Goal: Task Accomplishment & Management: Complete application form

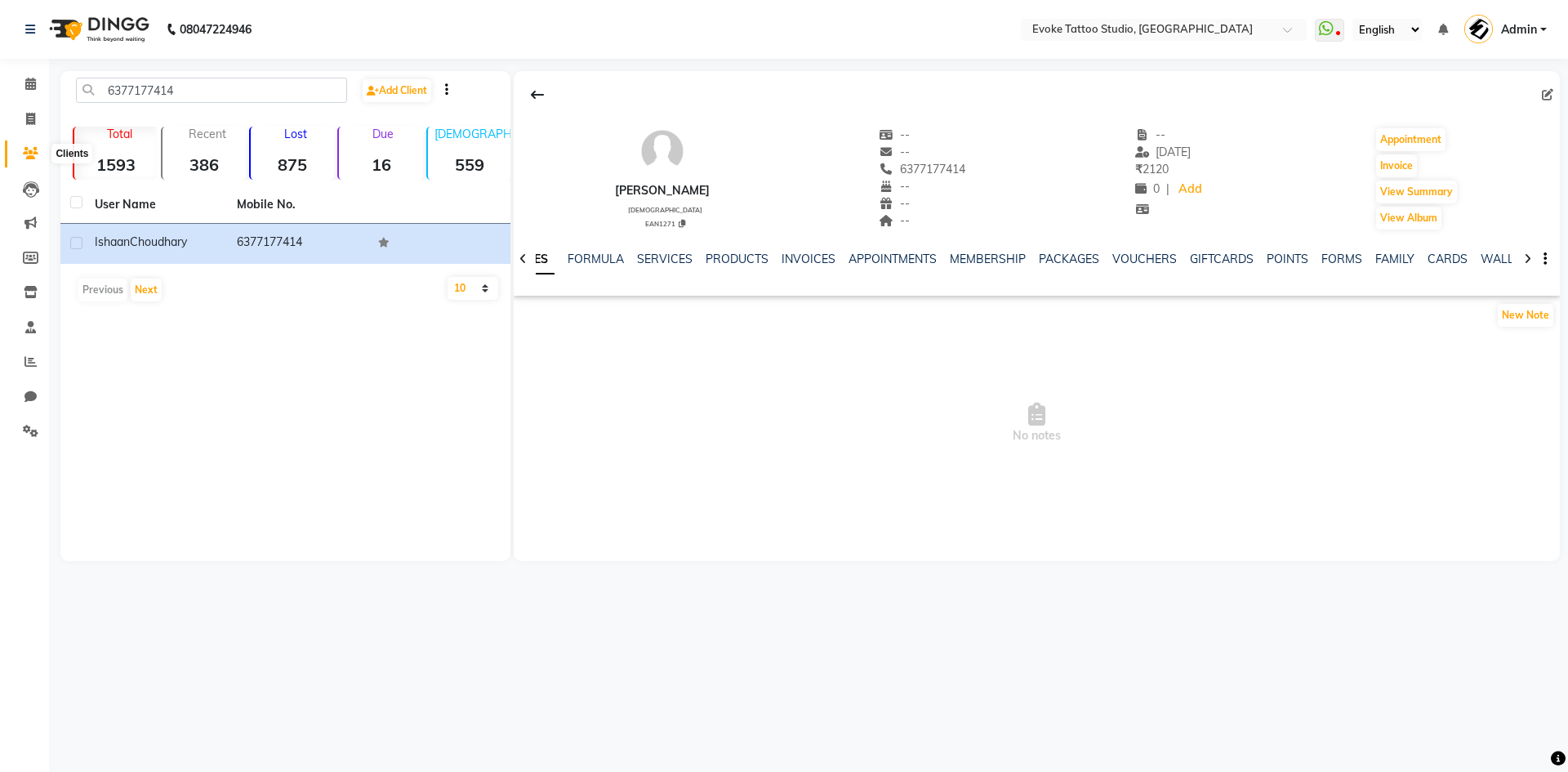
click at [28, 149] on icon at bounding box center [30, 153] width 16 height 12
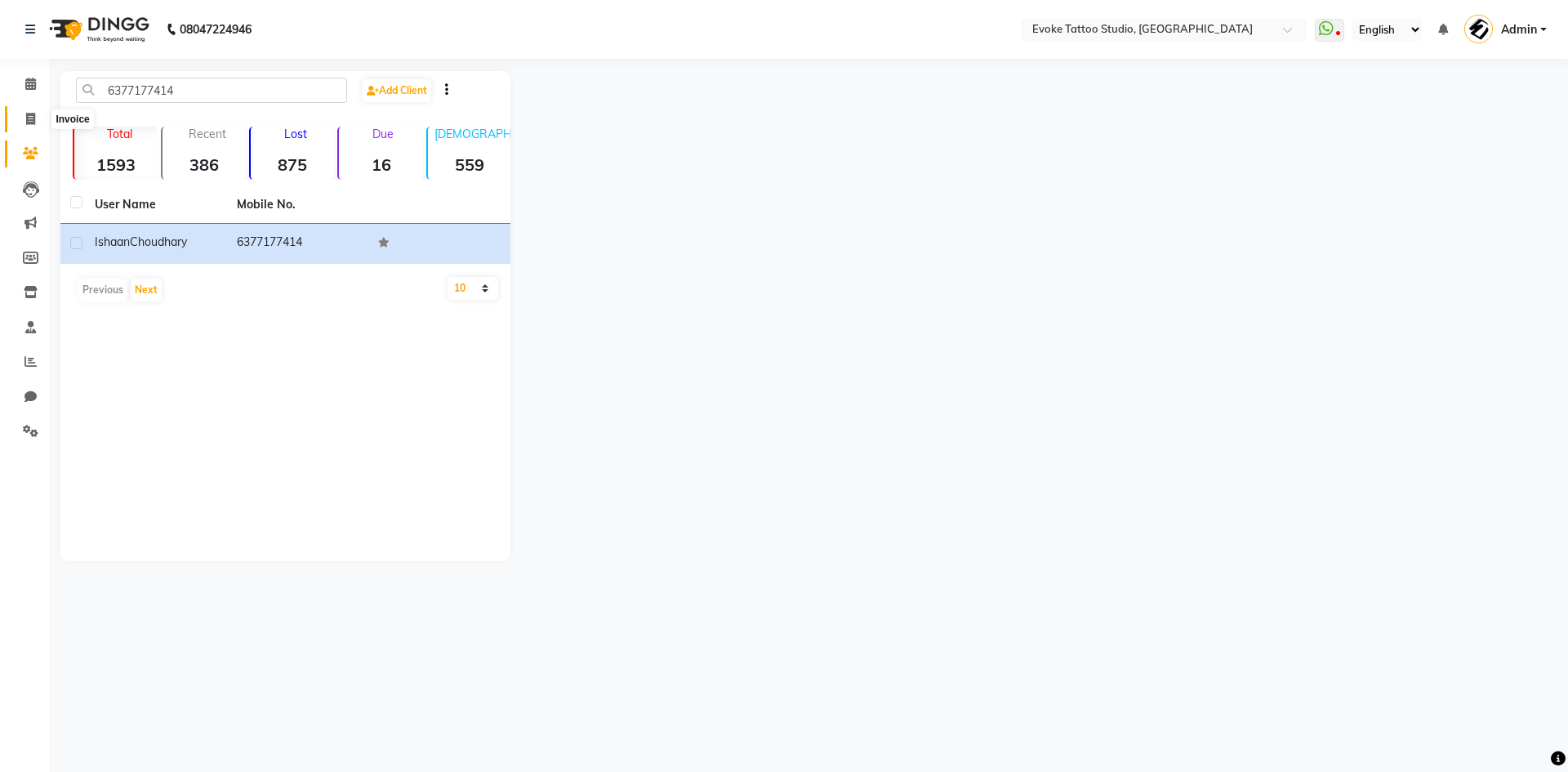
click at [24, 116] on span at bounding box center [30, 120] width 28 height 19
select select "service"
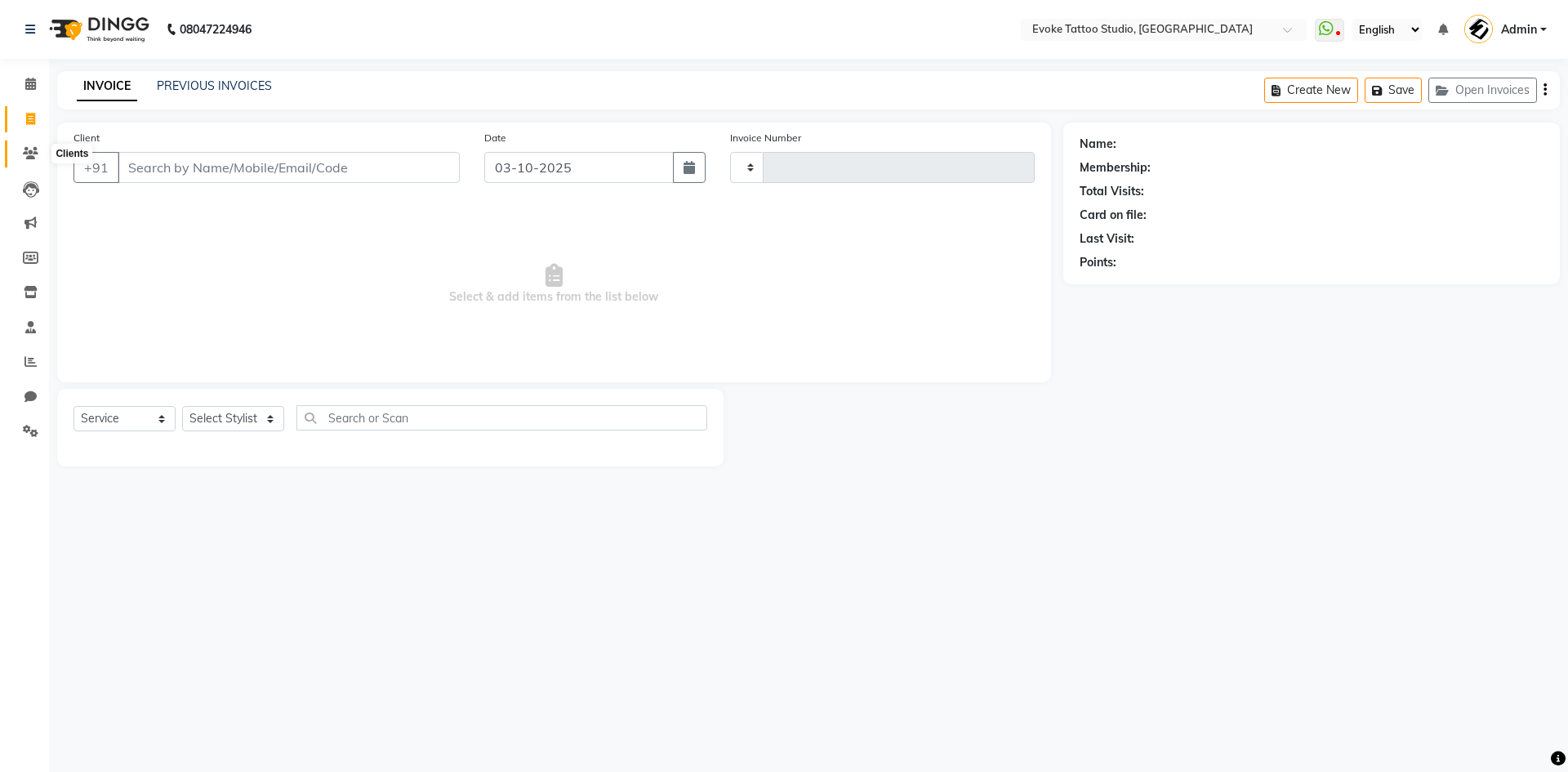
type input "0679"
click at [34, 164] on link "Clients" at bounding box center [24, 154] width 39 height 27
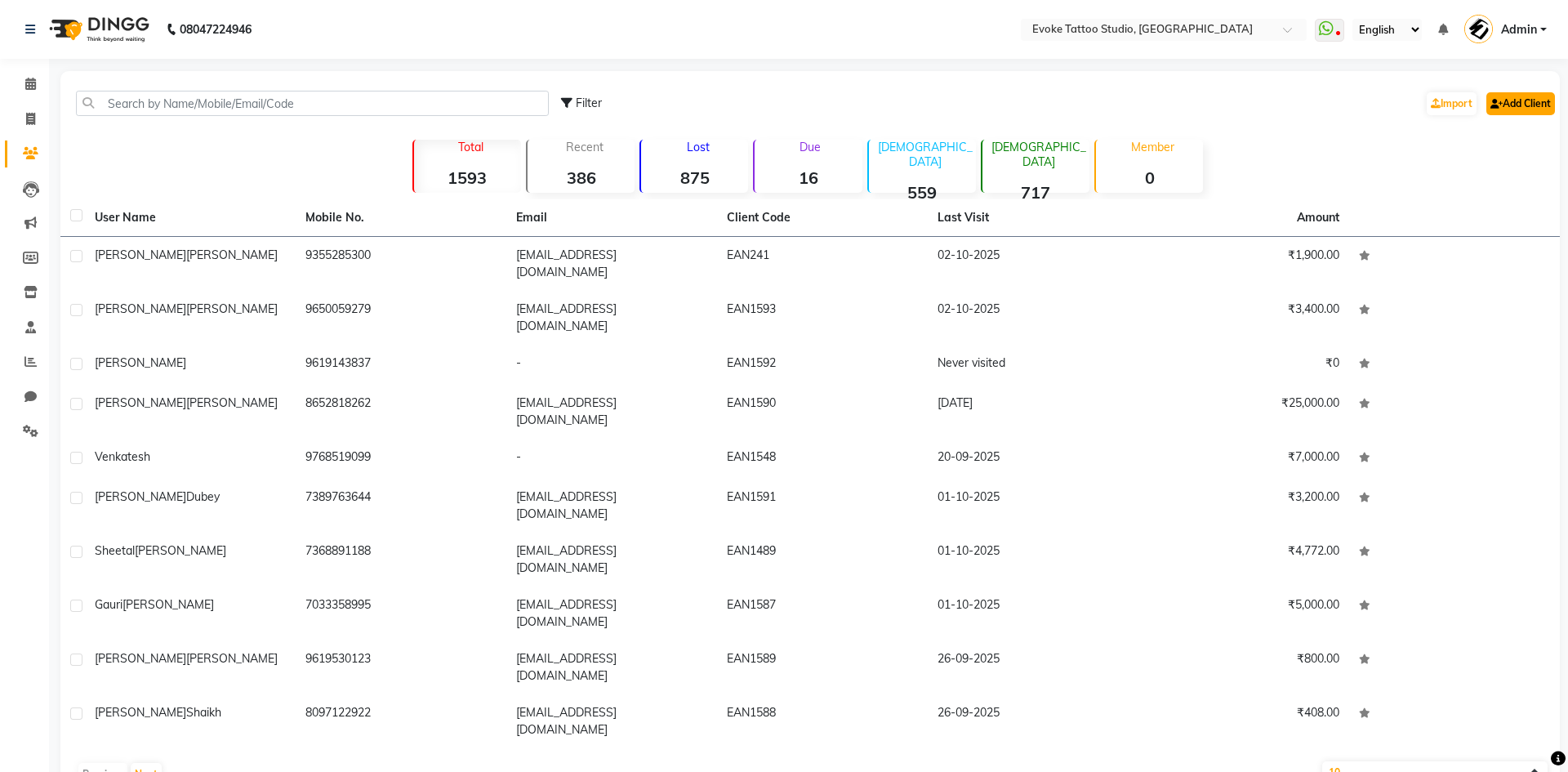
click at [1530, 96] on link "Add Client" at bounding box center [1520, 103] width 69 height 23
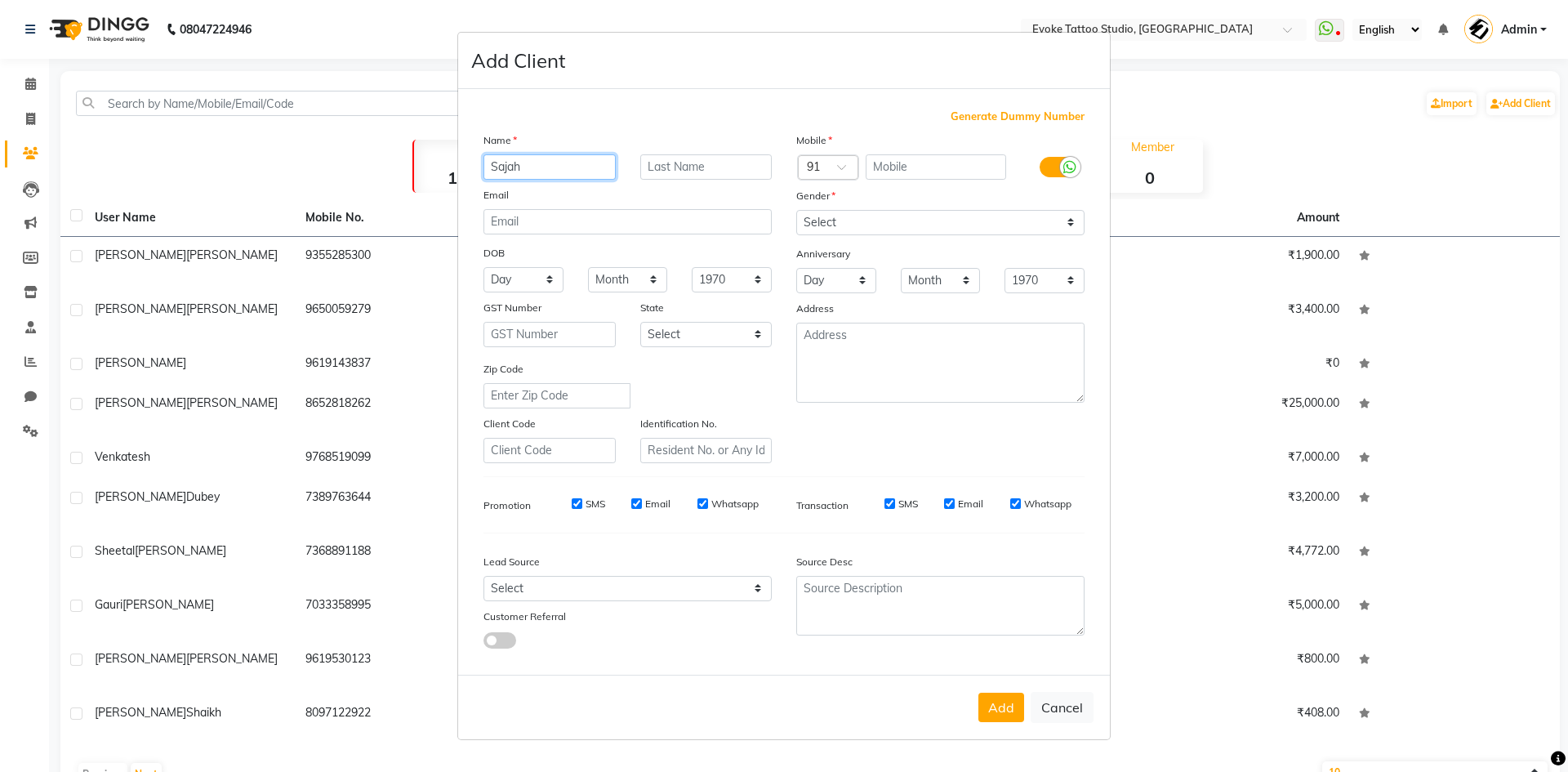
click at [575, 158] on input "Sajah" at bounding box center [550, 167] width 133 height 26
type input "Sahaj"
click at [950, 164] on input "text" at bounding box center [936, 167] width 141 height 26
type input "8375909981"
click at [568, 595] on select "Select Walk-in Referral Internet Friend Word of Mouth Advertisement Facebook Ju…" at bounding box center [628, 588] width 288 height 26
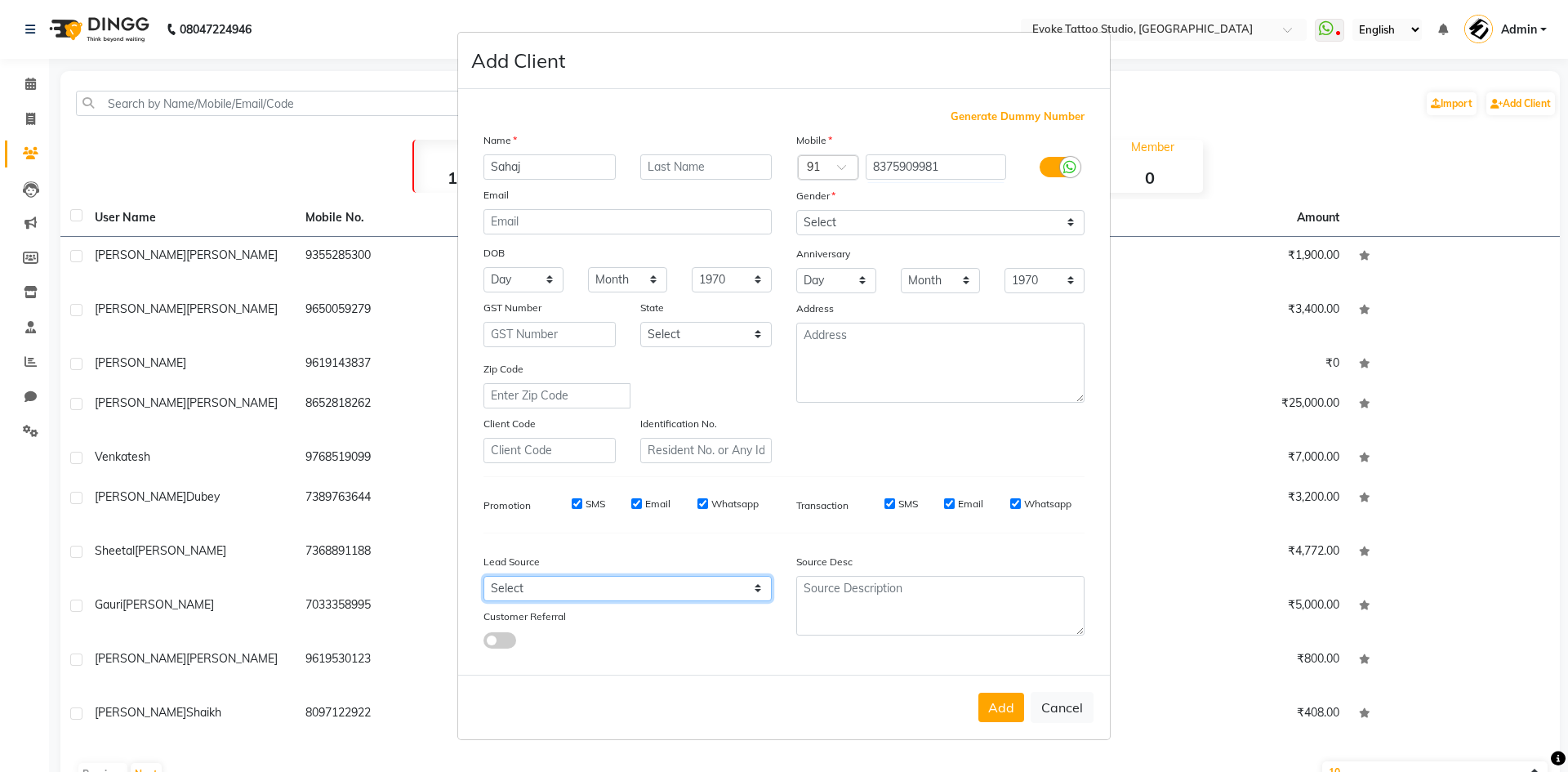
select select "50824"
click at [484, 575] on select "Select Walk-in Referral Internet Friend Word of Mouth Advertisement Facebook Ju…" at bounding box center [628, 588] width 288 height 26
click at [1004, 715] on button "Add" at bounding box center [1002, 707] width 46 height 29
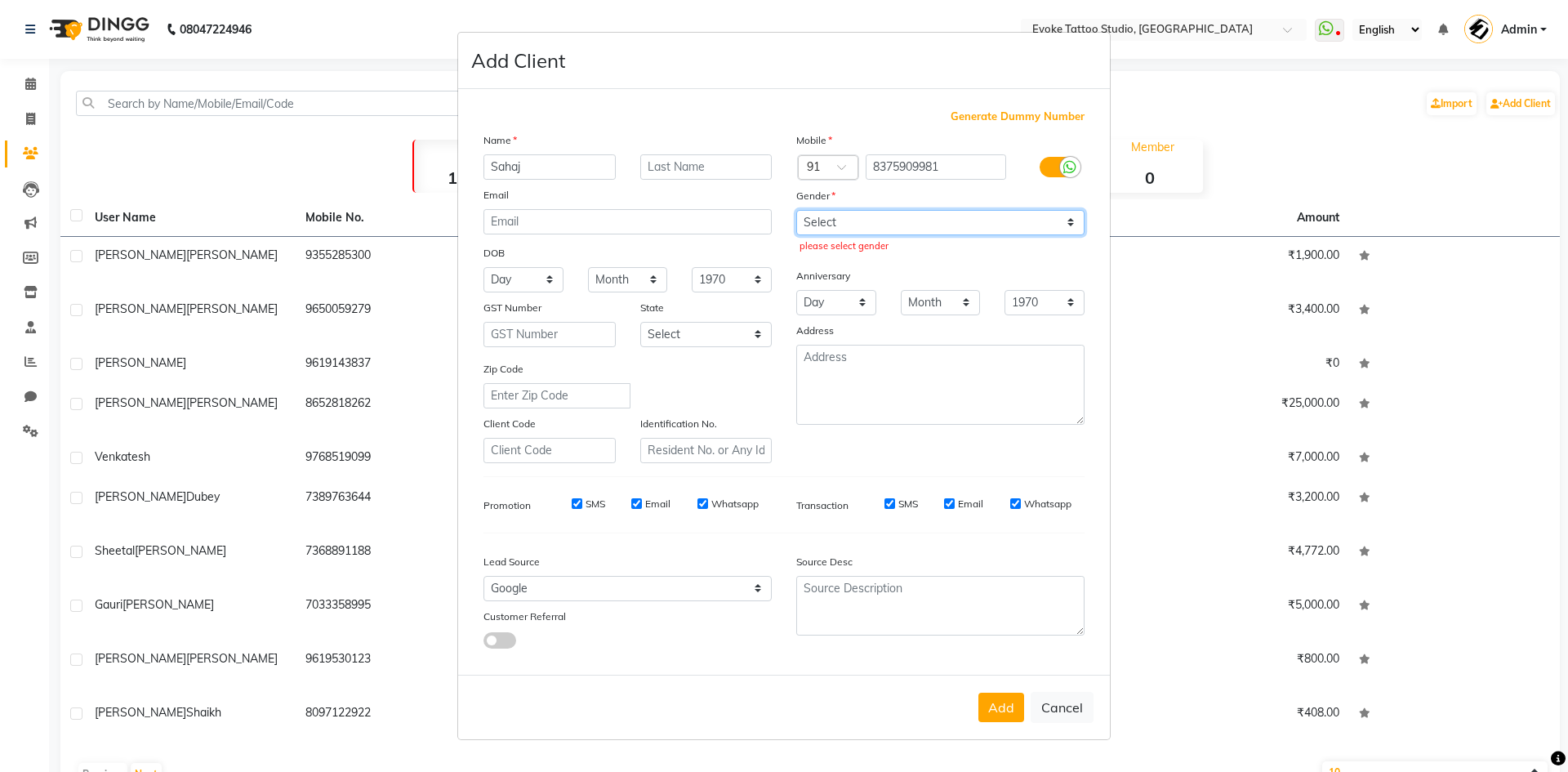
drag, startPoint x: 853, startPoint y: 216, endPoint x: 853, endPoint y: 233, distance: 17.0
click at [853, 216] on select "Select [DEMOGRAPHIC_DATA] [DEMOGRAPHIC_DATA] Other Prefer Not To Say" at bounding box center [940, 222] width 288 height 26
select select "[DEMOGRAPHIC_DATA]"
click at [797, 209] on select "Select [DEMOGRAPHIC_DATA] [DEMOGRAPHIC_DATA] Other Prefer Not To Say" at bounding box center [940, 222] width 288 height 26
click at [1007, 725] on div "Add Cancel" at bounding box center [784, 707] width 652 height 65
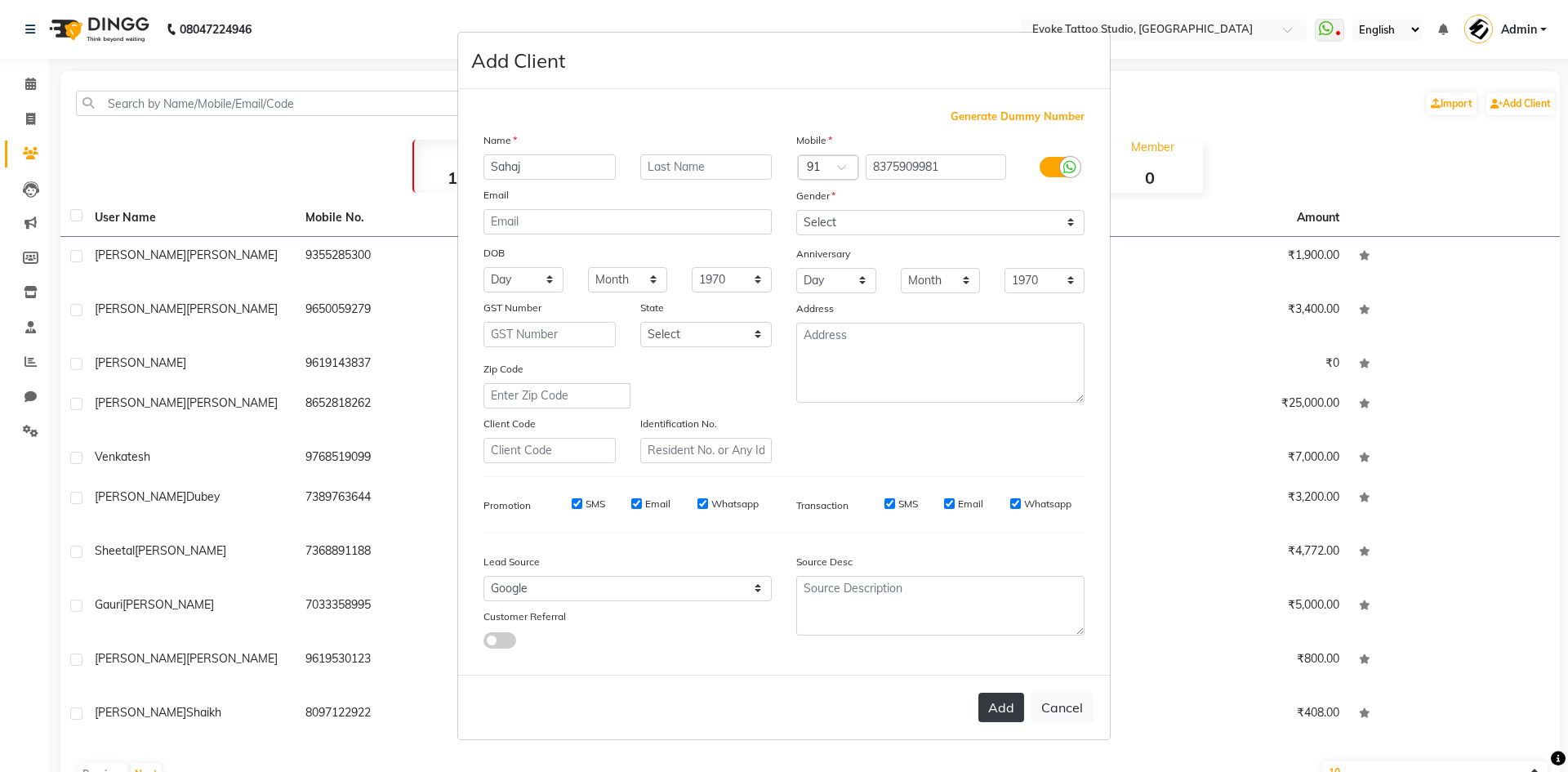
click at [985, 704] on button "Add" at bounding box center [1002, 707] width 46 height 29
select select
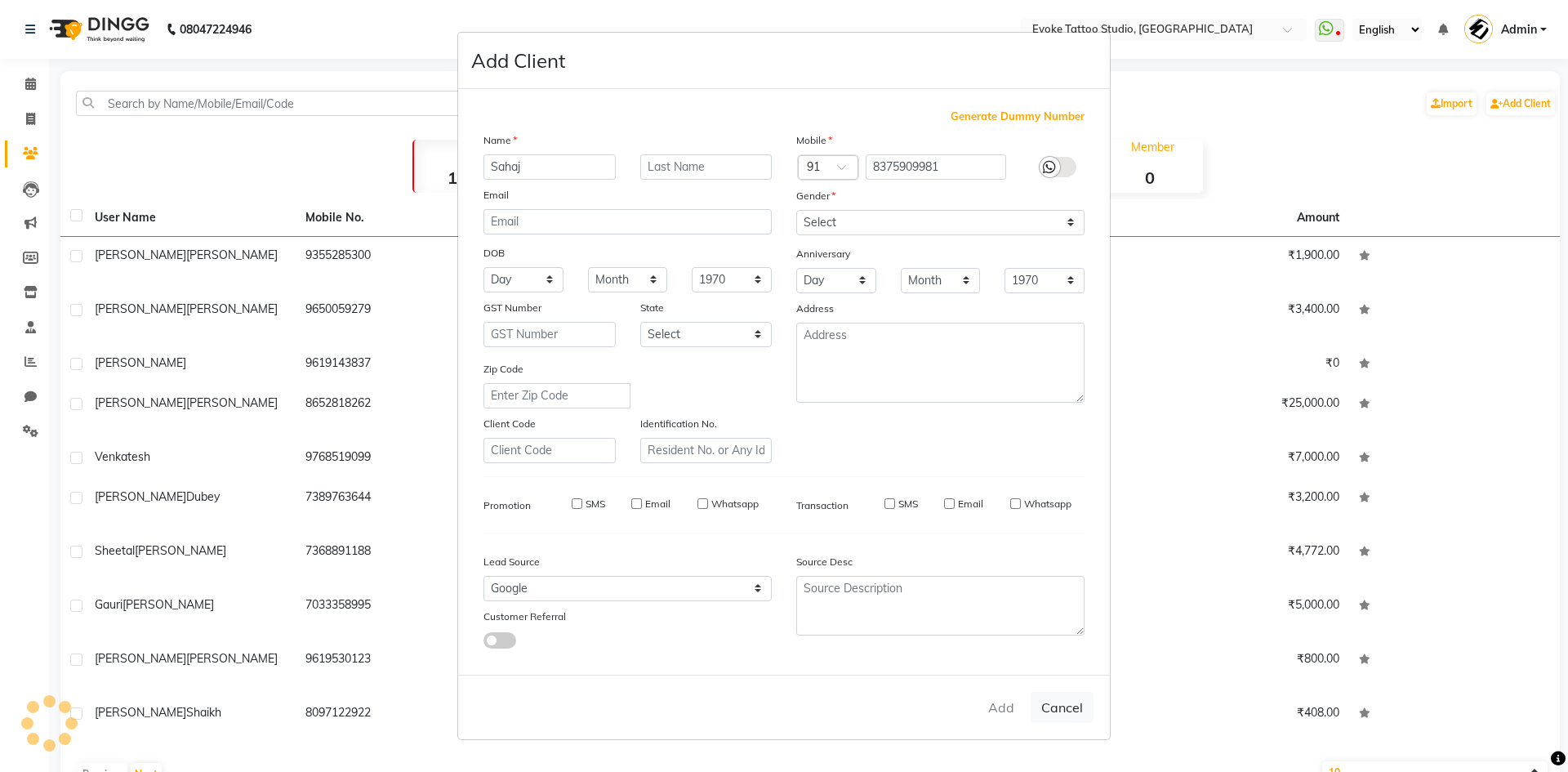
select select
checkbox input "false"
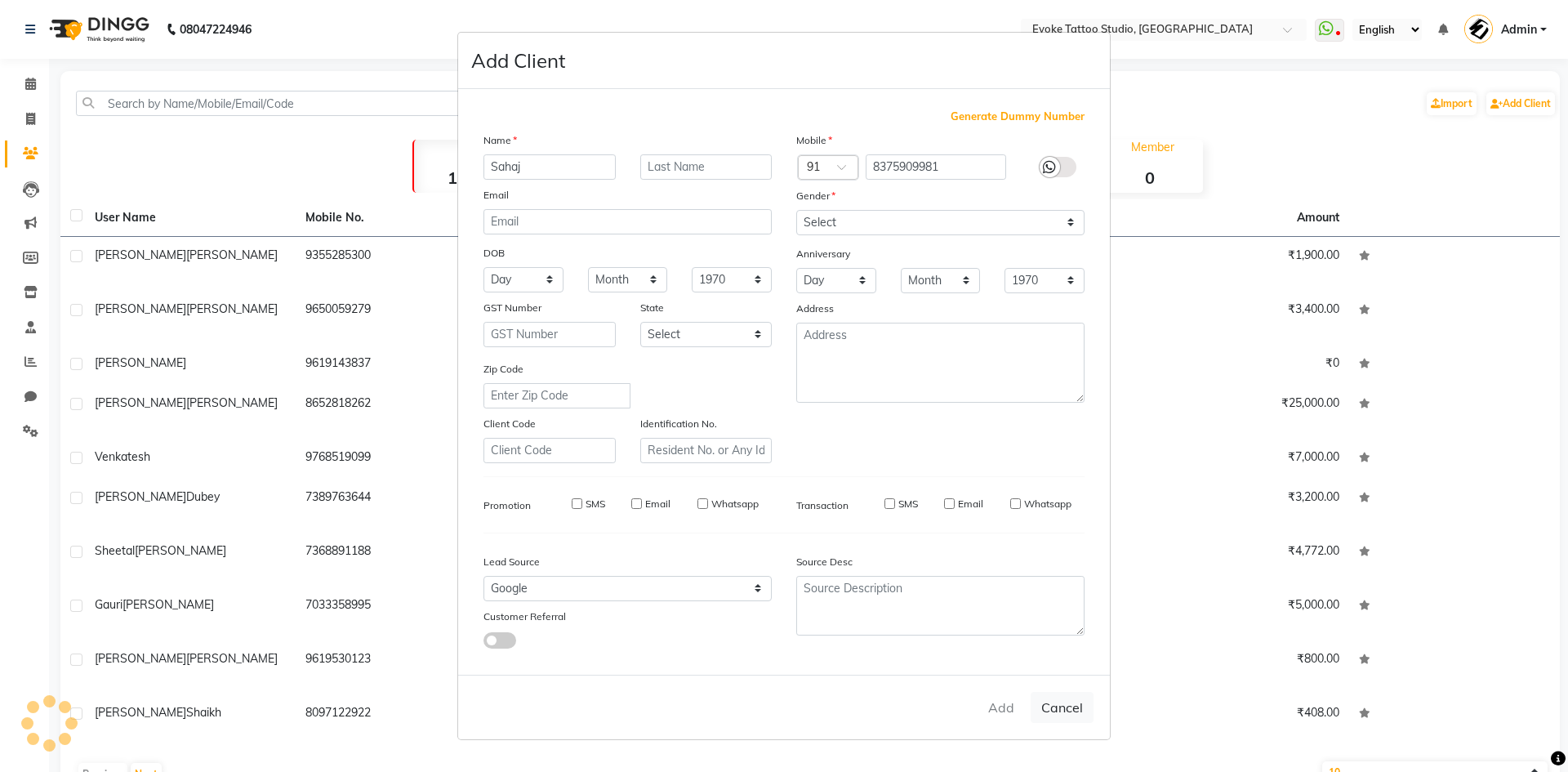
checkbox input "false"
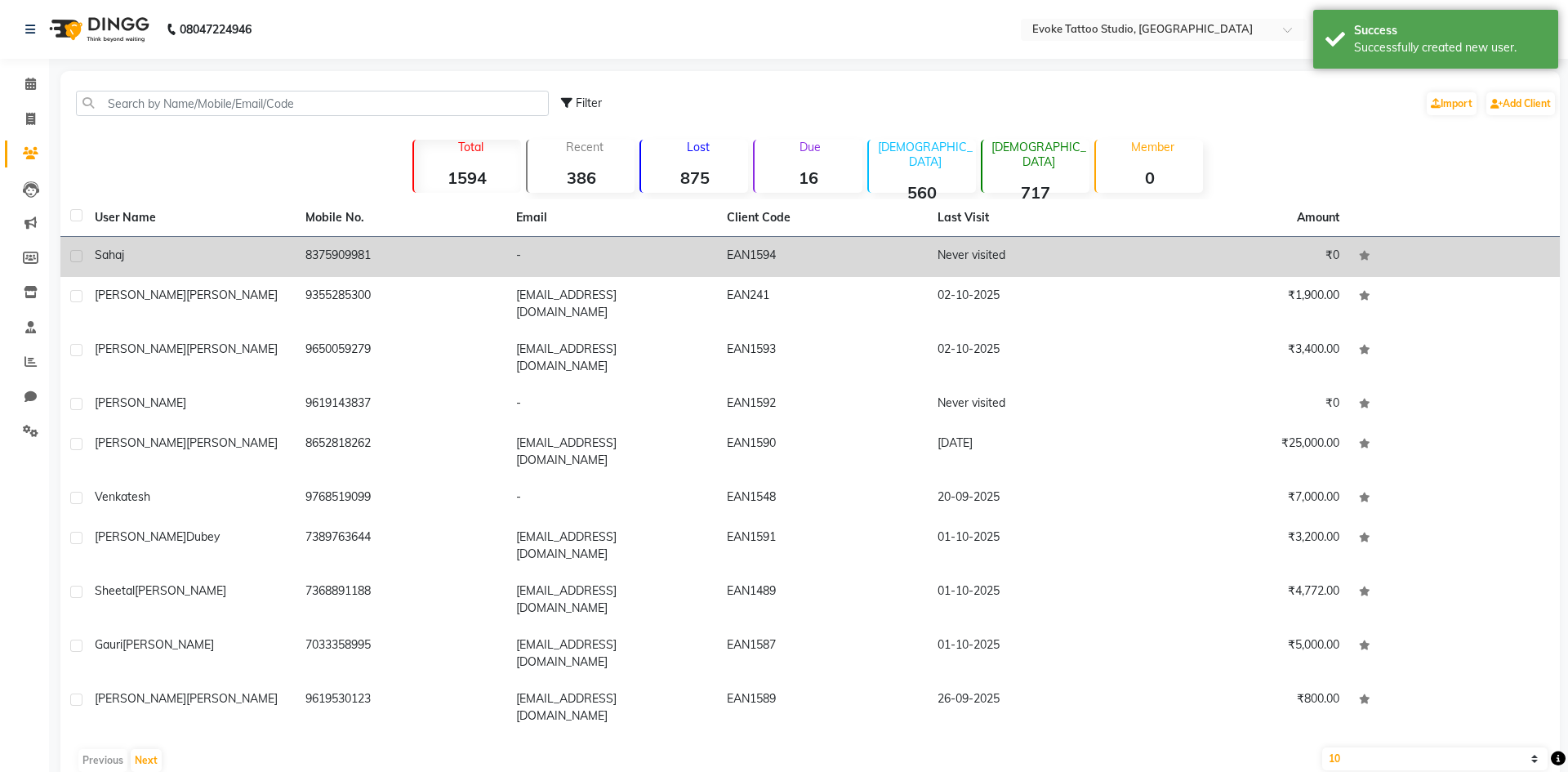
click at [309, 262] on td "8375909981" at bounding box center [401, 257] width 210 height 40
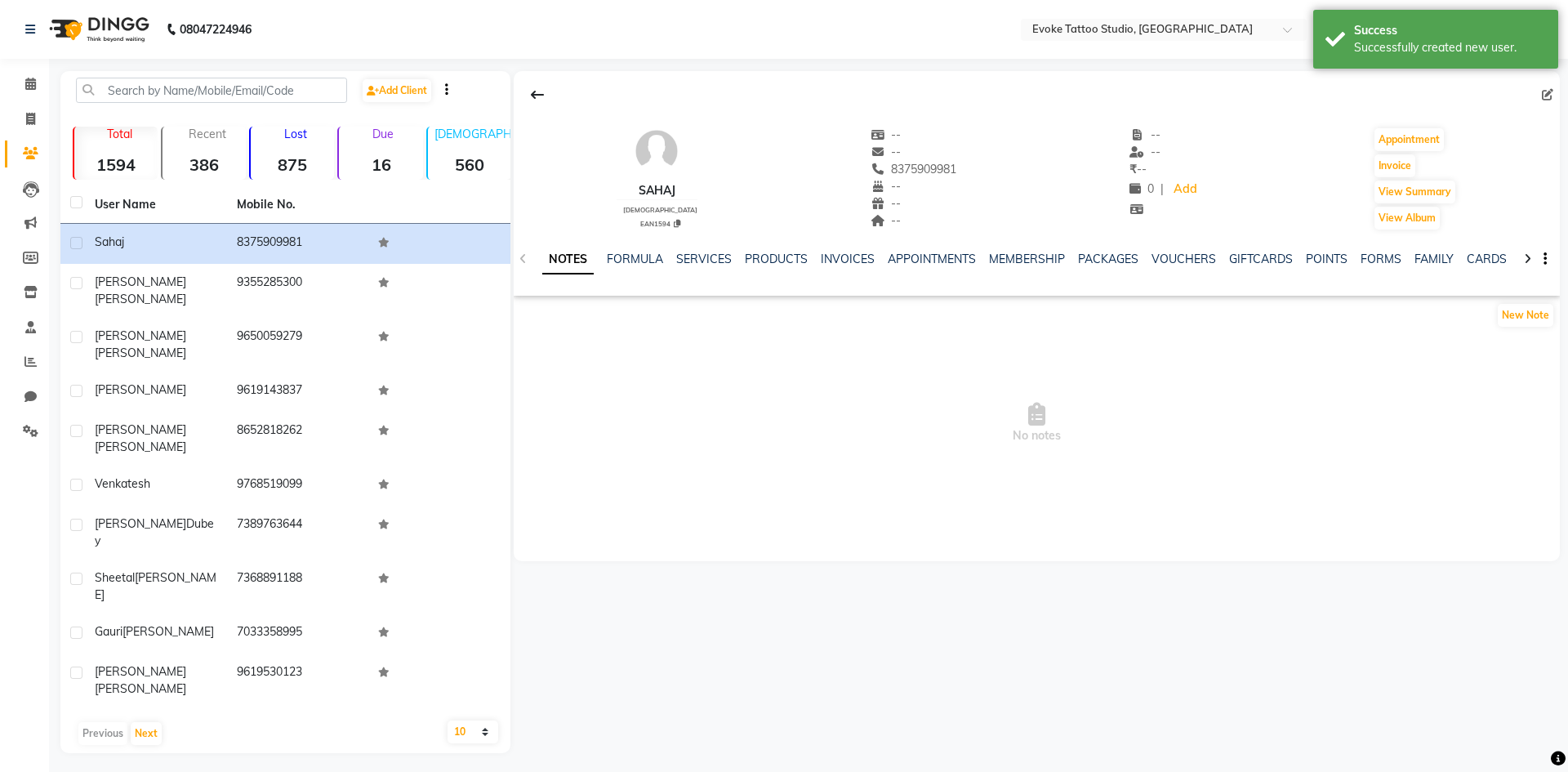
click at [1352, 256] on ul "NOTES FORMULA SERVICES PRODUCTS INVOICES APPOINTMENTS MEMBERSHIP PACKAGES VOUCH…" at bounding box center [1061, 259] width 1037 height 17
click at [1379, 251] on div "FORMS" at bounding box center [1381, 259] width 41 height 17
click at [1377, 262] on link "FORMS" at bounding box center [1381, 259] width 41 height 15
click at [614, 312] on button "Request New Form" at bounding box center [573, 315] width 117 height 26
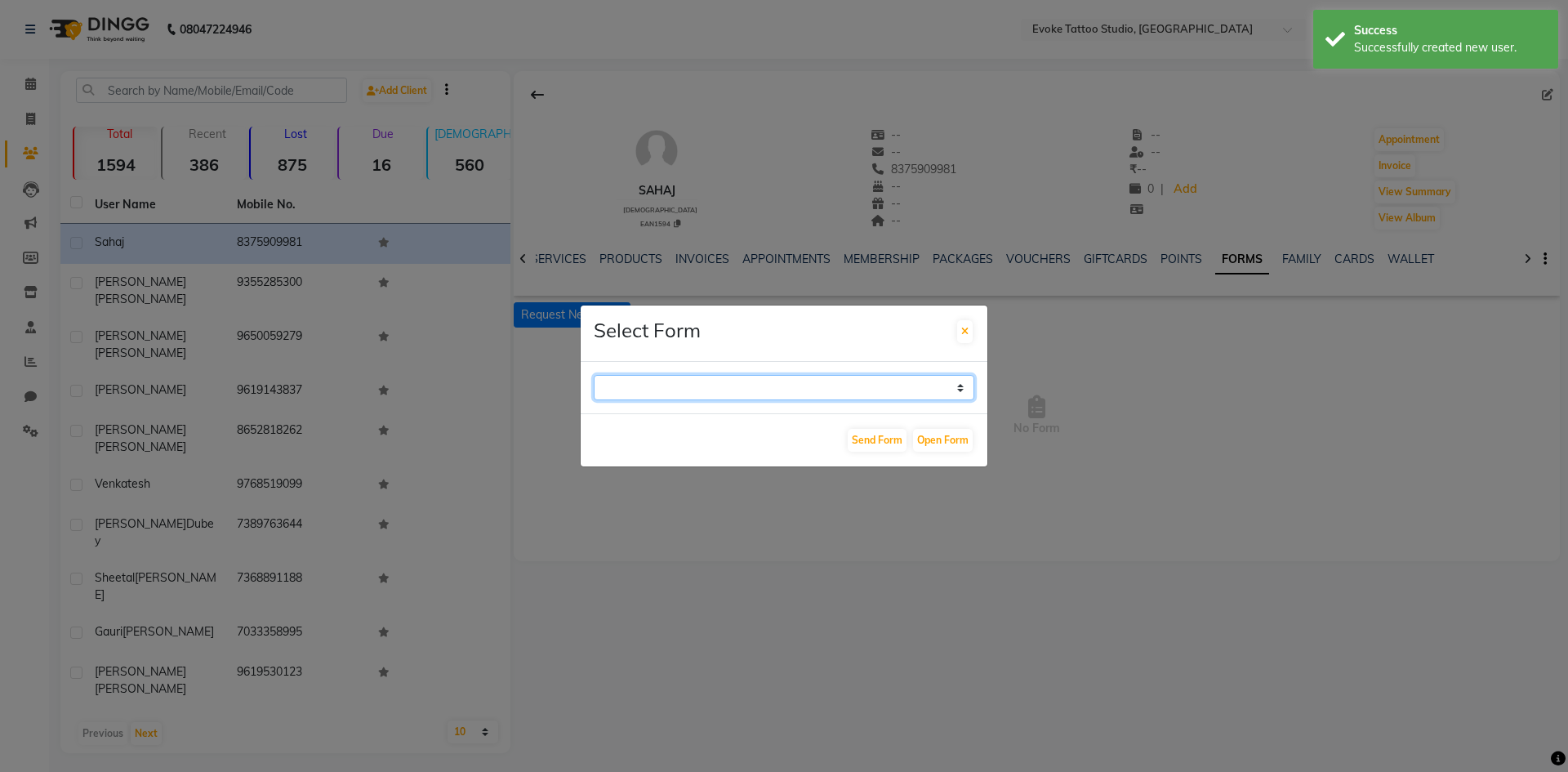
drag, startPoint x: 620, startPoint y: 389, endPoint x: 621, endPoint y: 400, distance: 11.0
click at [620, 389] on select "Repeat Customer Consent Form Tattoo & Piercing Consent Form" at bounding box center [784, 388] width 381 height 26
select select "194"
click at [594, 375] on select "Repeat Customer Consent Form Tattoo & Piercing Consent Form" at bounding box center [784, 388] width 381 height 26
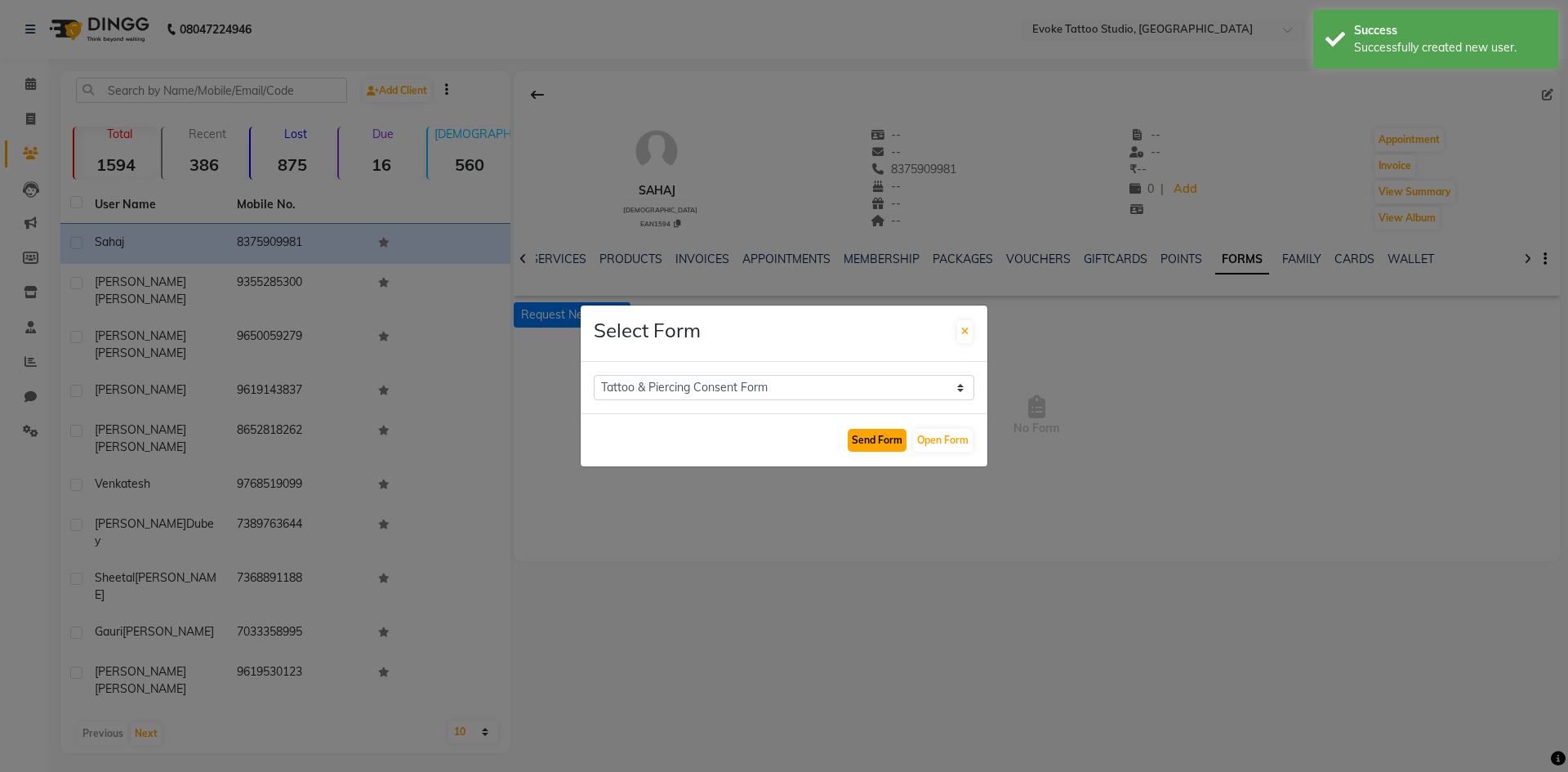
click at [897, 437] on button "Send Form" at bounding box center [877, 440] width 59 height 23
select select
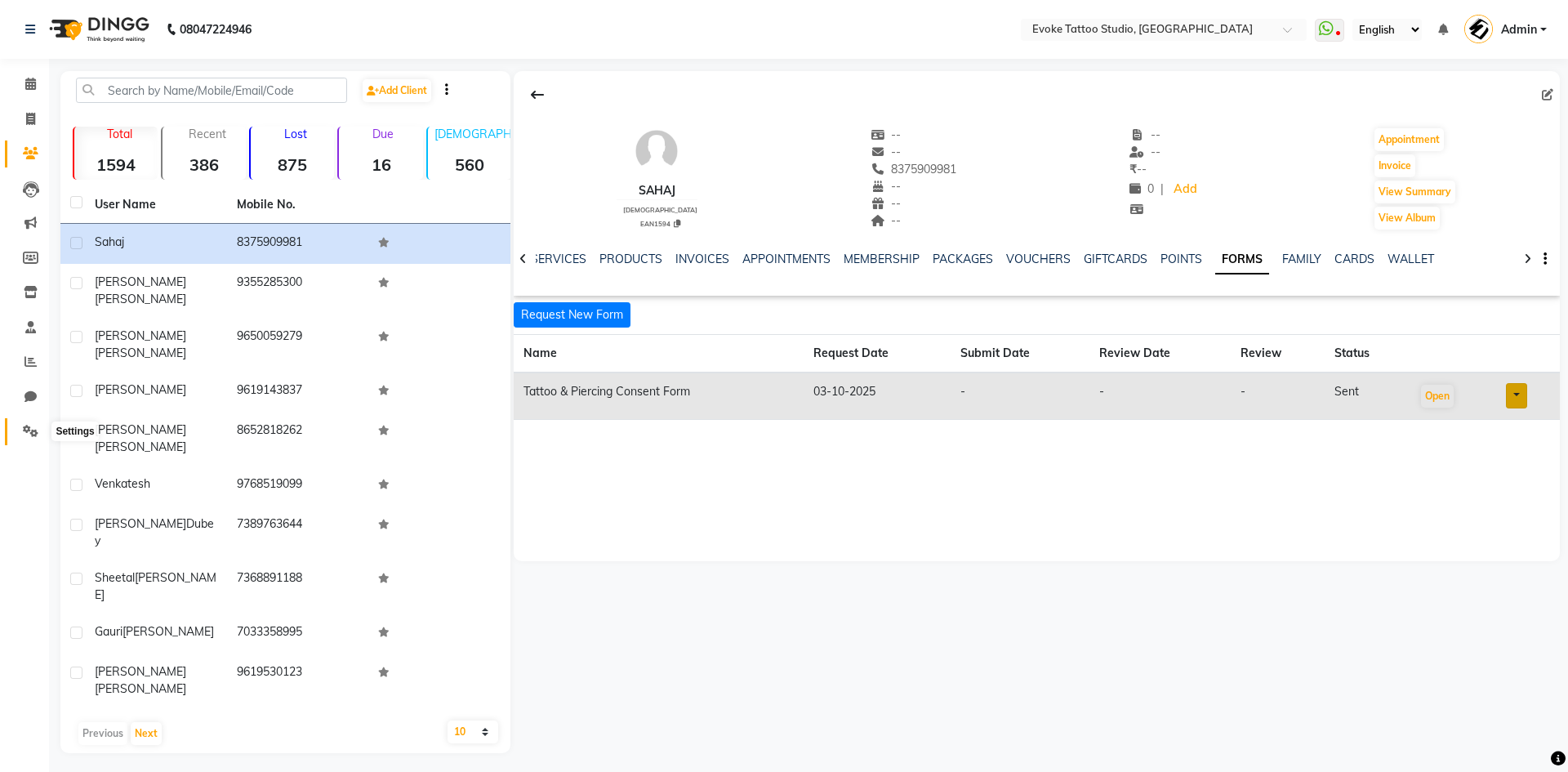
drag, startPoint x: 17, startPoint y: 424, endPoint x: 44, endPoint y: 445, distance: 34.2
click at [17, 424] on span at bounding box center [30, 432] width 28 height 19
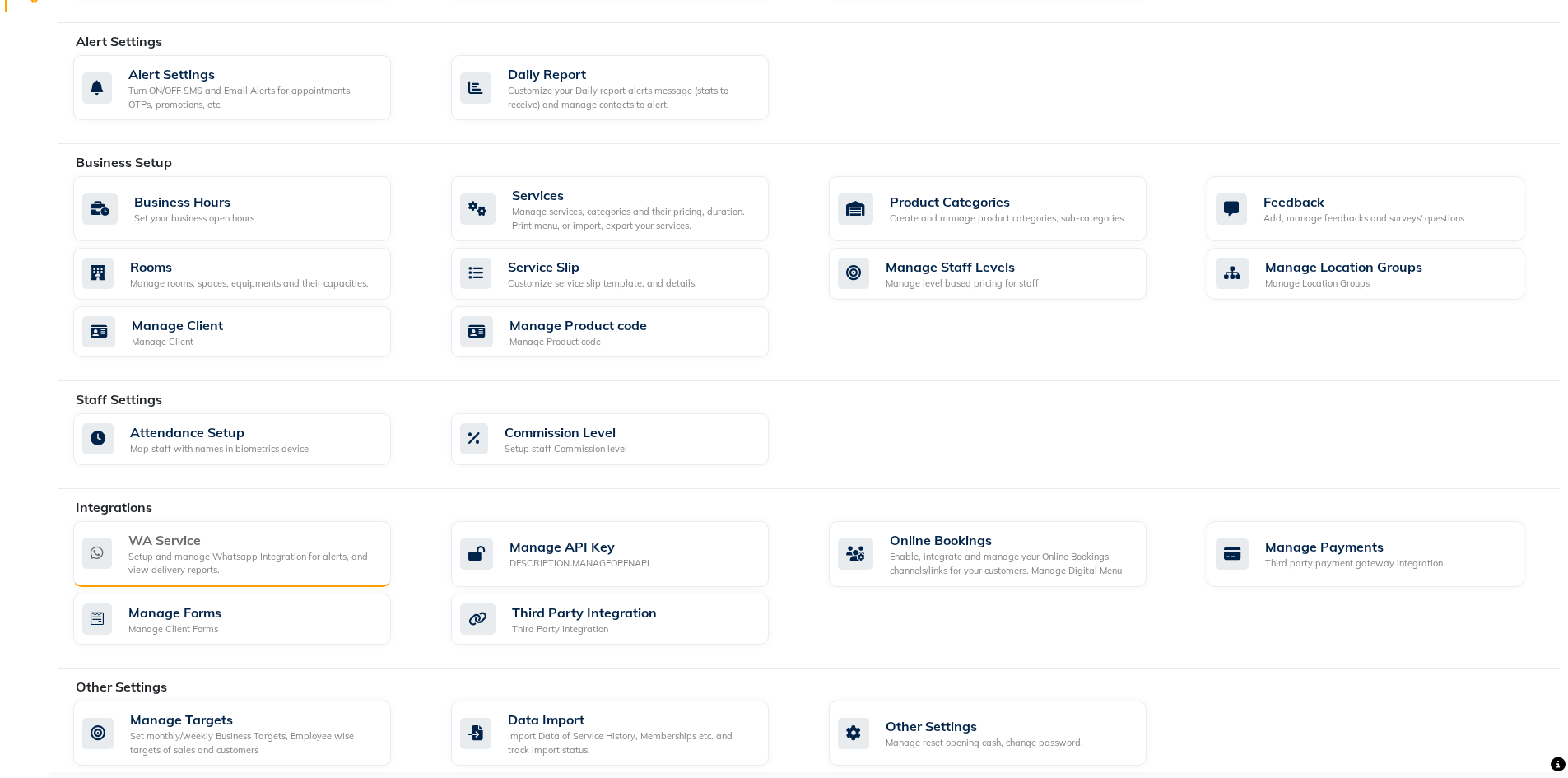
scroll to position [448, 0]
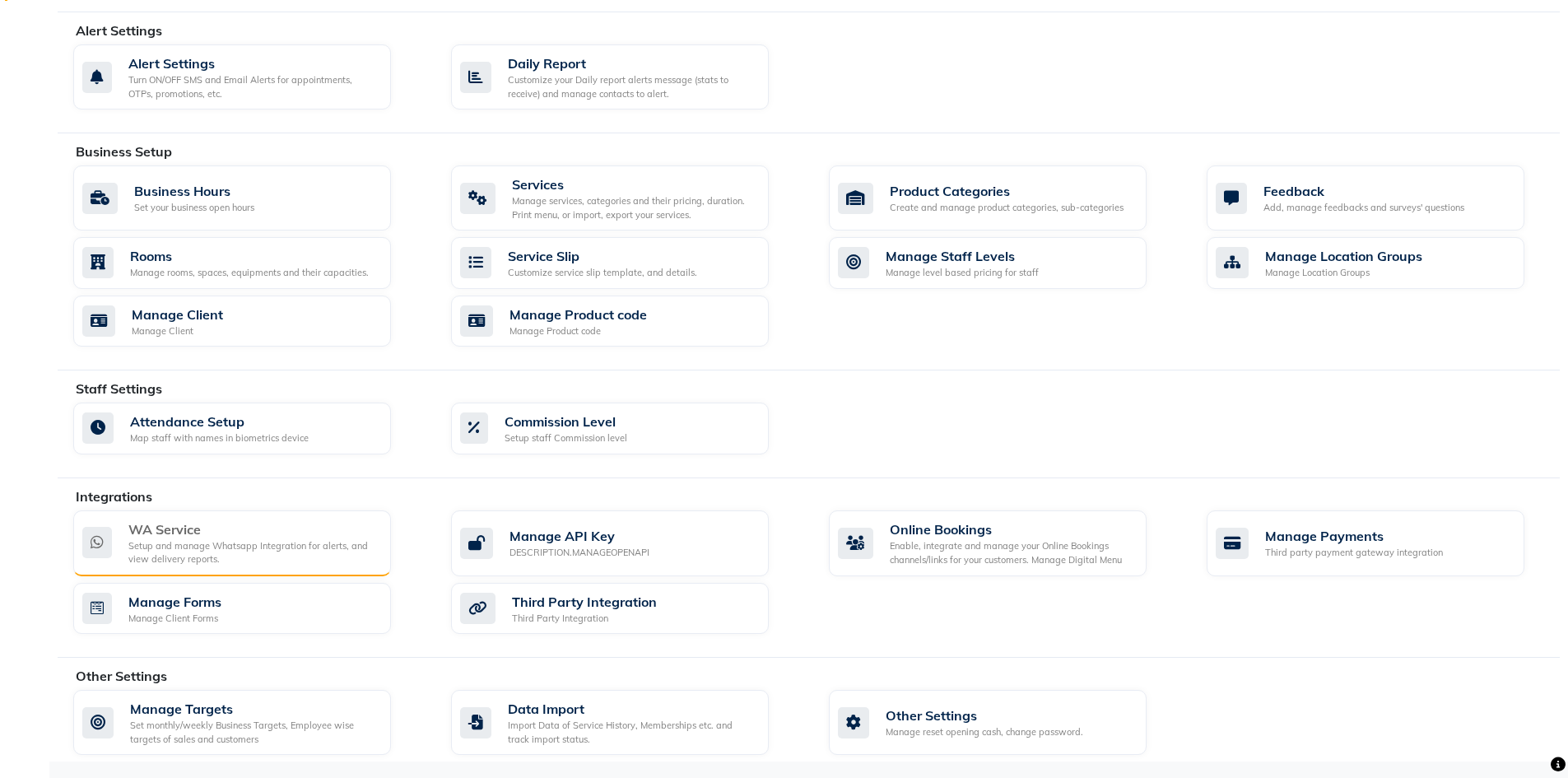
click at [196, 546] on div "Setup and manage Whatsapp Integration for alerts, and view delivery reports." at bounding box center [253, 552] width 250 height 27
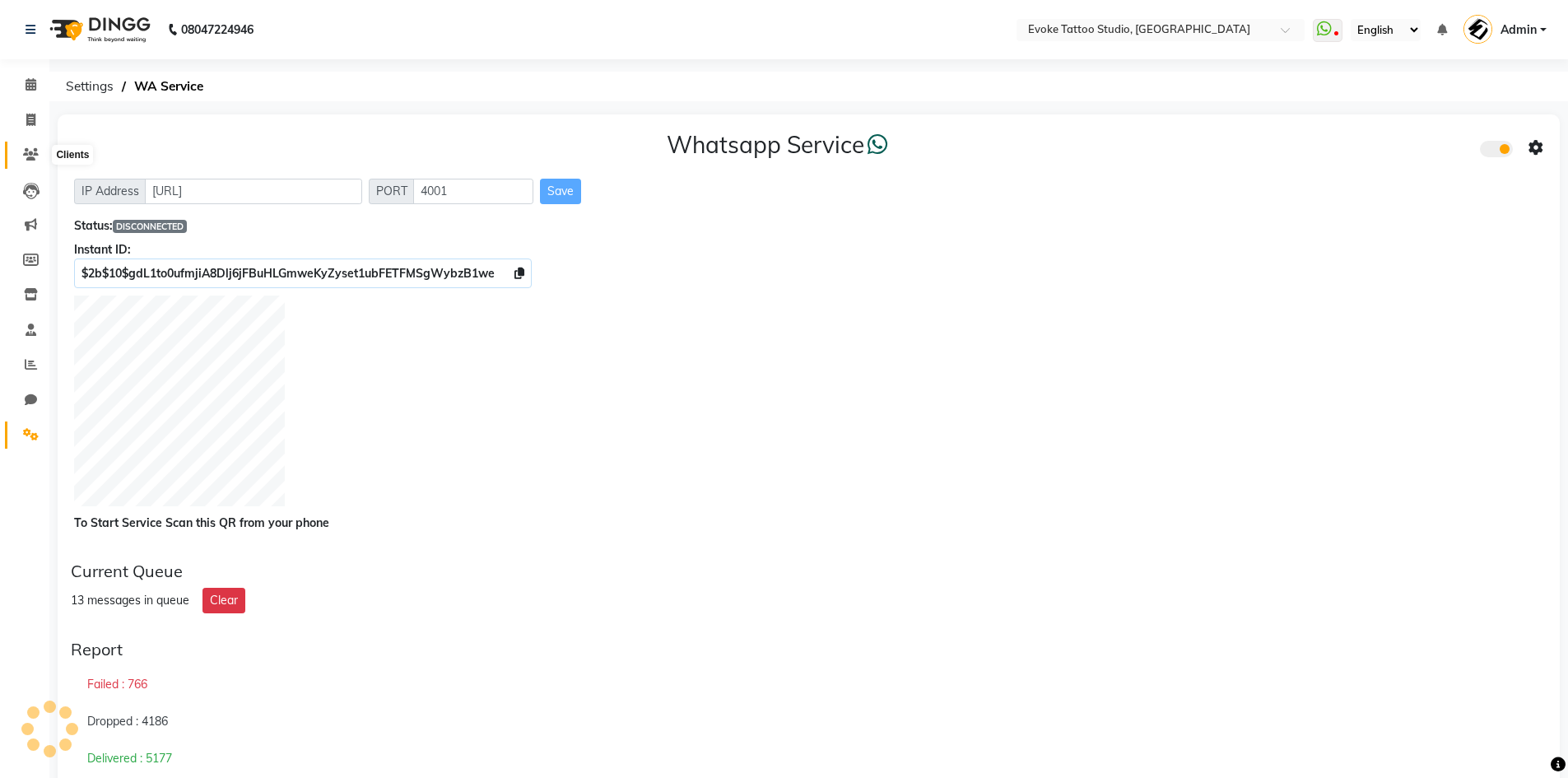
drag, startPoint x: 25, startPoint y: 152, endPoint x: 42, endPoint y: 165, distance: 21.4
click at [25, 152] on icon at bounding box center [30, 154] width 16 height 12
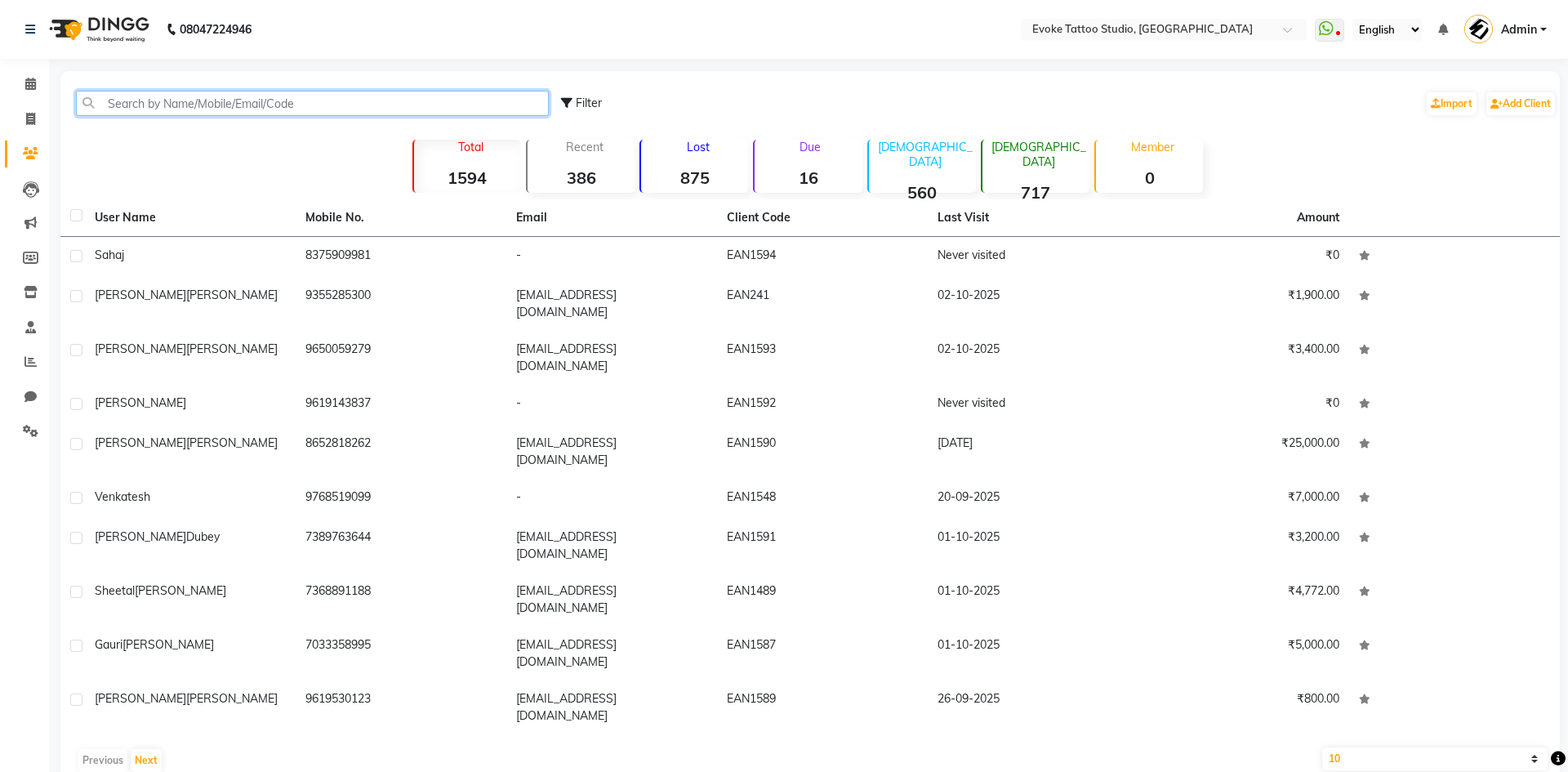
click at [212, 106] on input "text" at bounding box center [312, 103] width 473 height 26
paste input "9497311706"
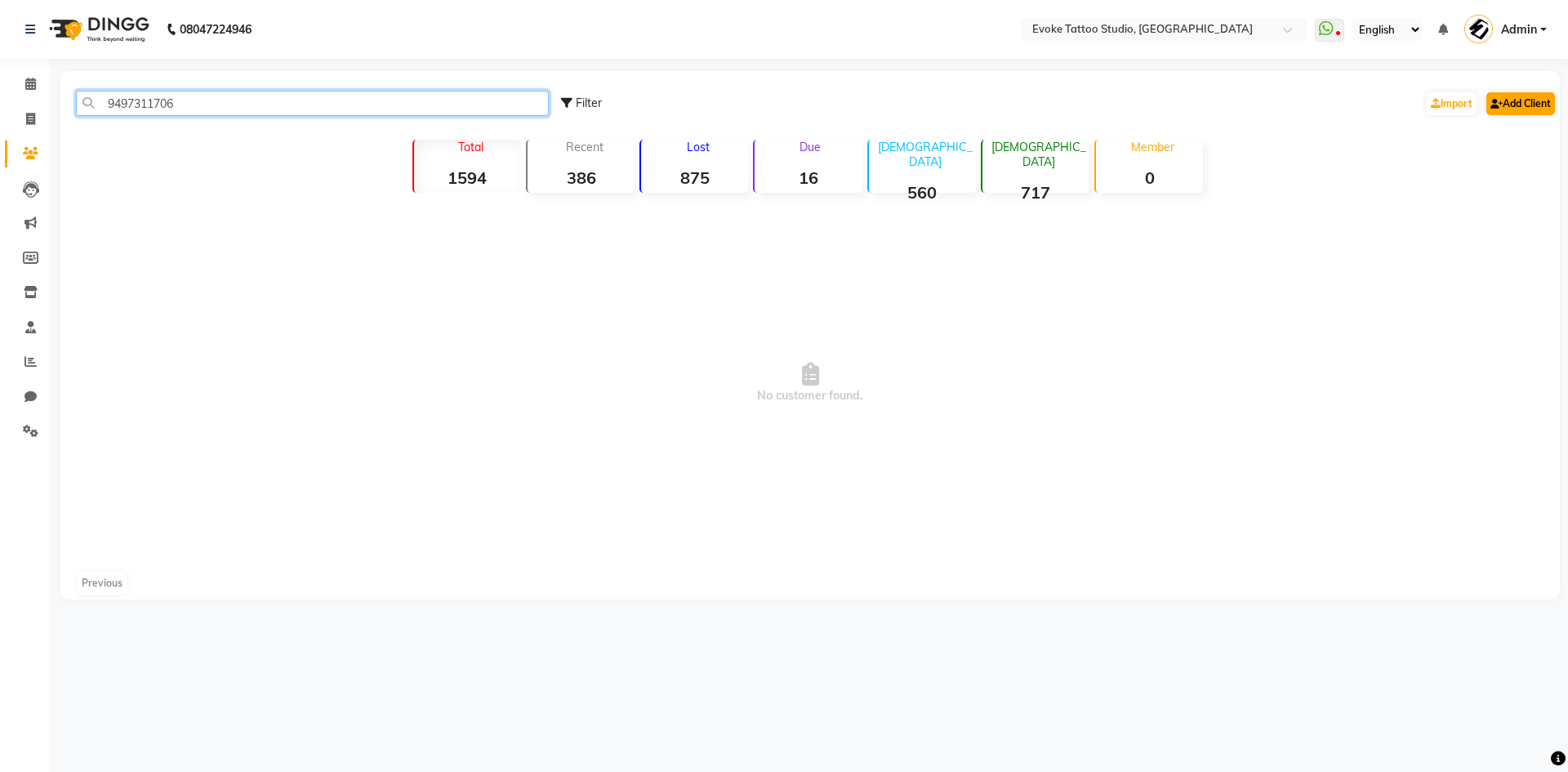
type input "9497311706"
click at [1526, 113] on link "Add Client" at bounding box center [1520, 103] width 69 height 23
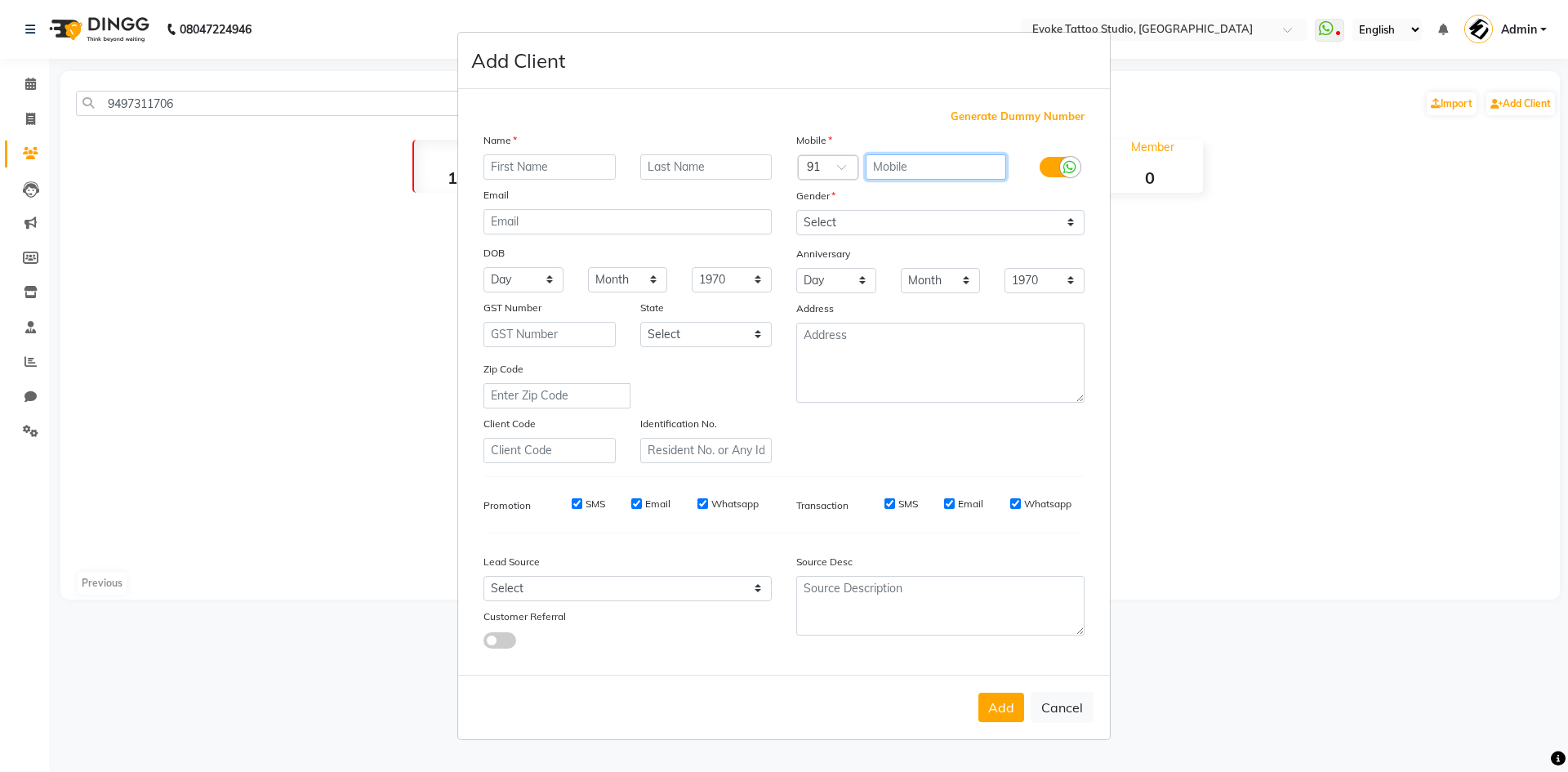
click at [899, 159] on input "text" at bounding box center [936, 167] width 141 height 26
paste input "9497311706"
type input "9497311706"
click at [571, 156] on input "text" at bounding box center [550, 167] width 133 height 26
paste input "[PERSON_NAME]"
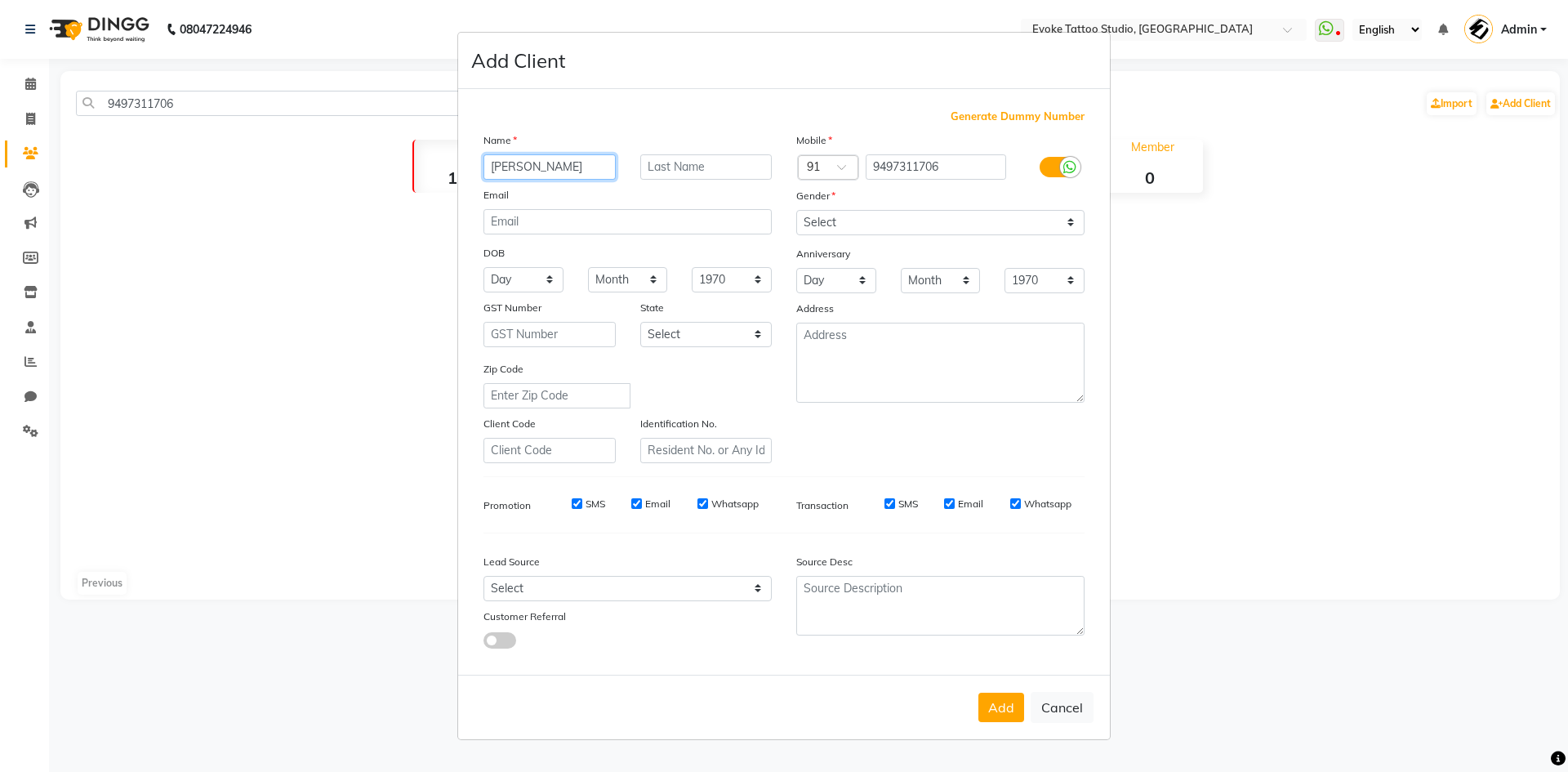
click at [572, 168] on input "[PERSON_NAME]" at bounding box center [550, 167] width 133 height 26
click at [561, 163] on input "[PERSON_NAME]" at bounding box center [550, 167] width 133 height 26
type input "Mishal"
click at [675, 164] on input "text" at bounding box center [706, 167] width 133 height 26
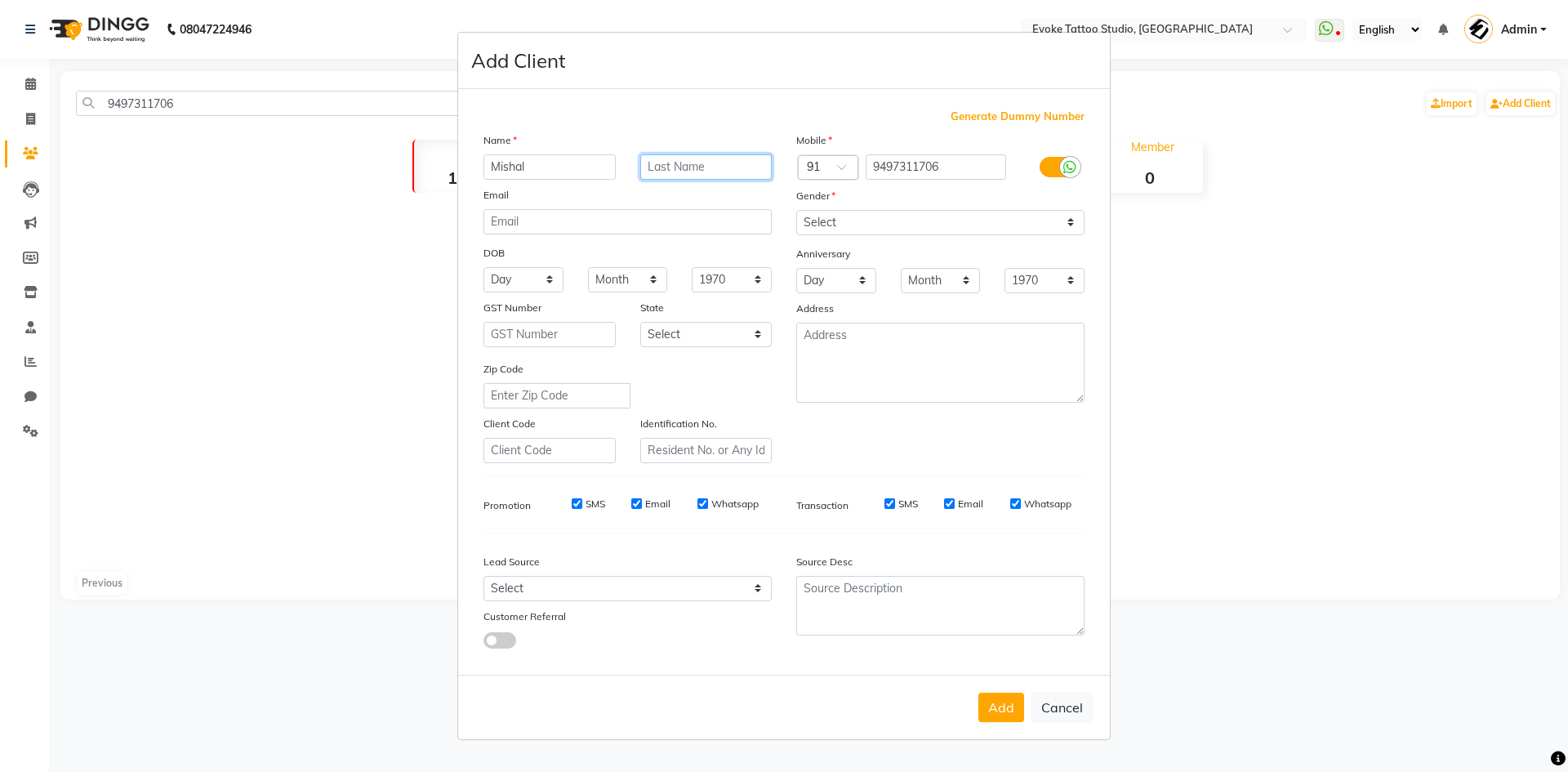
paste input "Fathima"
type input "Fathima"
drag, startPoint x: 854, startPoint y: 225, endPoint x: 853, endPoint y: 233, distance: 8.1
click at [854, 225] on select "Select [DEMOGRAPHIC_DATA] [DEMOGRAPHIC_DATA] Other Prefer Not To Say" at bounding box center [940, 222] width 288 height 26
select select "[DEMOGRAPHIC_DATA]"
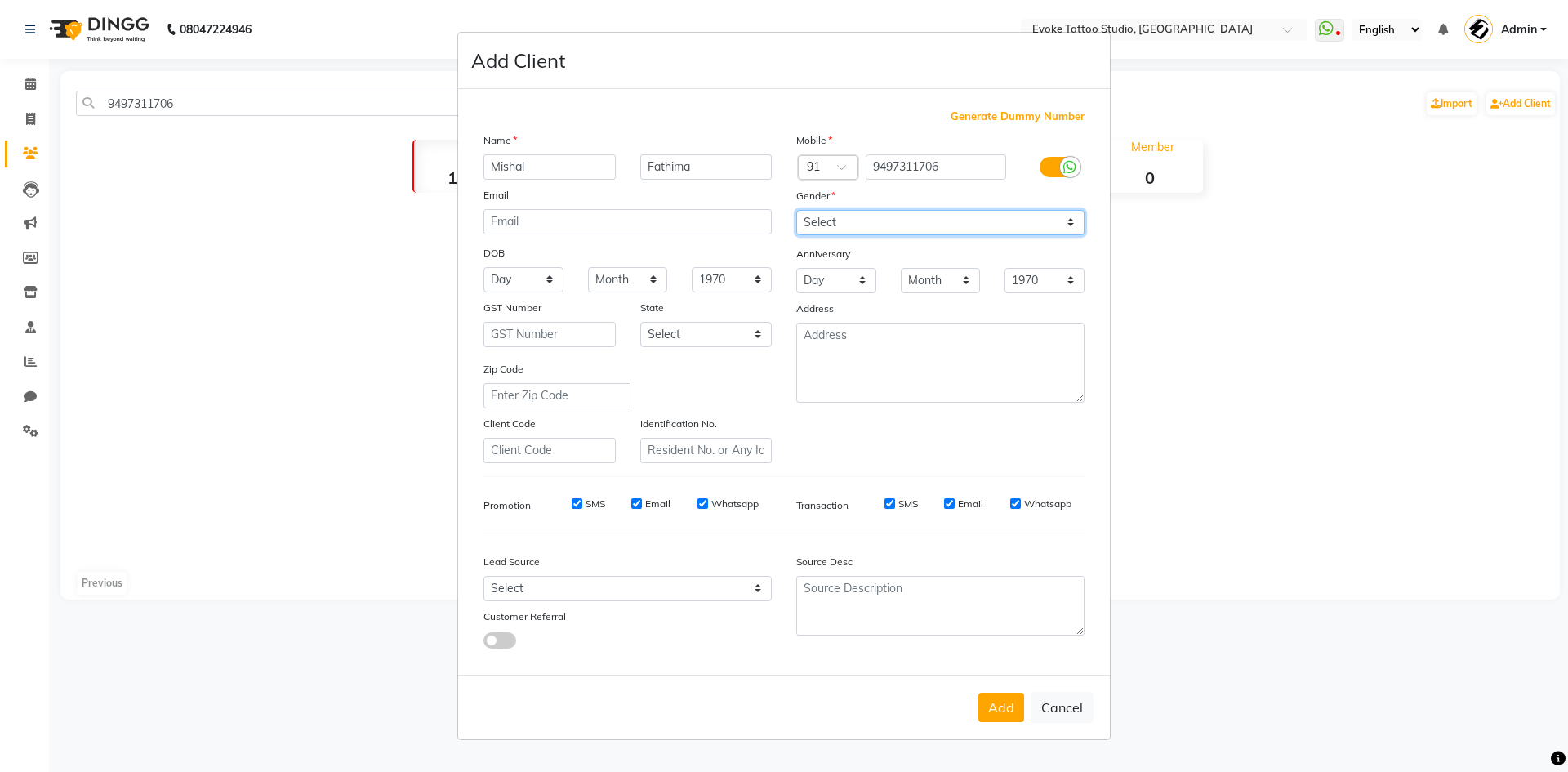
click at [797, 209] on select "Select [DEMOGRAPHIC_DATA] [DEMOGRAPHIC_DATA] Other Prefer Not To Say" at bounding box center [940, 222] width 288 height 26
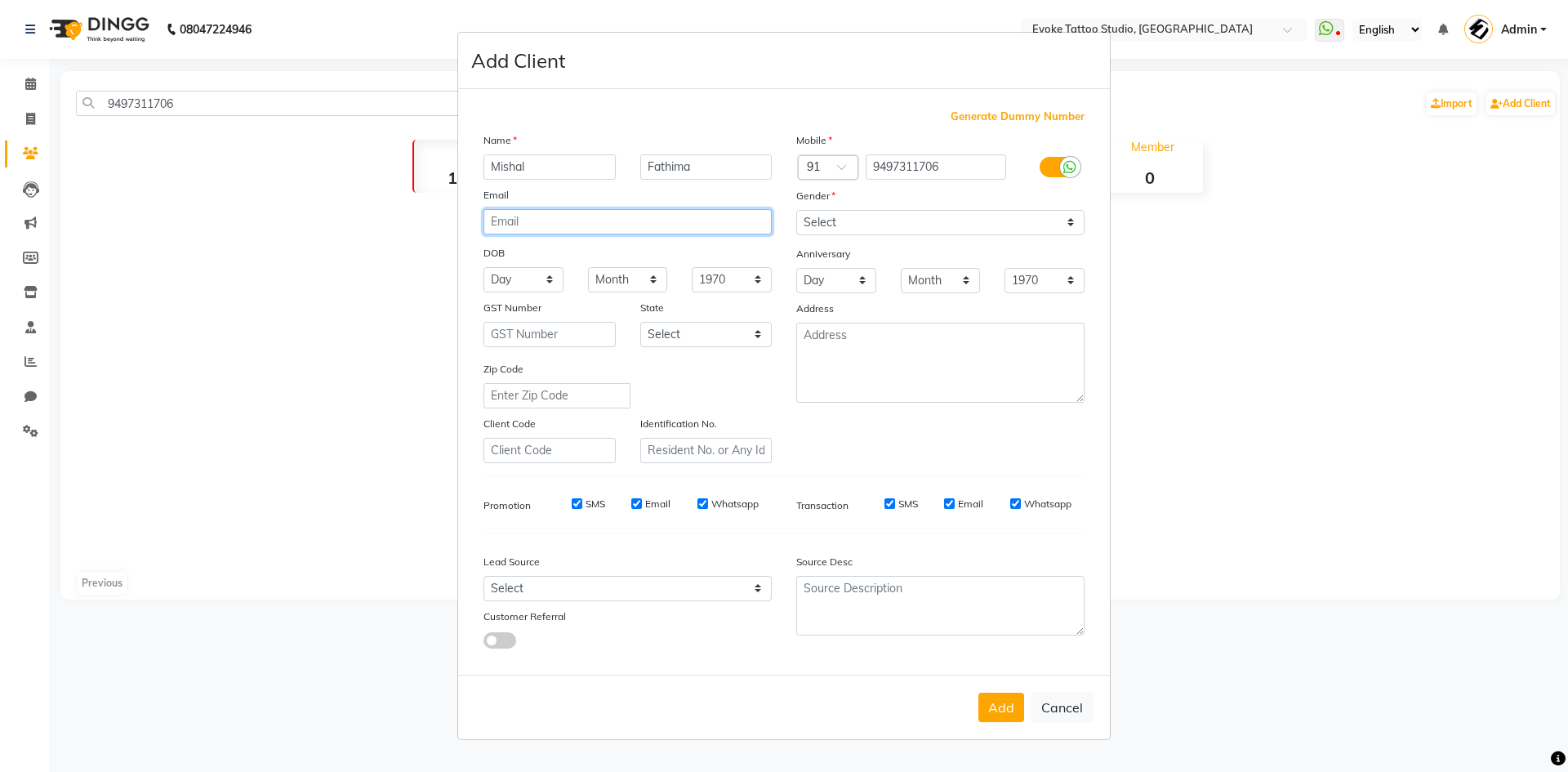
click at [585, 230] on input "email" at bounding box center [628, 222] width 288 height 26
type input "[EMAIL_ADDRESS][DOMAIN_NAME]"
click at [510, 270] on select "Day 01 02 03 04 05 06 07 08 09 10 11 12 13 14 15 16 17 18 19 20 21 22 23 24 25 …" at bounding box center [524, 280] width 81 height 26
select select "30"
click at [484, 267] on select "Day 01 02 03 04 05 06 07 08 09 10 11 12 13 14 15 16 17 18 19 20 21 22 23 24 25 …" at bounding box center [524, 280] width 81 height 26
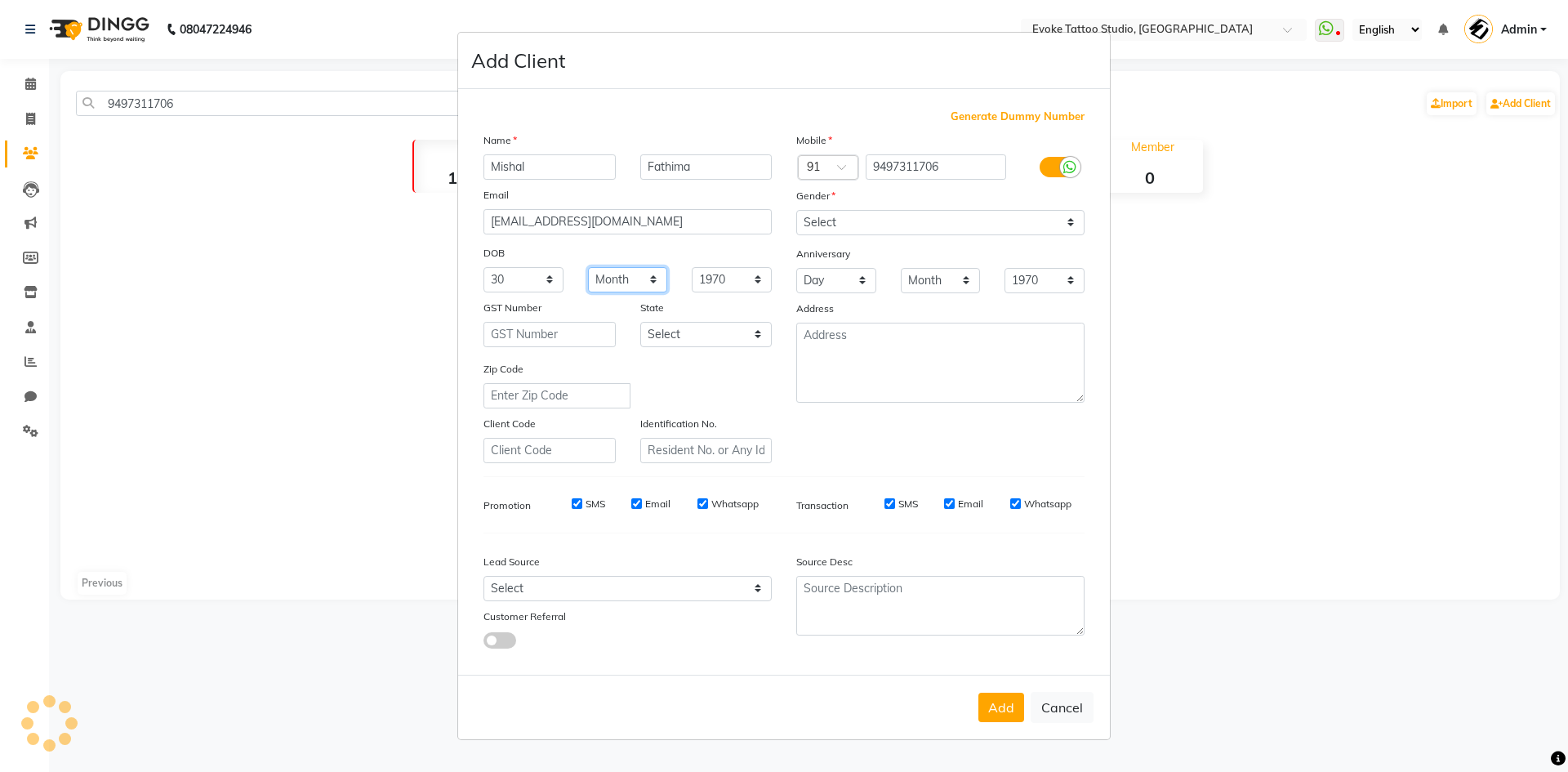
click at [614, 278] on select "Month January February March April May June July August September October Novem…" at bounding box center [628, 280] width 81 height 26
select select "09"
click at [588, 267] on select "Month January February March April May June July August September October Novem…" at bounding box center [628, 280] width 81 height 26
click at [712, 276] on select "1940 1941 1942 1943 1944 1945 1946 1947 1948 1949 1950 1951 1952 1953 1954 1955…" at bounding box center [732, 280] width 81 height 26
select select "1996"
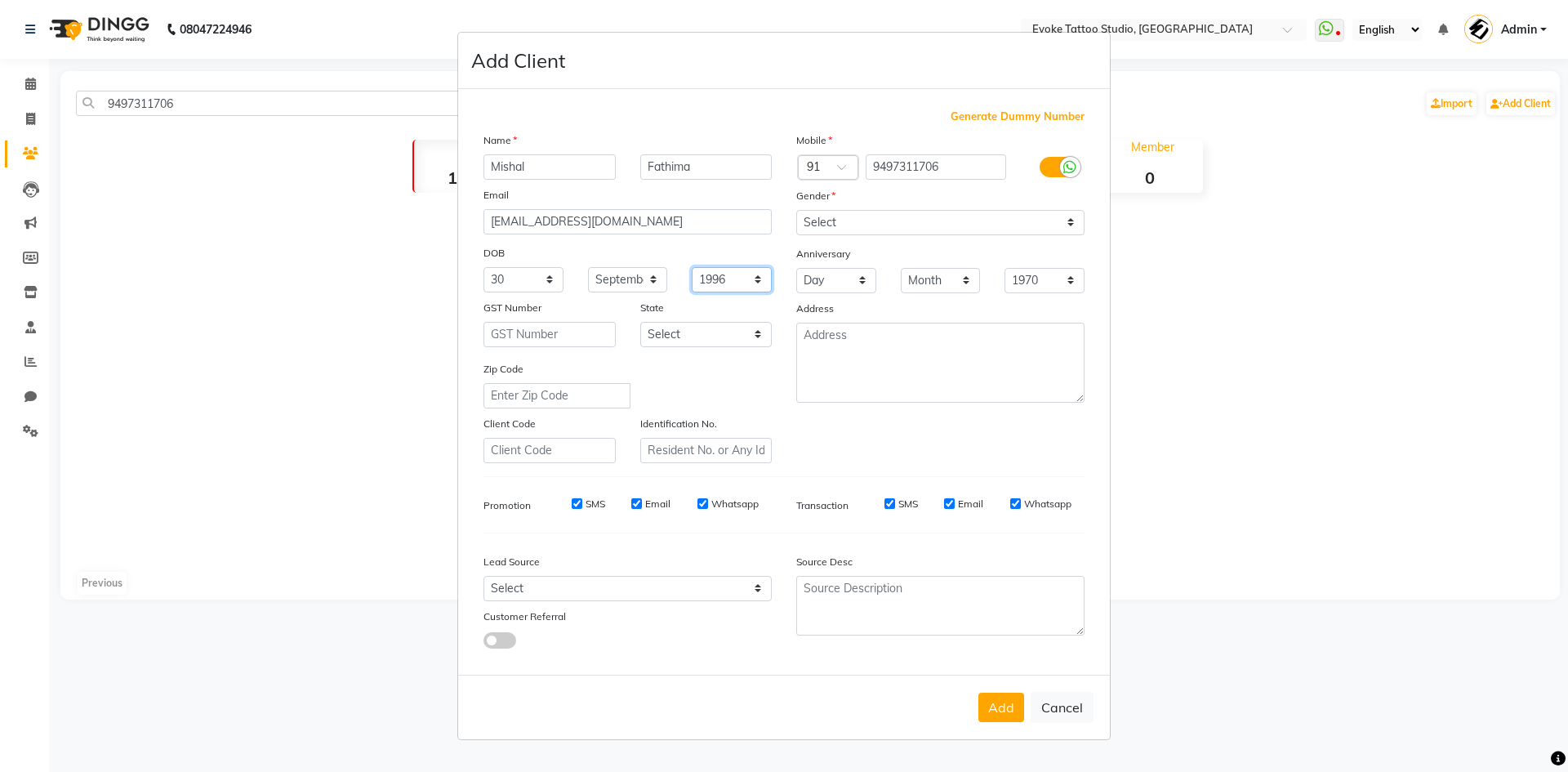
click at [692, 267] on select "1940 1941 1942 1943 1944 1945 1946 1947 1948 1949 1950 1951 1952 1953 1954 1955…" at bounding box center [732, 280] width 81 height 26
click at [833, 365] on textarea at bounding box center [940, 363] width 288 height 80
type textarea "Vile Parle - Doctor - mishalfathima"
click at [817, 445] on div "Mobile Country Code × 91 9497311706 Gender Select [DEMOGRAPHIC_DATA] [DEMOGRAPH…" at bounding box center [940, 297] width 313 height 332
click at [638, 601] on div "Lead Source Select Walk-in Referral Internet Friend Word of Mouth Advertisement…" at bounding box center [628, 597] width 313 height 102
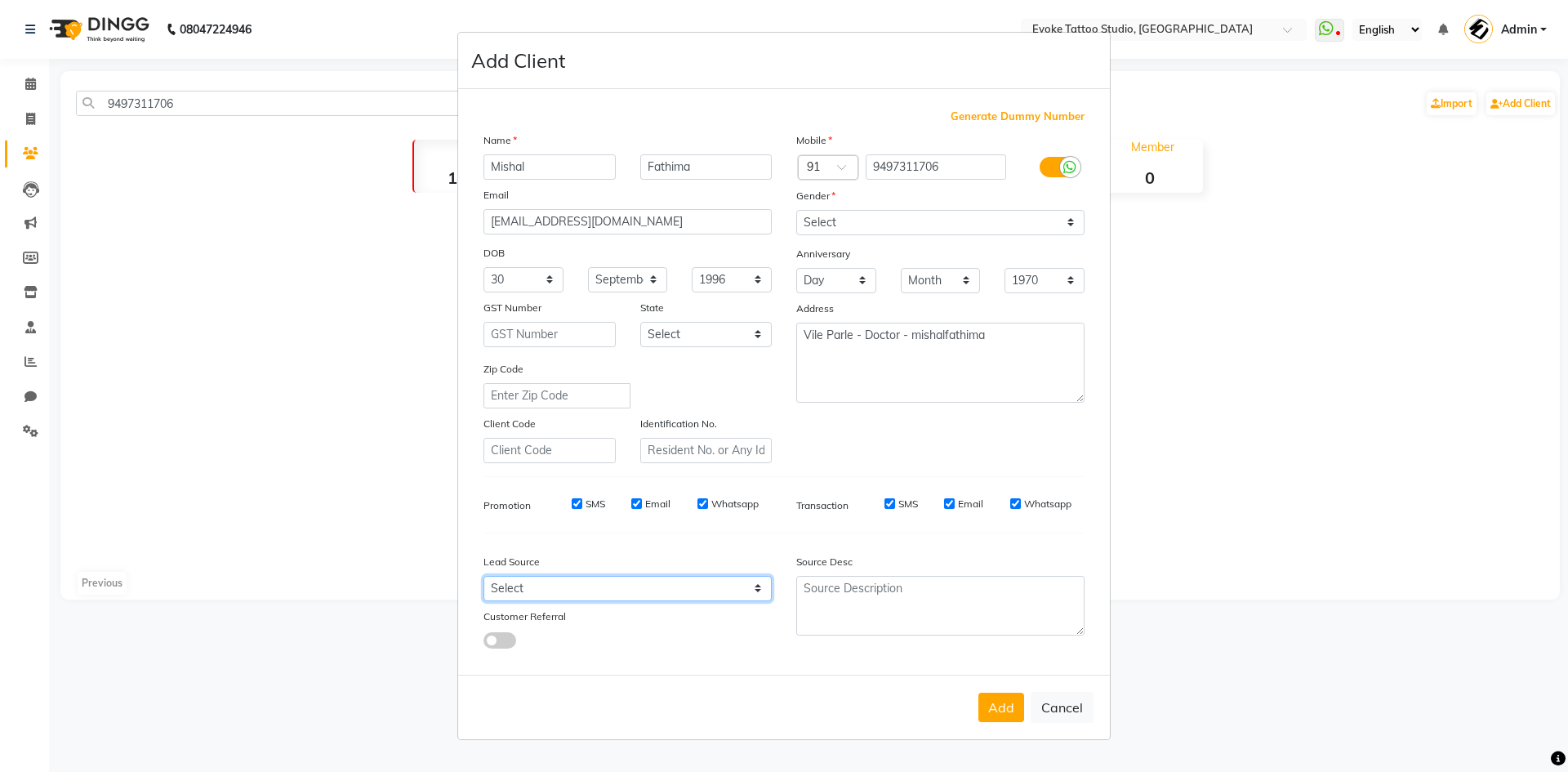
click at [593, 595] on select "Select Walk-in Referral Internet Friend Word of Mouth Advertisement Facebook Ju…" at bounding box center [628, 588] width 288 height 26
select select "50824"
click at [484, 575] on select "Select Walk-in Referral Internet Friend Word of Mouth Advertisement Facebook Ju…" at bounding box center [628, 588] width 288 height 26
click at [988, 705] on button "Add" at bounding box center [1002, 707] width 46 height 29
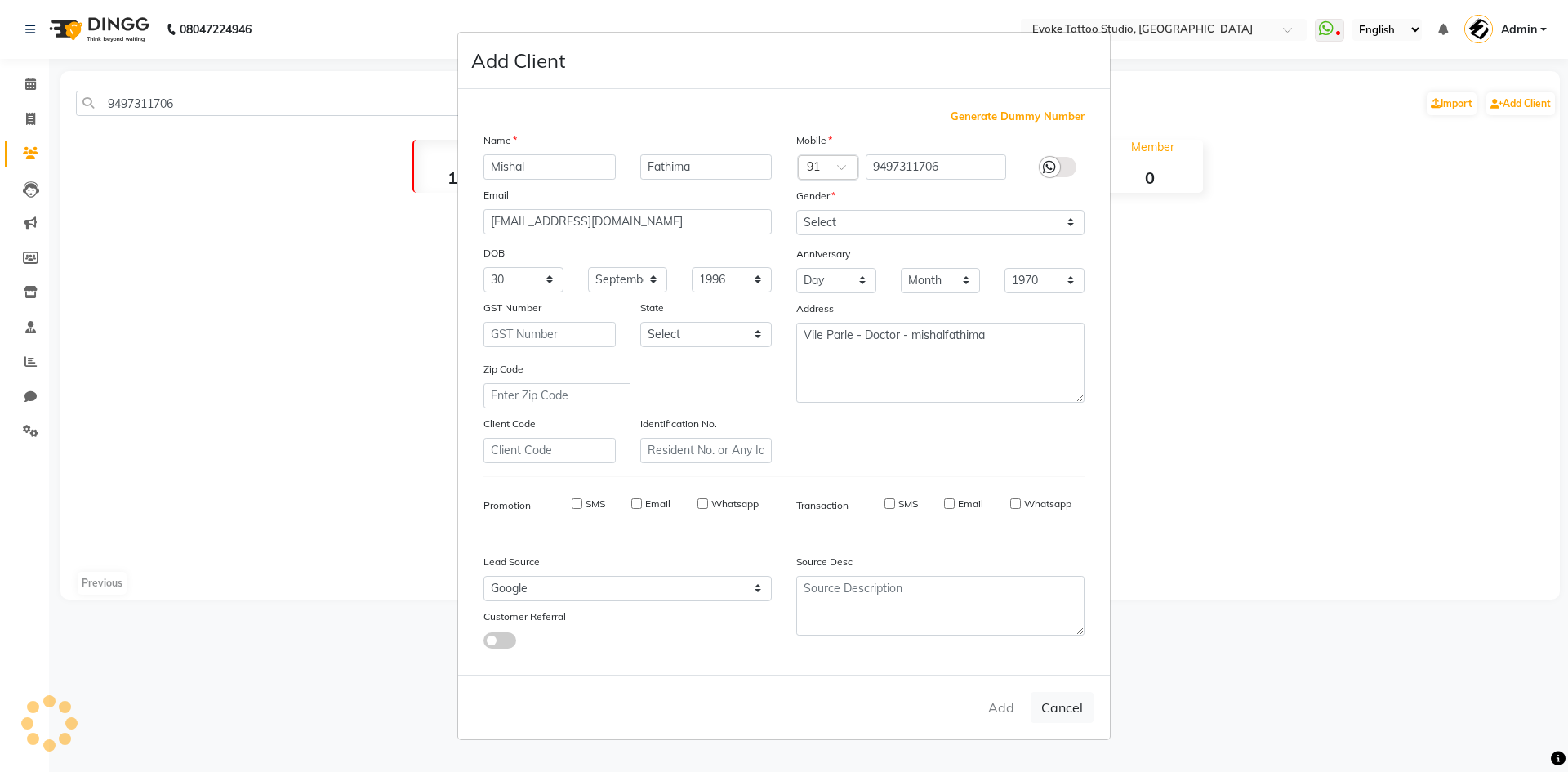
select select
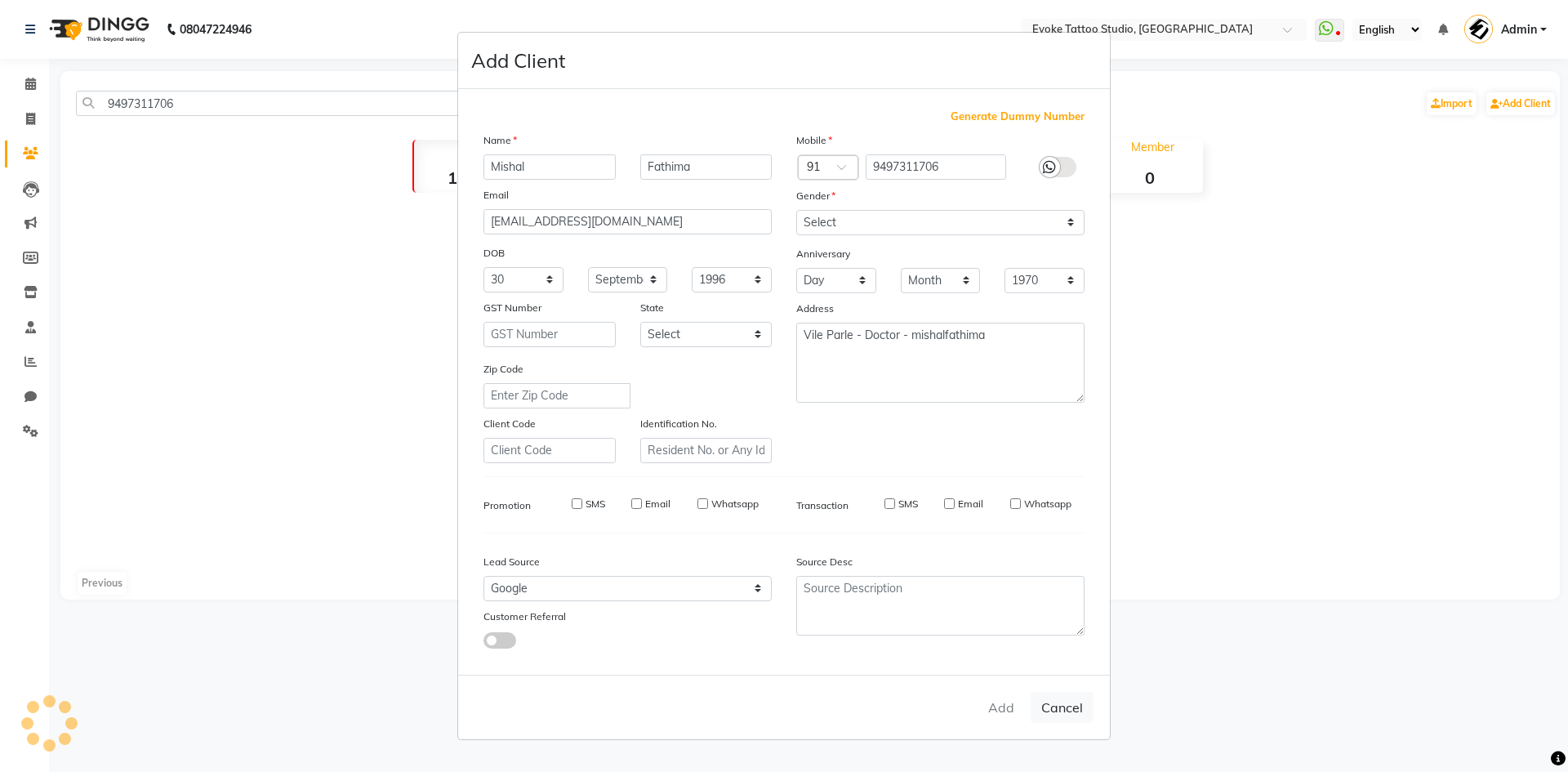
select select
checkbox input "false"
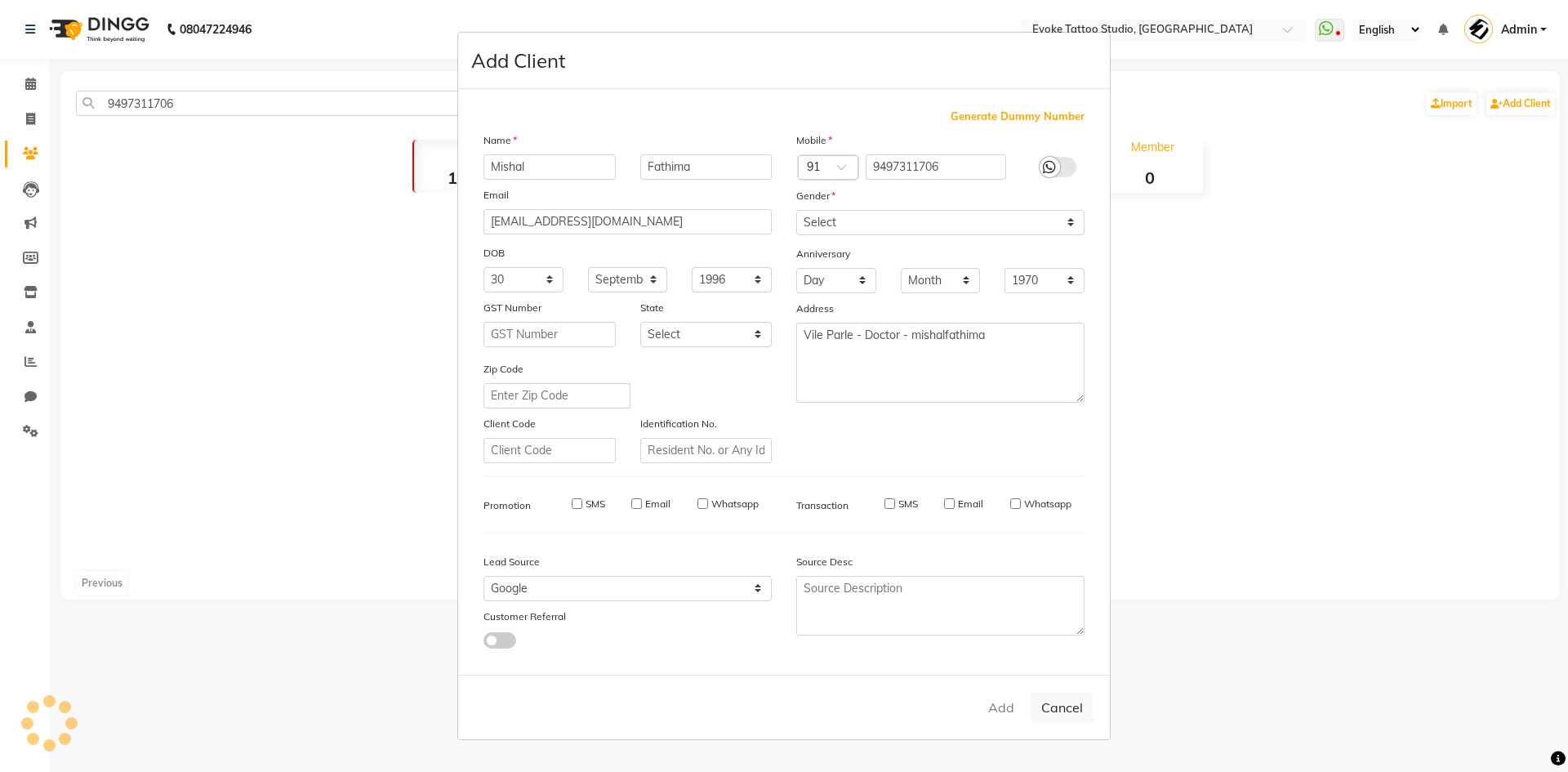
checkbox input "false"
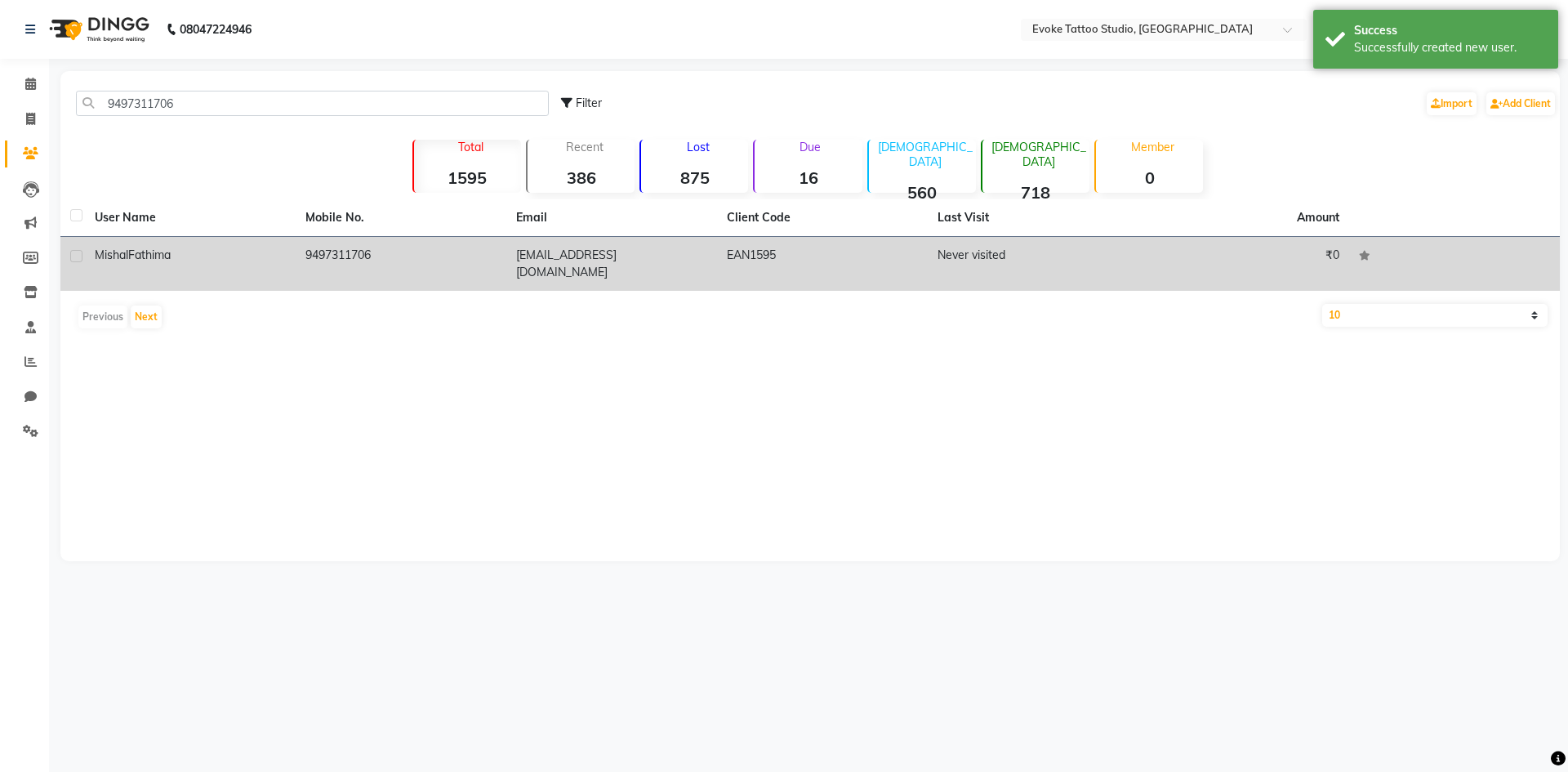
click at [351, 250] on td "9497311706" at bounding box center [401, 263] width 210 height 54
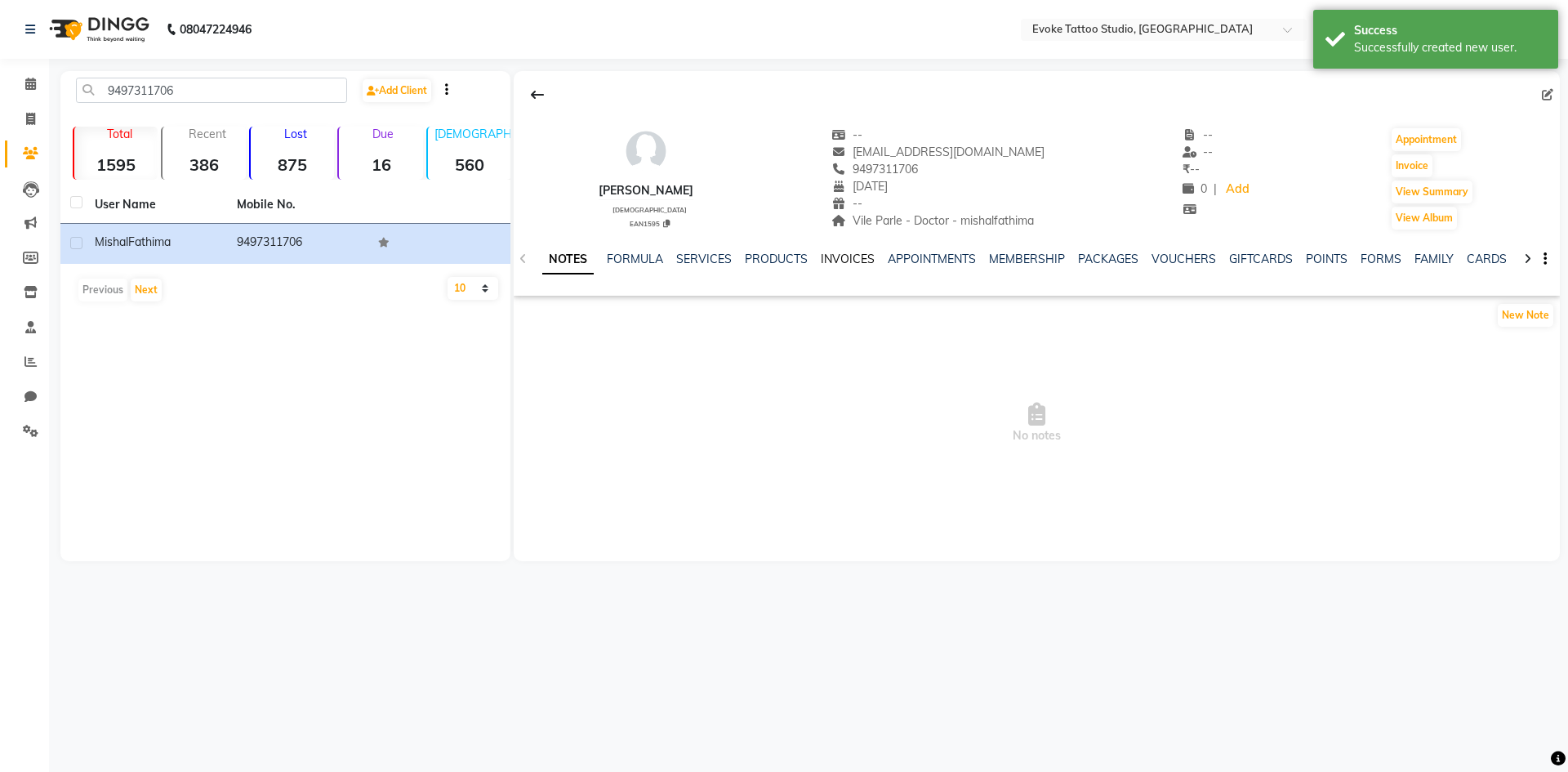
click at [840, 264] on link "INVOICES" at bounding box center [847, 259] width 54 height 15
click at [1414, 164] on button "Invoice" at bounding box center [1412, 166] width 41 height 23
select select "7461"
select select "service"
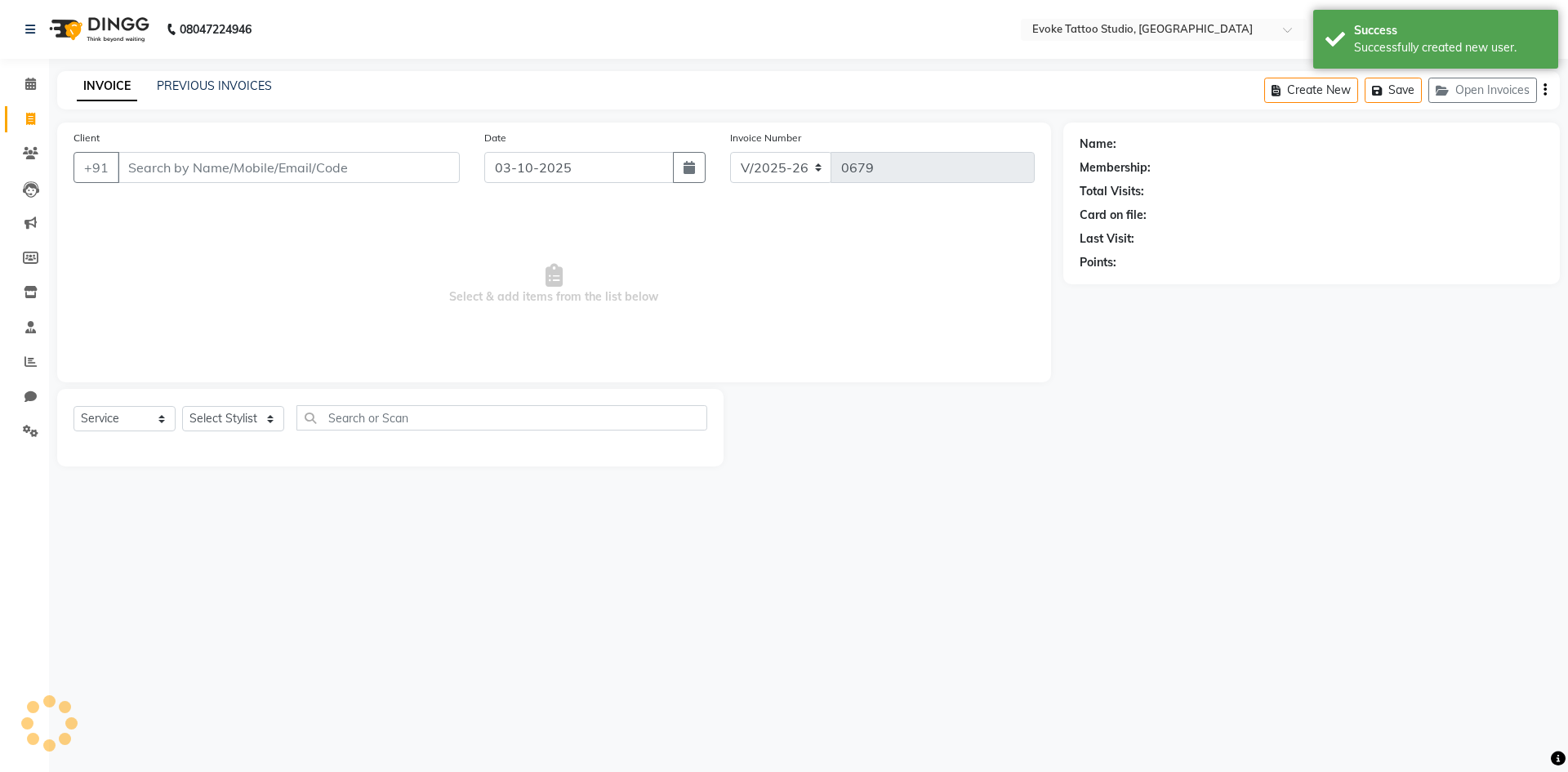
type input "9497311706"
click at [688, 176] on button "button" at bounding box center [690, 167] width 33 height 31
select select "10"
select select "2025"
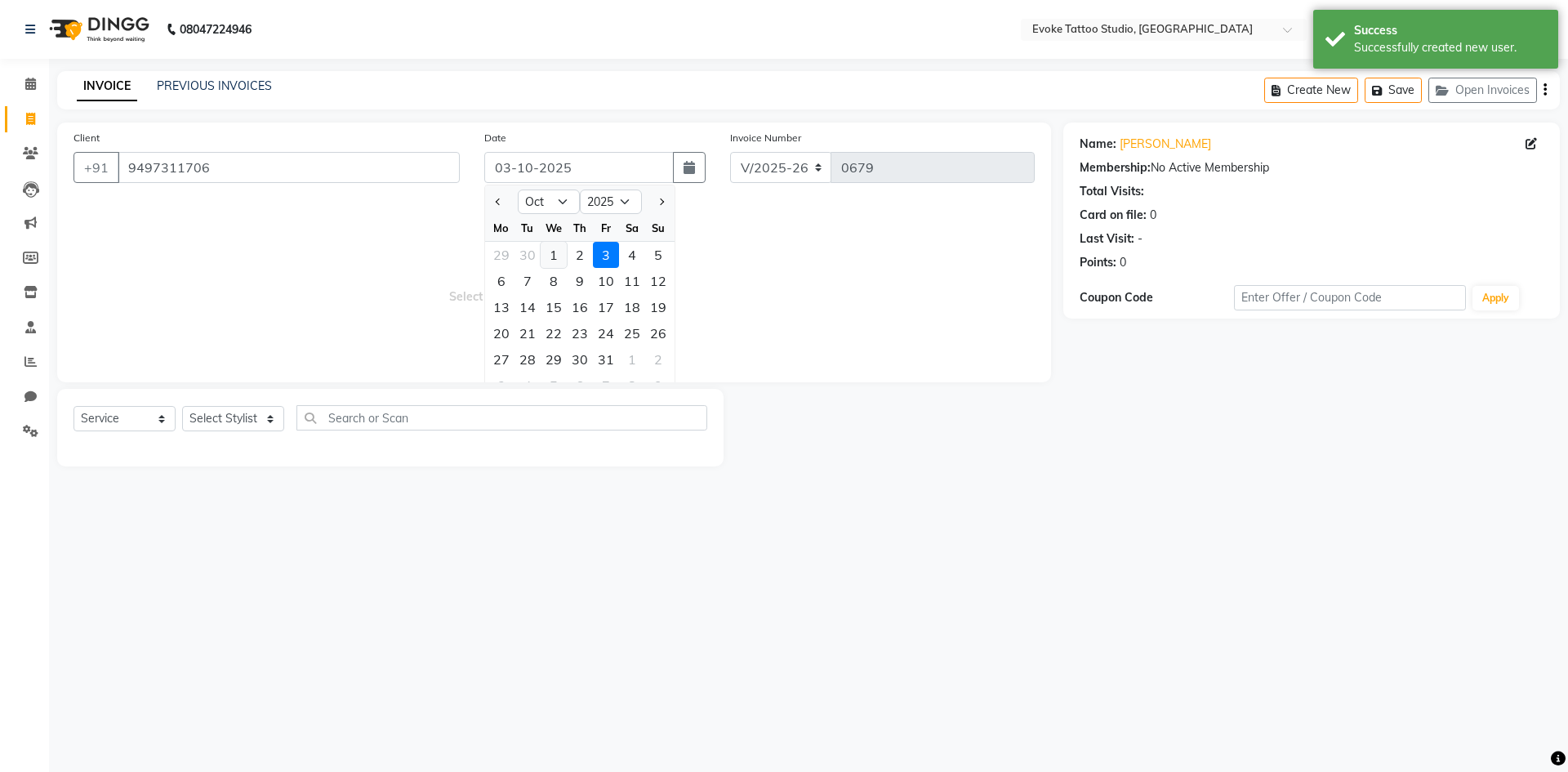
click at [564, 248] on div "1" at bounding box center [553, 254] width 27 height 27
type input "01-10-2025"
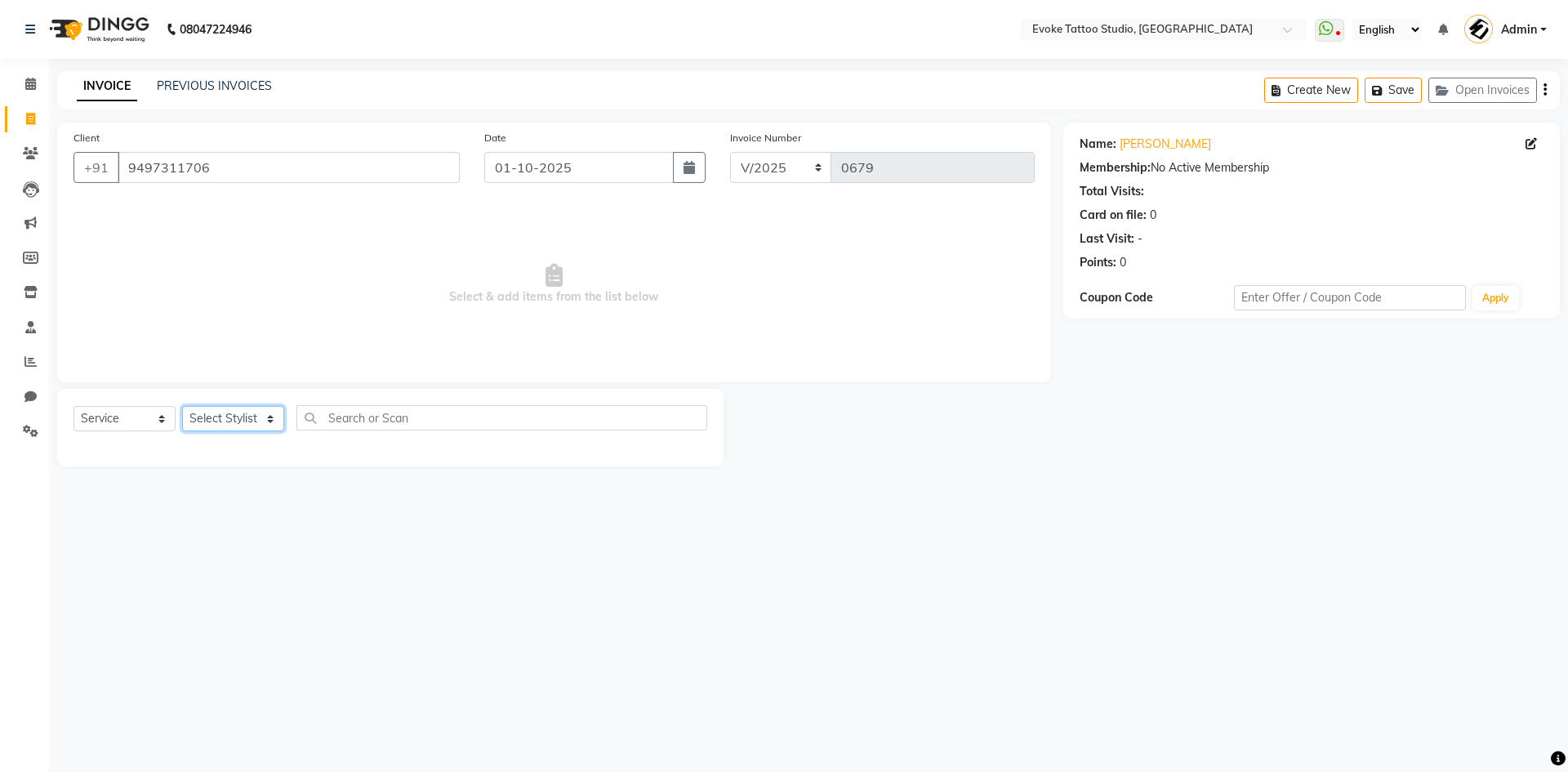
click at [242, 427] on select "Select Stylist [PERSON_NAME] Dingg Support [PERSON_NAME] [PERSON_NAME] [PERSON_…" at bounding box center [233, 419] width 102 height 26
select select "65612"
click at [182, 406] on select "Select Stylist [PERSON_NAME] Dingg Support [PERSON_NAME] [PERSON_NAME] [PERSON_…" at bounding box center [233, 419] width 102 height 26
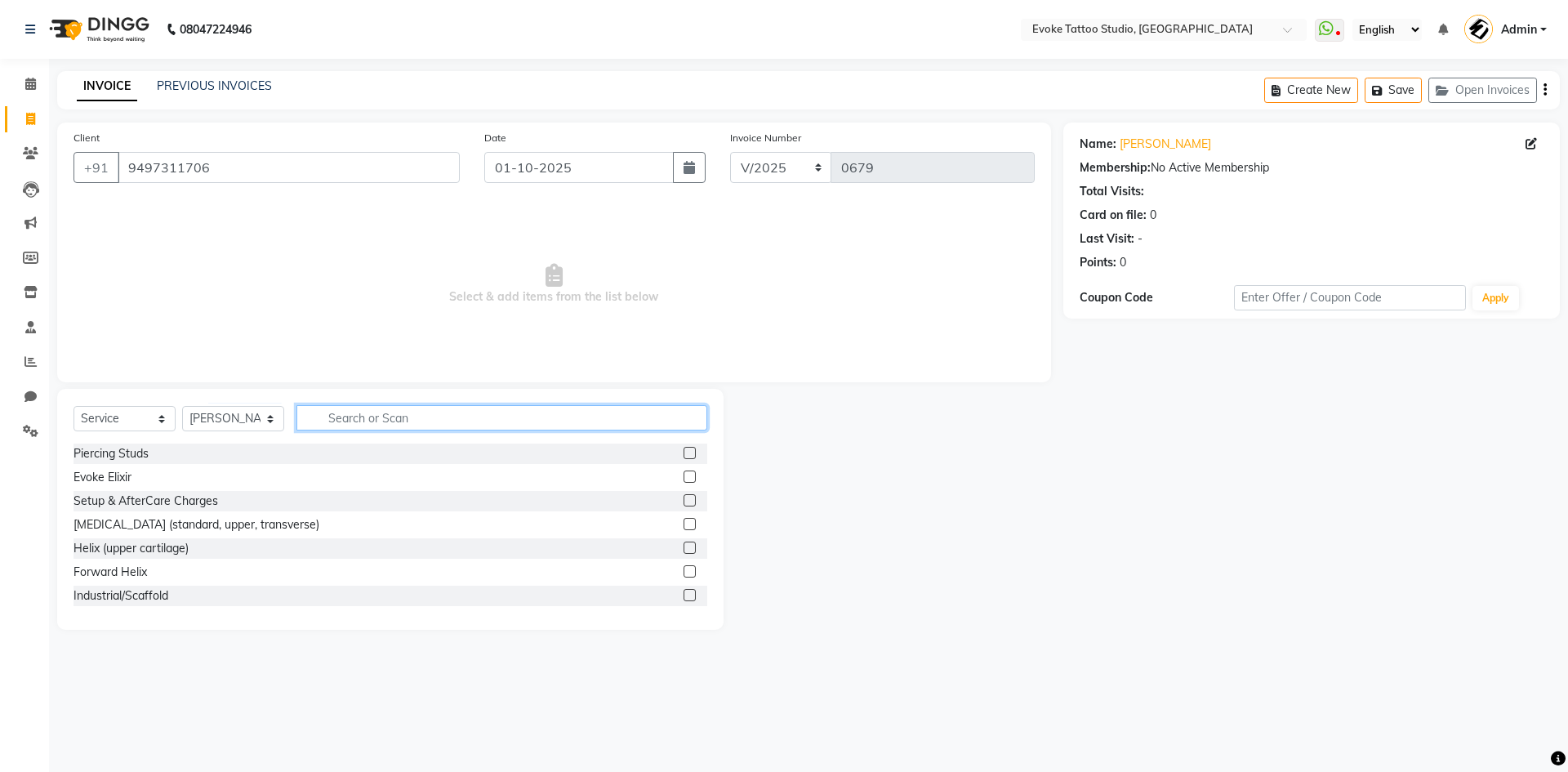
click at [395, 425] on input "text" at bounding box center [501, 418] width 411 height 26
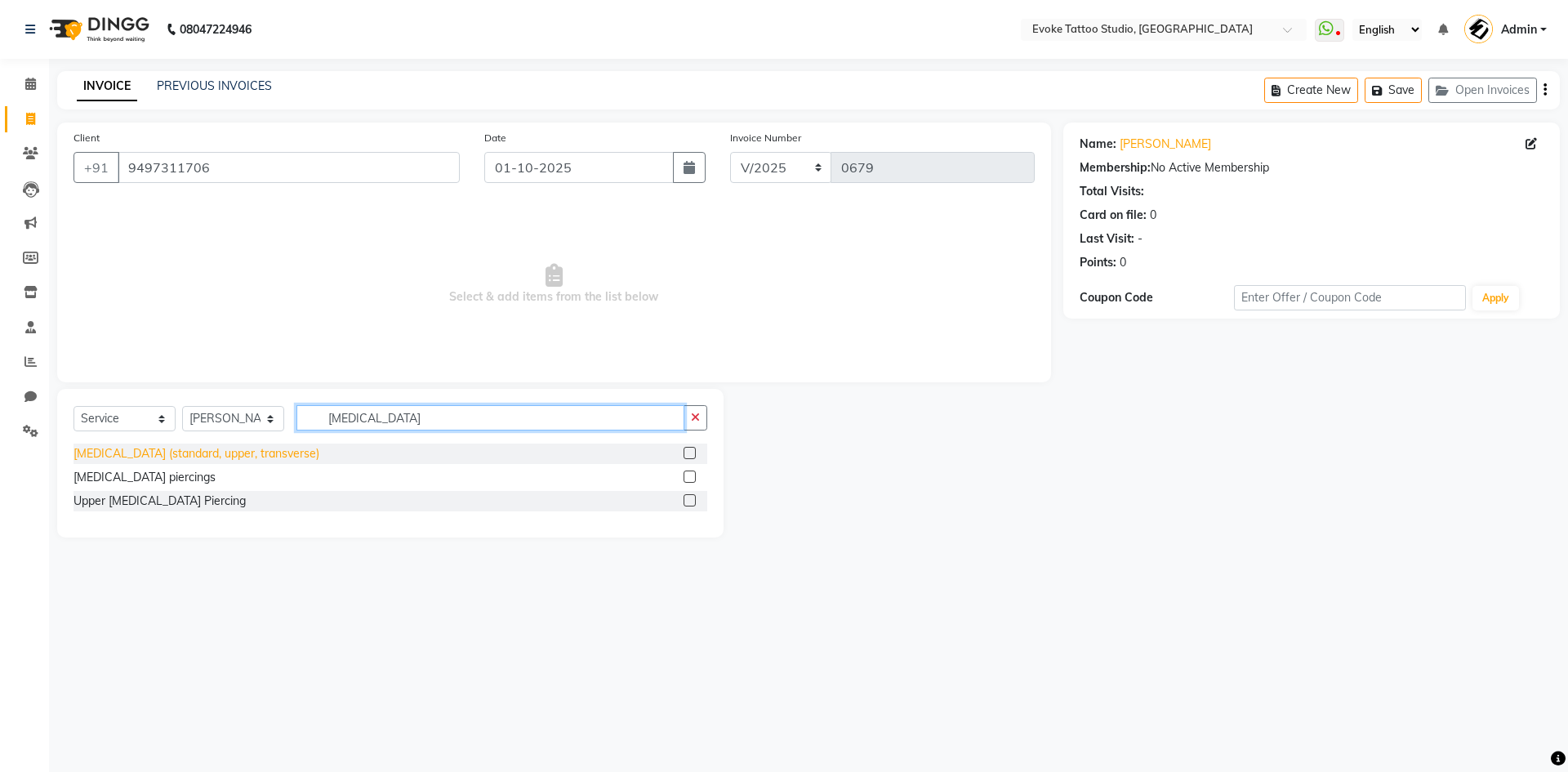
type input "[MEDICAL_DATA]"
click at [227, 456] on div "[MEDICAL_DATA] (standard, upper, transverse)" at bounding box center [196, 454] width 246 height 17
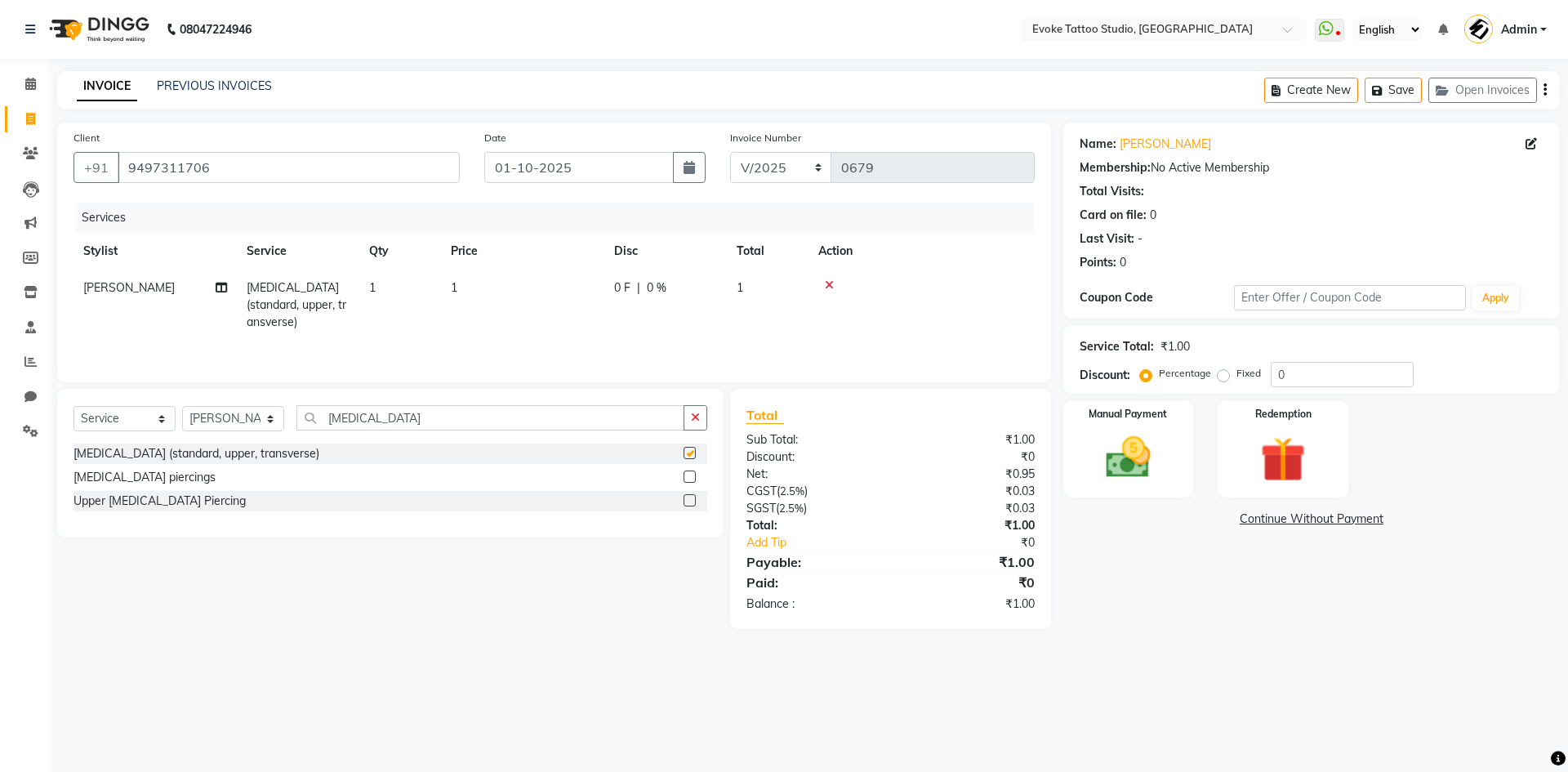
checkbox input "false"
click at [491, 283] on td "1" at bounding box center [522, 306] width 164 height 71
select select "65612"
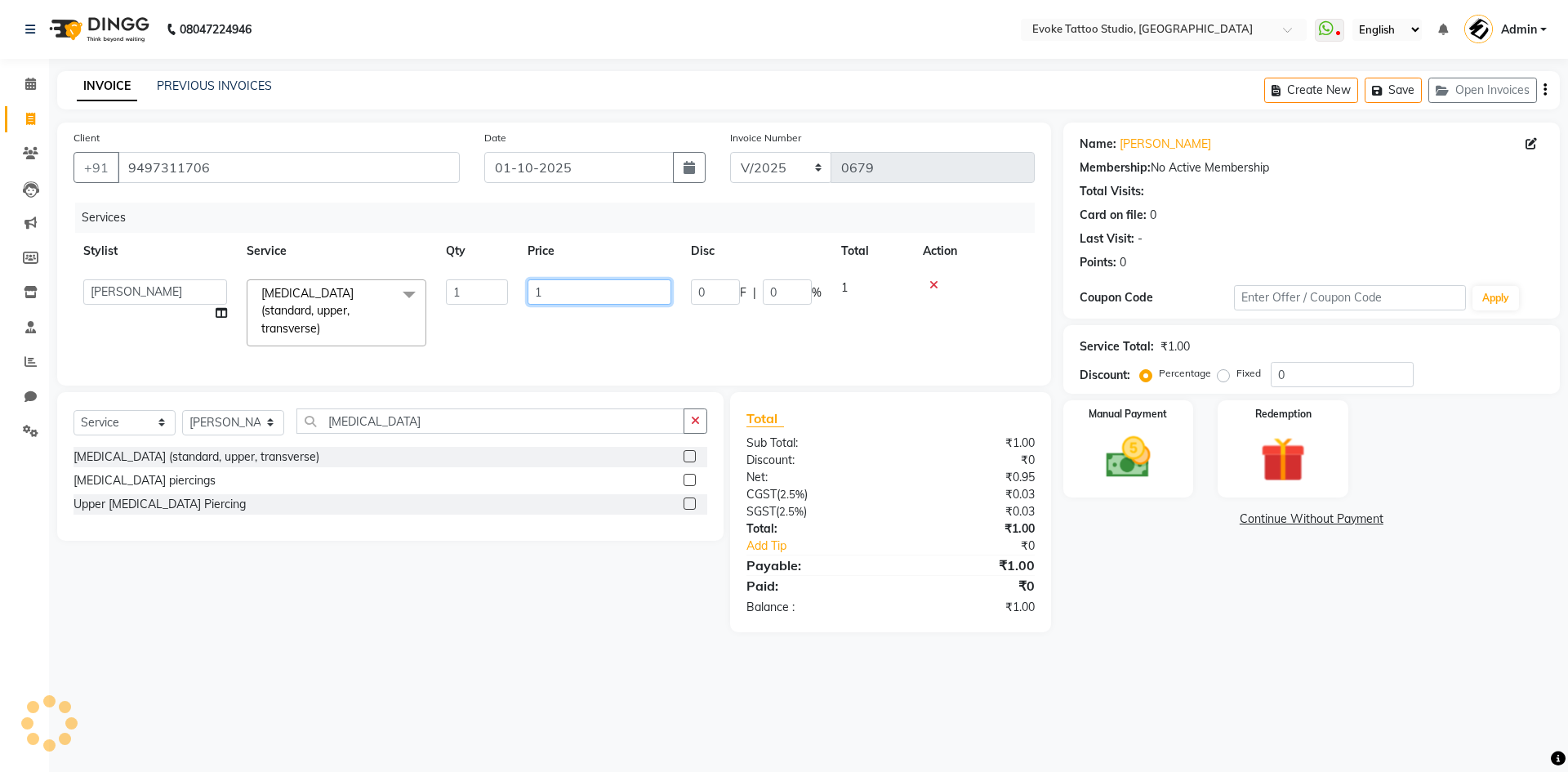
click at [547, 287] on input "1" at bounding box center [599, 292] width 144 height 26
type input "1200"
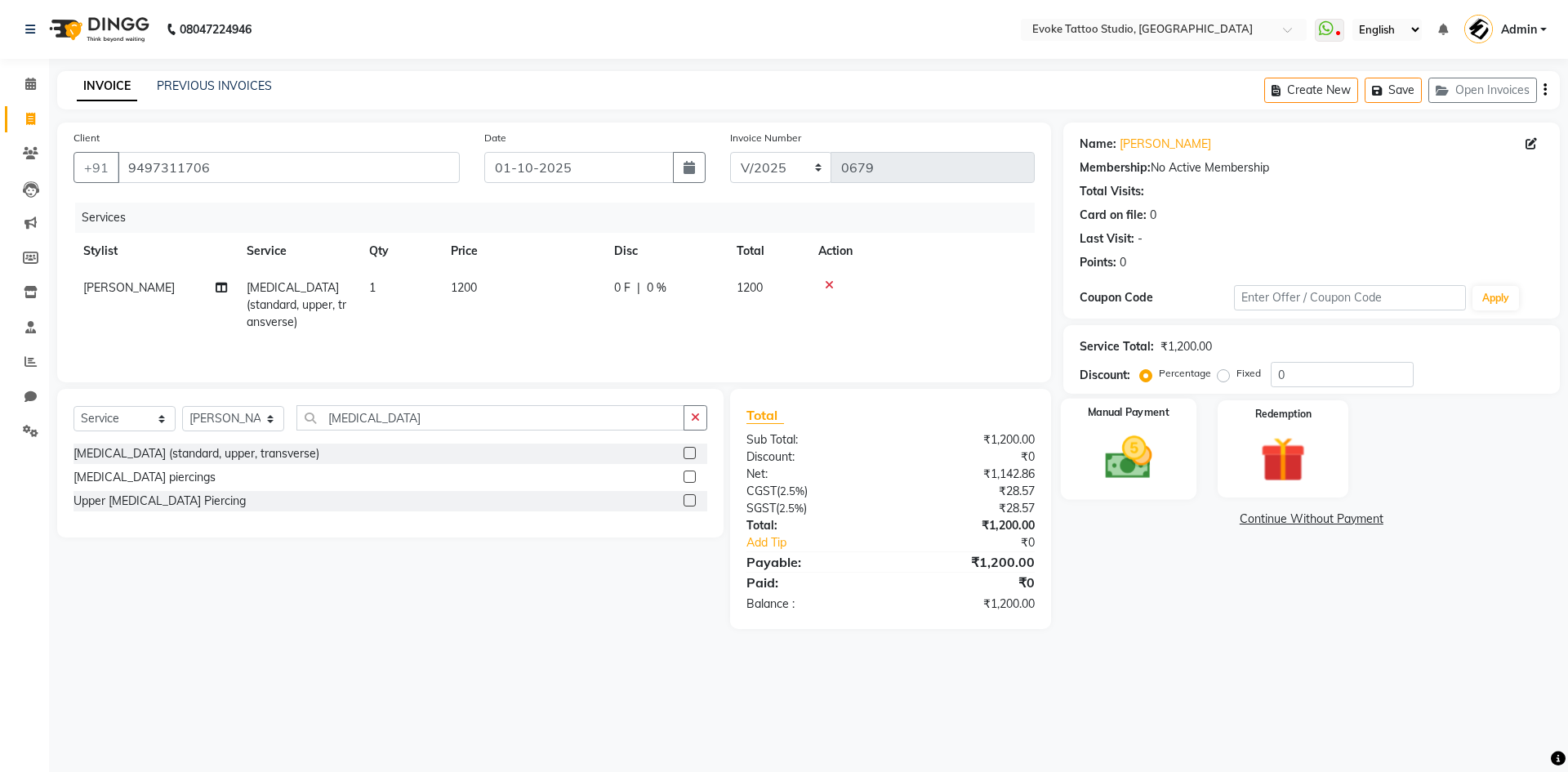
click at [1102, 436] on img at bounding box center [1128, 457] width 76 height 54
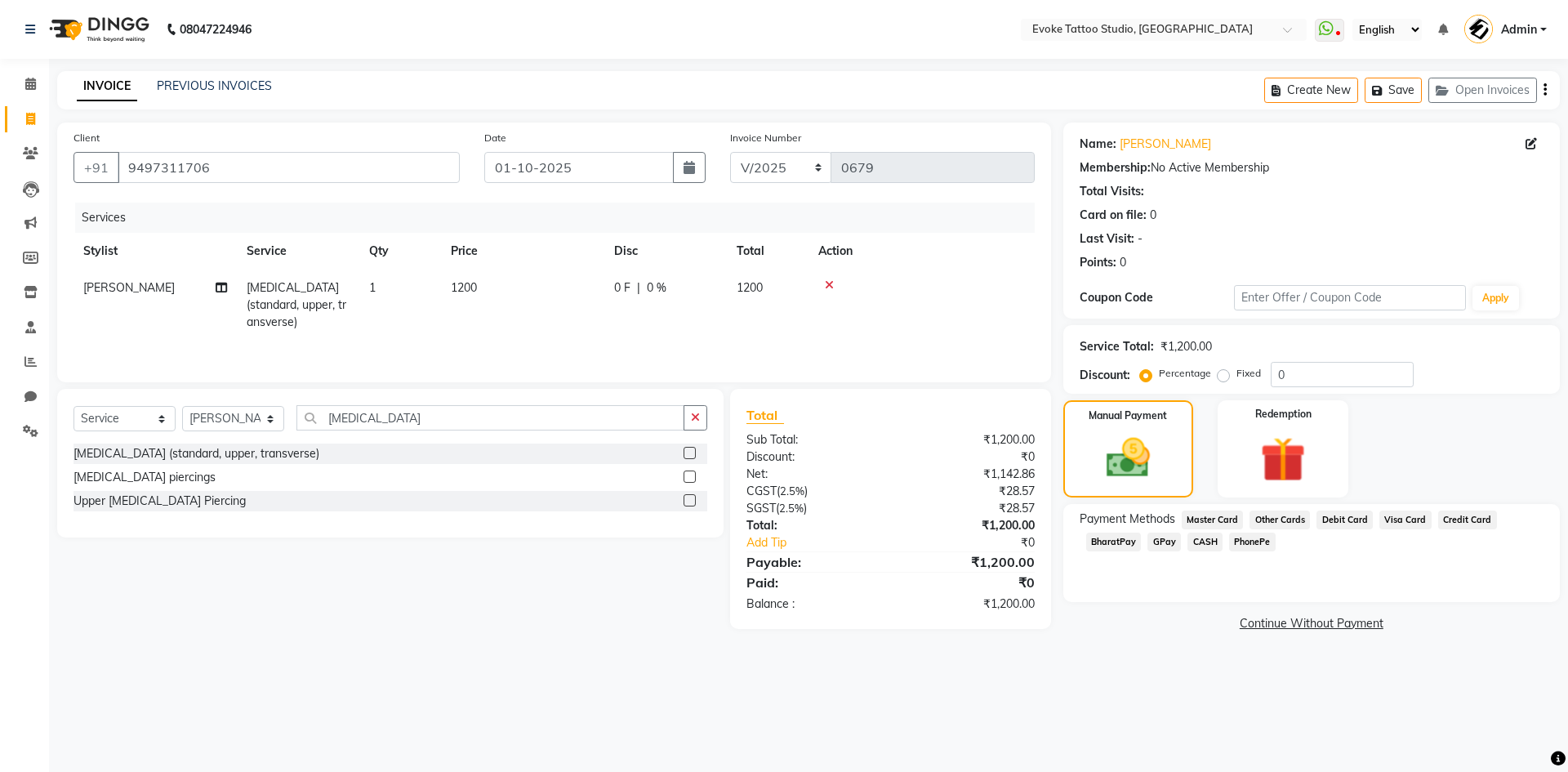
click at [1156, 538] on span "GPay" at bounding box center [1165, 541] width 34 height 19
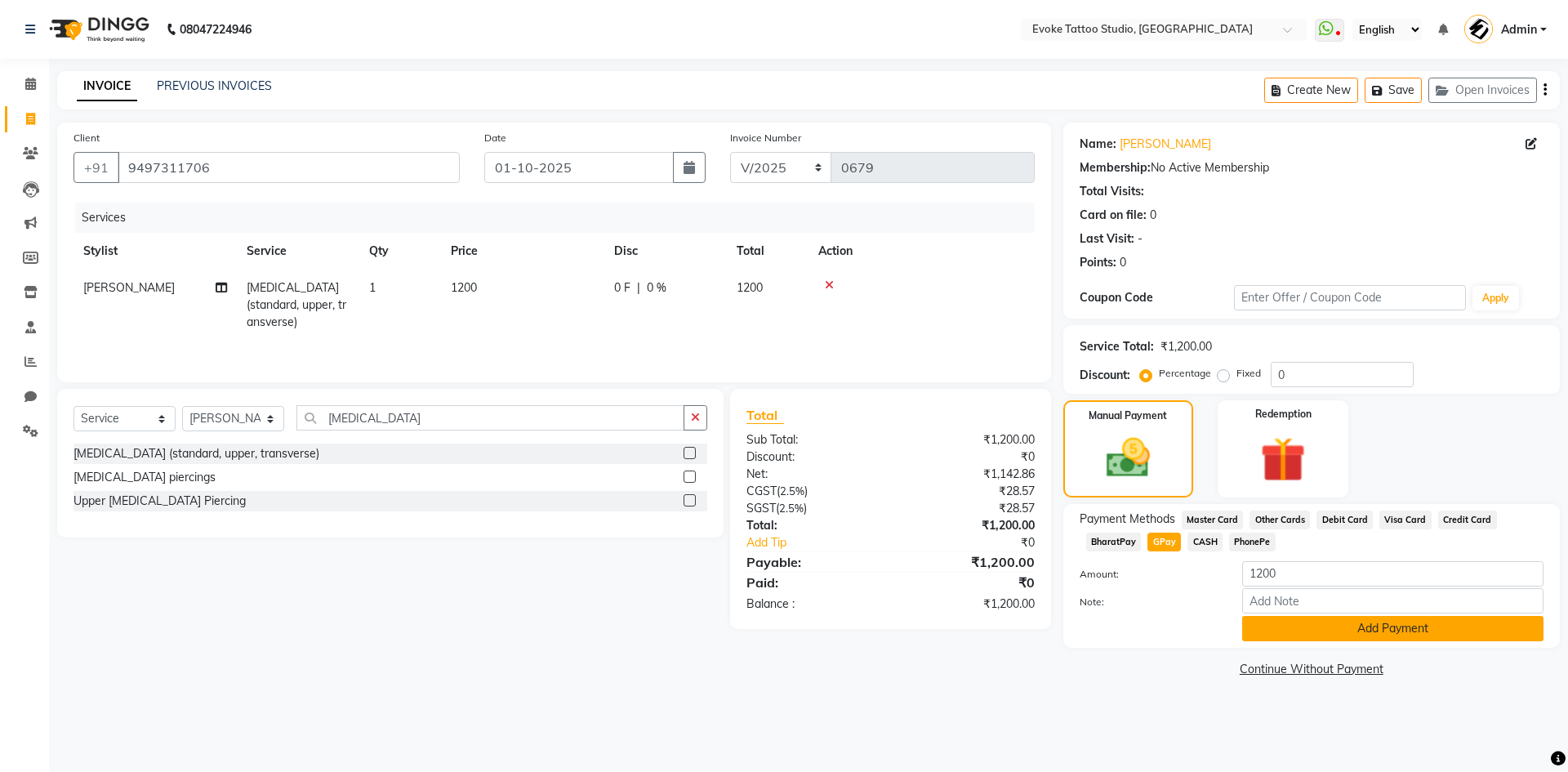
click at [1311, 638] on button "Add Payment" at bounding box center [1392, 628] width 301 height 26
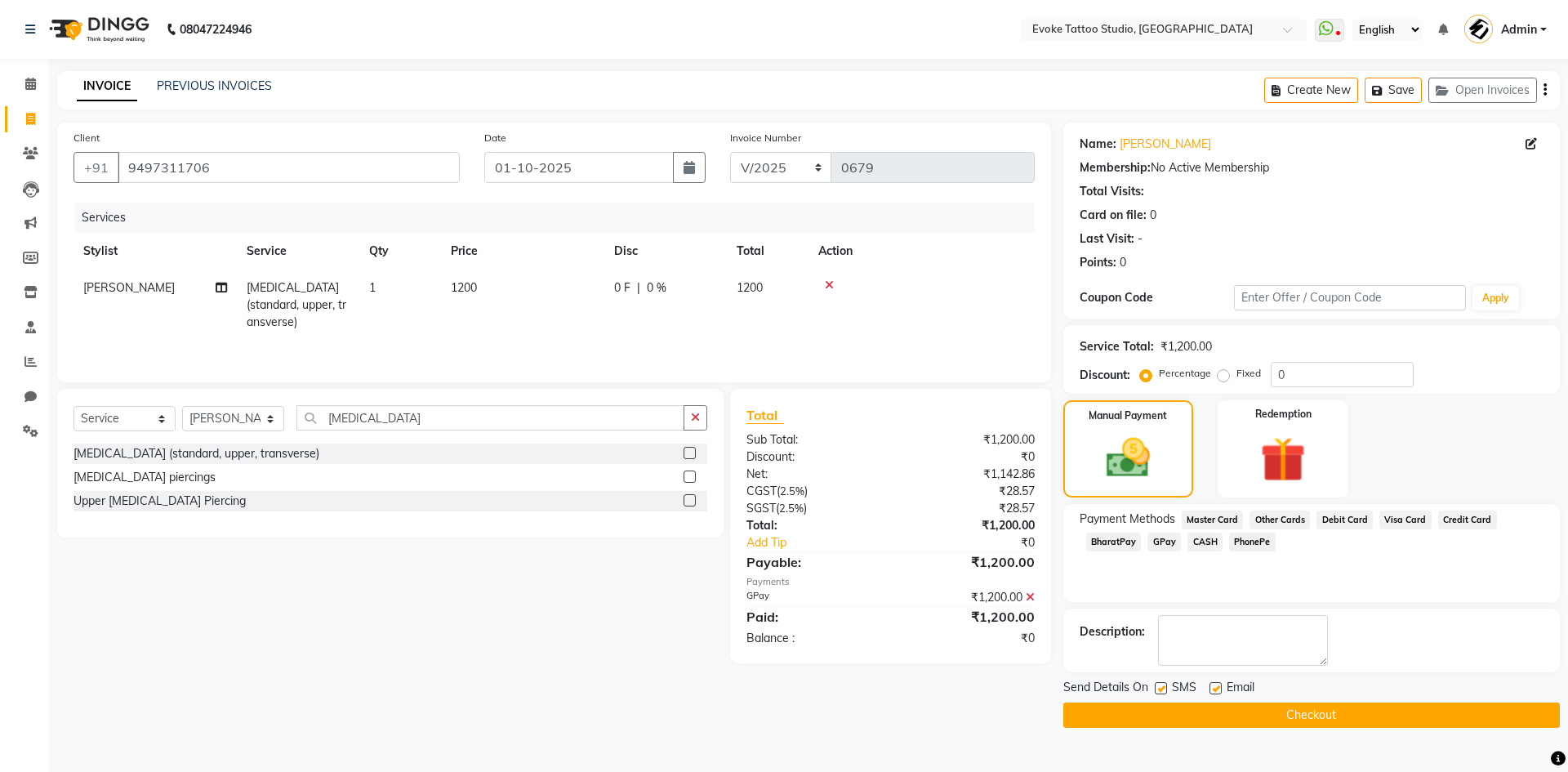
click at [1314, 699] on div "Send Details On SMS Email Checkout" at bounding box center [1312, 703] width 497 height 49
click at [1312, 711] on button "Checkout" at bounding box center [1312, 715] width 497 height 26
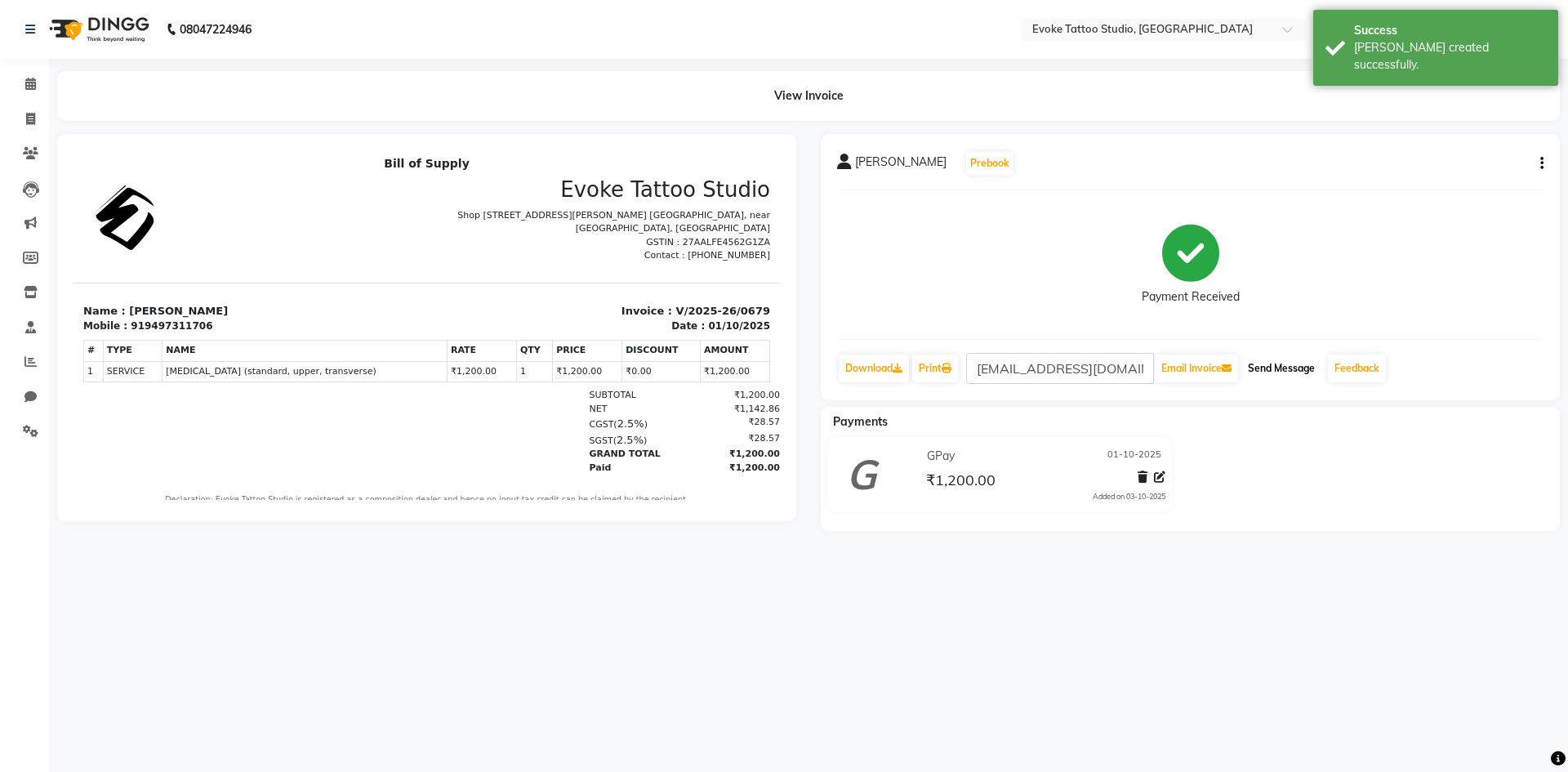
click at [1266, 368] on button "Send Message" at bounding box center [1282, 369] width 81 height 27
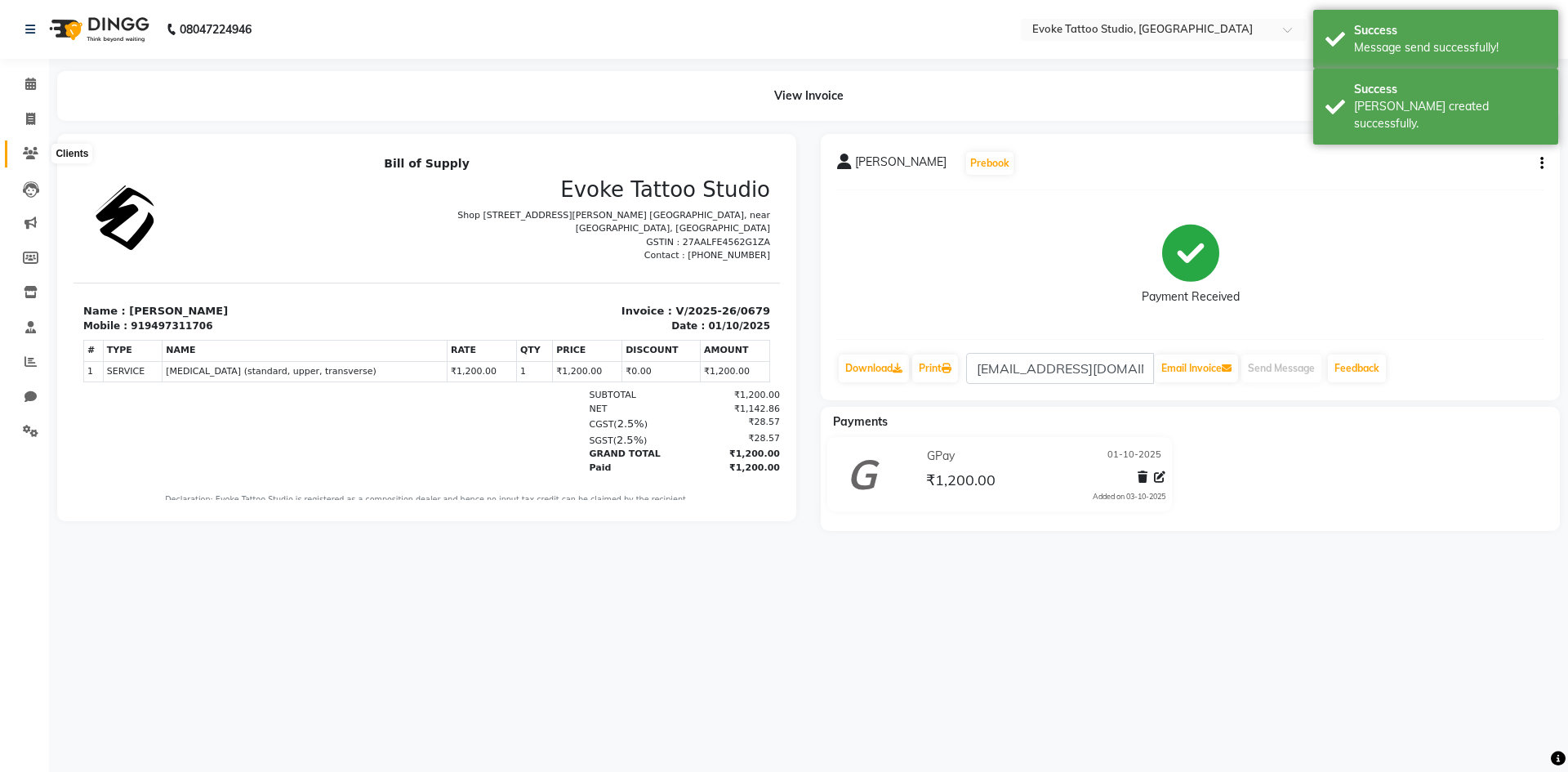
click at [35, 148] on icon at bounding box center [30, 153] width 16 height 12
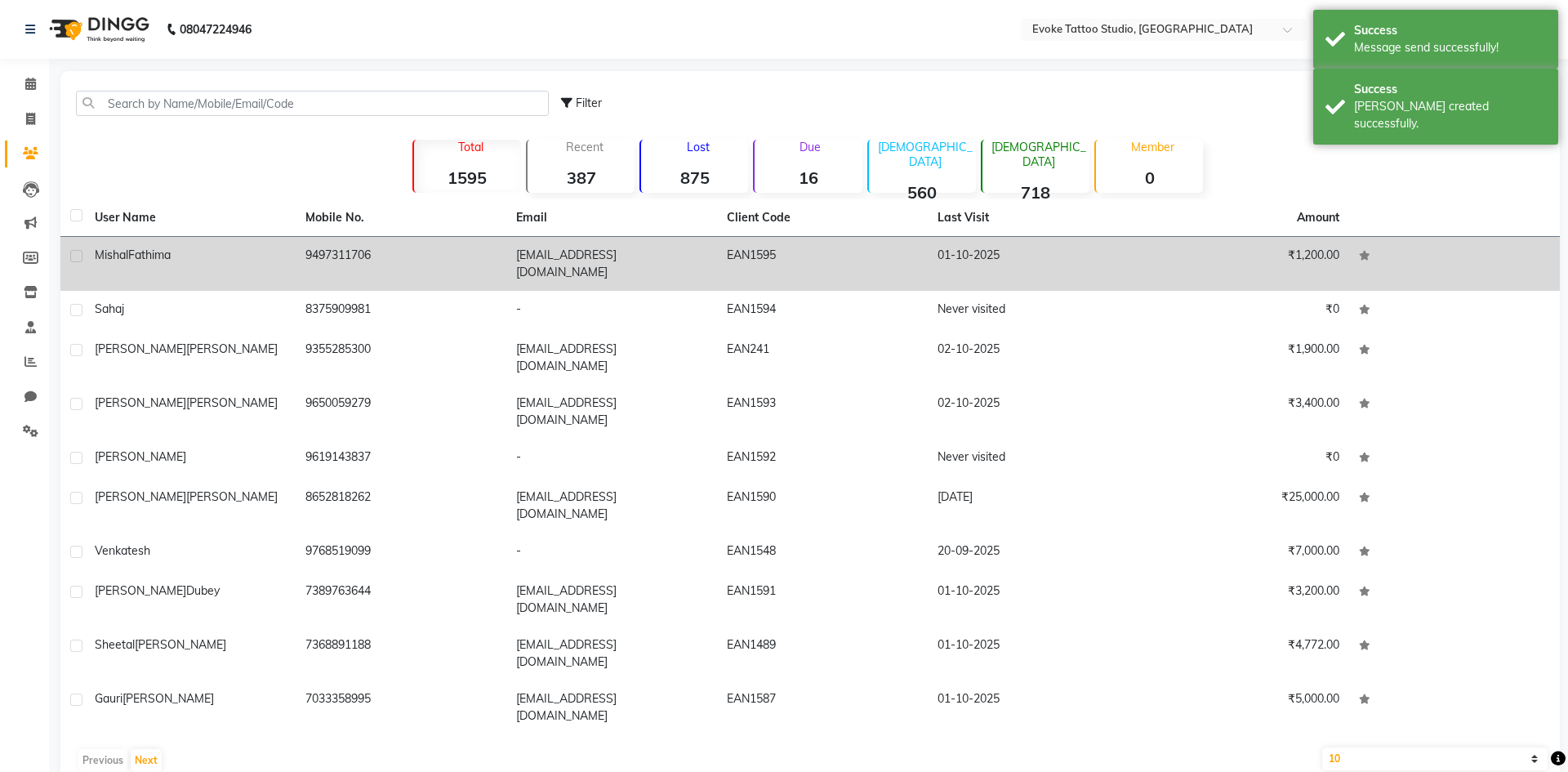
click at [281, 257] on div "[PERSON_NAME]" at bounding box center [190, 255] width 191 height 17
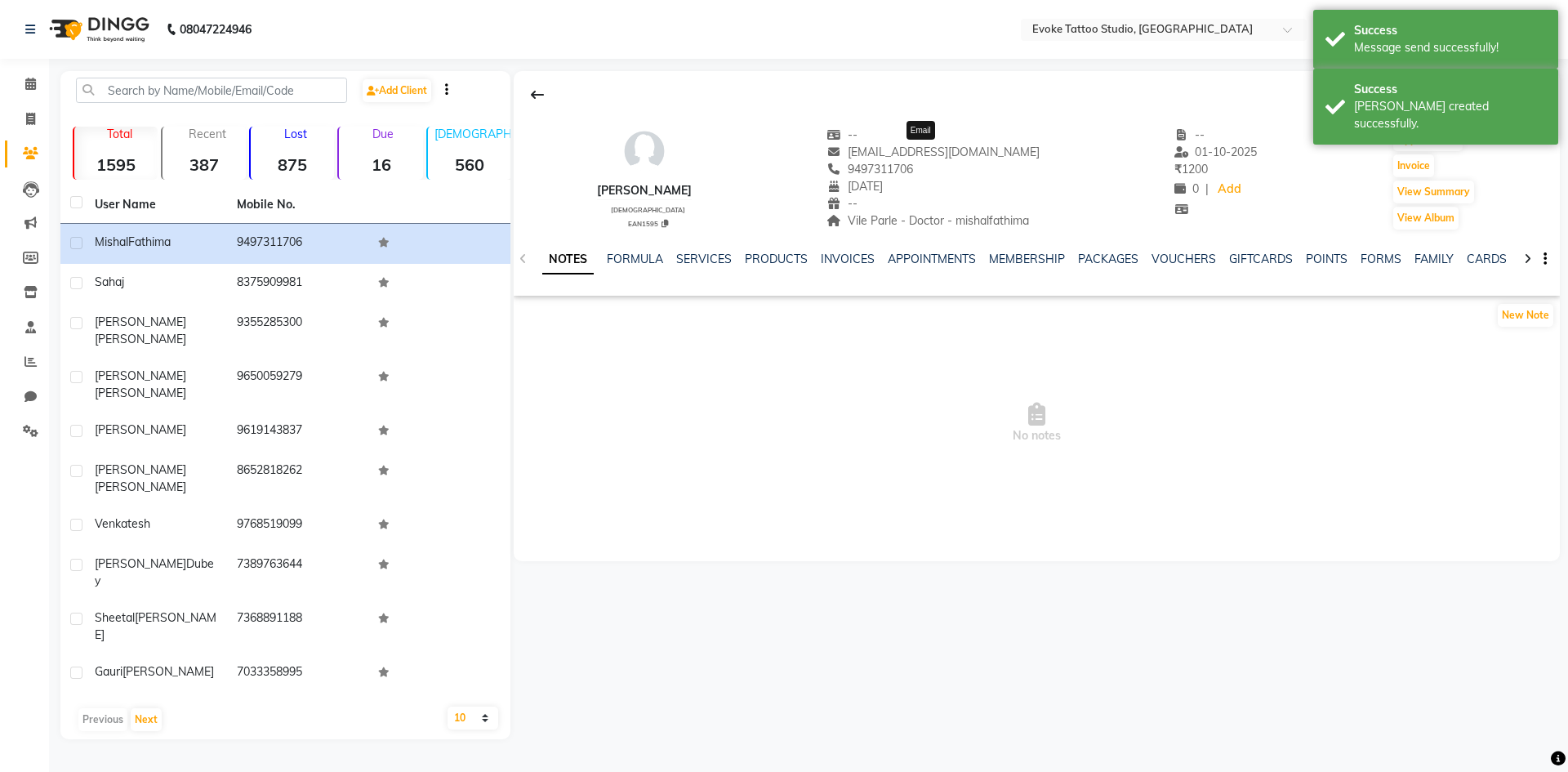
click at [941, 156] on span "[EMAIL_ADDRESS][DOMAIN_NAME]" at bounding box center [933, 152] width 213 height 15
copy div "[EMAIL_ADDRESS][DOMAIN_NAME] Email"
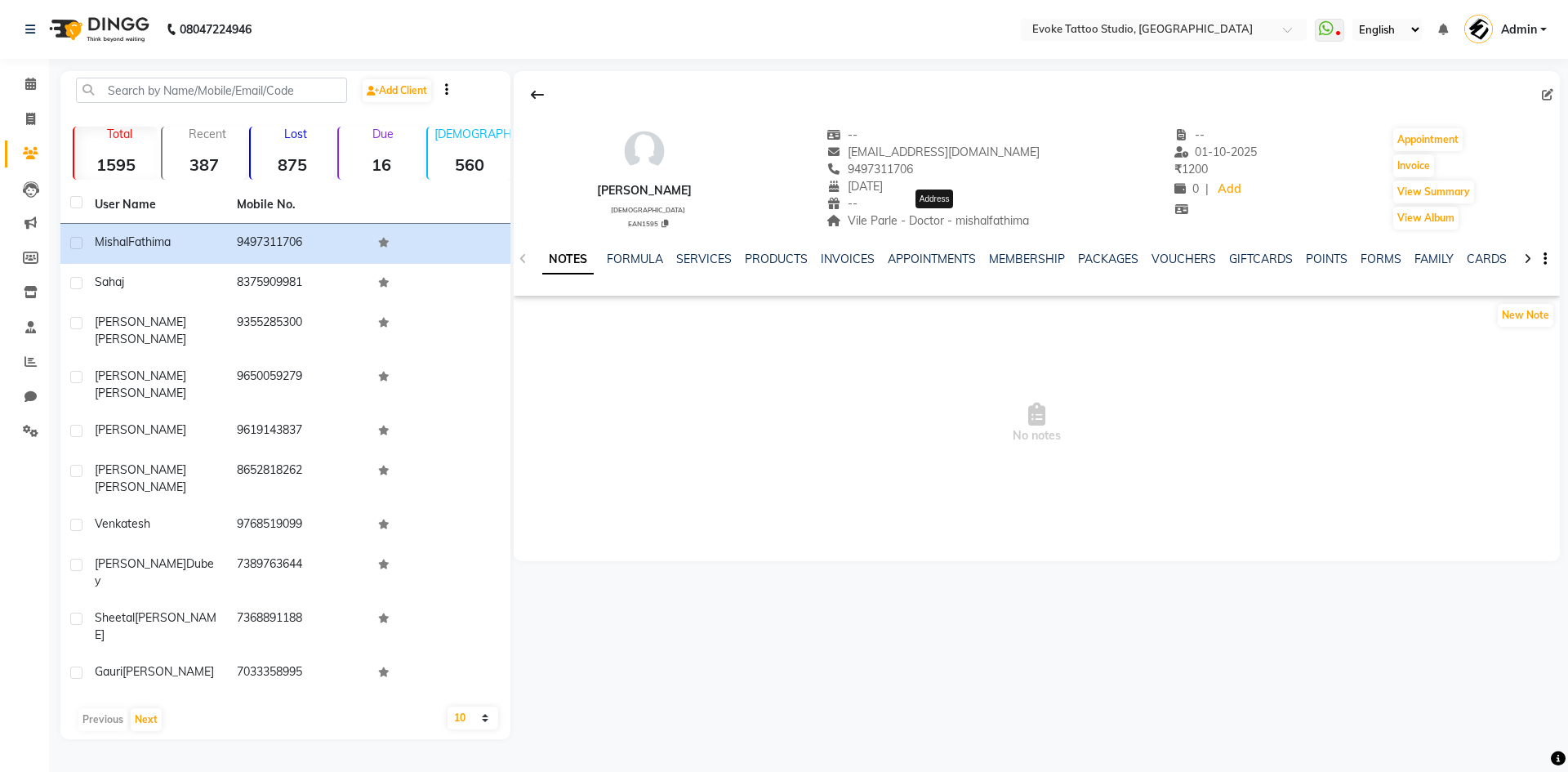
click at [1015, 212] on div "Vile Parle - Doctor - mishalfathima Address" at bounding box center [933, 220] width 213 height 17
click at [1015, 212] on div "Vile Parle - Doctor - mishalfathima" at bounding box center [933, 220] width 213 height 17
copy span "mishalfathima"
click at [838, 259] on link "INVOICES" at bounding box center [847, 259] width 54 height 15
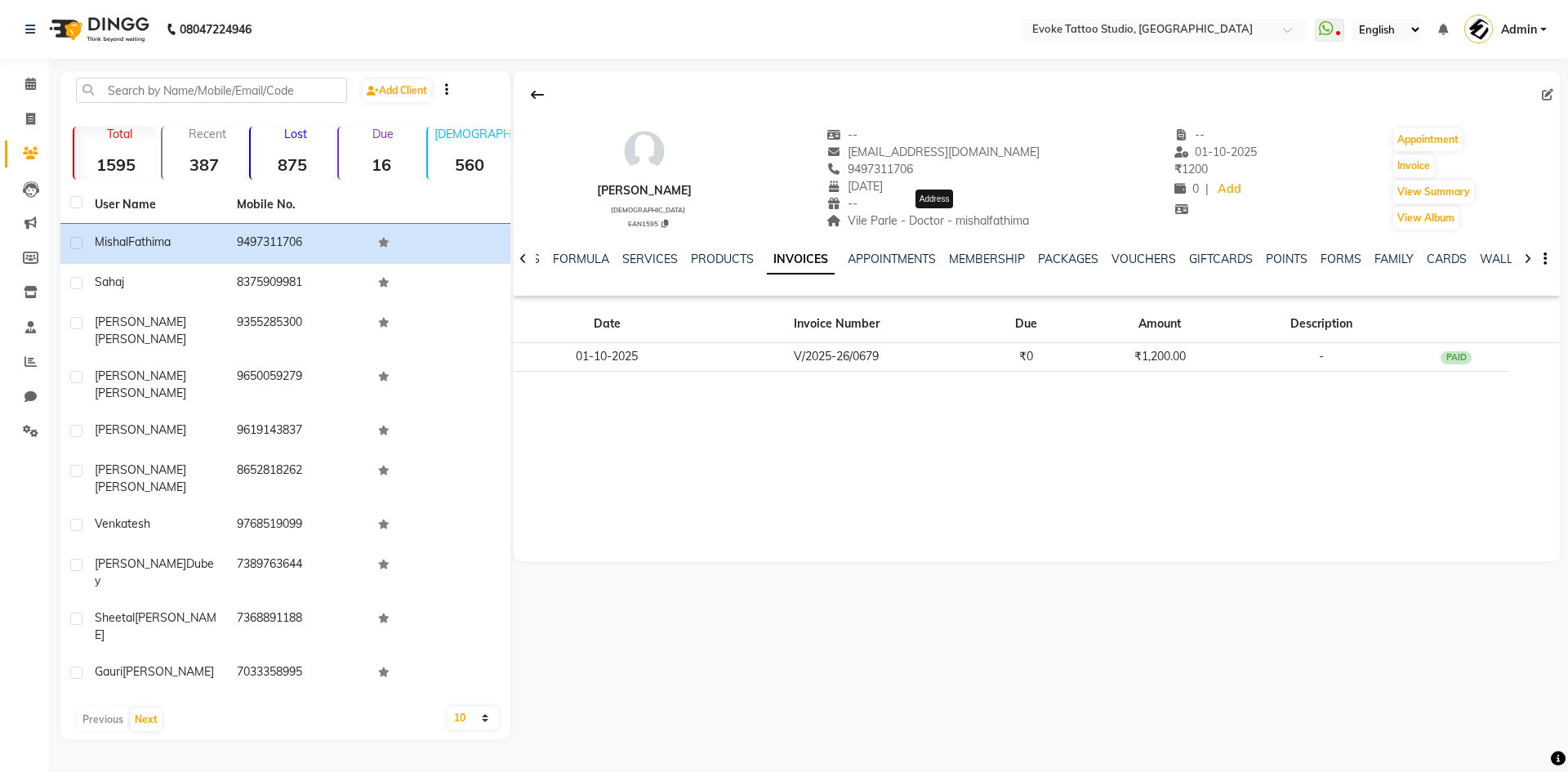
click at [874, 220] on span "Vile Parle - Doctor - mishalfathima" at bounding box center [928, 220] width 202 height 15
click at [894, 220] on span "Vile Parle - Doctor - mishalfathima" at bounding box center [928, 220] width 202 height 15
drag, startPoint x: 907, startPoint y: 219, endPoint x: 854, endPoint y: 217, distance: 53.0
click at [854, 217] on span "Vile Parle - Doctor - mishalfathima" at bounding box center [928, 220] width 202 height 15
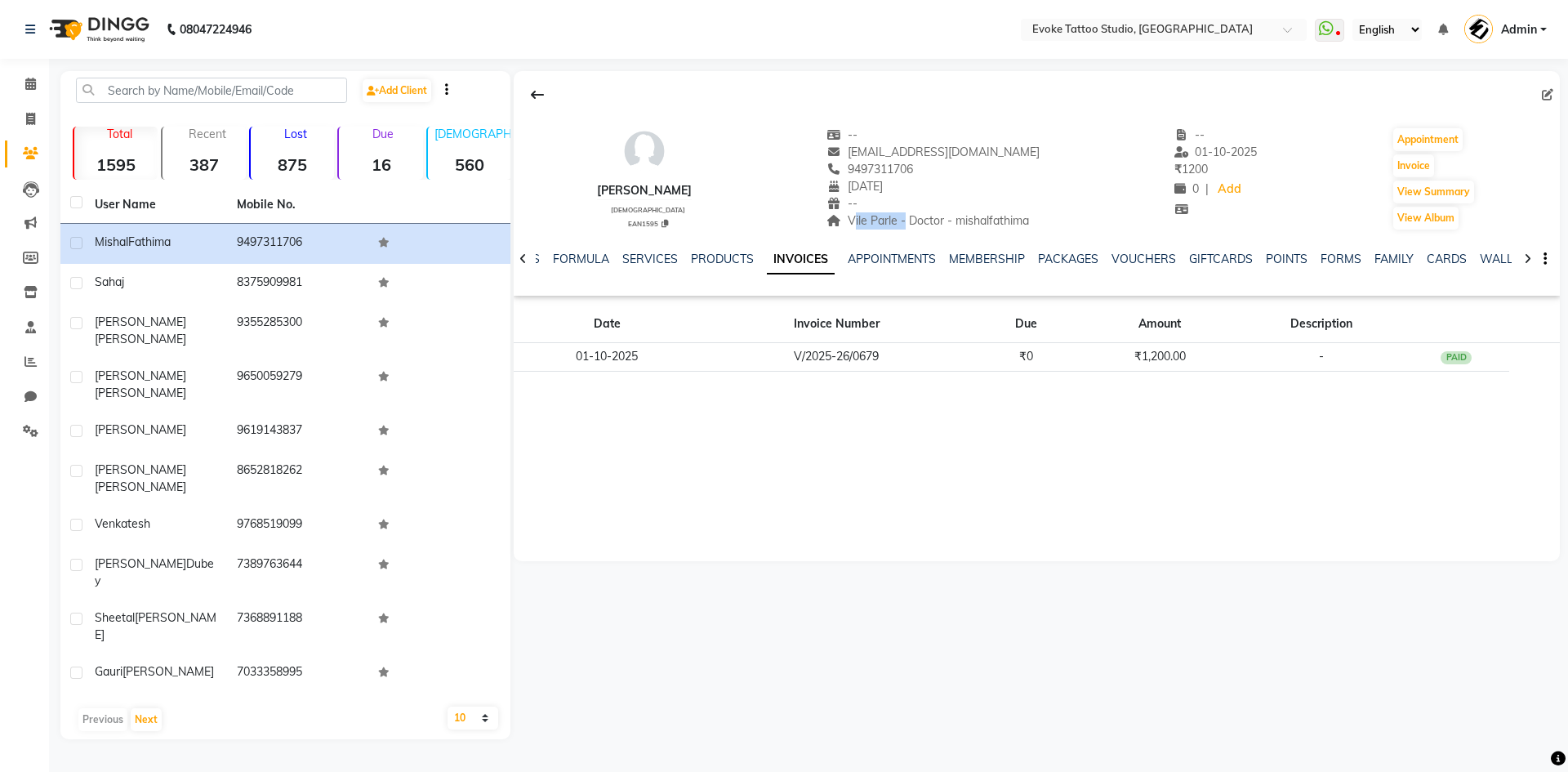
copy span "Vile Parle"
click at [192, 86] on input "text" at bounding box center [211, 91] width 271 height 26
paste input "9930697292"
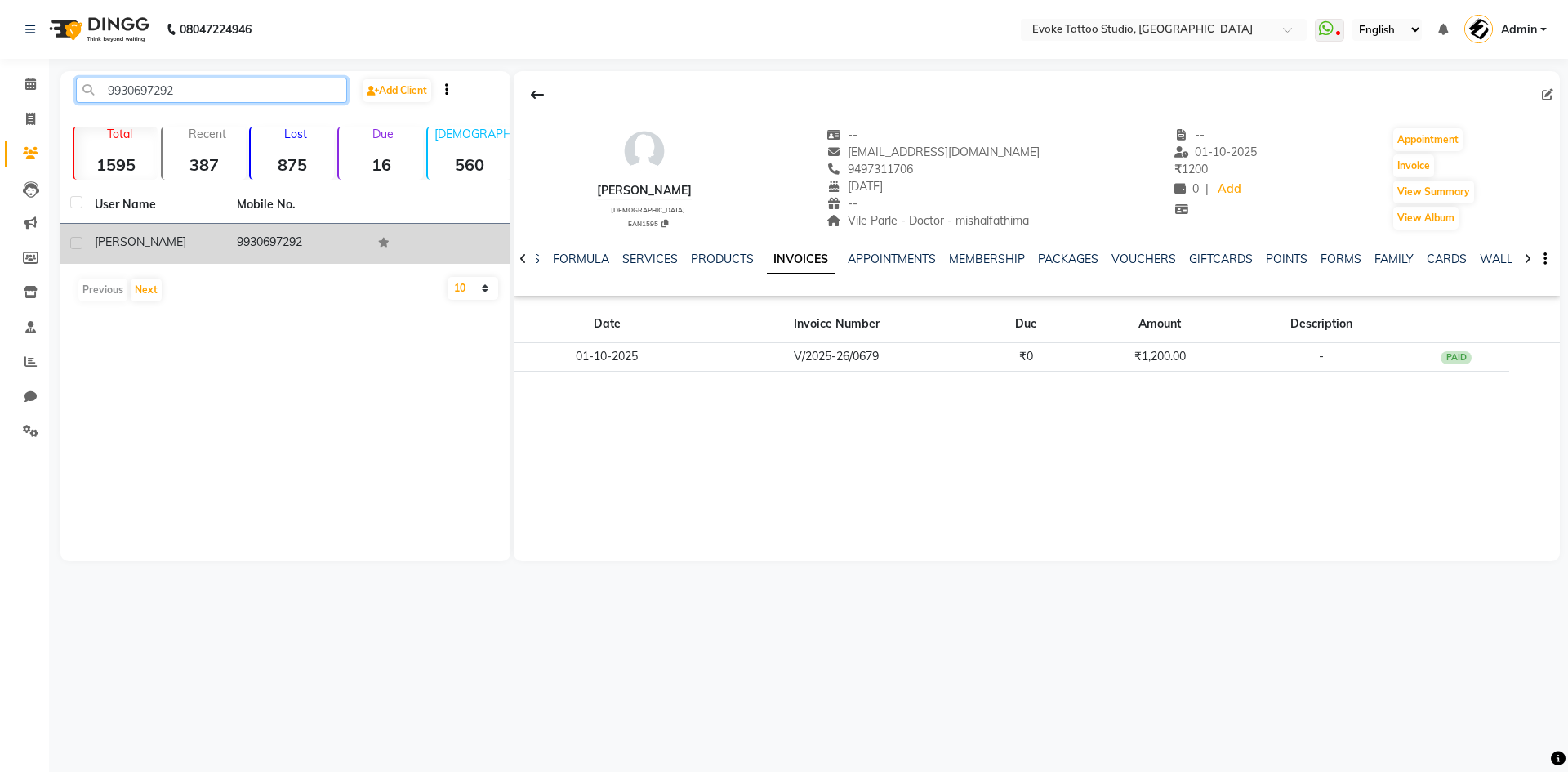
type input "9930697292"
click at [211, 263] on td "[PERSON_NAME]" at bounding box center [156, 244] width 142 height 40
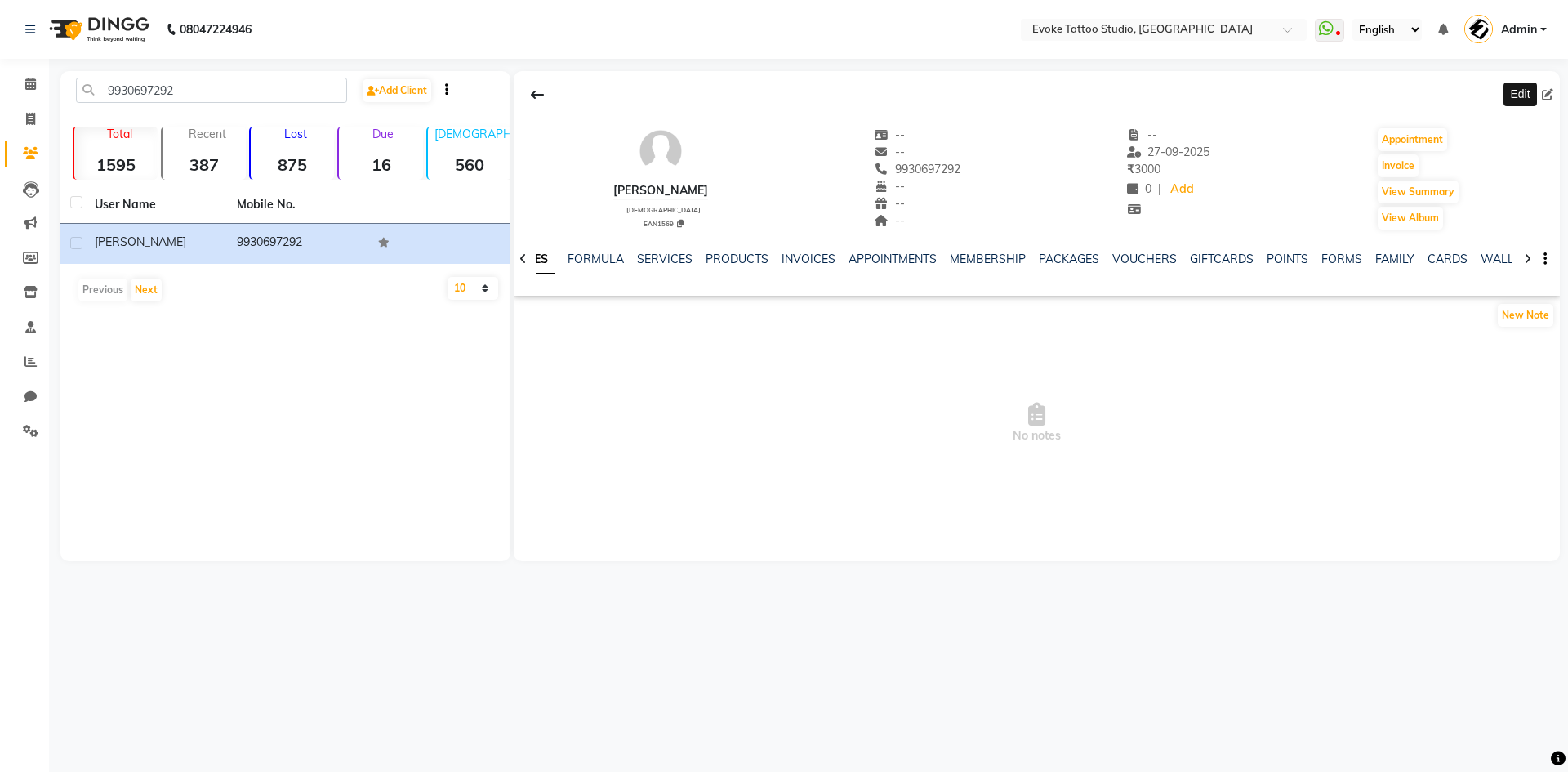
click at [1551, 95] on icon at bounding box center [1548, 94] width 12 height 12
select select "[DEMOGRAPHIC_DATA]"
select select "50816"
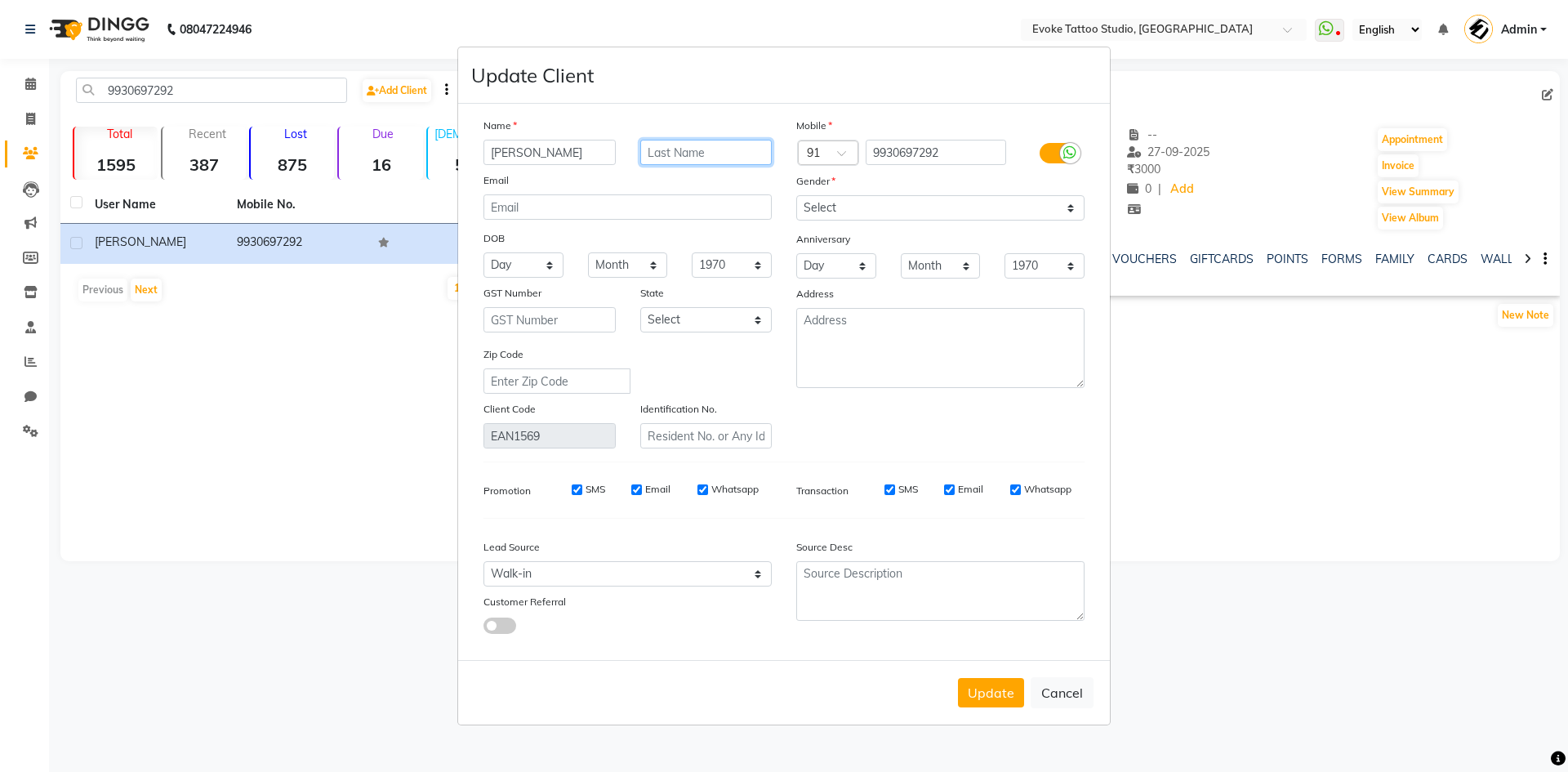
click at [673, 151] on input "text" at bounding box center [706, 153] width 133 height 26
drag, startPoint x: 700, startPoint y: 149, endPoint x: 501, endPoint y: 148, distance: 199.0
click at [501, 148] on div "[PERSON_NAME]" at bounding box center [628, 153] width 313 height 26
type input "[PERSON_NAME]"
click at [550, 209] on input "email" at bounding box center [628, 208] width 288 height 26
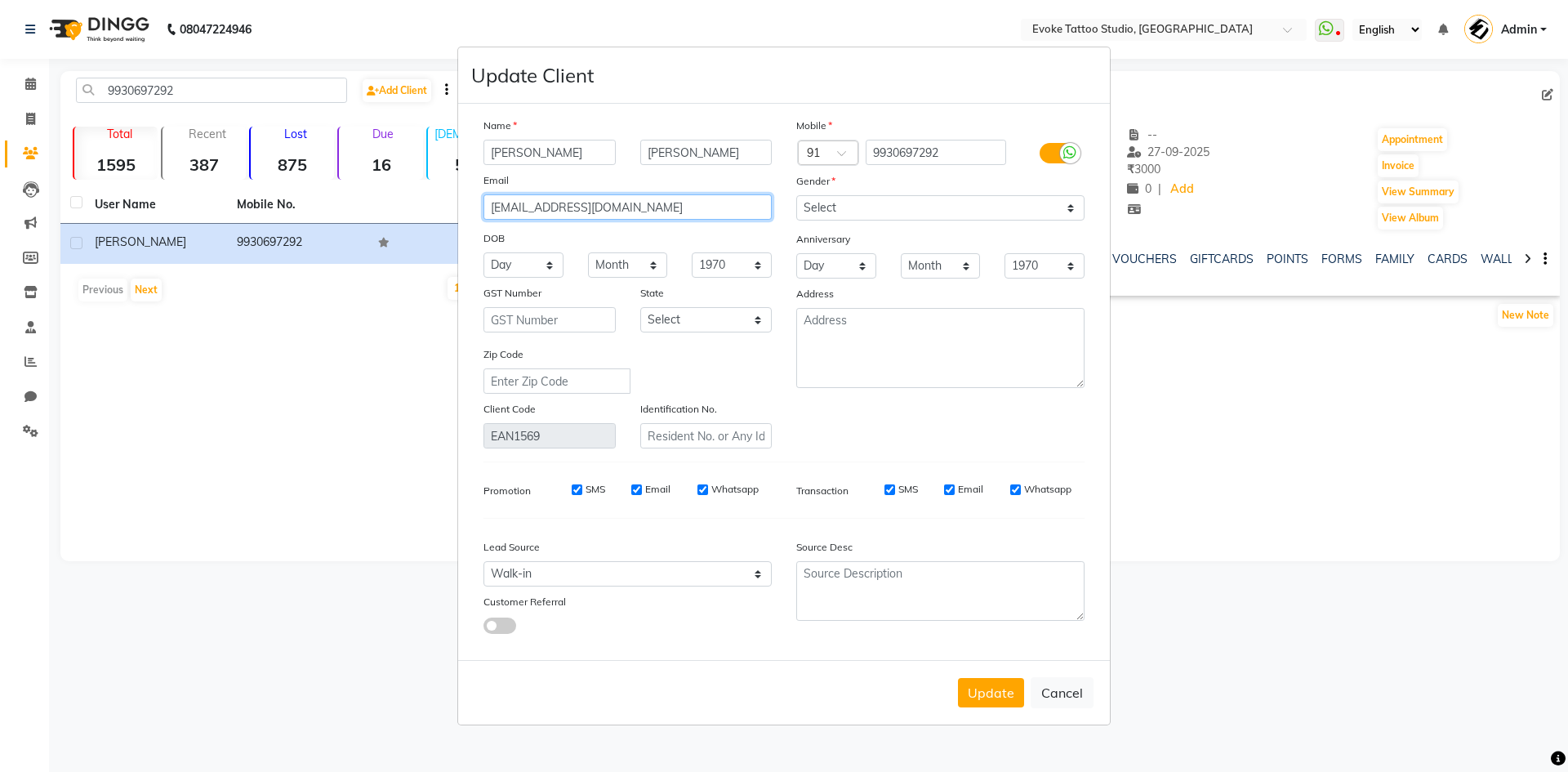
type input "[EMAIL_ADDRESS][DOMAIN_NAME]"
click at [514, 262] on select "Day 01 02 03 04 05 06 07 08 09 10 11 12 13 14 15 16 17 18 19 20 21 22 23 24 25 …" at bounding box center [524, 265] width 81 height 26
select select "20"
click at [484, 252] on select "Day 01 02 03 04 05 06 07 08 09 10 11 12 13 14 15 16 17 18 19 20 21 22 23 24 25 …" at bounding box center [524, 265] width 81 height 26
click at [636, 250] on div "DOB" at bounding box center [628, 239] width 313 height 27
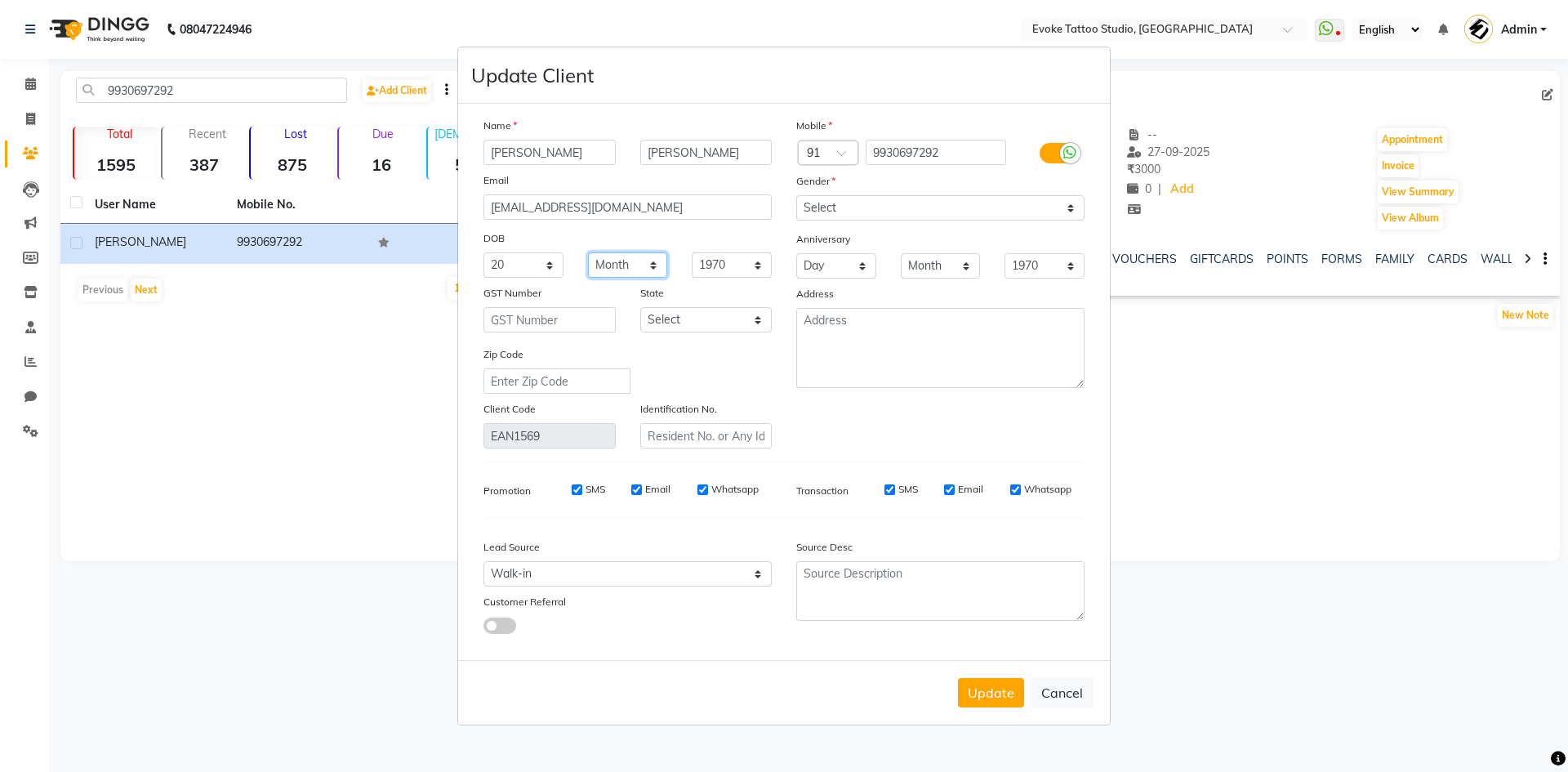
drag, startPoint x: 636, startPoint y: 259, endPoint x: 638, endPoint y: 272, distance: 13.2
click at [636, 259] on select "Month January February March April May June July August September October Novem…" at bounding box center [628, 265] width 81 height 26
select select "12"
click at [588, 252] on select "Month January February March April May June July August September October Novem…" at bounding box center [628, 265] width 81 height 26
click at [718, 264] on select "1940 1941 1942 1943 1944 1945 1946 1947 1948 1949 1950 1951 1952 1953 1954 1955…" at bounding box center [732, 265] width 81 height 26
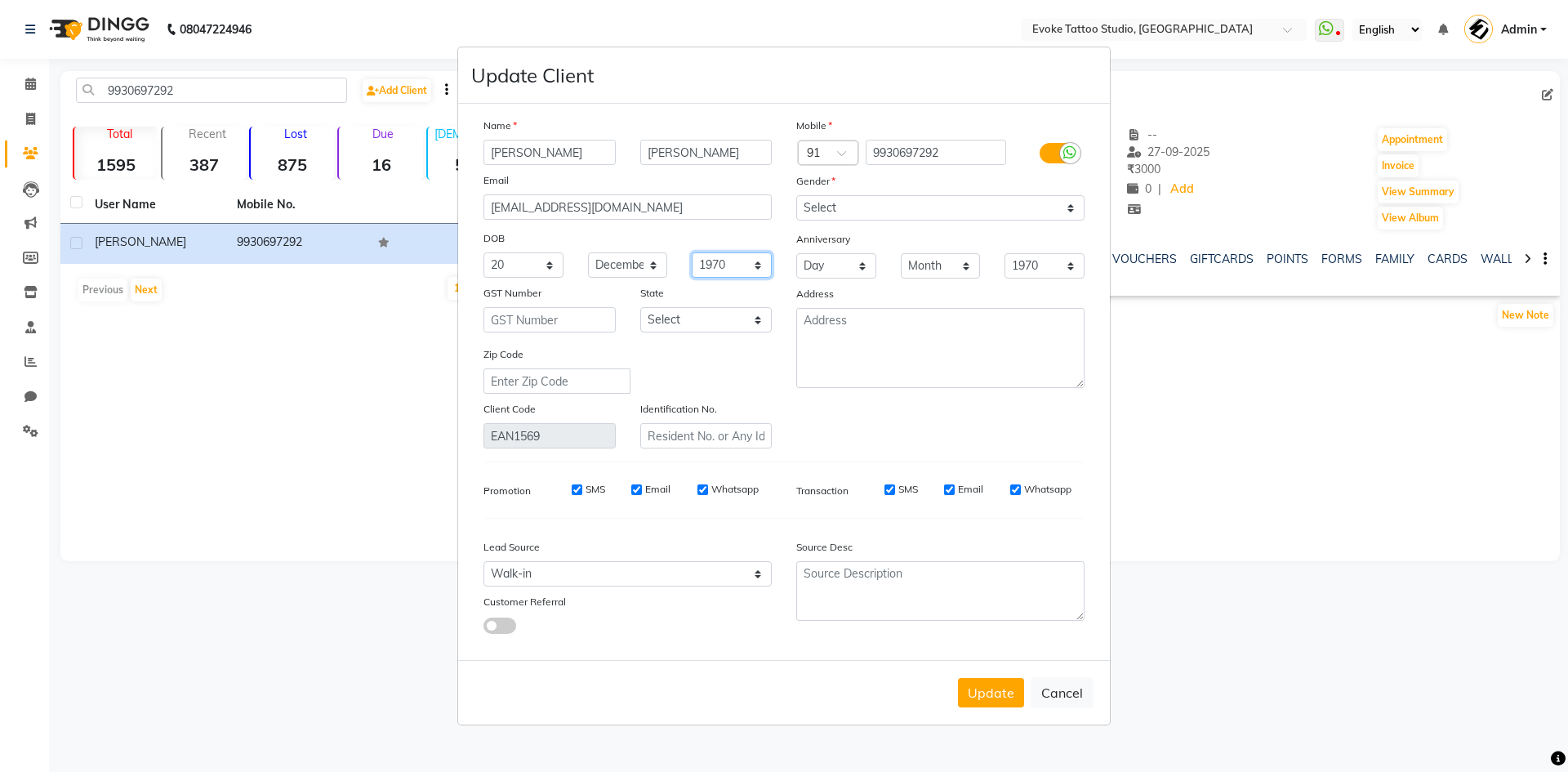
select select "1986"
click at [692, 252] on select "1940 1941 1942 1943 1944 1945 1946 1947 1948 1949 1950 1951 1952 1953 1954 1955…" at bounding box center [732, 265] width 81 height 26
click at [875, 340] on textarea at bounding box center [940, 348] width 288 height 80
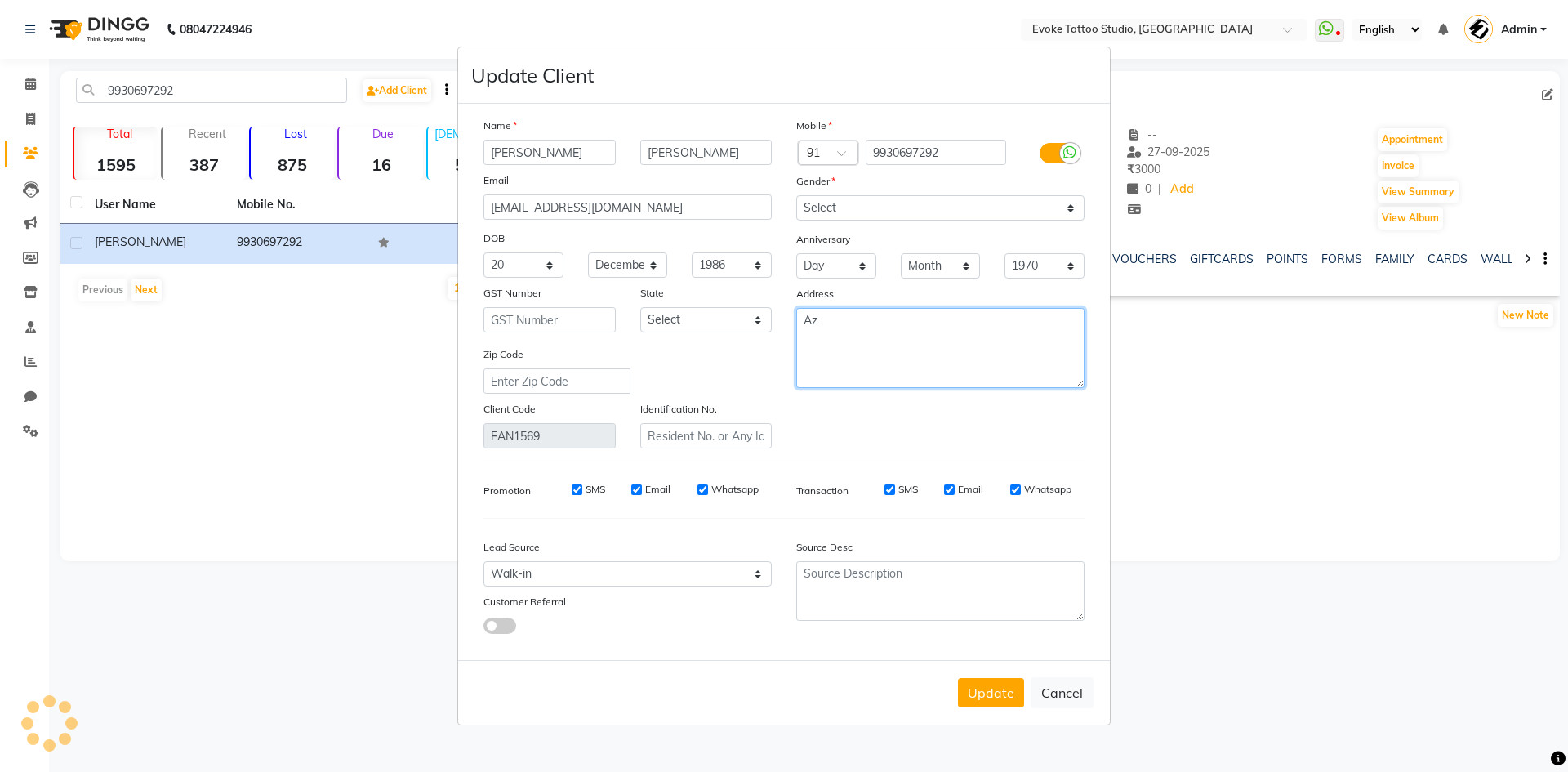
type textarea "A"
type textarea "400058 - Yoga teacher"
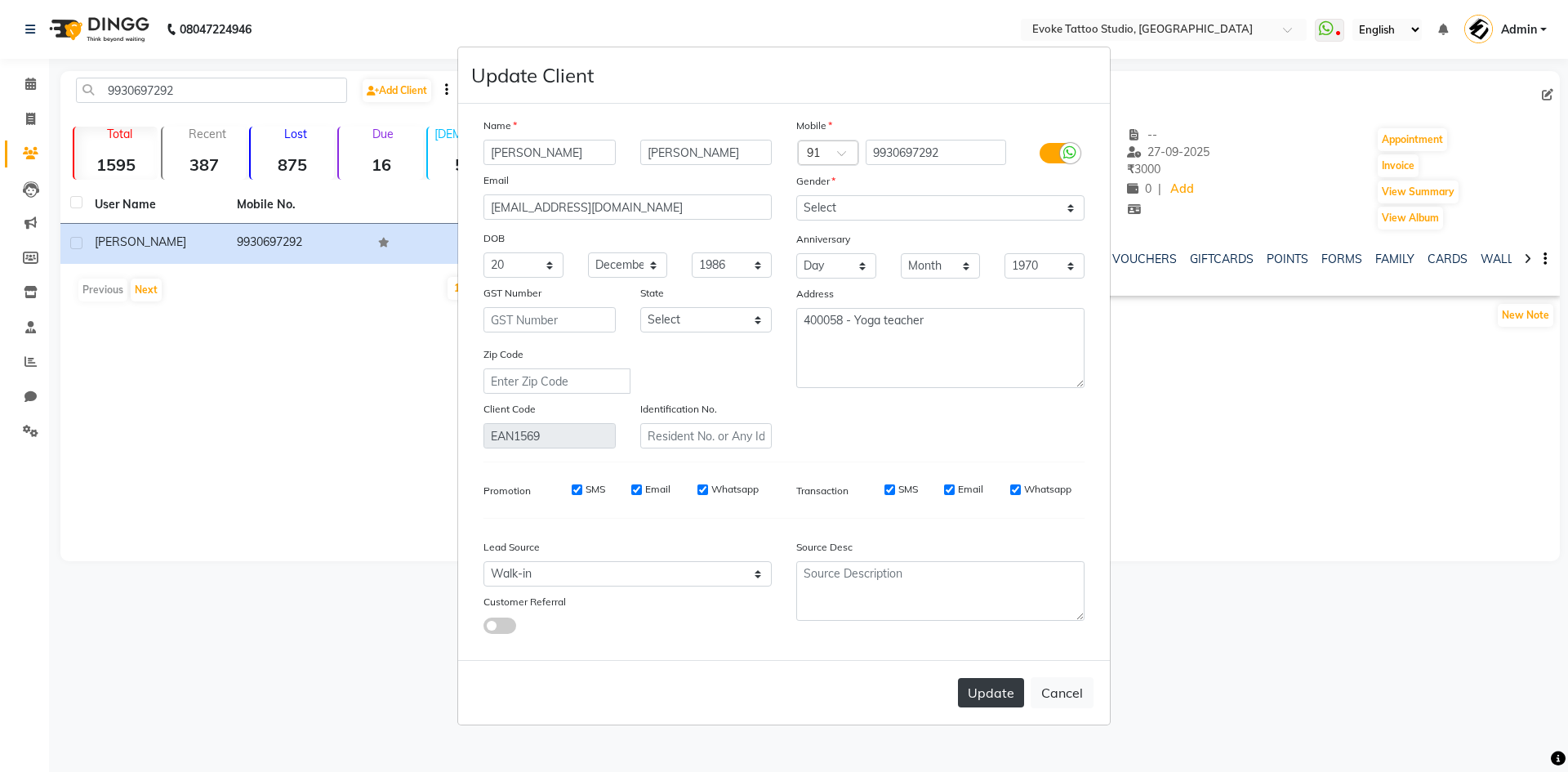
click at [994, 691] on button "Update" at bounding box center [991, 692] width 66 height 29
select select
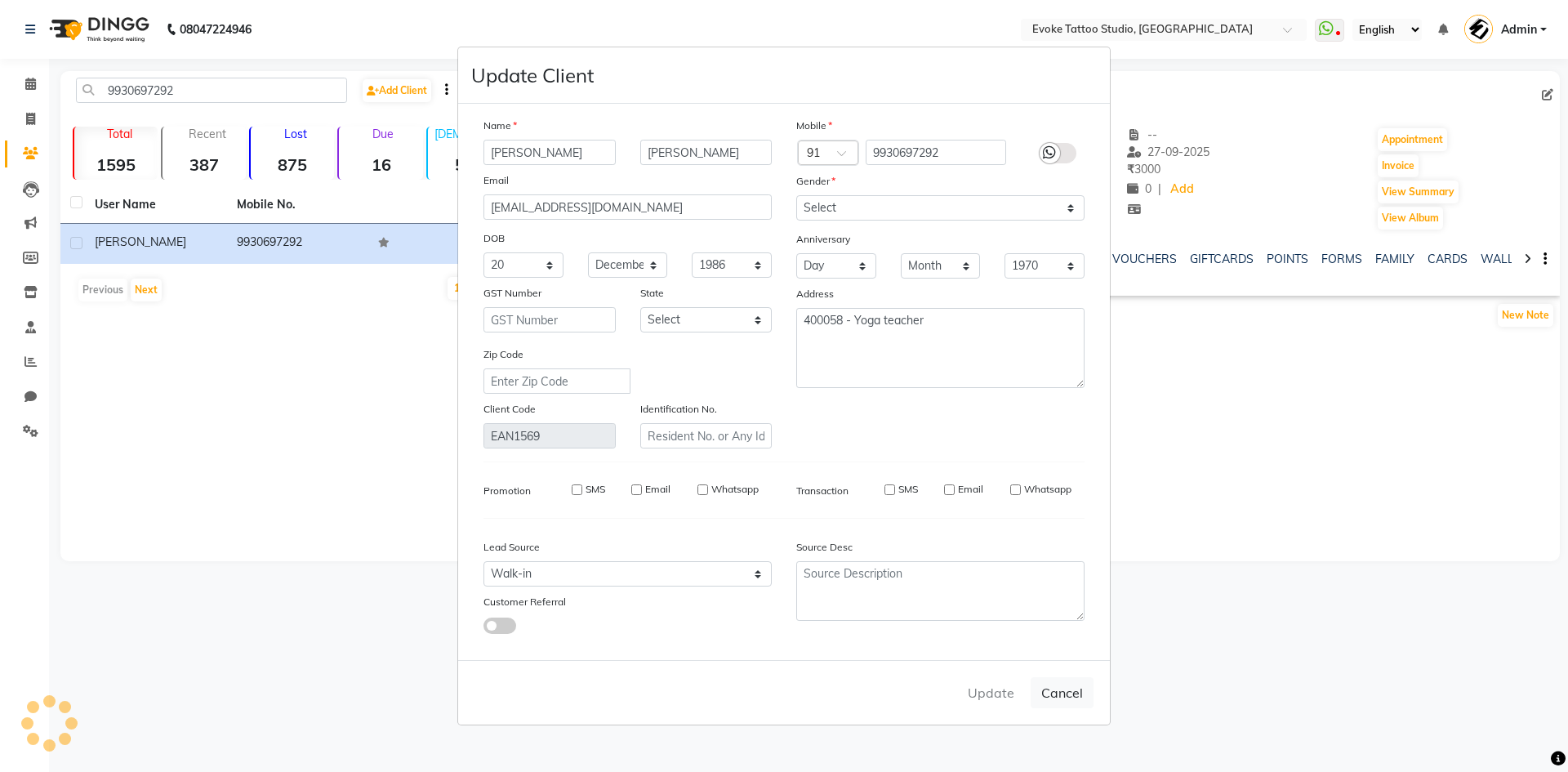
select select
checkbox input "false"
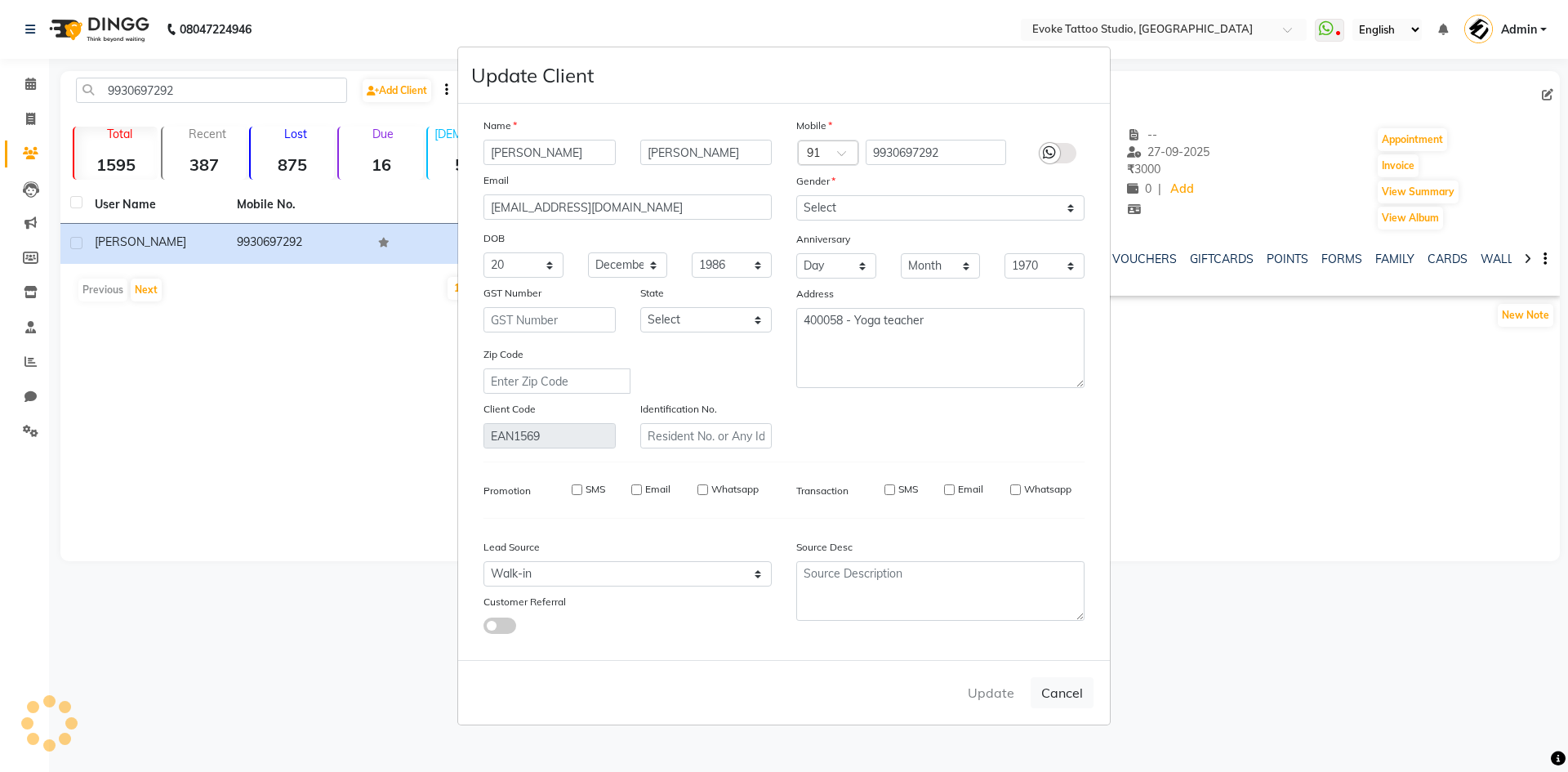
checkbox input "false"
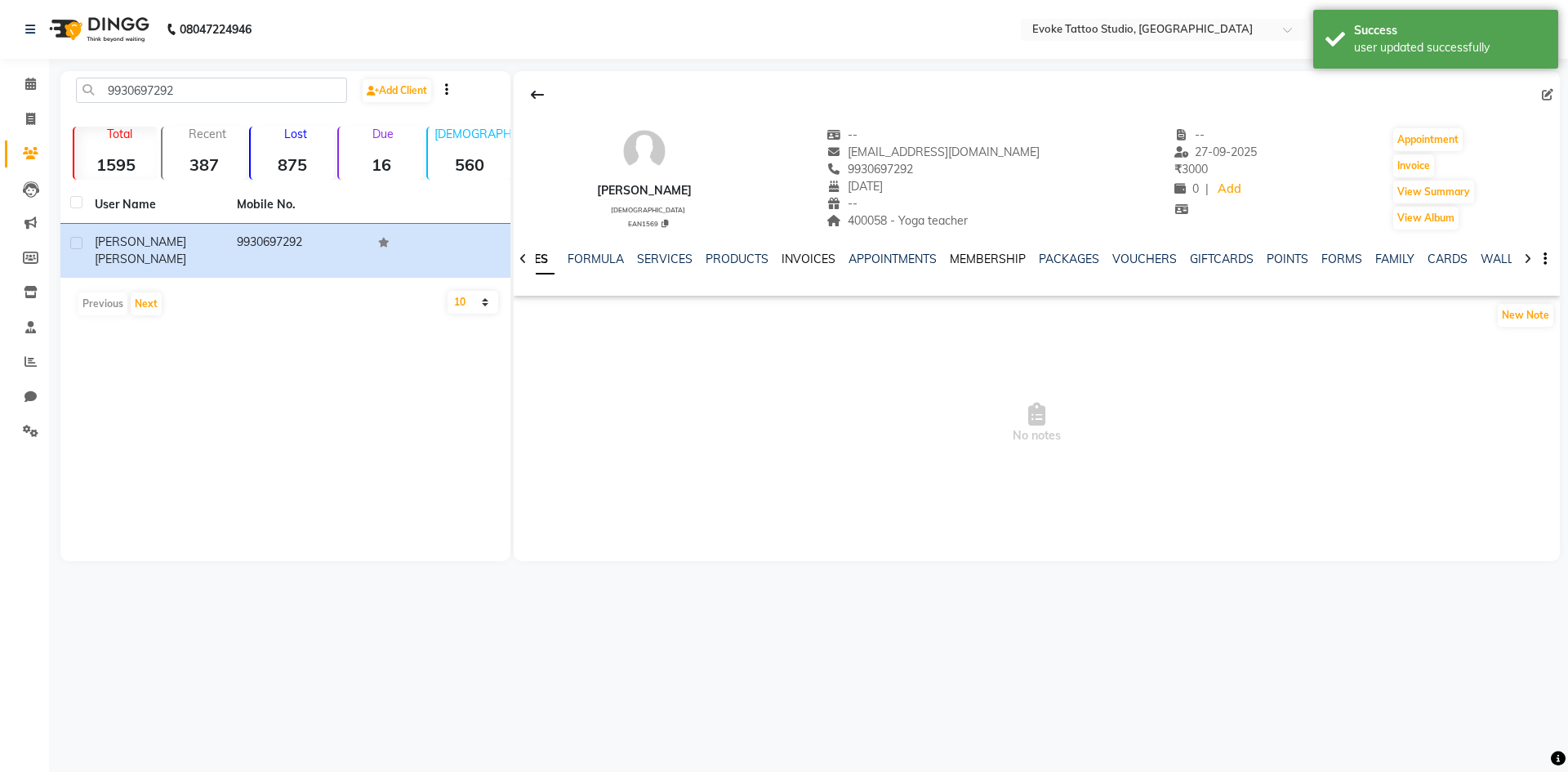
drag, startPoint x: 806, startPoint y: 259, endPoint x: 957, endPoint y: 259, distance: 151.0
click at [806, 259] on link "INVOICES" at bounding box center [808, 259] width 54 height 15
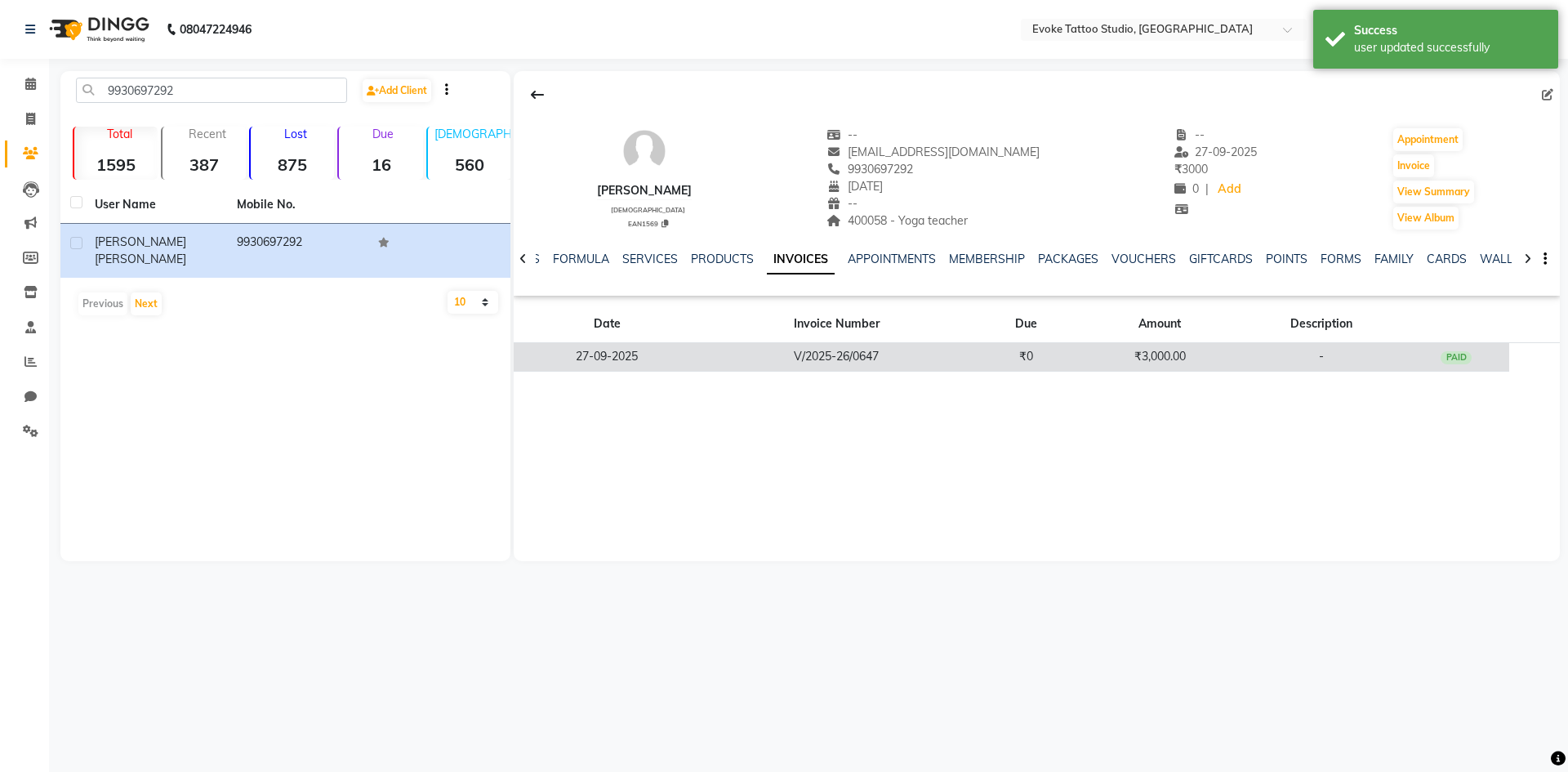
click at [1012, 353] on td "₹0" at bounding box center [1026, 357] width 108 height 28
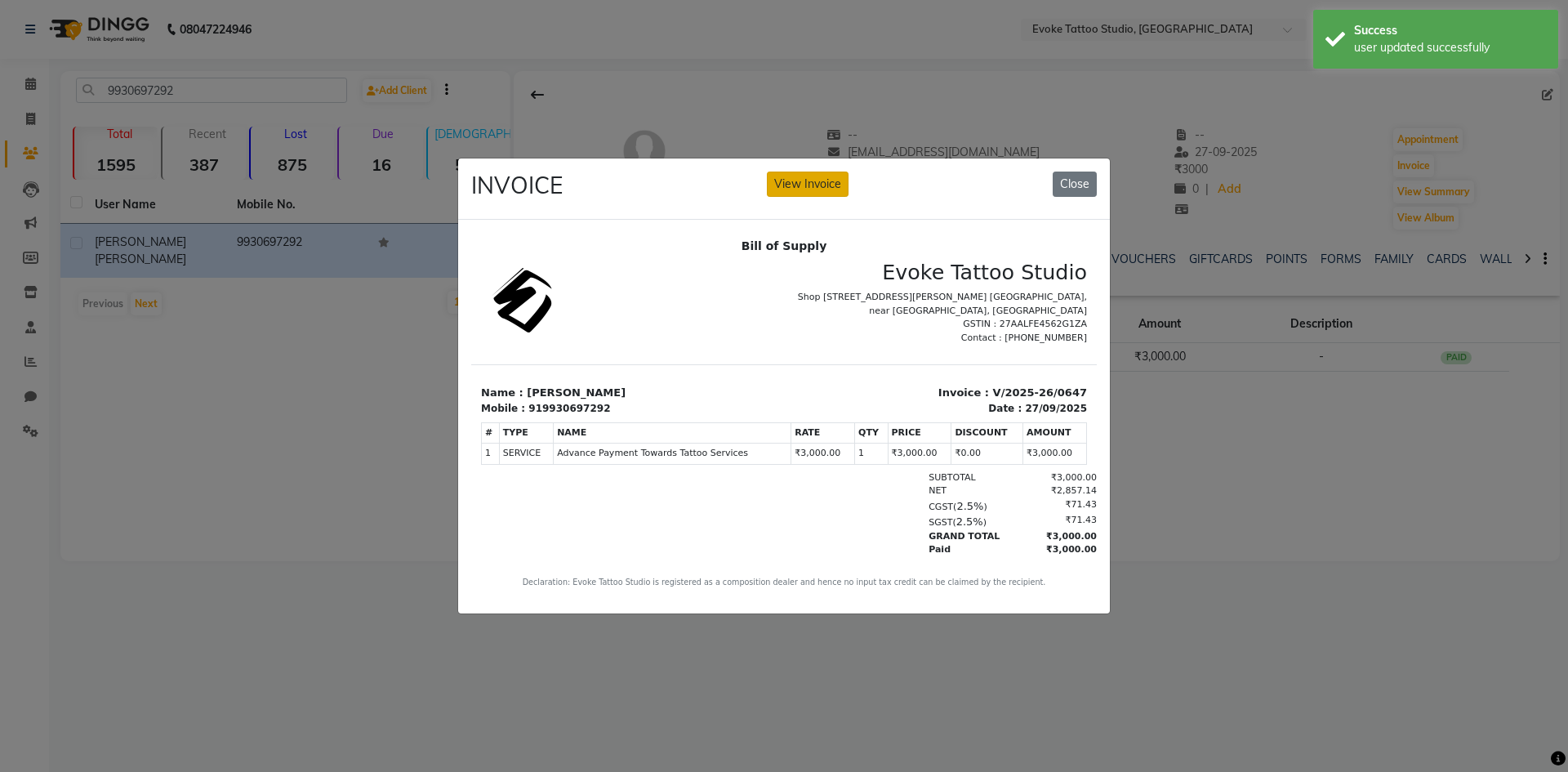
click at [820, 184] on button "View Invoice" at bounding box center [807, 185] width 81 height 26
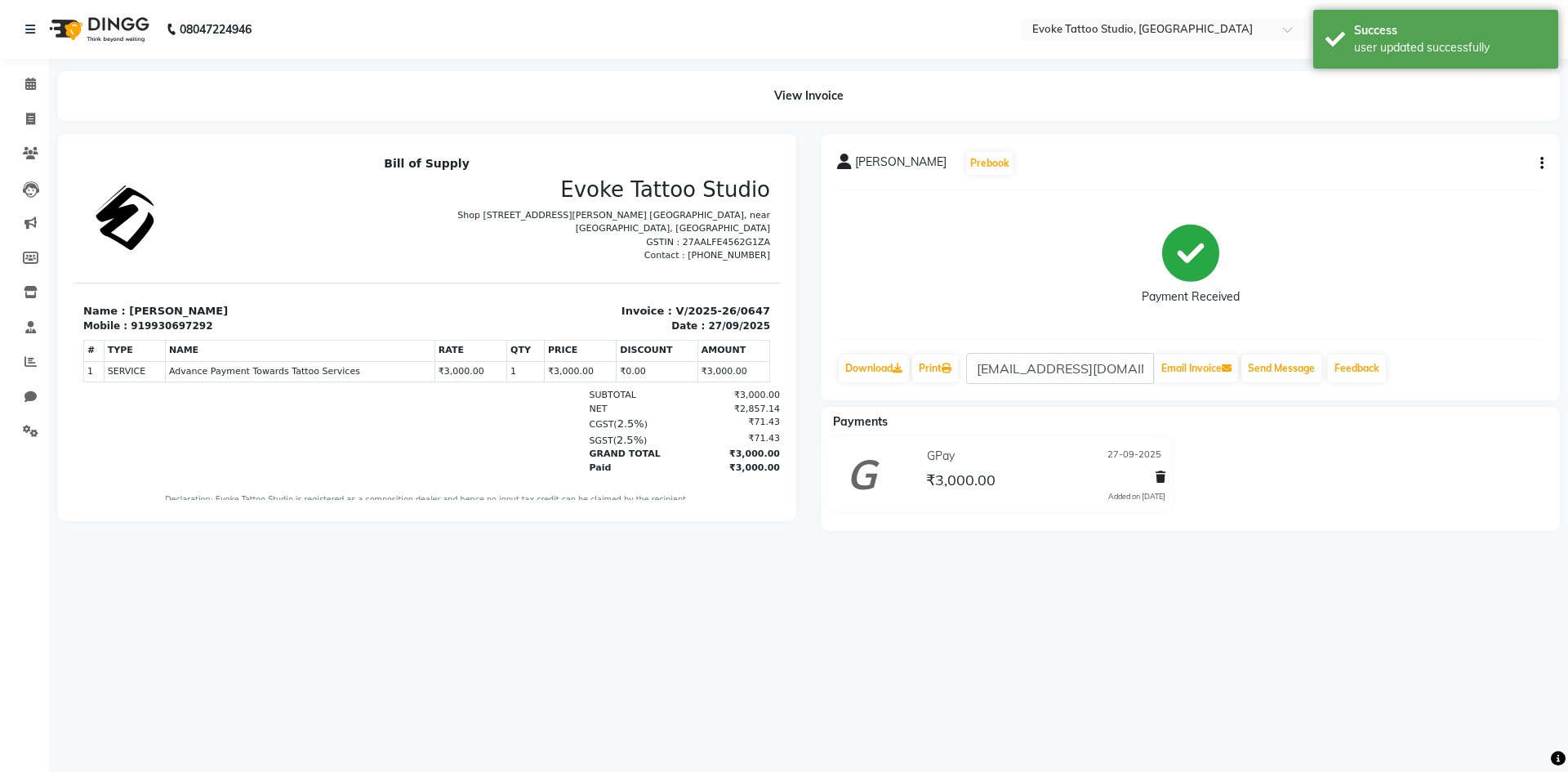
click at [1544, 164] on div "[PERSON_NAME] Prebook Payment Received Download Print [EMAIL_ADDRESS][DOMAIN_NA…" at bounding box center [1190, 266] width 739 height 266
click at [1541, 164] on icon "button" at bounding box center [1542, 164] width 4 height 1
click at [1437, 186] on div "Edit Invoice" at bounding box center [1461, 184] width 112 height 20
select select "service"
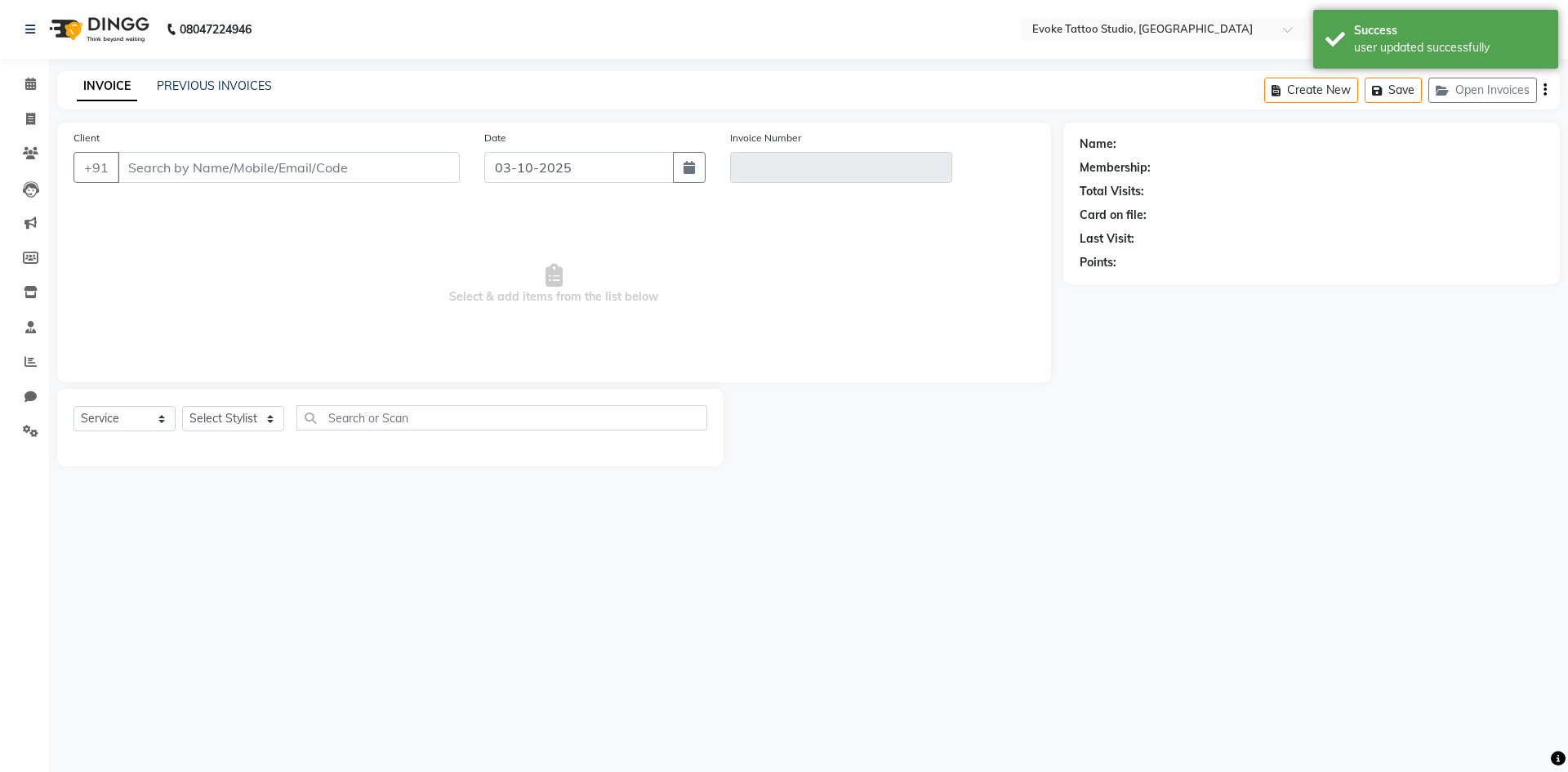
type input "9930697292"
type input "V/2025-26/0647"
type input "27-09-2025"
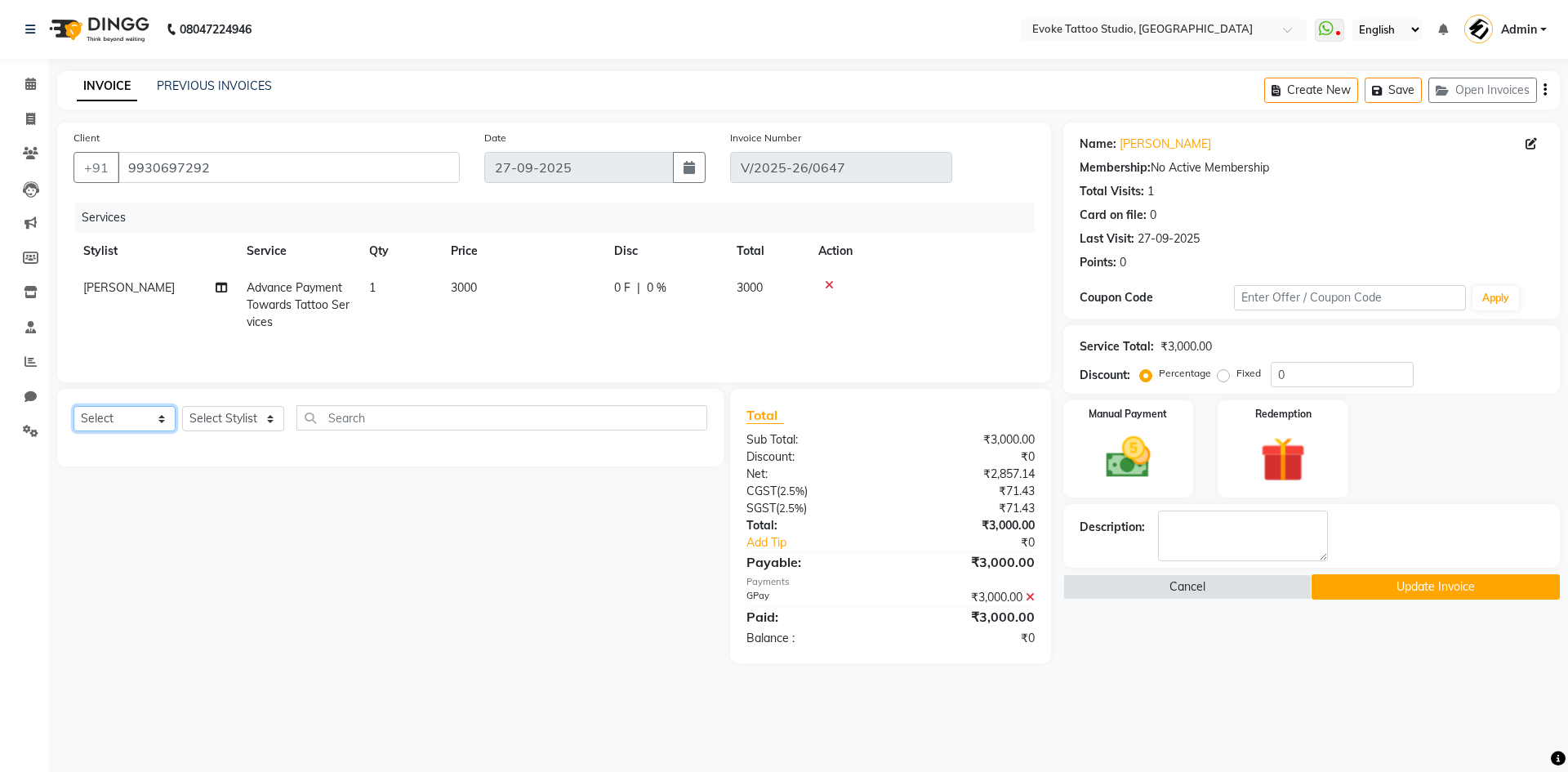
click at [113, 423] on select "Select Service Product Membership Package Voucher Prepaid Gift Card" at bounding box center [124, 419] width 102 height 26
select select "service"
click at [73, 406] on select "Select Service Product Membership Package Voucher Prepaid Gift Card" at bounding box center [124, 419] width 102 height 26
click at [226, 423] on select "Select Stylist [PERSON_NAME] Dingg Support [PERSON_NAME] [PERSON_NAME] [PERSON_…" at bounding box center [233, 419] width 102 height 26
select select "82891"
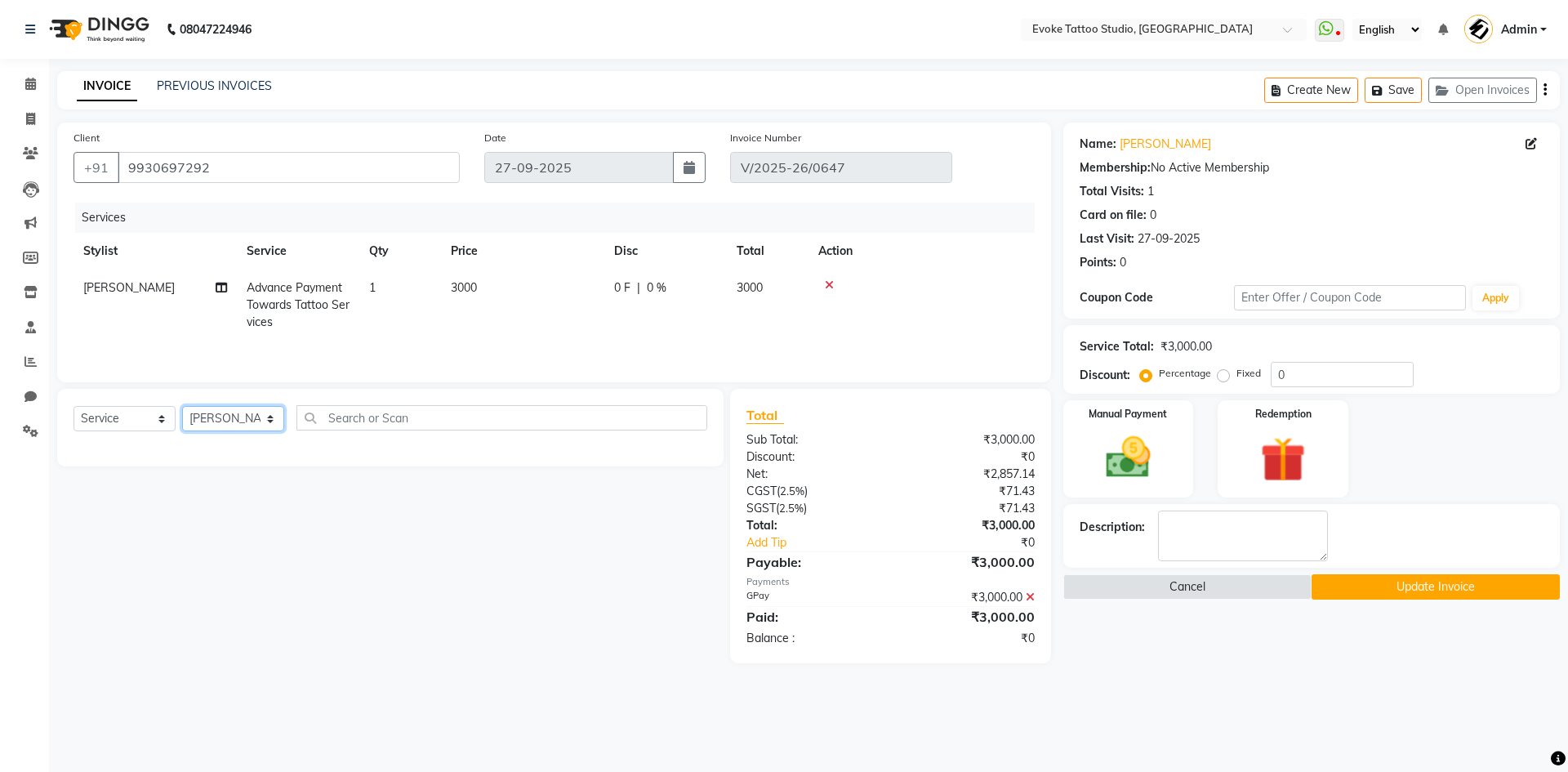
click at [182, 406] on select "Select Stylist [PERSON_NAME] Dingg Support [PERSON_NAME] [PERSON_NAME] [PERSON_…" at bounding box center [233, 419] width 102 height 26
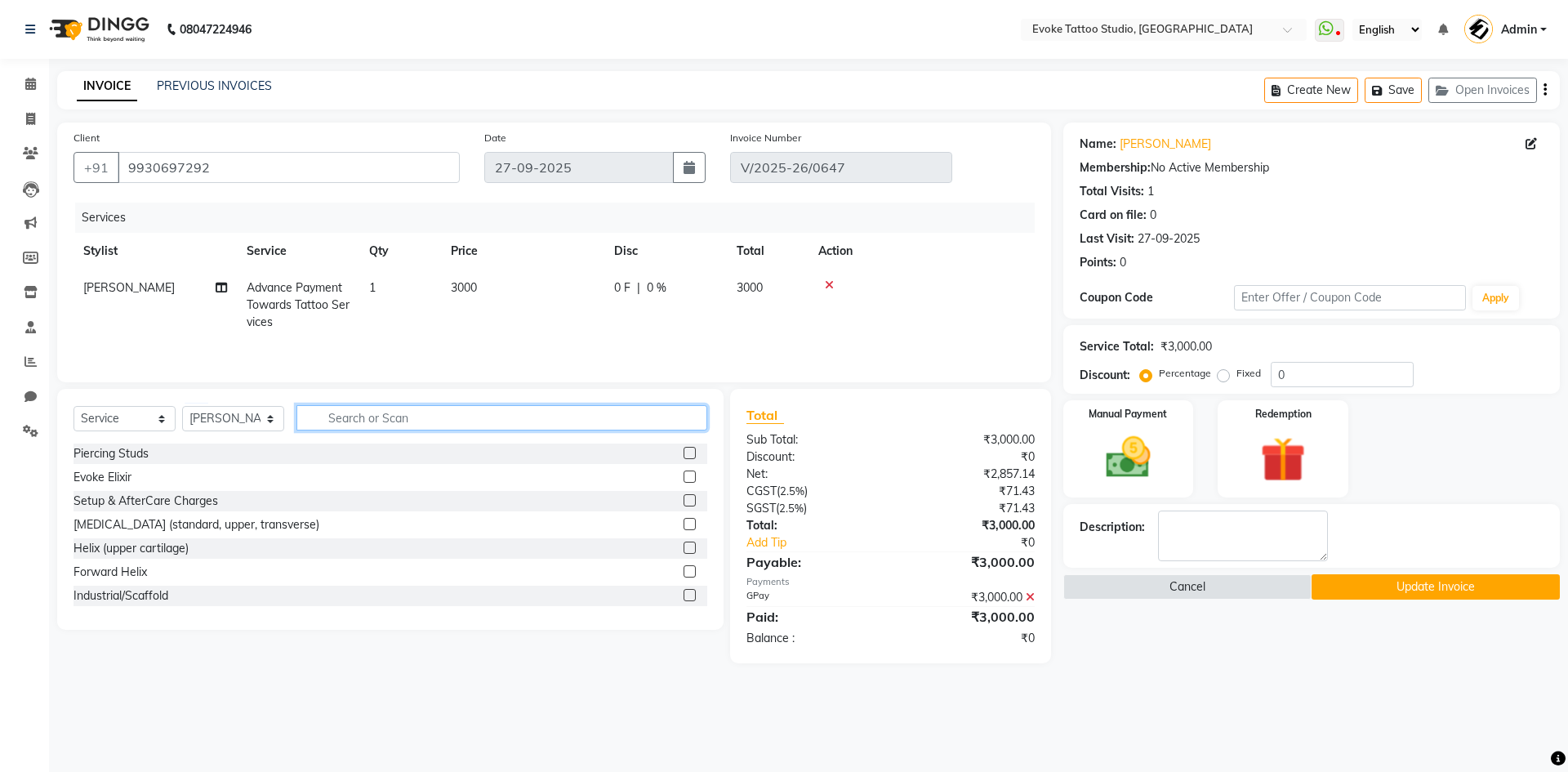
click at [373, 423] on input "text" at bounding box center [501, 418] width 411 height 26
type input "tattoo"
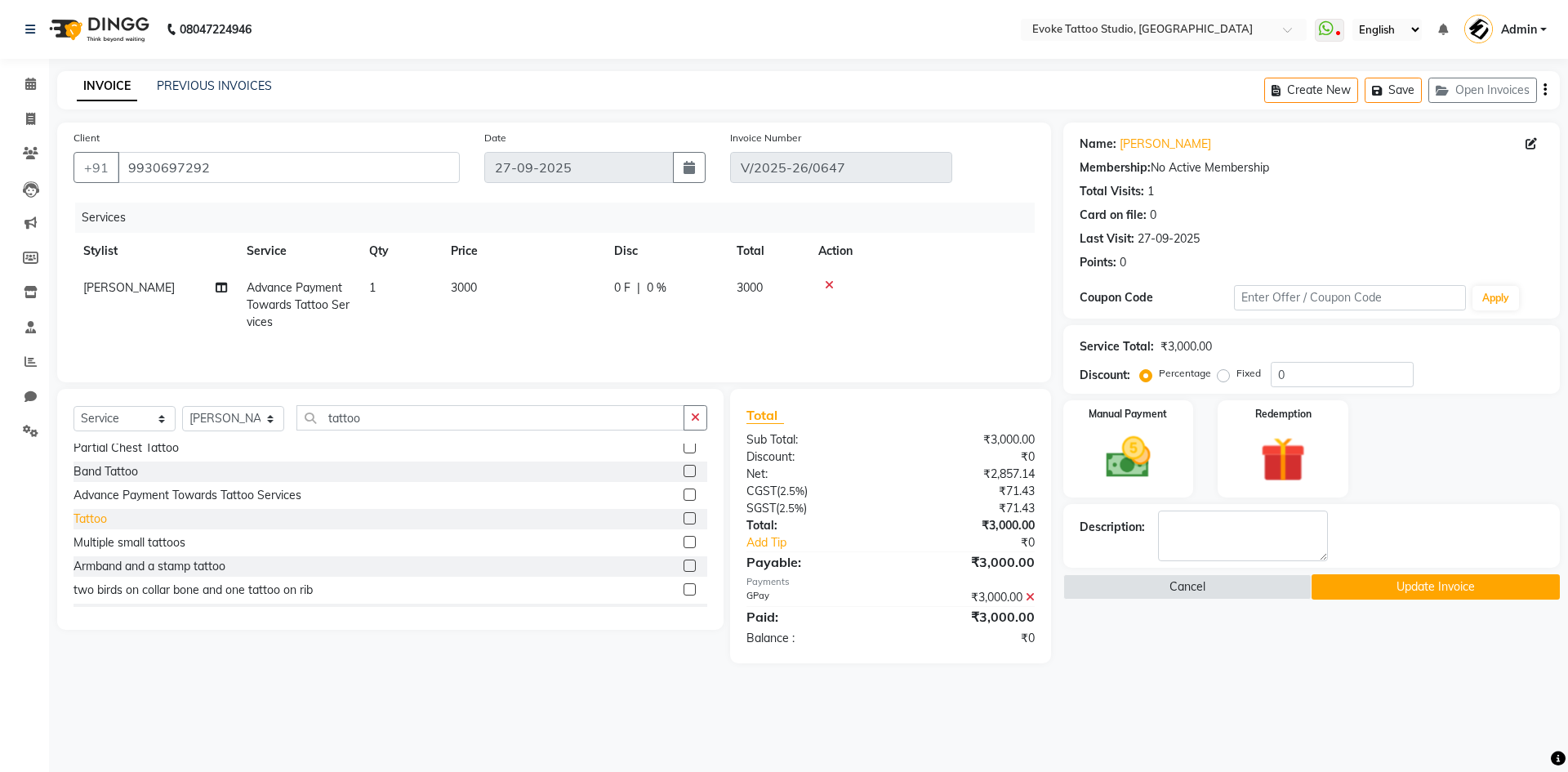
click at [99, 522] on div "Tattoo" at bounding box center [90, 519] width 34 height 17
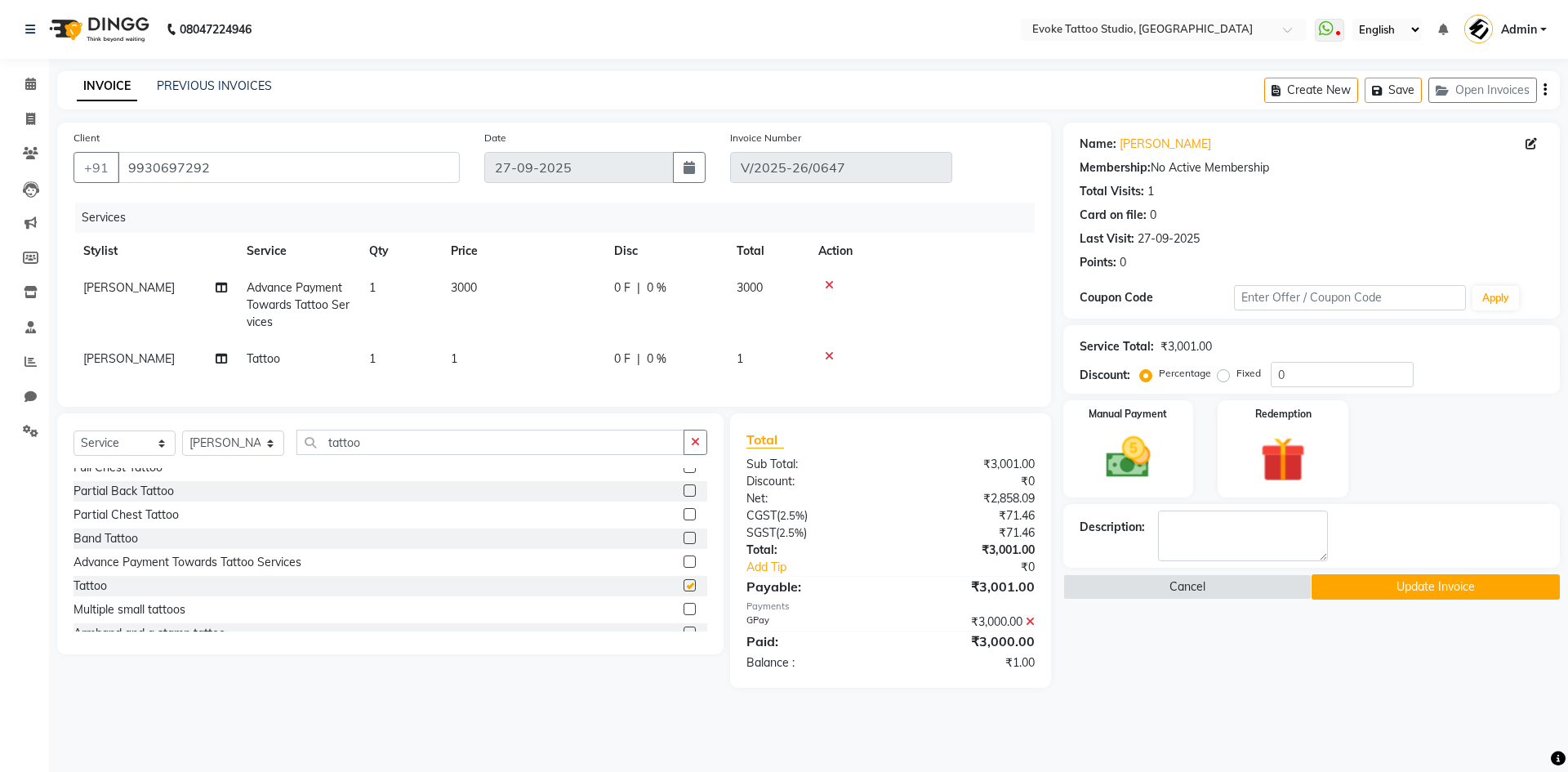
checkbox input "false"
click at [479, 358] on td "1" at bounding box center [522, 359] width 164 height 37
select select "82891"
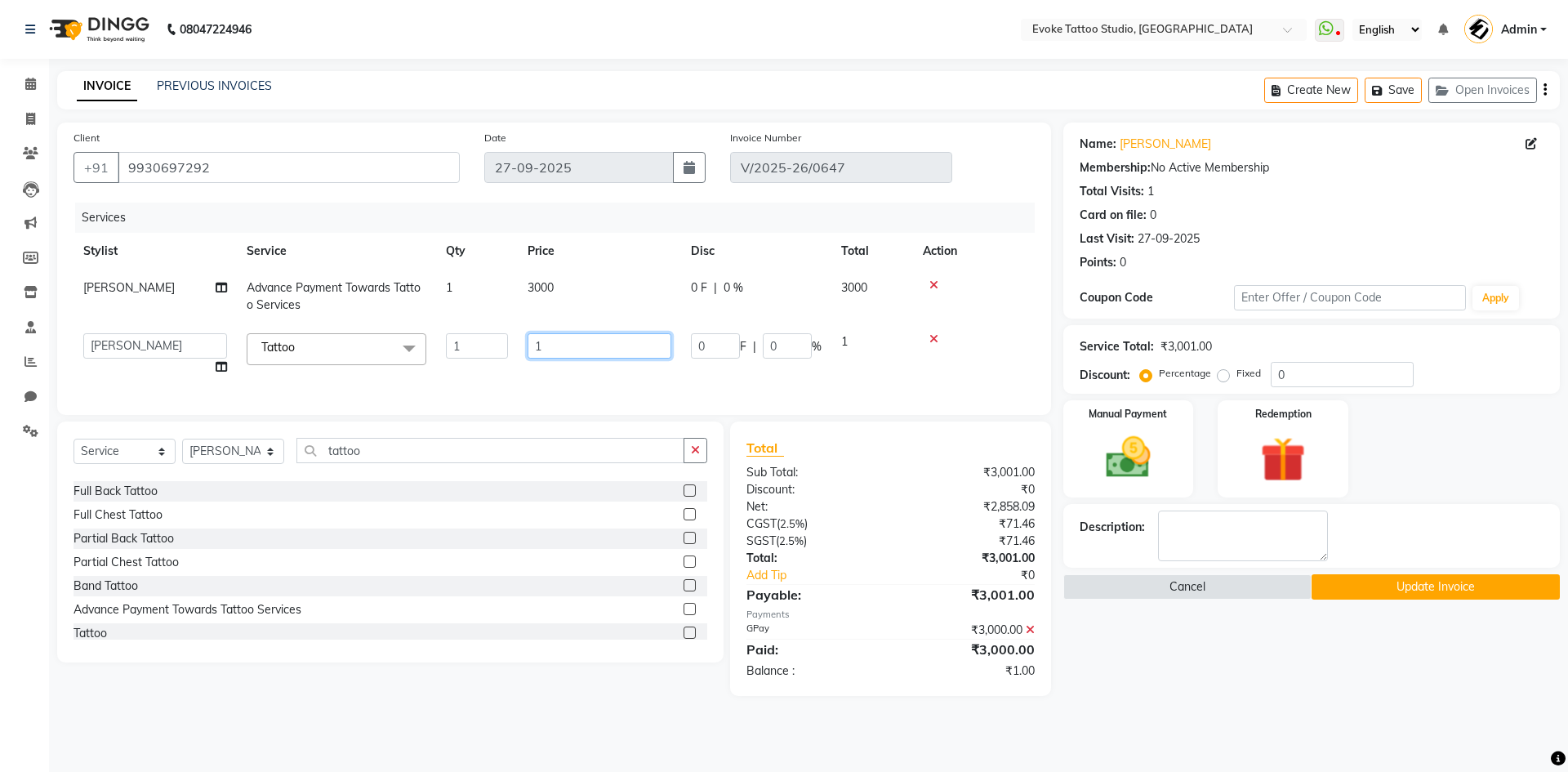
click at [563, 347] on input "1" at bounding box center [599, 346] width 144 height 26
type input "6500"
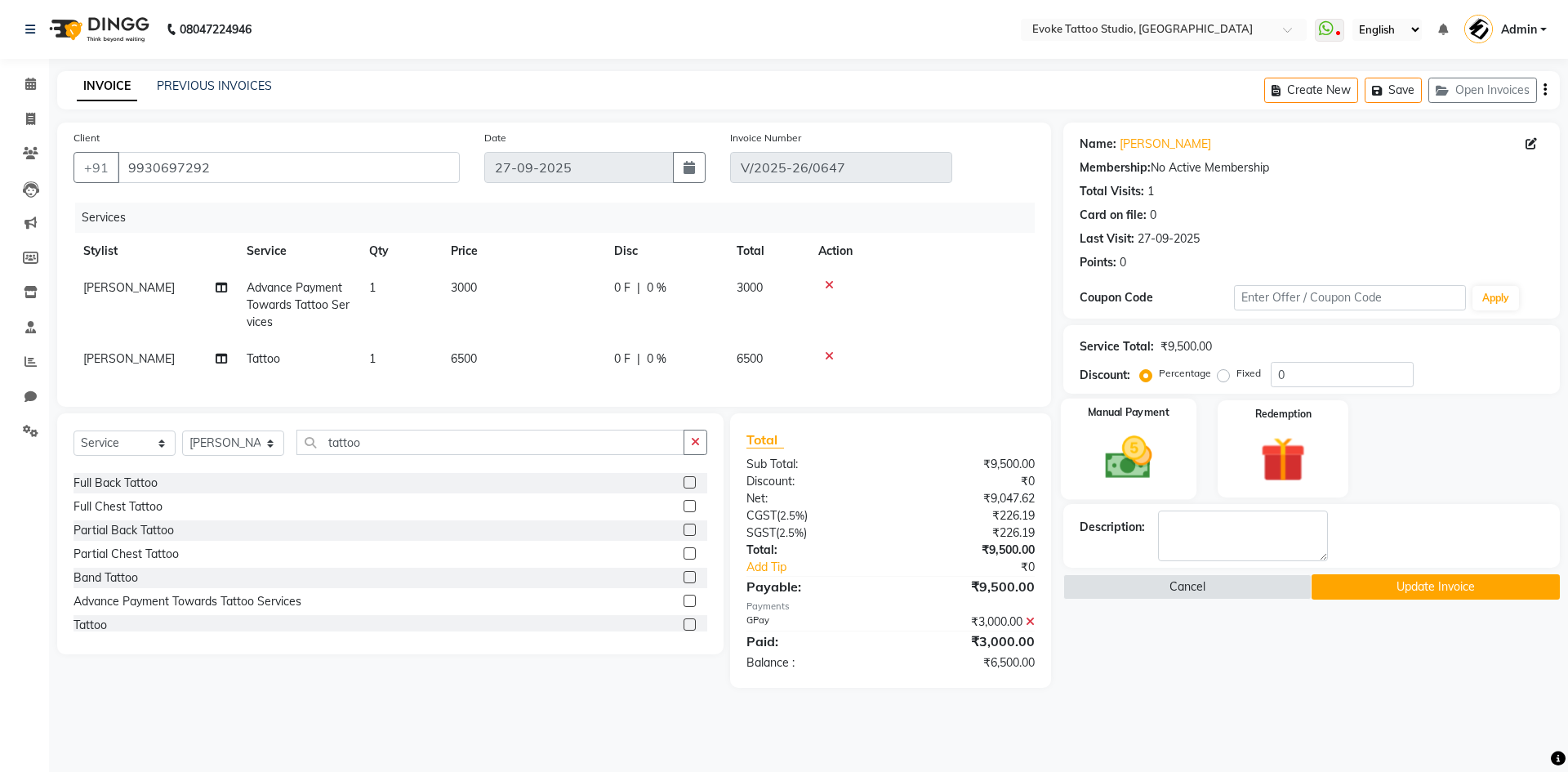
click at [1163, 452] on img at bounding box center [1128, 457] width 76 height 54
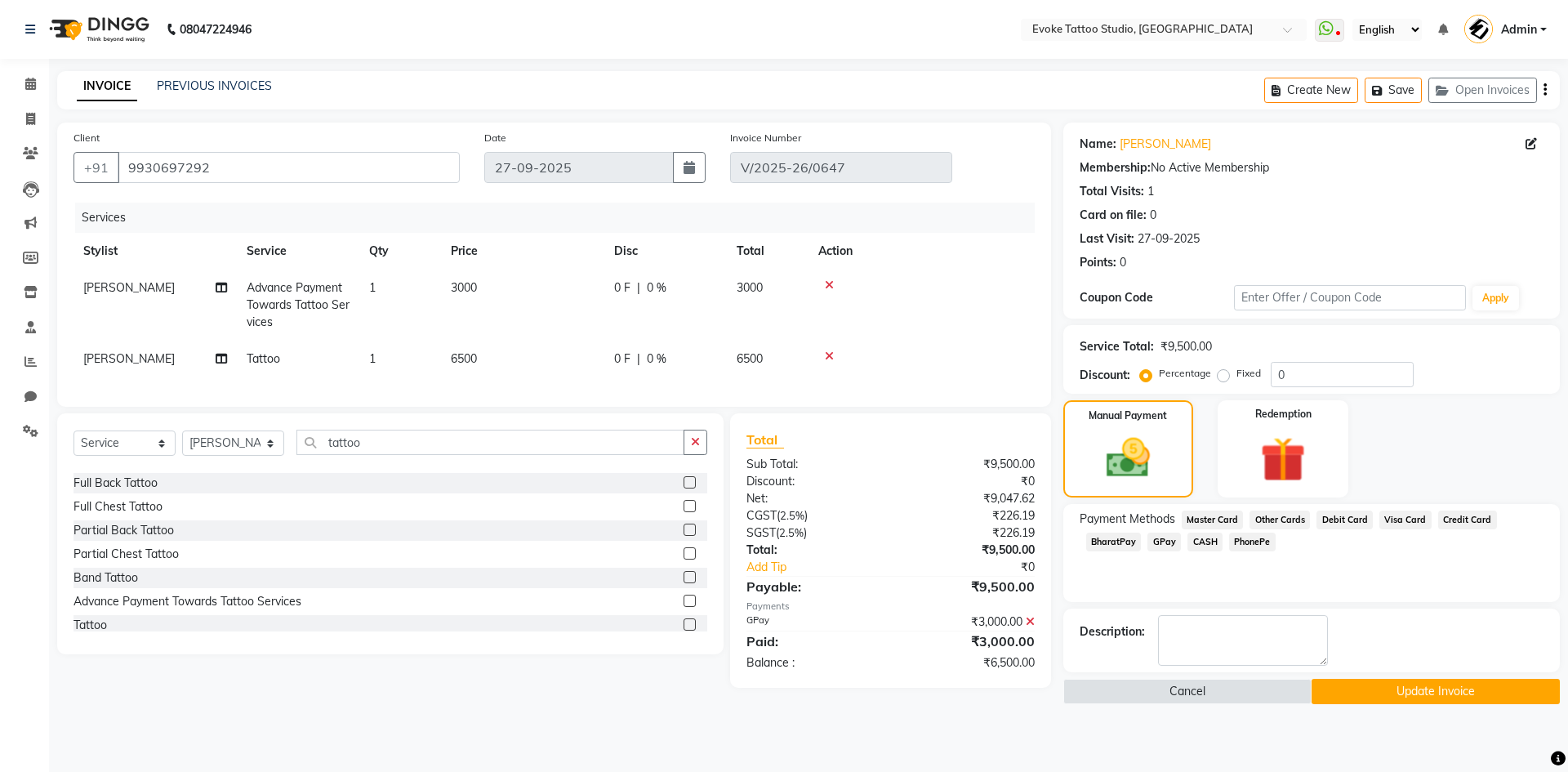
click at [1166, 541] on span "GPay" at bounding box center [1165, 541] width 34 height 19
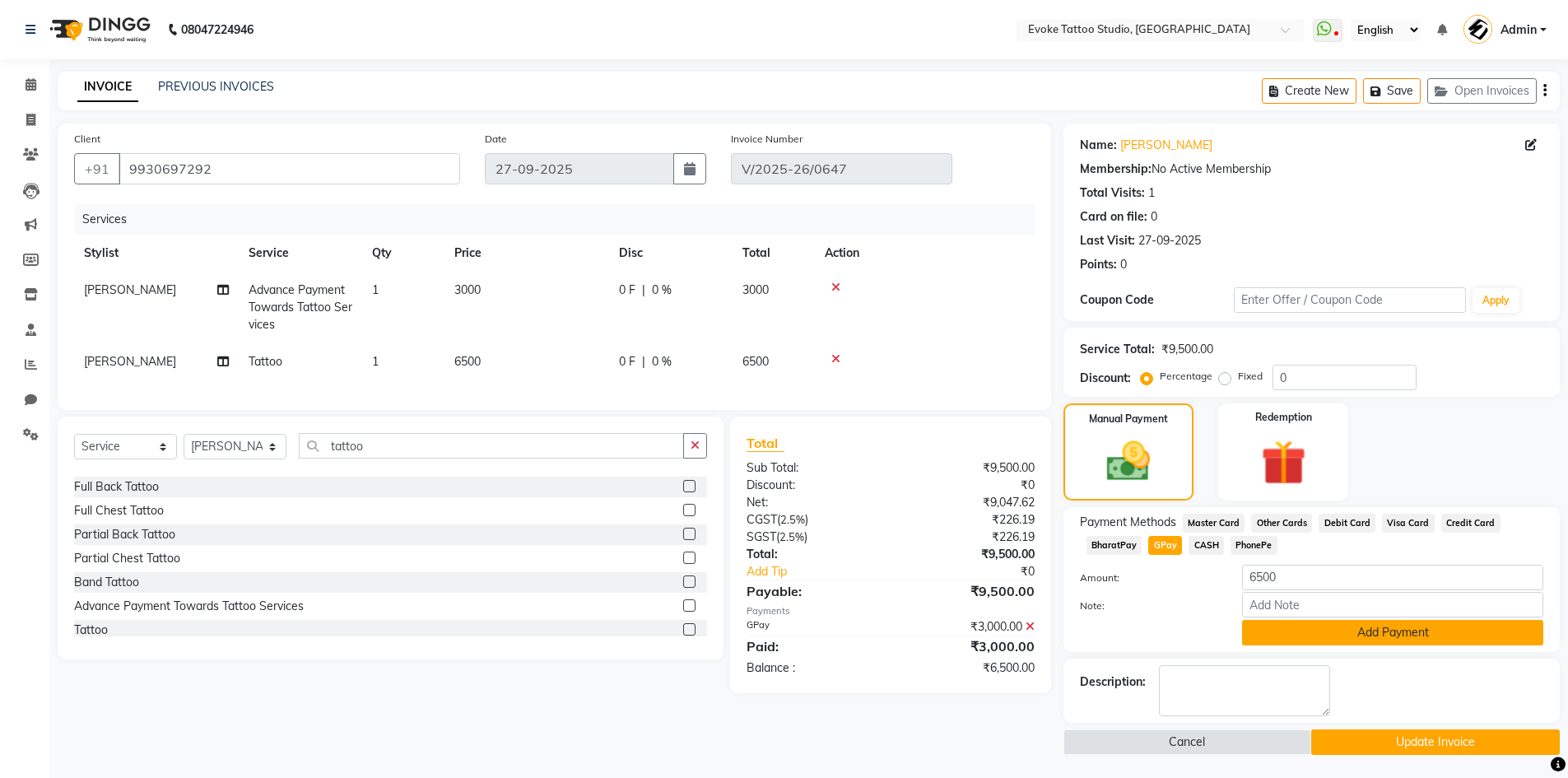
click at [1394, 636] on button "Add Payment" at bounding box center [1392, 632] width 301 height 26
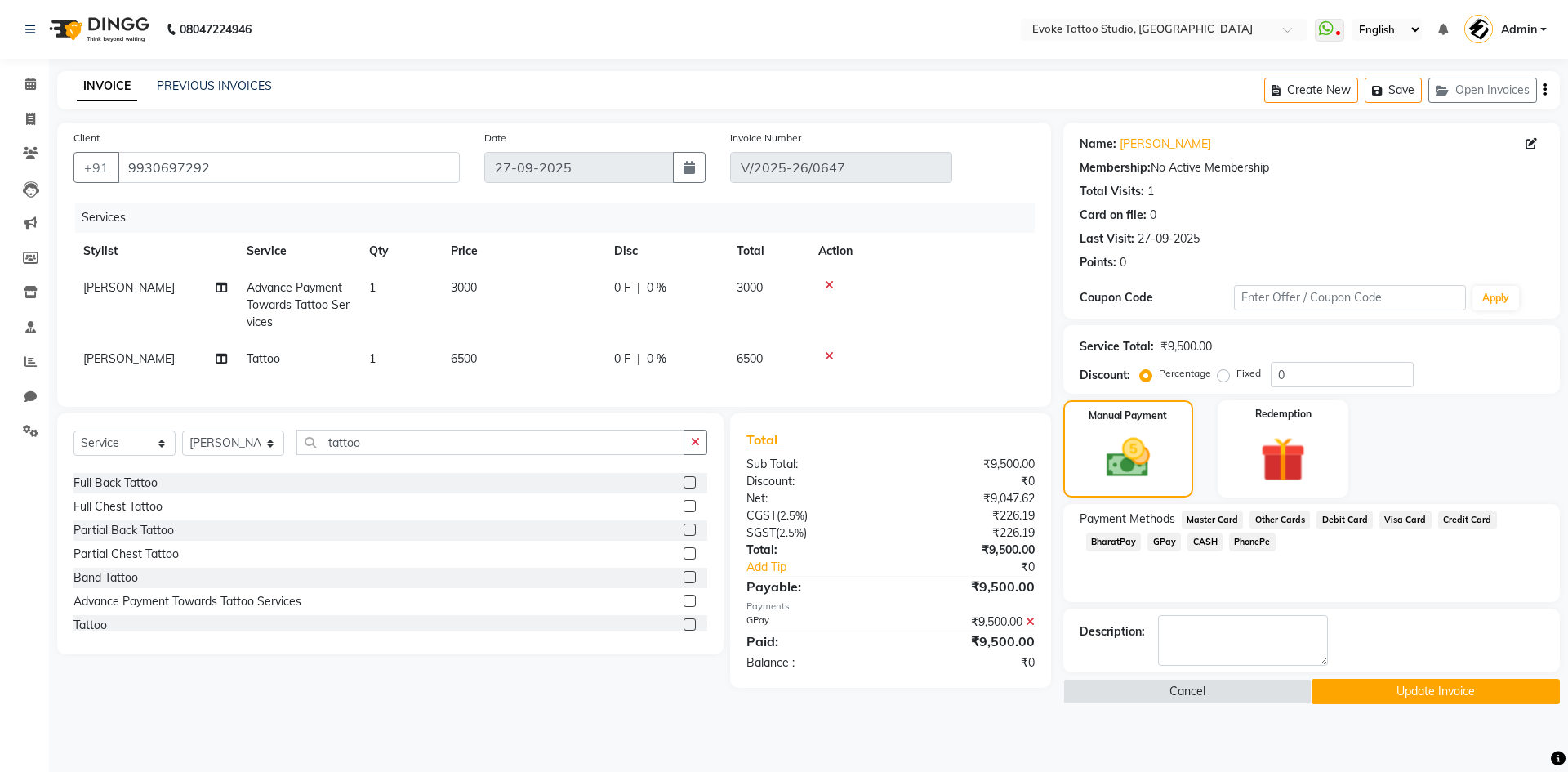
click at [1423, 691] on button "Update Invoice" at bounding box center [1435, 692] width 248 height 26
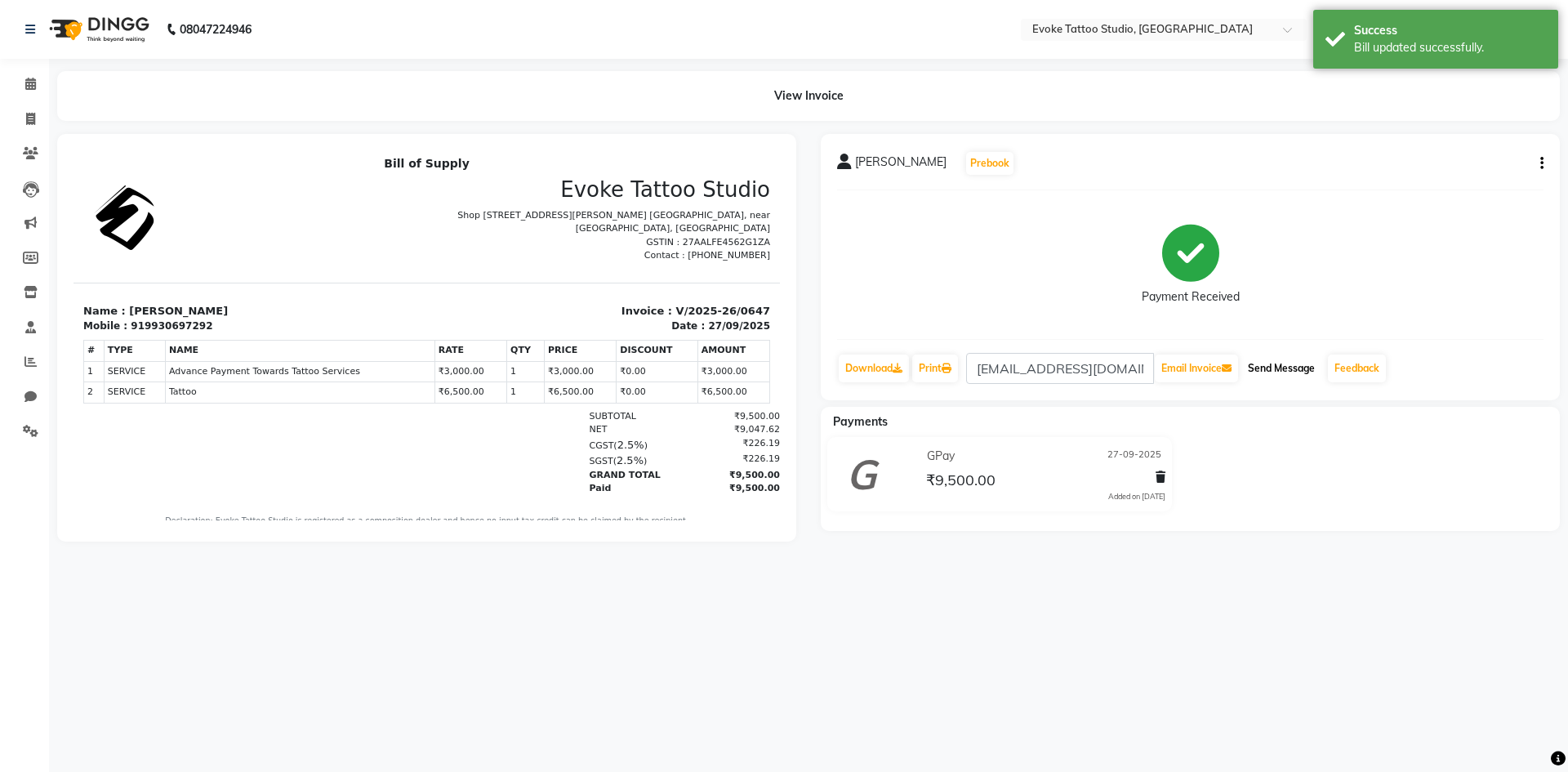
click at [1305, 367] on button "Send Message" at bounding box center [1282, 369] width 81 height 27
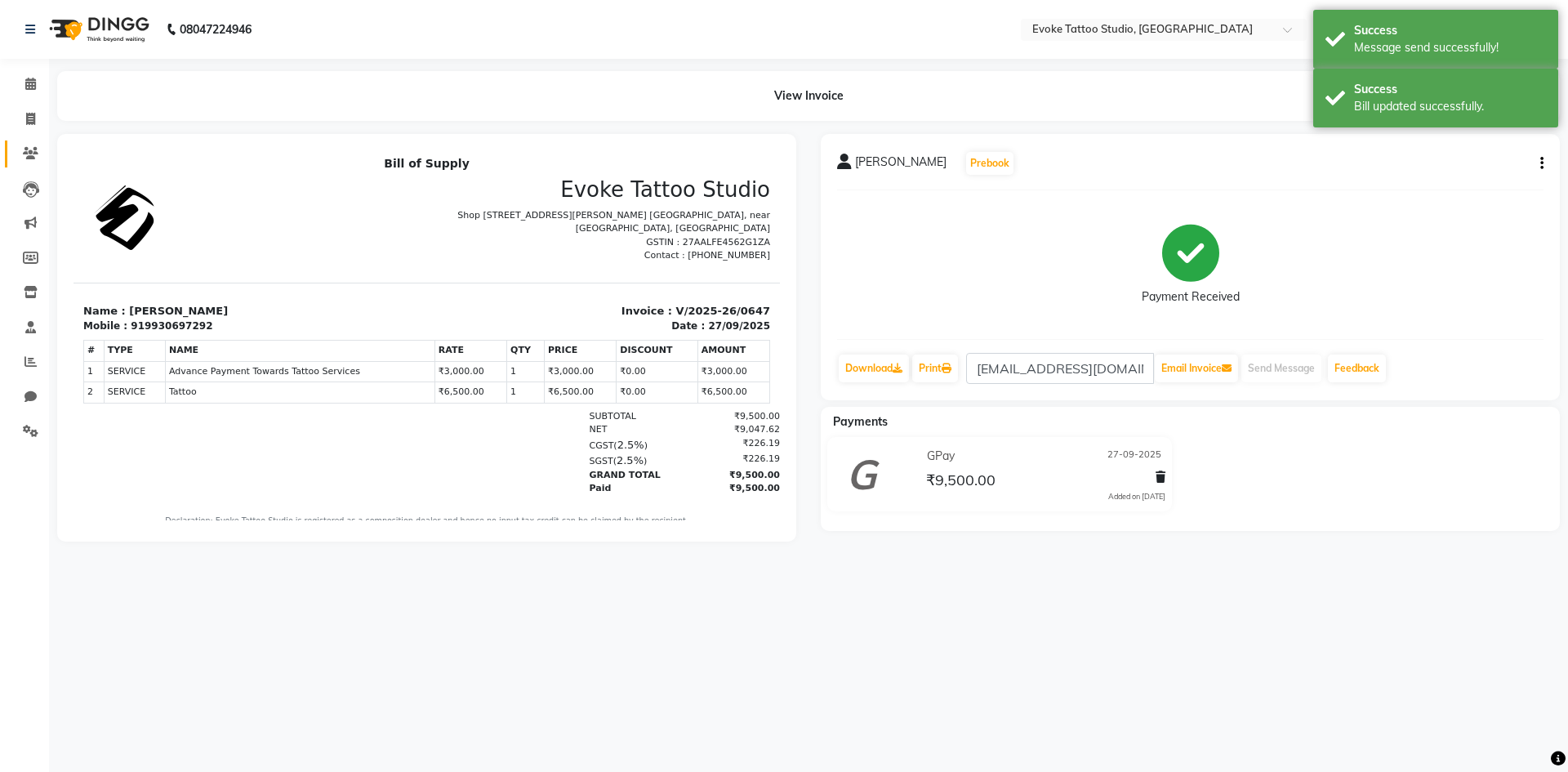
click at [25, 142] on link "Clients" at bounding box center [24, 154] width 39 height 27
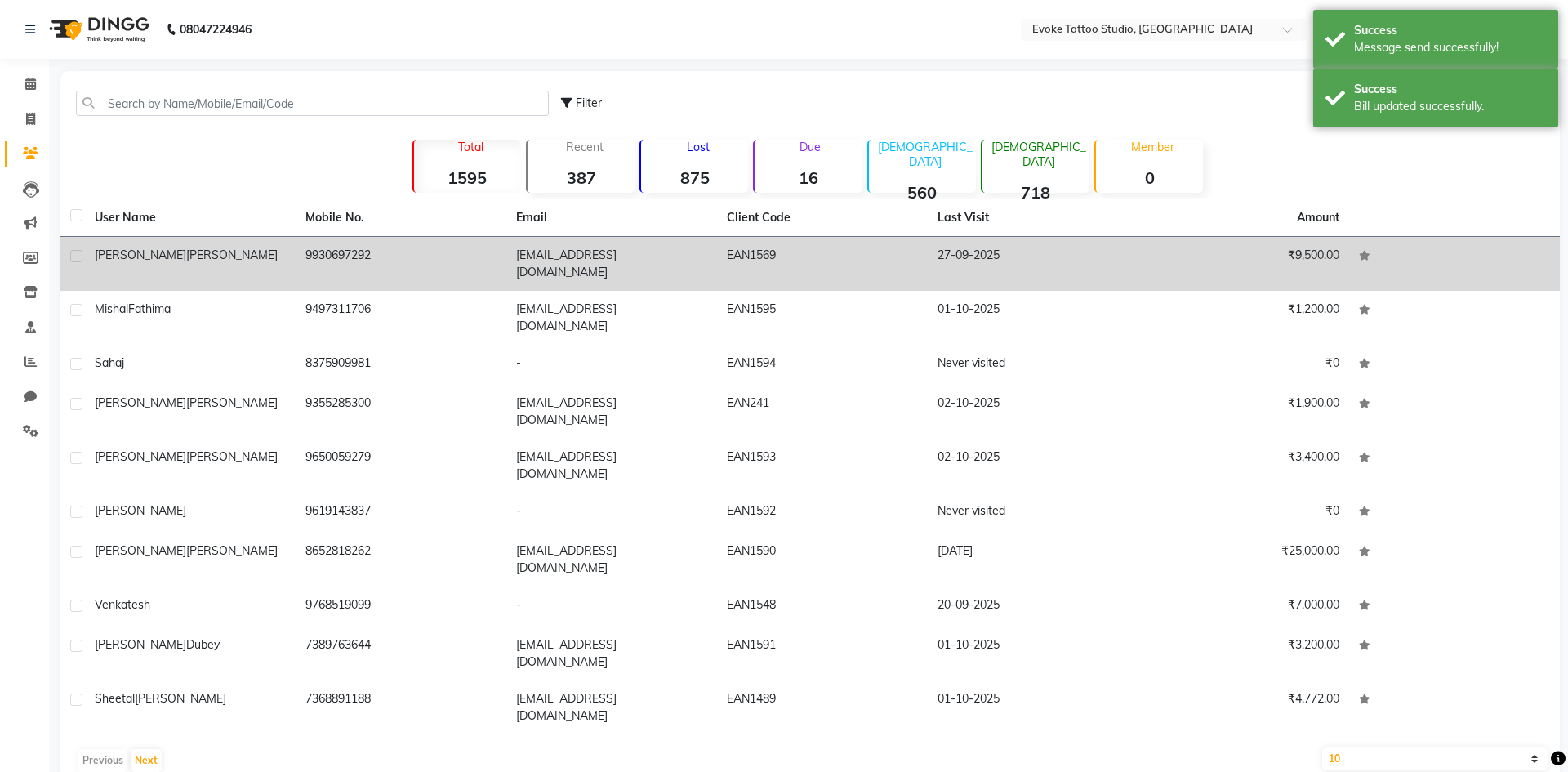
click at [398, 253] on td "9930697292" at bounding box center [401, 263] width 210 height 54
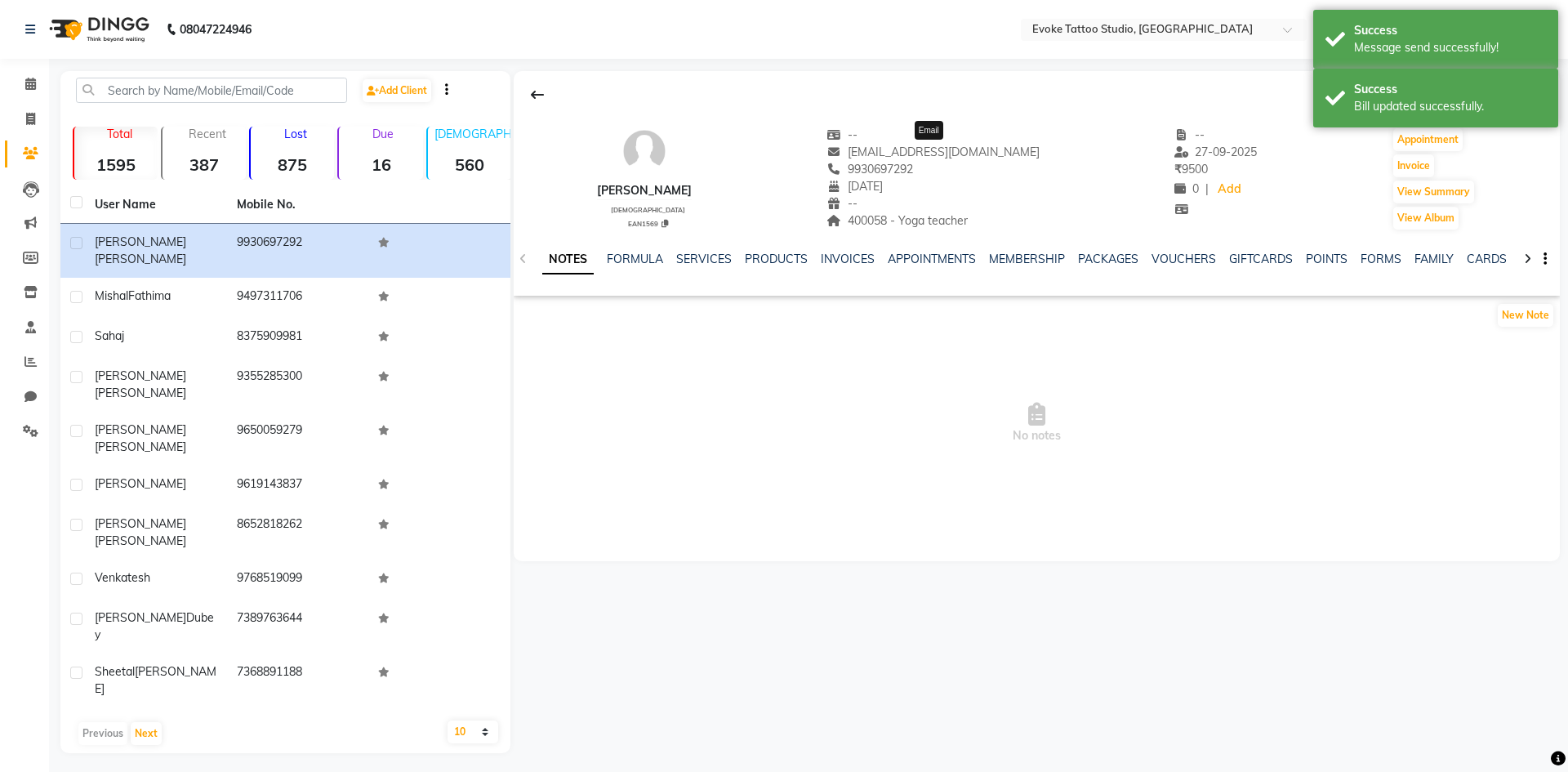
click at [929, 152] on span "[EMAIL_ADDRESS][DOMAIN_NAME]" at bounding box center [933, 152] width 213 height 15
copy div "[EMAIL_ADDRESS][DOMAIN_NAME] Email"
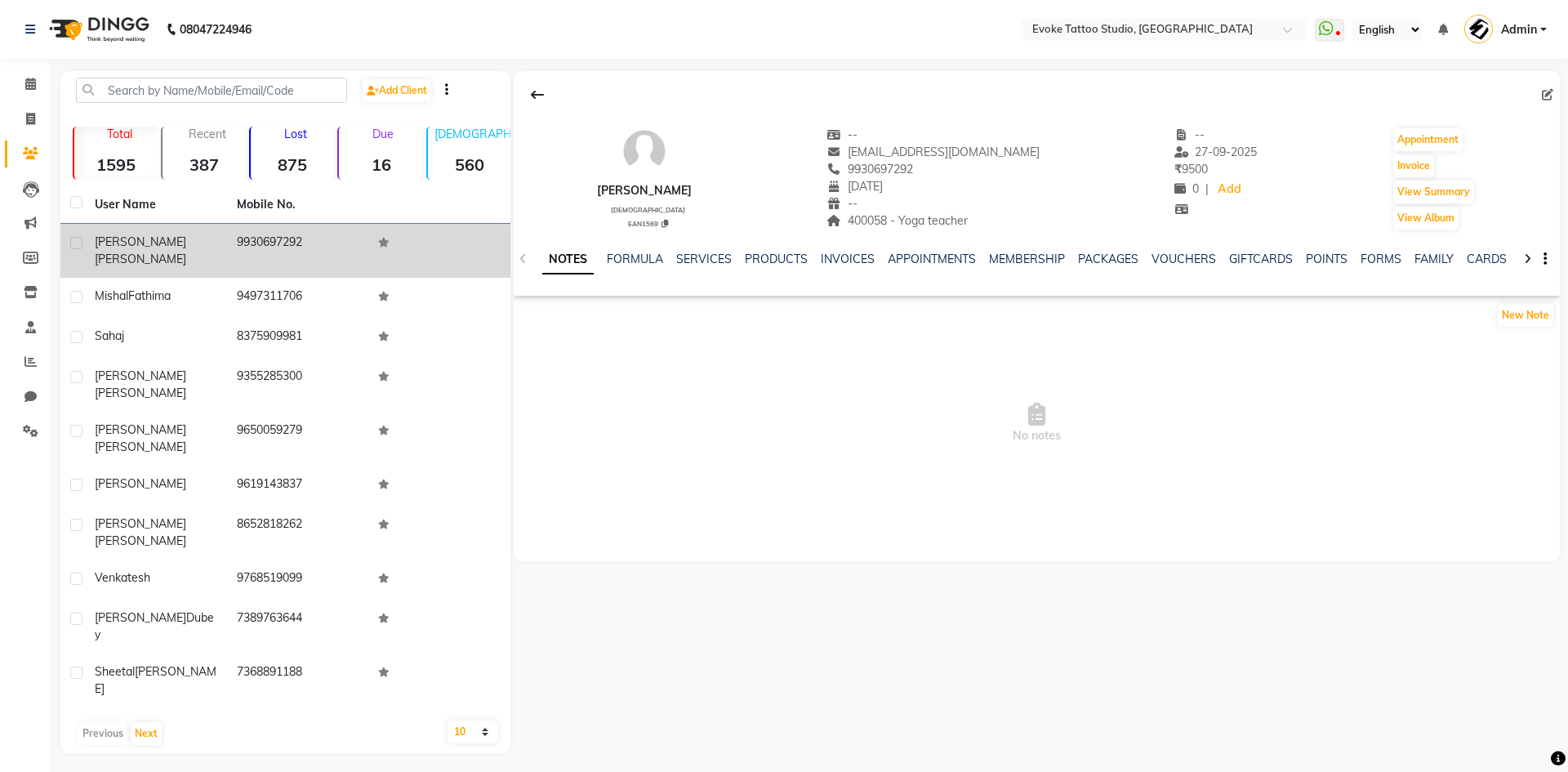
click at [252, 248] on td "9930697292" at bounding box center [297, 251] width 142 height 54
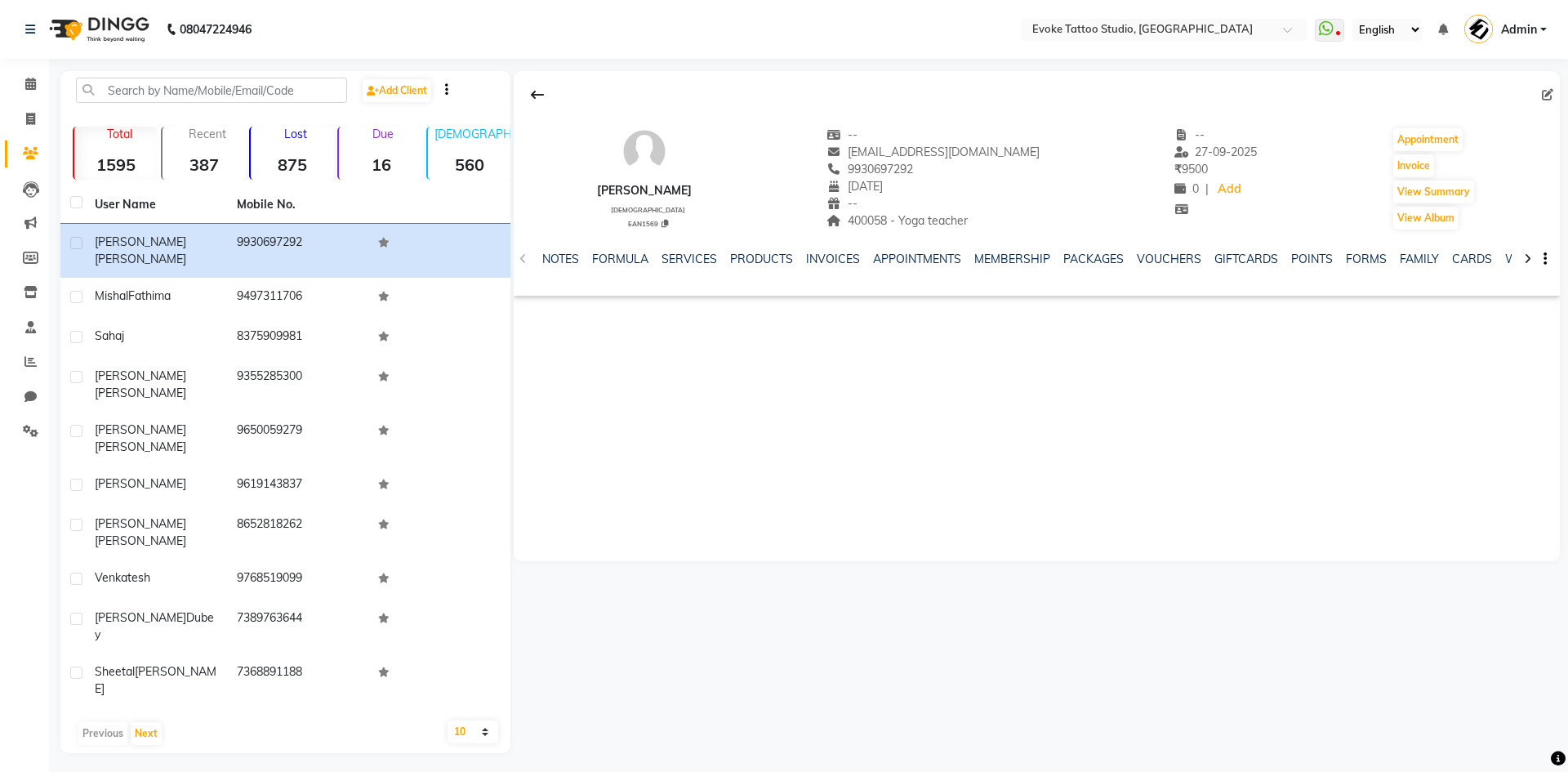
click at [833, 268] on div "NOTES FORMULA SERVICES PRODUCTS INVOICES APPOINTMENTS MEMBERSHIP PACKAGES VOUCH…" at bounding box center [1017, 265] width 950 height 30
click at [835, 262] on link "INVOICES" at bounding box center [832, 259] width 54 height 15
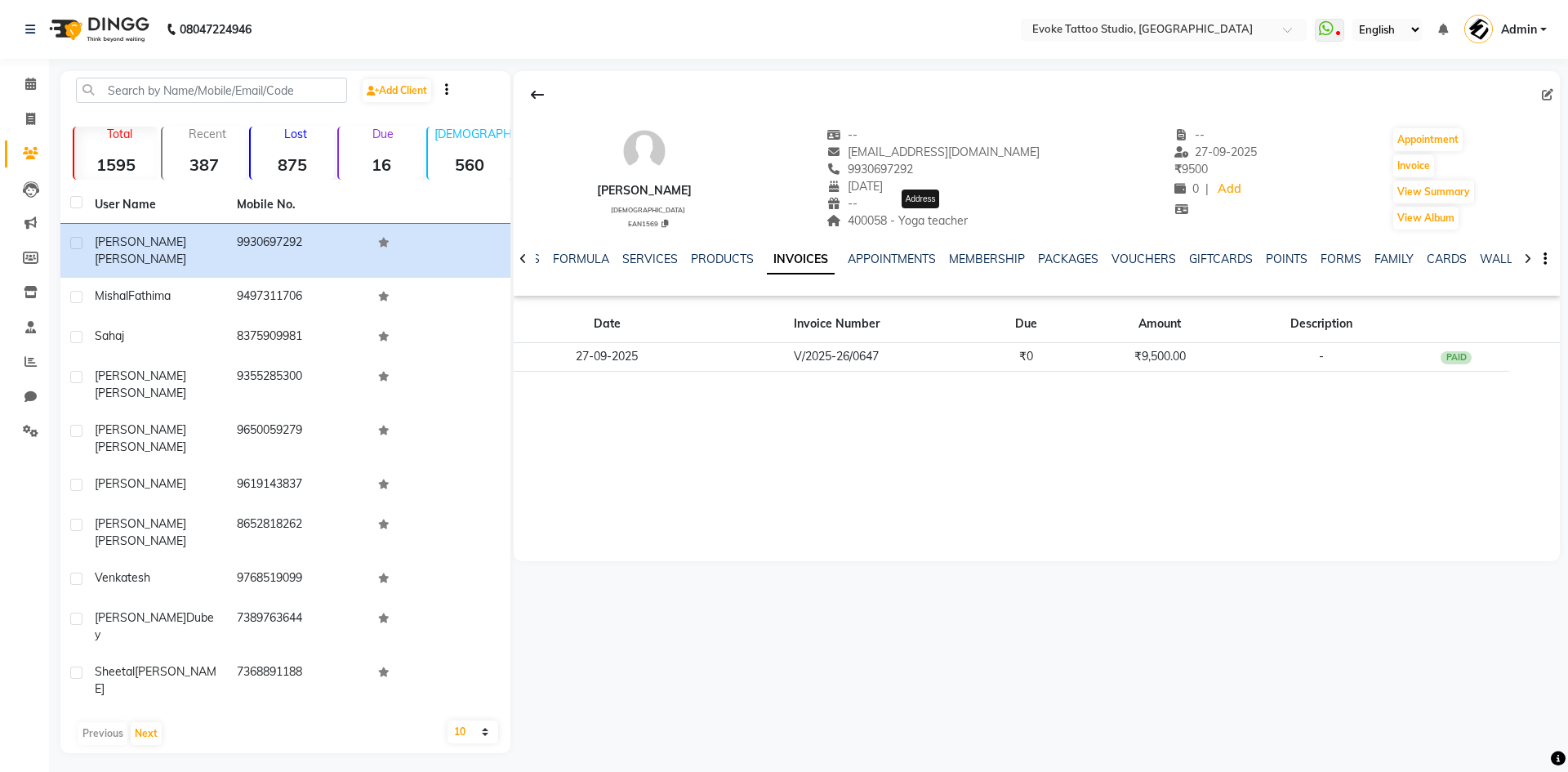
click at [895, 220] on span "400058 - Yoga teacher" at bounding box center [897, 220] width 141 height 15
copy span "400058"
click at [895, 220] on span "400058 - Yoga teacher" at bounding box center [897, 220] width 141 height 15
click at [176, 93] on input "text" at bounding box center [211, 91] width 271 height 26
paste input "9867855736"
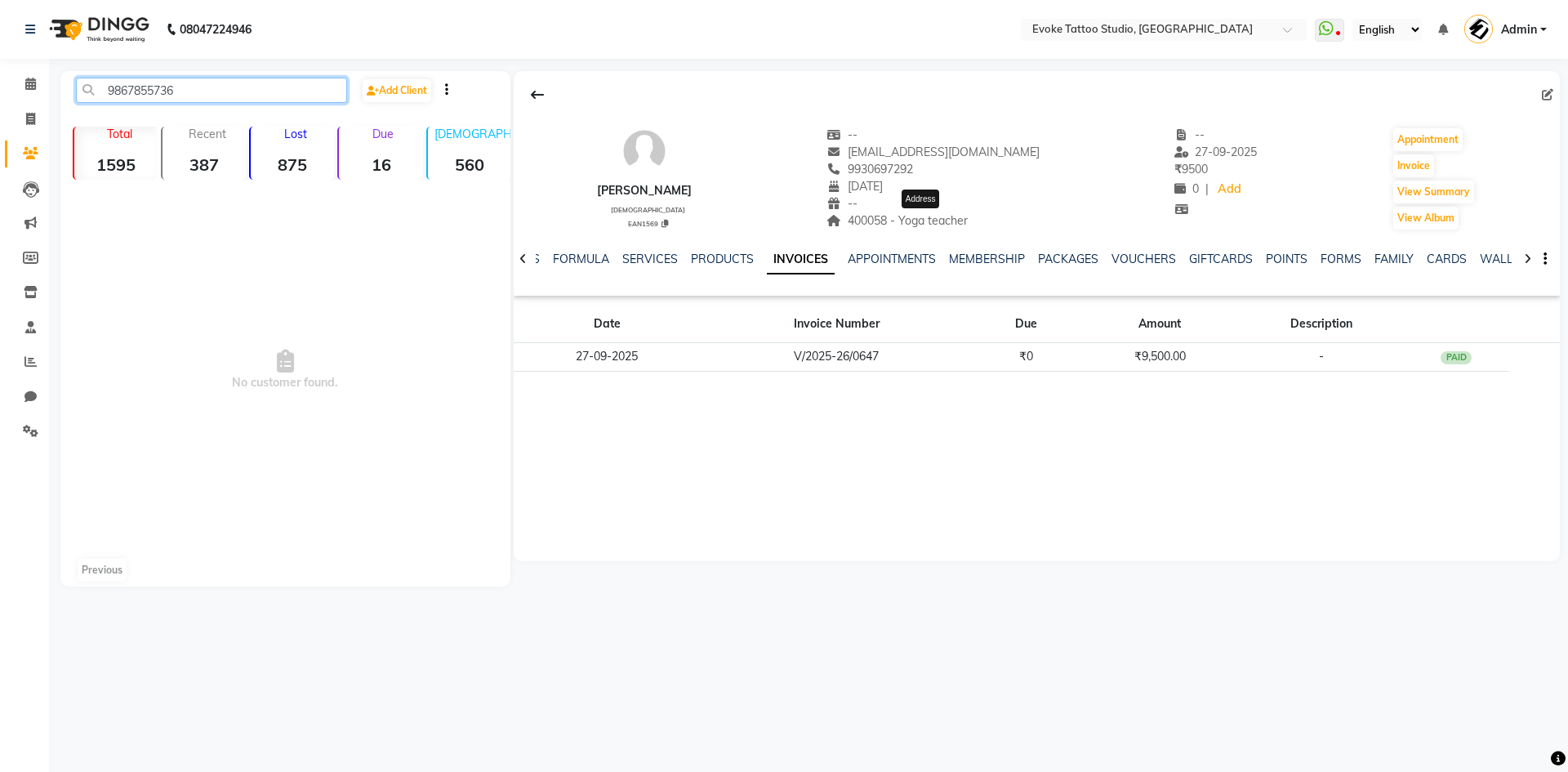
type input "9867855736"
click at [33, 134] on li "Invoice" at bounding box center [25, 120] width 49 height 35
click at [30, 155] on icon at bounding box center [30, 153] width 16 height 12
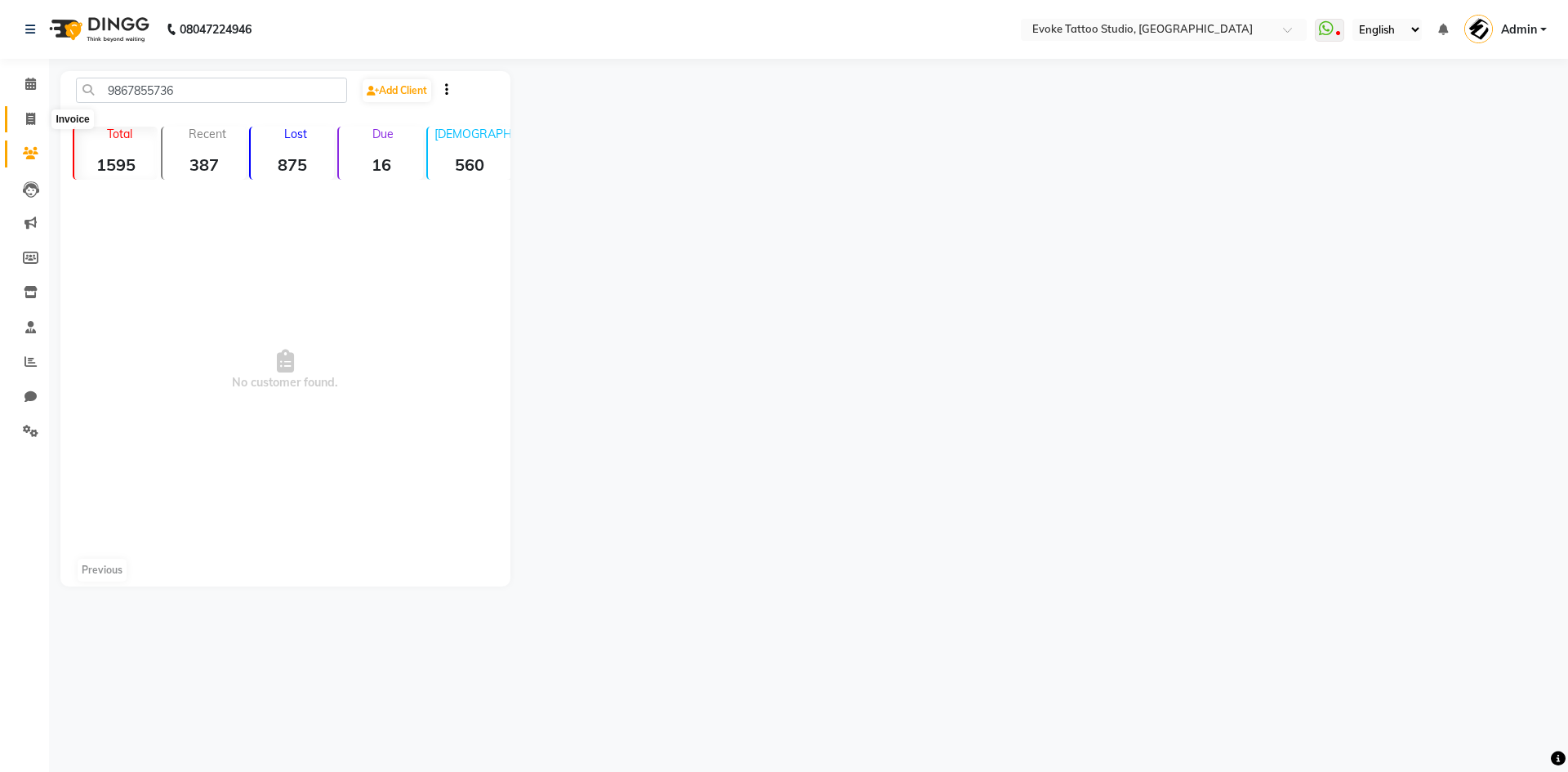
click at [27, 116] on icon at bounding box center [31, 118] width 9 height 12
select select "service"
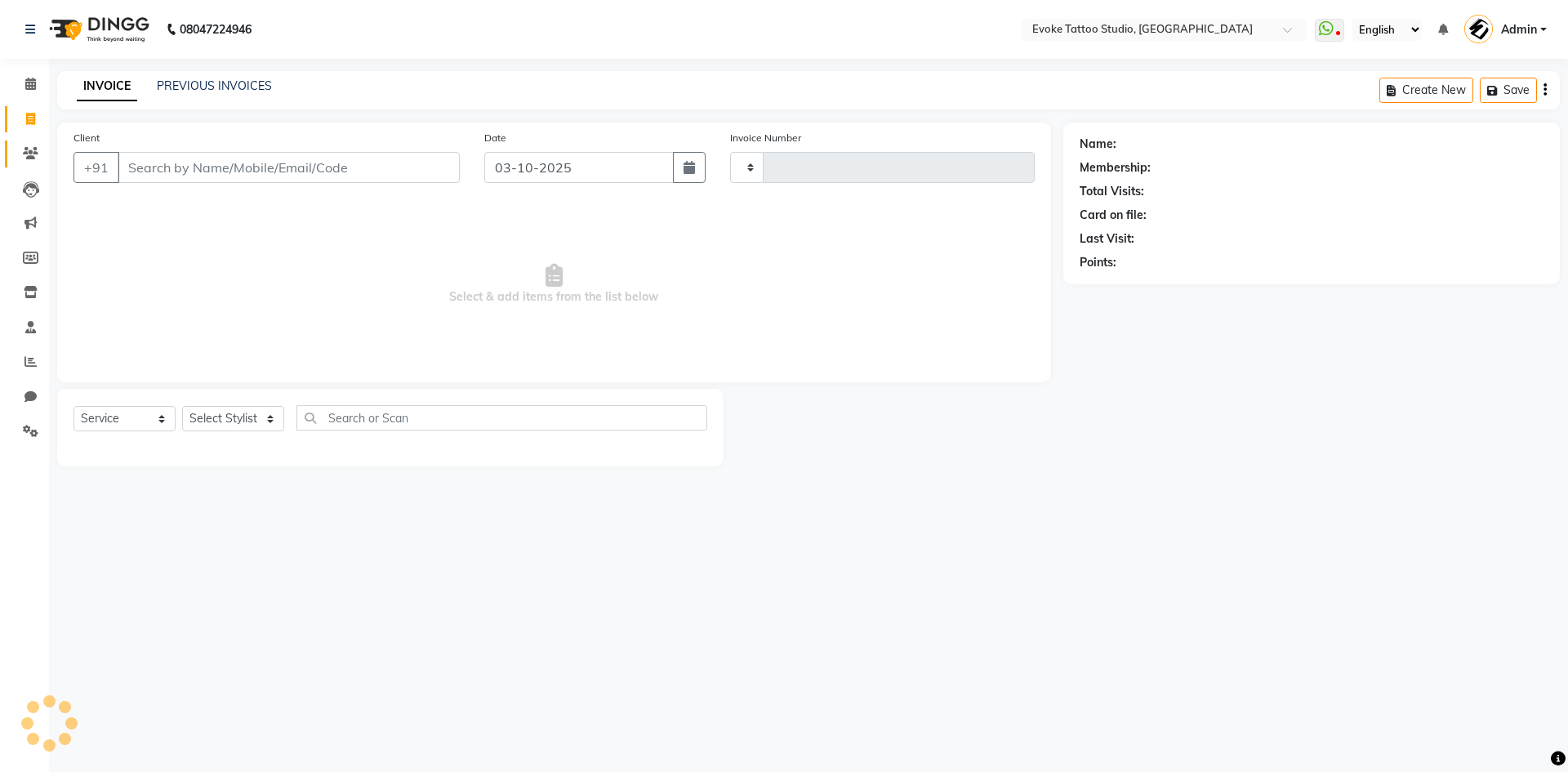
type input "0680"
select select "7461"
click at [32, 145] on span at bounding box center [30, 154] width 28 height 19
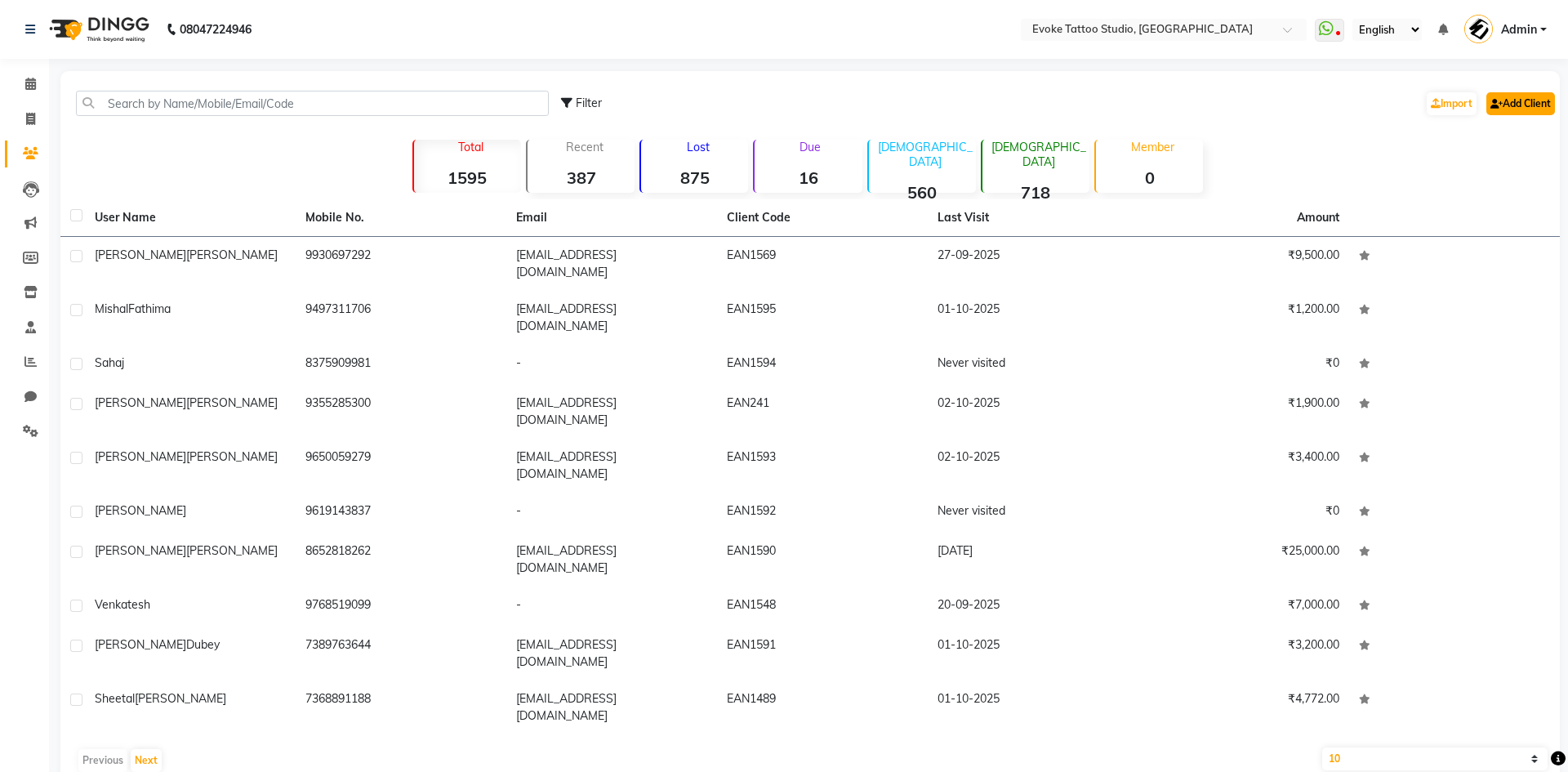
click at [1533, 94] on link "Add Client" at bounding box center [1520, 103] width 69 height 23
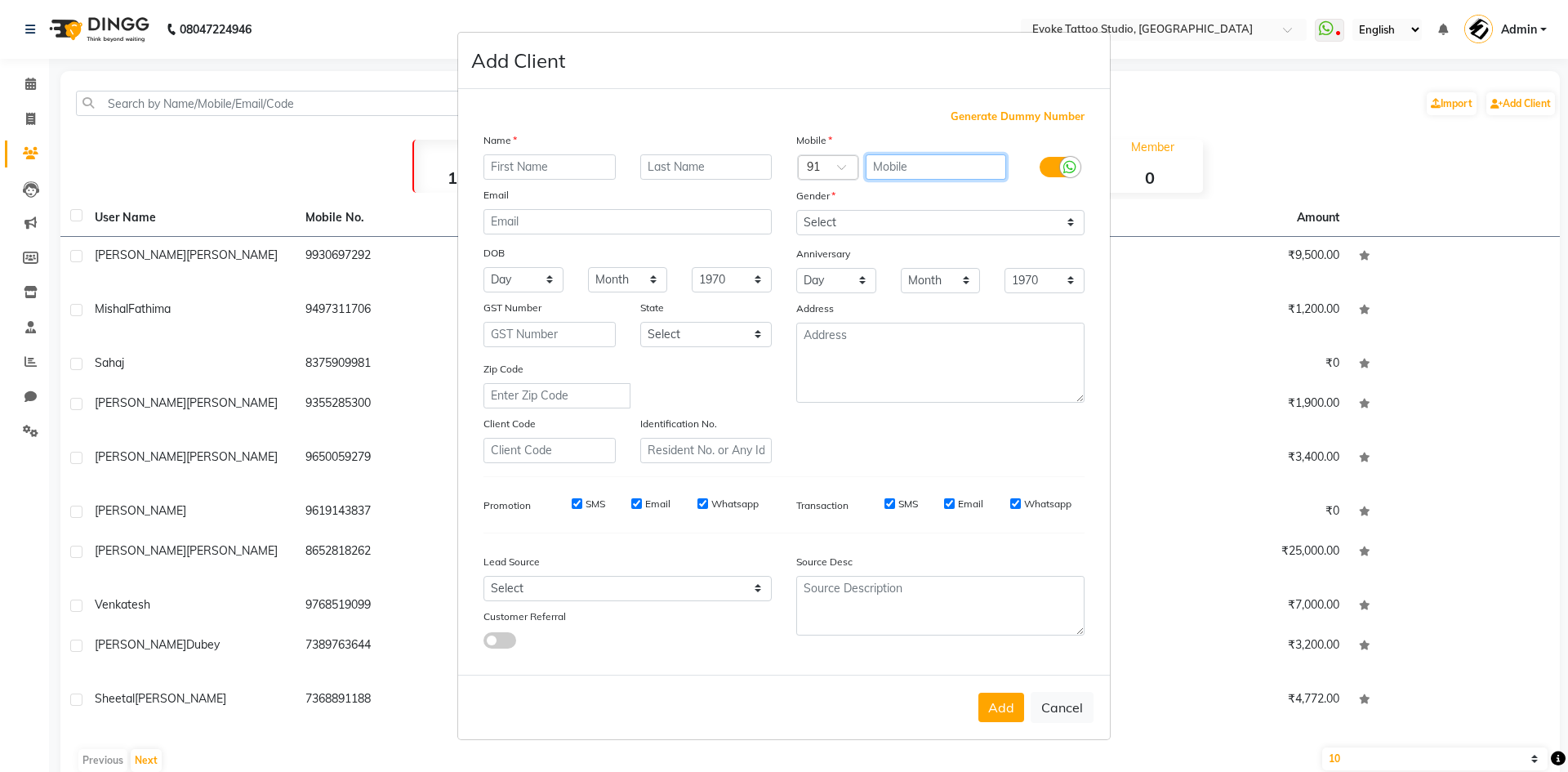
click at [916, 168] on input "text" at bounding box center [936, 167] width 141 height 26
paste input "9867855736"
type input "9867855736"
click at [524, 162] on input "text" at bounding box center [550, 167] width 133 height 26
type input "[PERSON_NAME]"
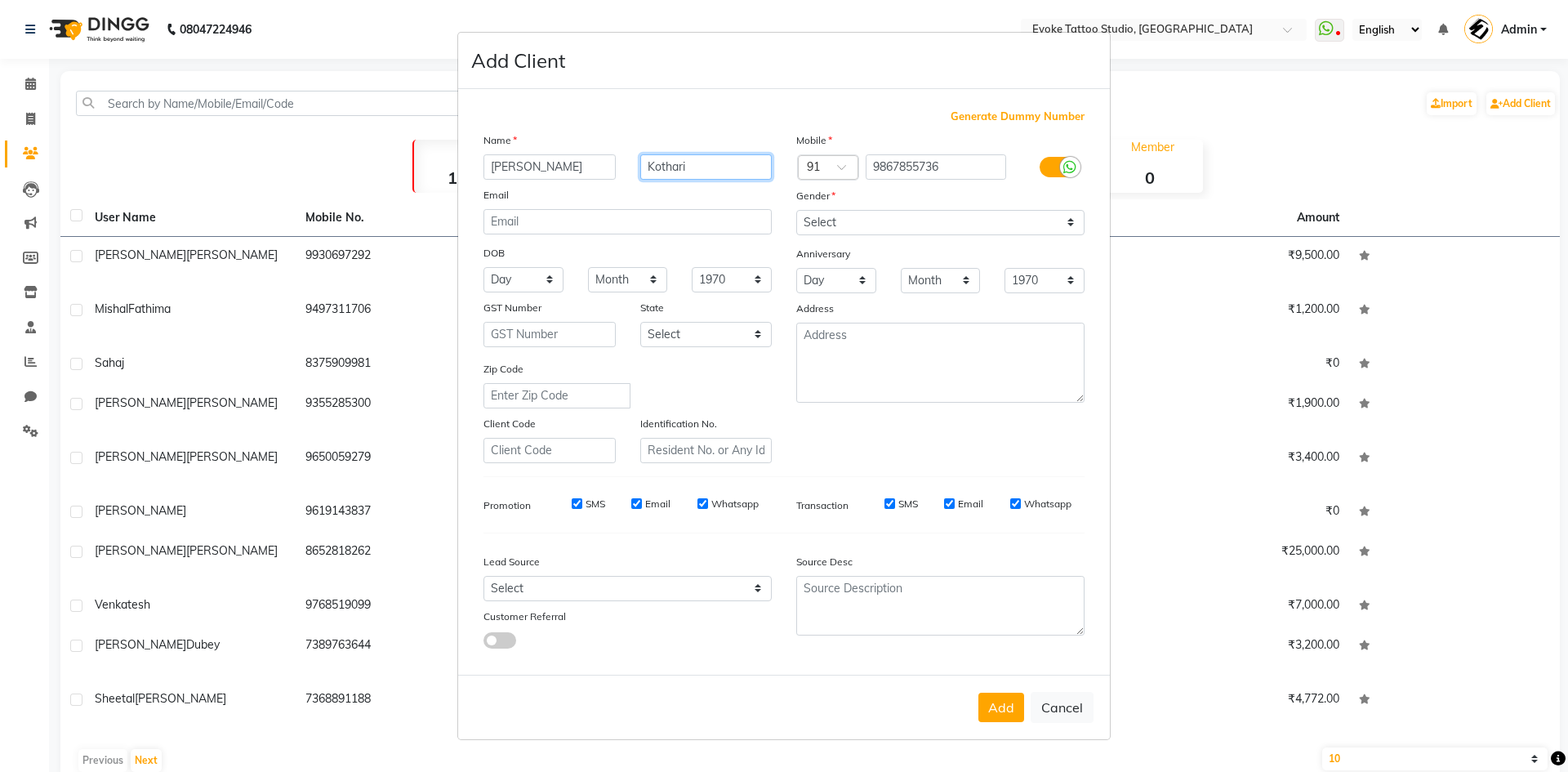
type input "Kothari"
click at [825, 227] on select "Select [DEMOGRAPHIC_DATA] [DEMOGRAPHIC_DATA] Other Prefer Not To Say" at bounding box center [940, 222] width 288 height 26
select select "[DEMOGRAPHIC_DATA]"
click at [797, 209] on select "Select [DEMOGRAPHIC_DATA] [DEMOGRAPHIC_DATA] Other Prefer Not To Say" at bounding box center [940, 222] width 288 height 26
click at [554, 225] on input "email" at bounding box center [628, 222] width 288 height 26
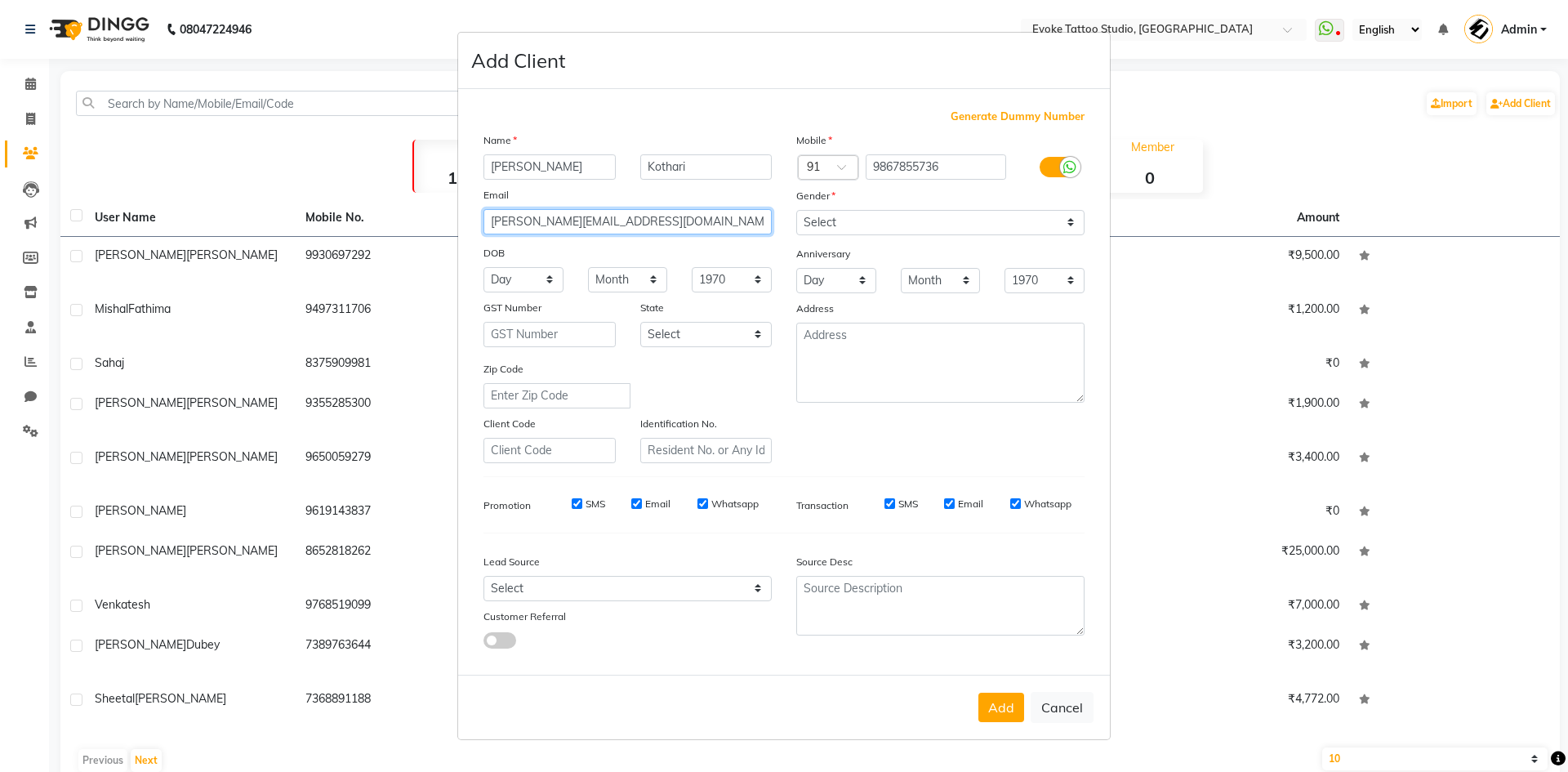
type input "[PERSON_NAME][EMAIL_ADDRESS][DOMAIN_NAME]"
drag, startPoint x: 521, startPoint y: 276, endPoint x: 521, endPoint y: 292, distance: 16.0
click at [521, 276] on select "Day 01 02 03 04 05 06 07 08 09 10 11 12 13 14 15 16 17 18 19 20 21 22 23 24 25 …" at bounding box center [524, 280] width 81 height 26
select select "16"
click at [484, 267] on select "Day 01 02 03 04 05 06 07 08 09 10 11 12 13 14 15 16 17 18 19 20 21 22 23 24 25 …" at bounding box center [524, 280] width 81 height 26
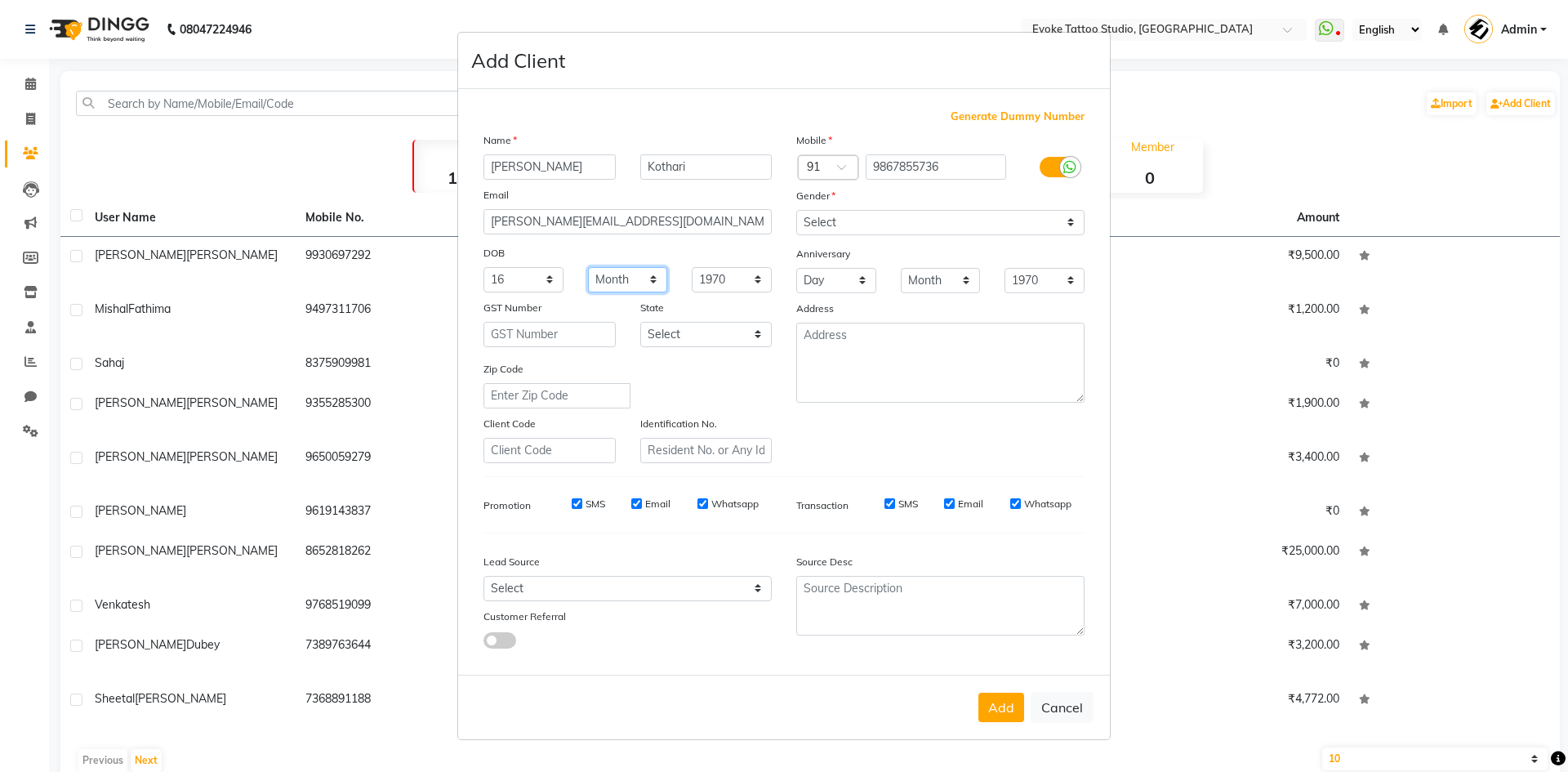
drag, startPoint x: 598, startPoint y: 279, endPoint x: 600, endPoint y: 292, distance: 13.2
click at [598, 279] on select "Month January February March April May June July August September October Novem…" at bounding box center [628, 280] width 81 height 26
select select "08"
click at [588, 267] on select "Month January February March April May June July August September October Novem…" at bounding box center [628, 280] width 81 height 26
click at [735, 277] on select "1940 1941 1942 1943 1944 1945 1946 1947 1948 1949 1950 1951 1952 1953 1954 1955…" at bounding box center [732, 280] width 81 height 26
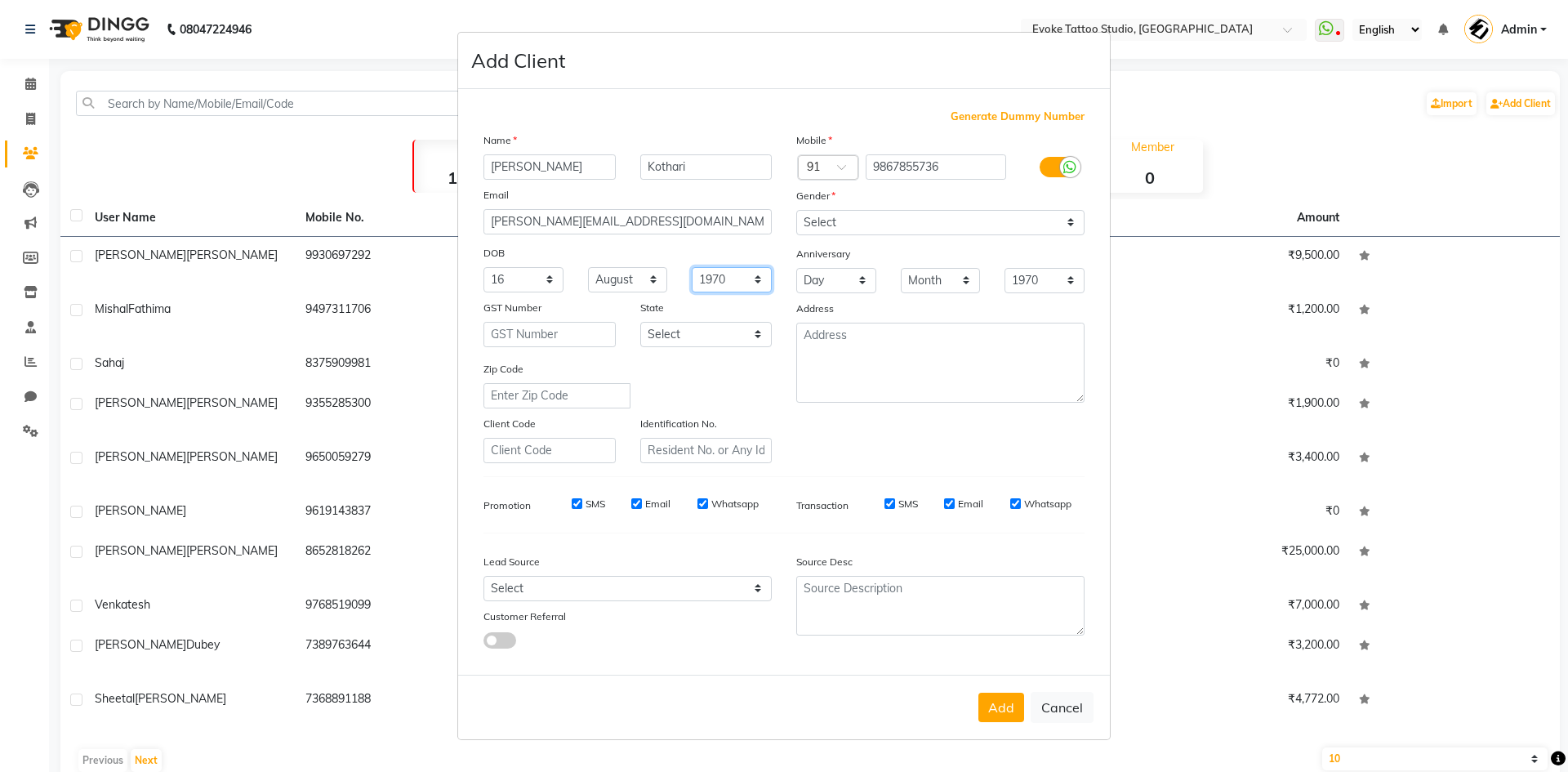
select select "1999"
click at [692, 267] on select "1940 1941 1942 1943 1944 1945 1946 1947 1948 1949 1950 1951 1952 1953 1954 1955…" at bounding box center [732, 280] width 81 height 26
click at [867, 357] on textarea at bounding box center [940, 363] width 288 height 80
type textarea "M"
type textarea "400053 - Architect intergalacticspectre"
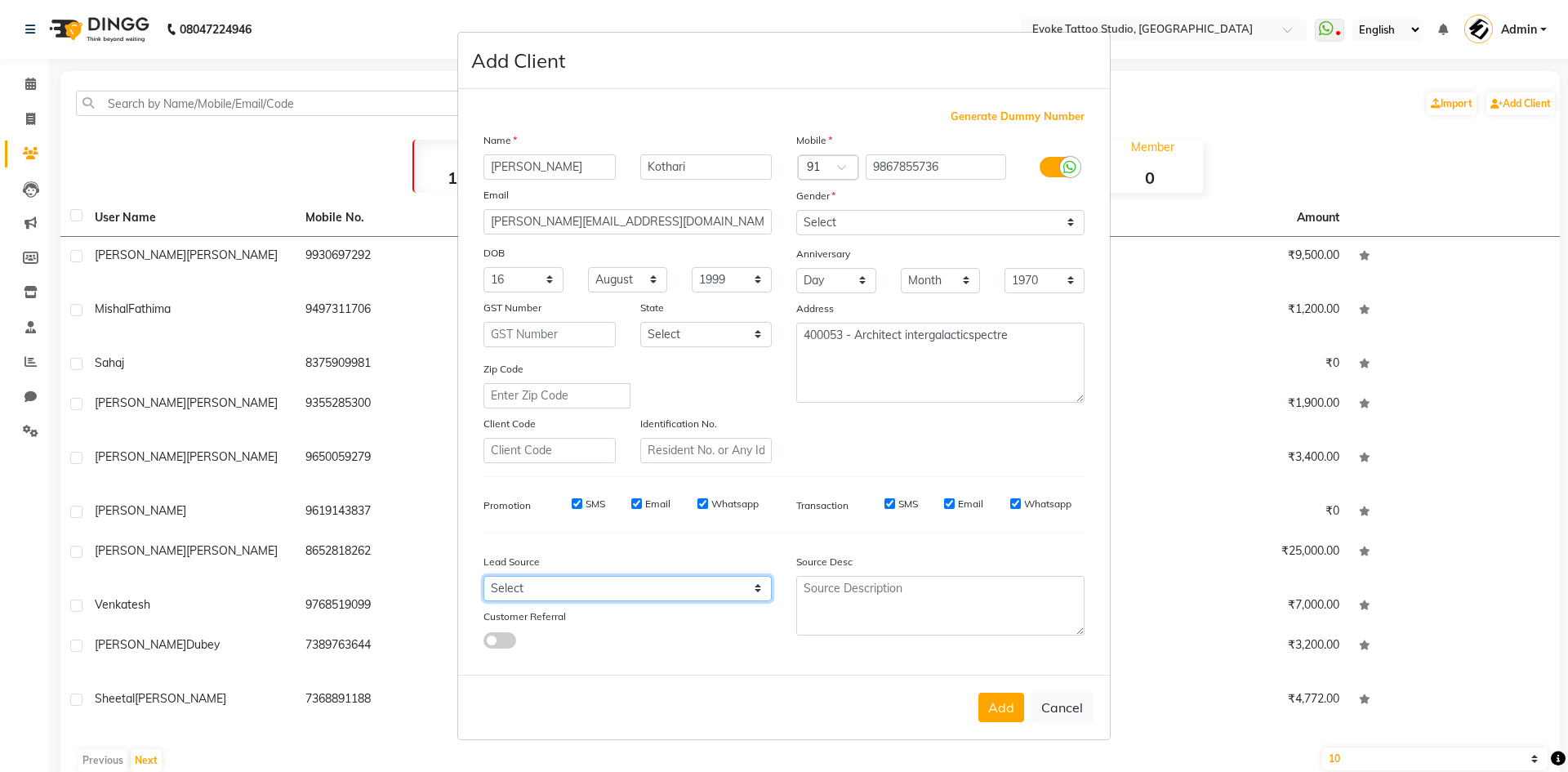
click at [556, 594] on select "Select Walk-in Referral Internet Friend Word of Mouth Advertisement Facebook Ju…" at bounding box center [628, 588] width 288 height 26
click at [563, 591] on select "Select Walk-in Referral Internet Friend Word of Mouth Advertisement Facebook Ju…" at bounding box center [628, 588] width 288 height 26
click at [663, 584] on select "Select Walk-in Referral Internet Friend Word of Mouth Advertisement Facebook Ju…" at bounding box center [628, 588] width 288 height 26
drag, startPoint x: 644, startPoint y: 661, endPoint x: 663, endPoint y: 620, distance: 45.2
click at [644, 661] on div "Generate Dummy Number Name [PERSON_NAME] Email [PERSON_NAME][EMAIL_ADDRESS][DOM…" at bounding box center [784, 381] width 652 height 585
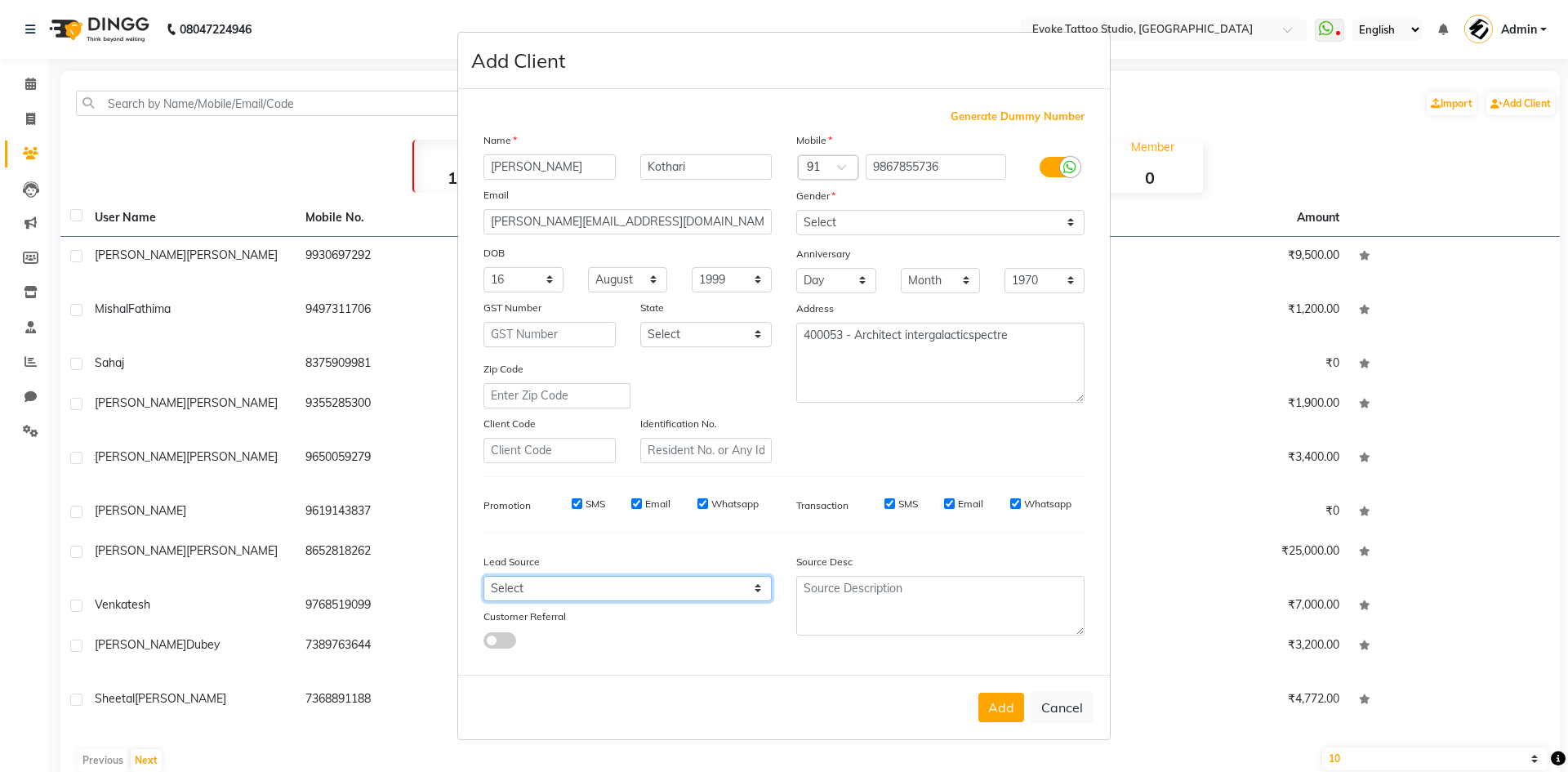
click at [540, 584] on select "Select Walk-in Referral Internet Friend Word of Mouth Advertisement Facebook Ju…" at bounding box center [628, 588] width 288 height 26
select select "50825"
click at [484, 575] on select "Select Walk-in Referral Internet Friend Word of Mouth Advertisement Facebook Ju…" at bounding box center [628, 588] width 288 height 26
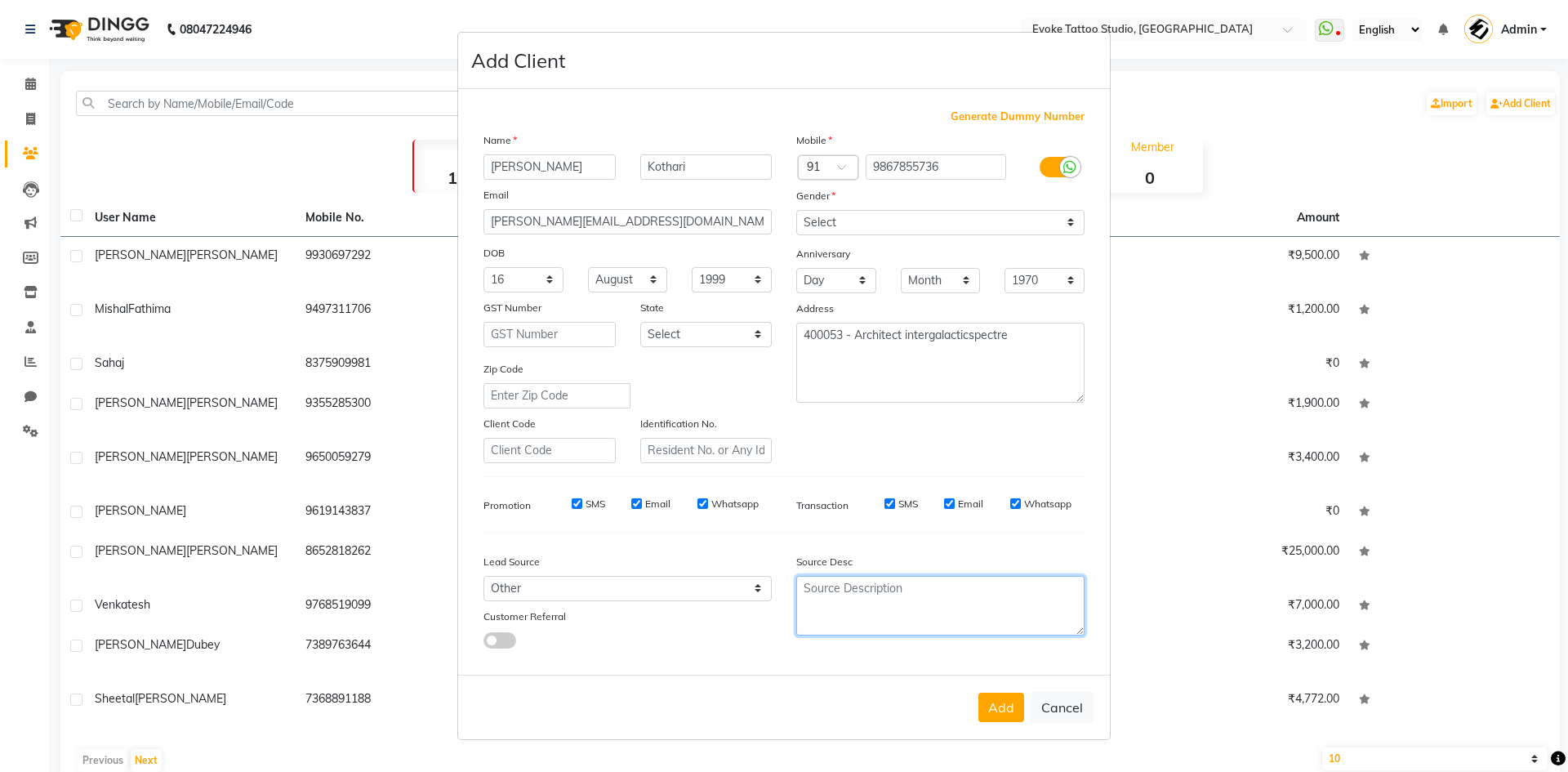
click at [838, 595] on textarea at bounding box center [940, 605] width 288 height 59
drag, startPoint x: 838, startPoint y: 584, endPoint x: 645, endPoint y: 578, distance: 193.1
click at [645, 578] on div "Lead Source Select Walk-in Referral Internet Friend Word of Mouth Advertisement…" at bounding box center [784, 597] width 626 height 102
type textarea "meta"
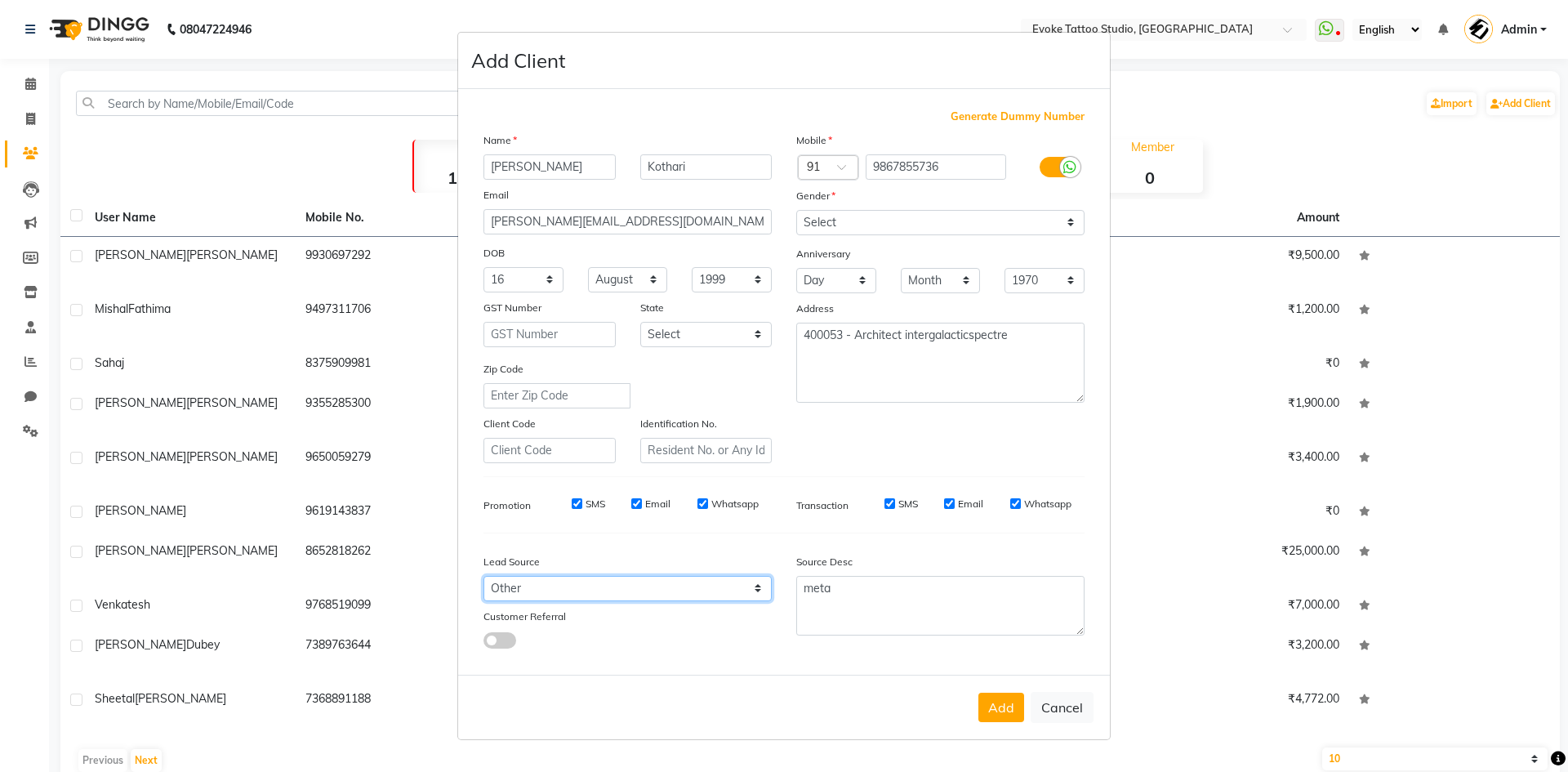
click at [616, 594] on select "Select Walk-in Referral Internet Friend Word of Mouth Advertisement Facebook Ju…" at bounding box center [628, 588] width 288 height 26
select select "50824"
click at [484, 575] on select "Select Walk-in Referral Internet Friend Word of Mouth Advertisement Facebook Ju…" at bounding box center [628, 588] width 288 height 26
click at [1001, 707] on button "Add" at bounding box center [1002, 707] width 46 height 29
select select
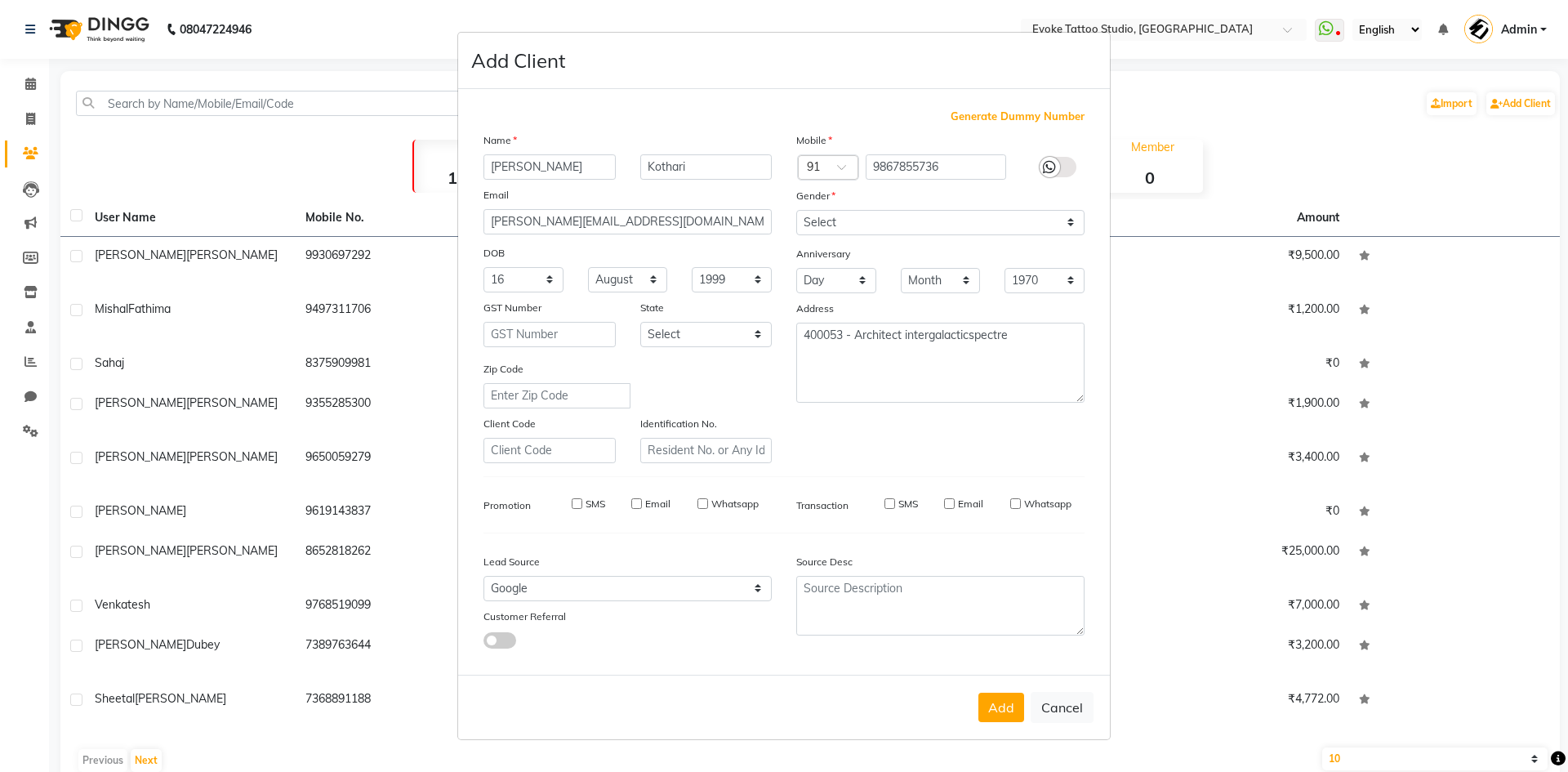
select select
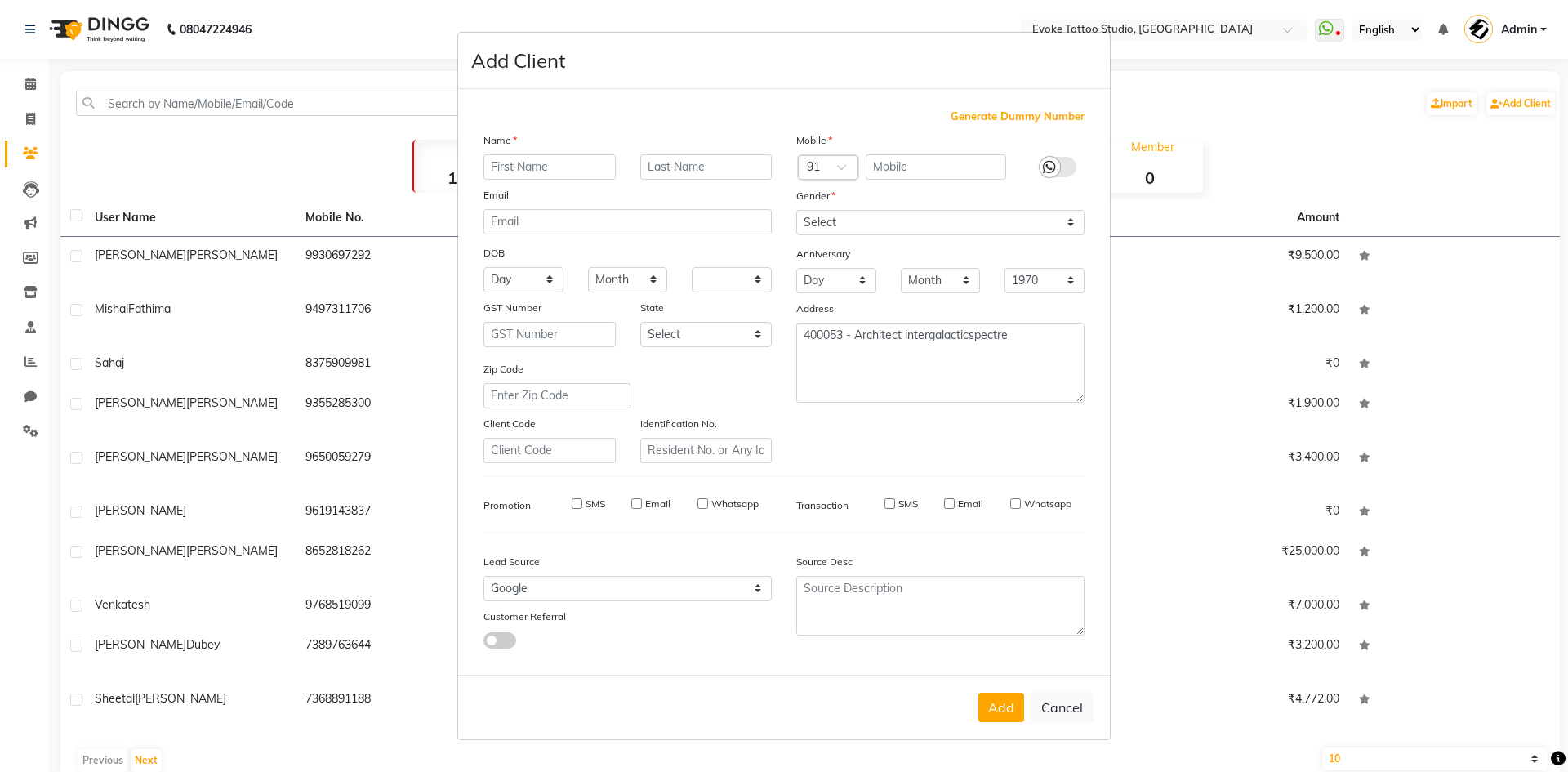
select select
checkbox input "false"
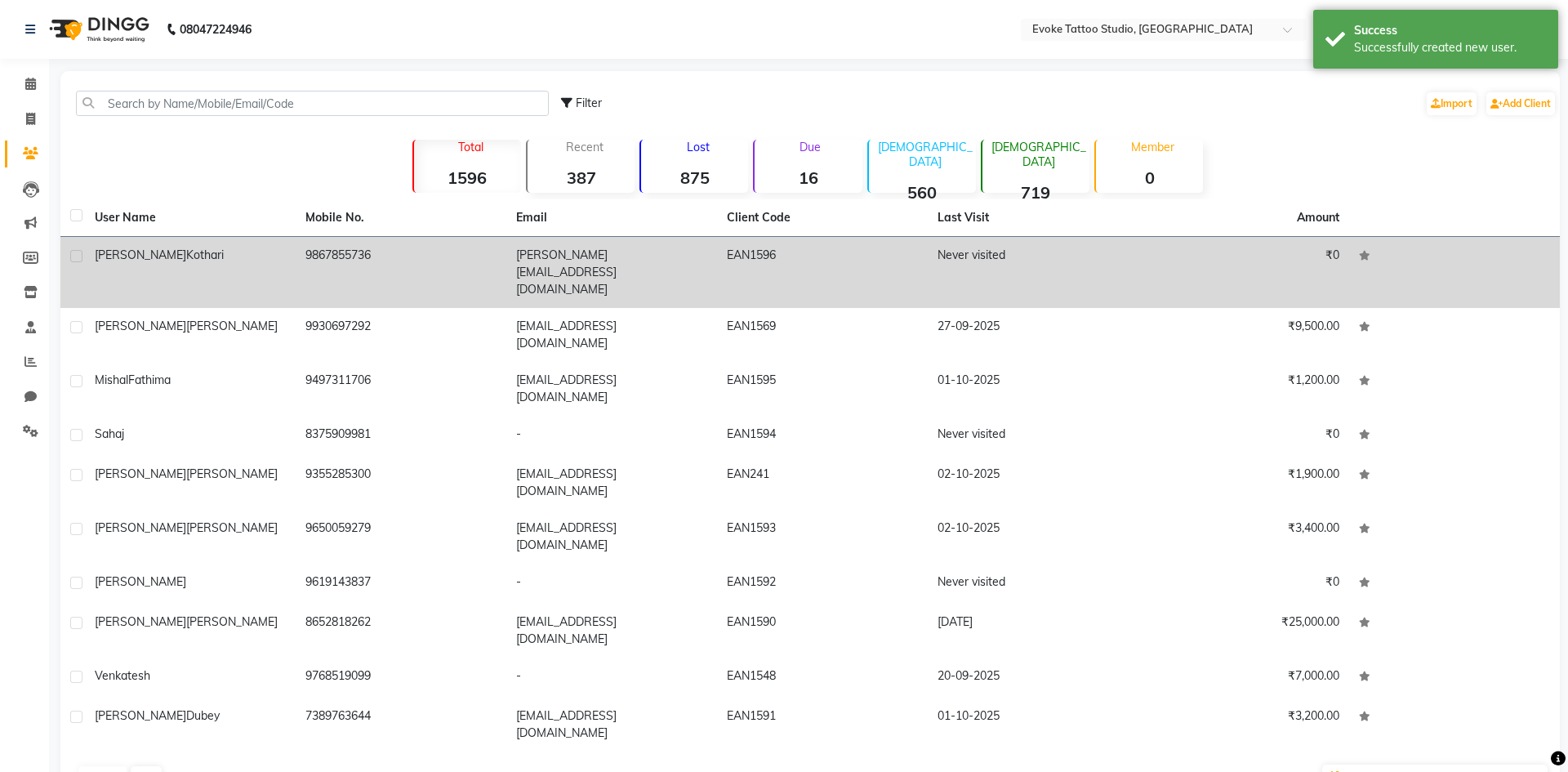
click at [343, 268] on td "9867855736" at bounding box center [401, 273] width 210 height 71
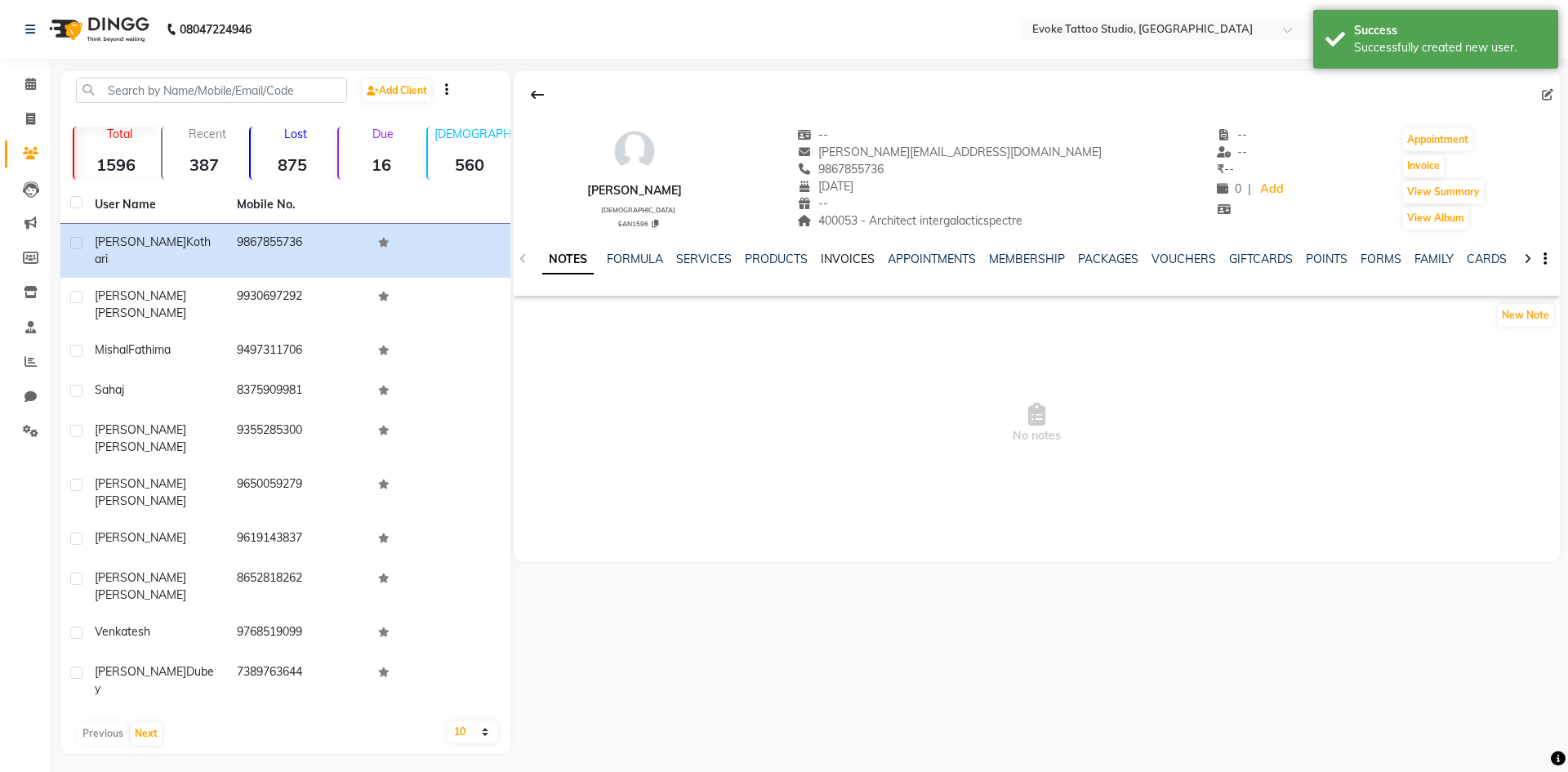
click at [851, 252] on link "INVOICES" at bounding box center [847, 259] width 54 height 15
click at [1420, 159] on button "Invoice" at bounding box center [1423, 166] width 41 height 23
select select "7461"
select select "service"
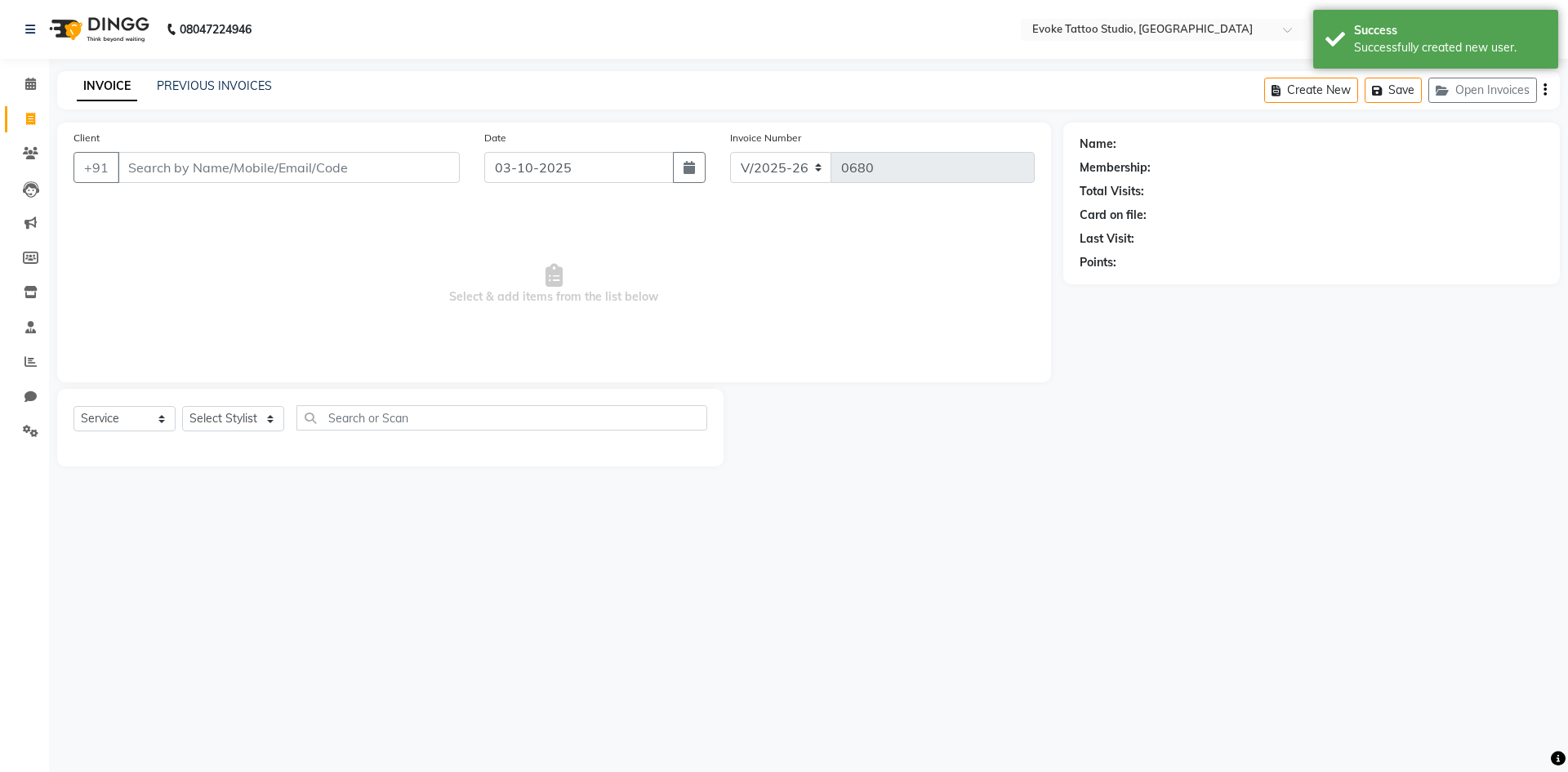
type input "9867855736"
click at [683, 170] on icon "button" at bounding box center [689, 167] width 12 height 13
select select "10"
select select "2025"
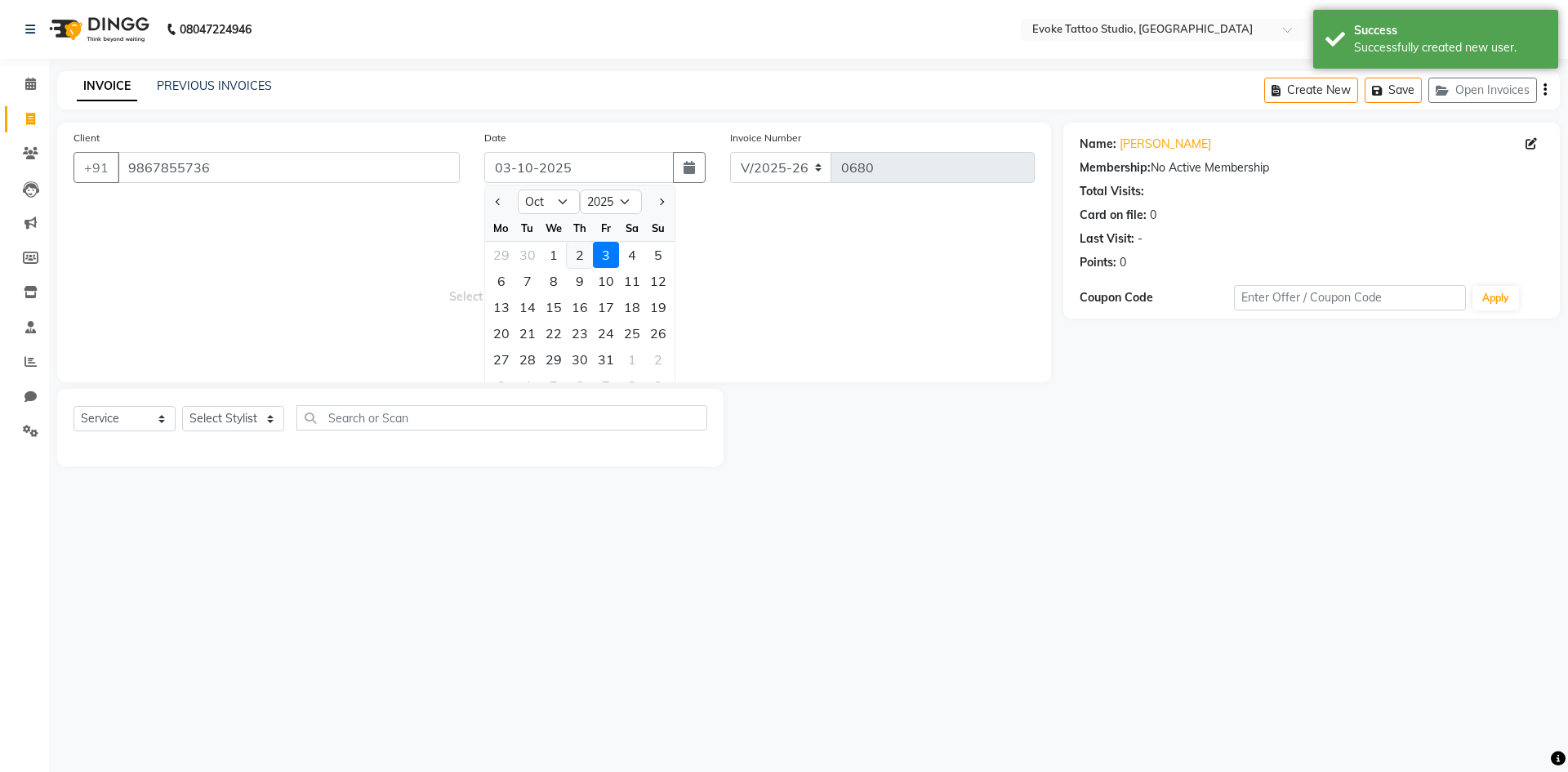
click at [584, 257] on div "2" at bounding box center [580, 254] width 27 height 27
type input "02-10-2025"
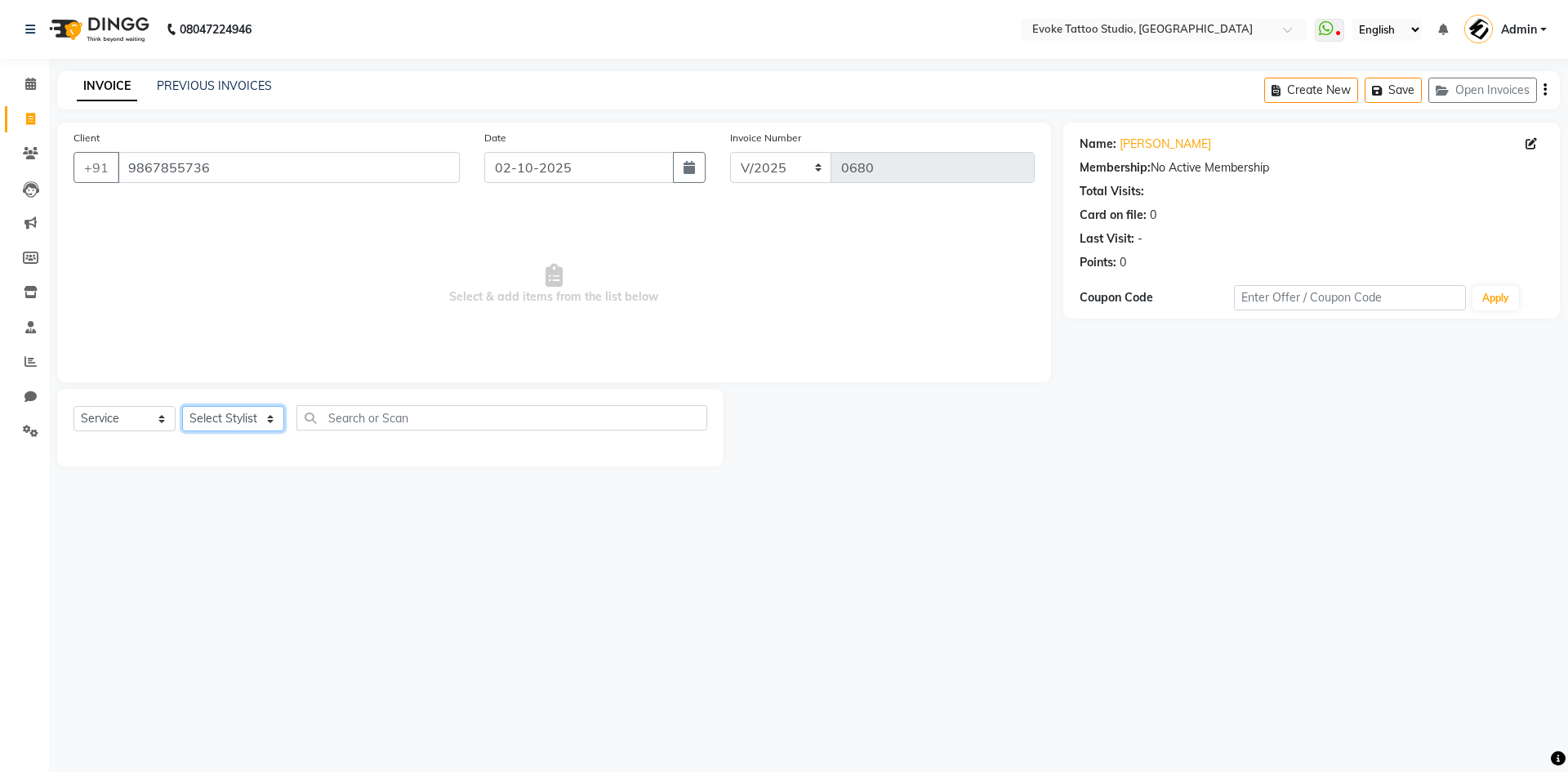
click at [255, 424] on select "Select Stylist [PERSON_NAME] Dingg Support [PERSON_NAME] [PERSON_NAME] [PERSON_…" at bounding box center [233, 419] width 102 height 26
click at [261, 424] on select "Select Stylist [PERSON_NAME] Dingg Support [PERSON_NAME] [PERSON_NAME] [PERSON_…" at bounding box center [233, 419] width 102 height 26
select select "82891"
click at [182, 406] on select "Select Stylist [PERSON_NAME] Dingg Support [PERSON_NAME] [PERSON_NAME] [PERSON_…" at bounding box center [233, 419] width 102 height 26
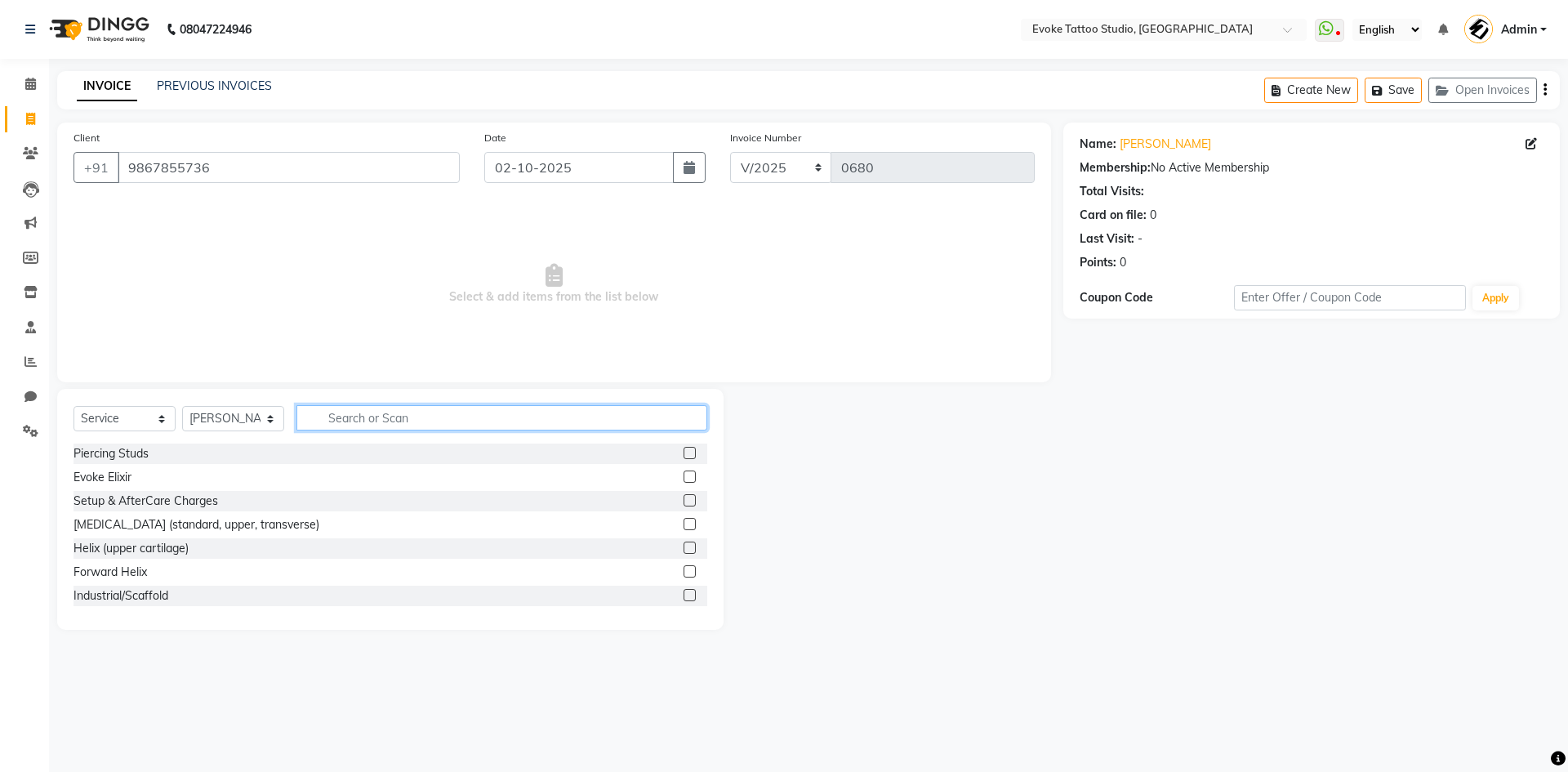
click at [390, 424] on input "text" at bounding box center [501, 418] width 411 height 26
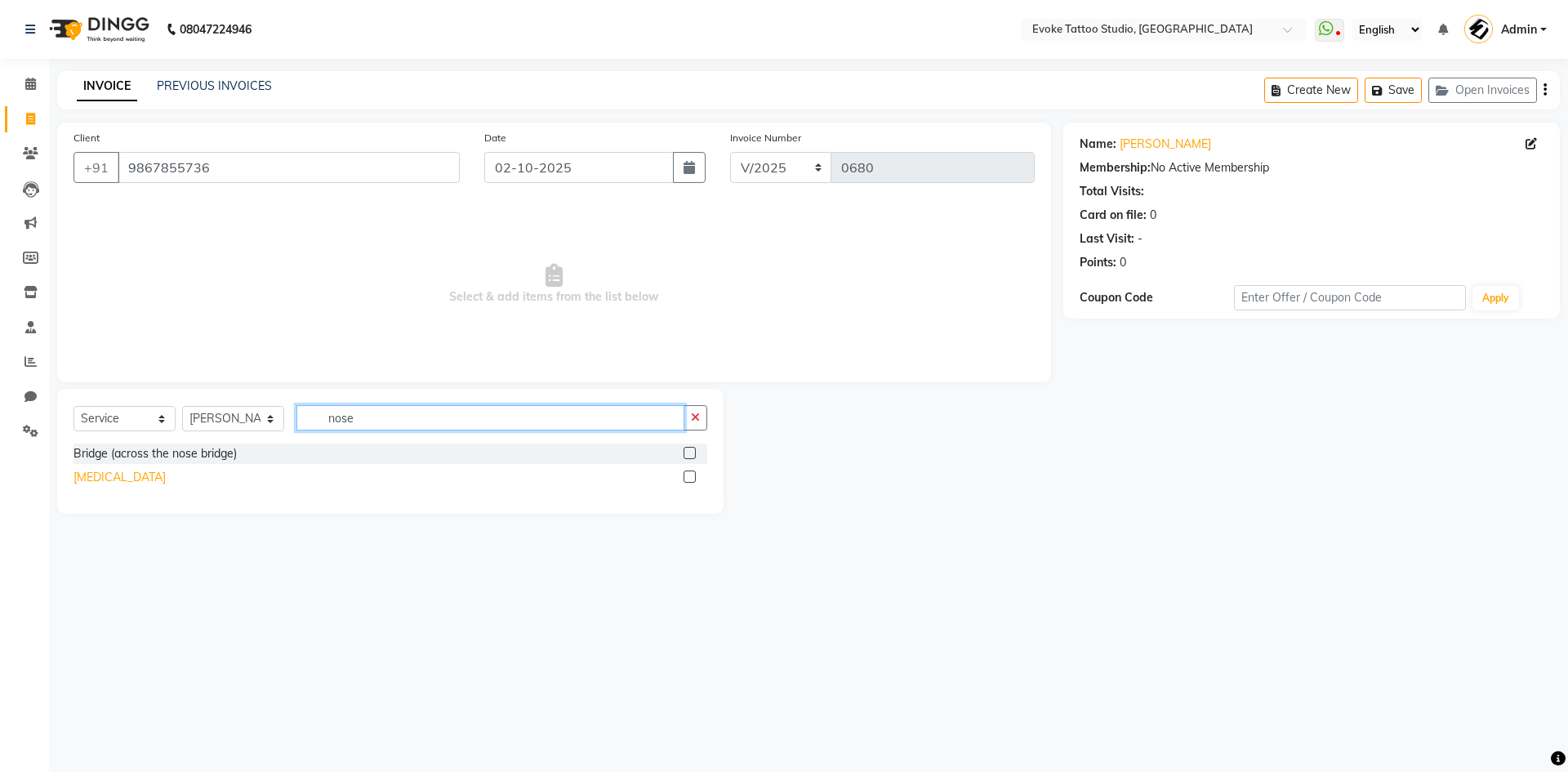
type input "nose"
click at [95, 473] on div "[MEDICAL_DATA]" at bounding box center [119, 477] width 92 height 17
checkbox input "false"
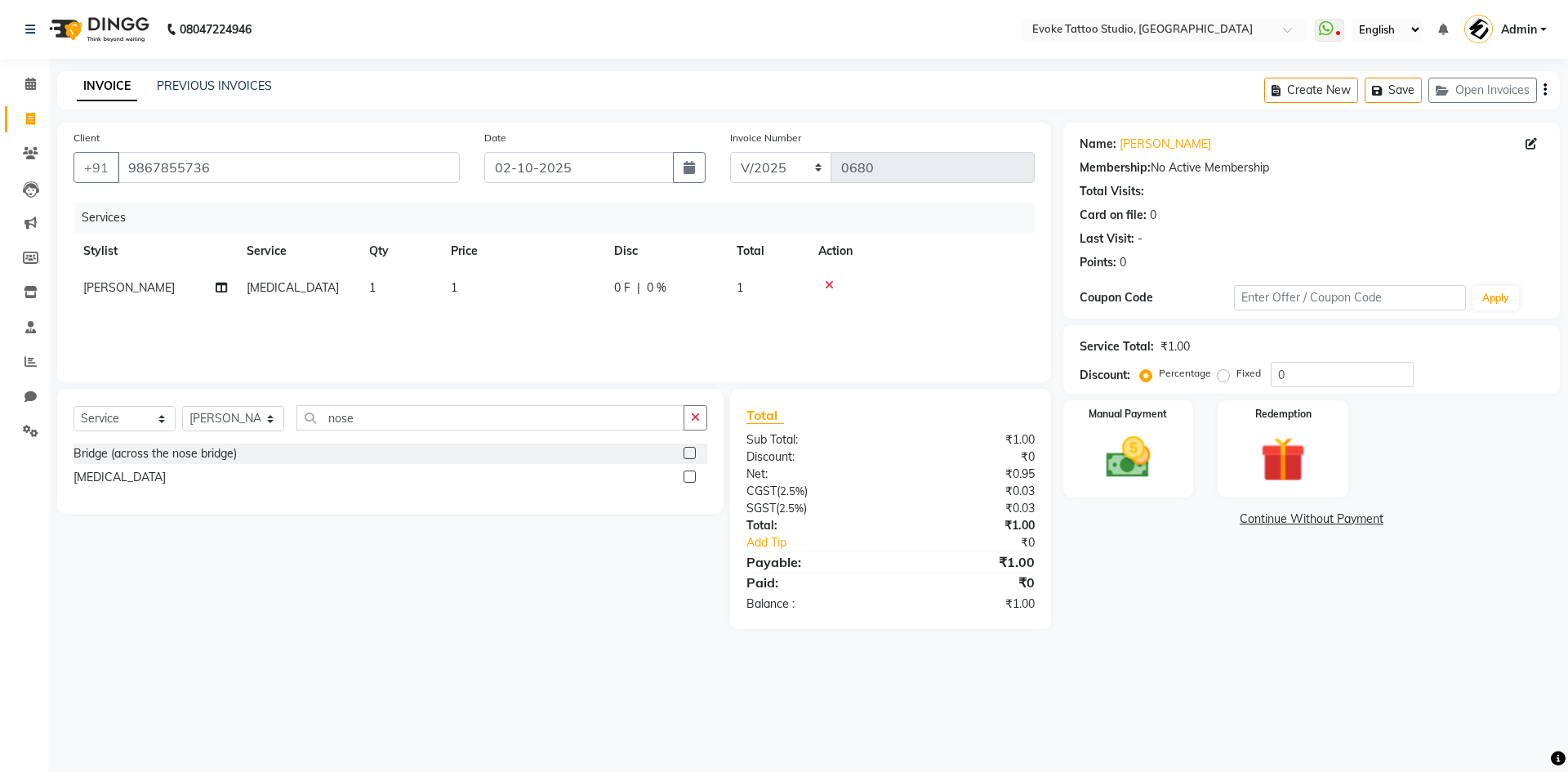
click at [541, 291] on td "1" at bounding box center [522, 288] width 164 height 37
select select "82891"
click at [602, 292] on input "1" at bounding box center [599, 292] width 144 height 26
type input "900"
click at [1155, 438] on img at bounding box center [1128, 457] width 76 height 54
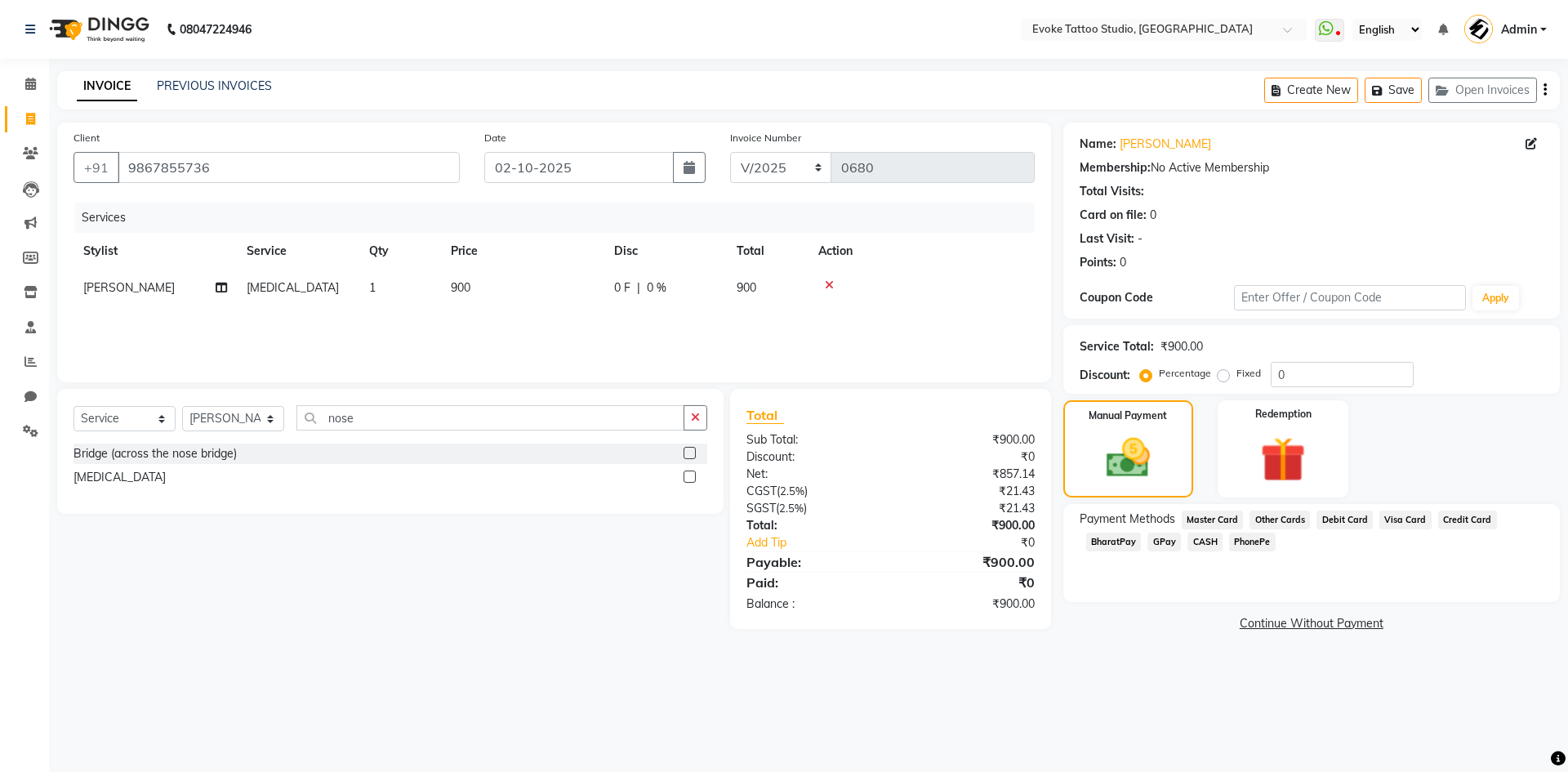
click at [1163, 541] on span "GPay" at bounding box center [1165, 541] width 34 height 19
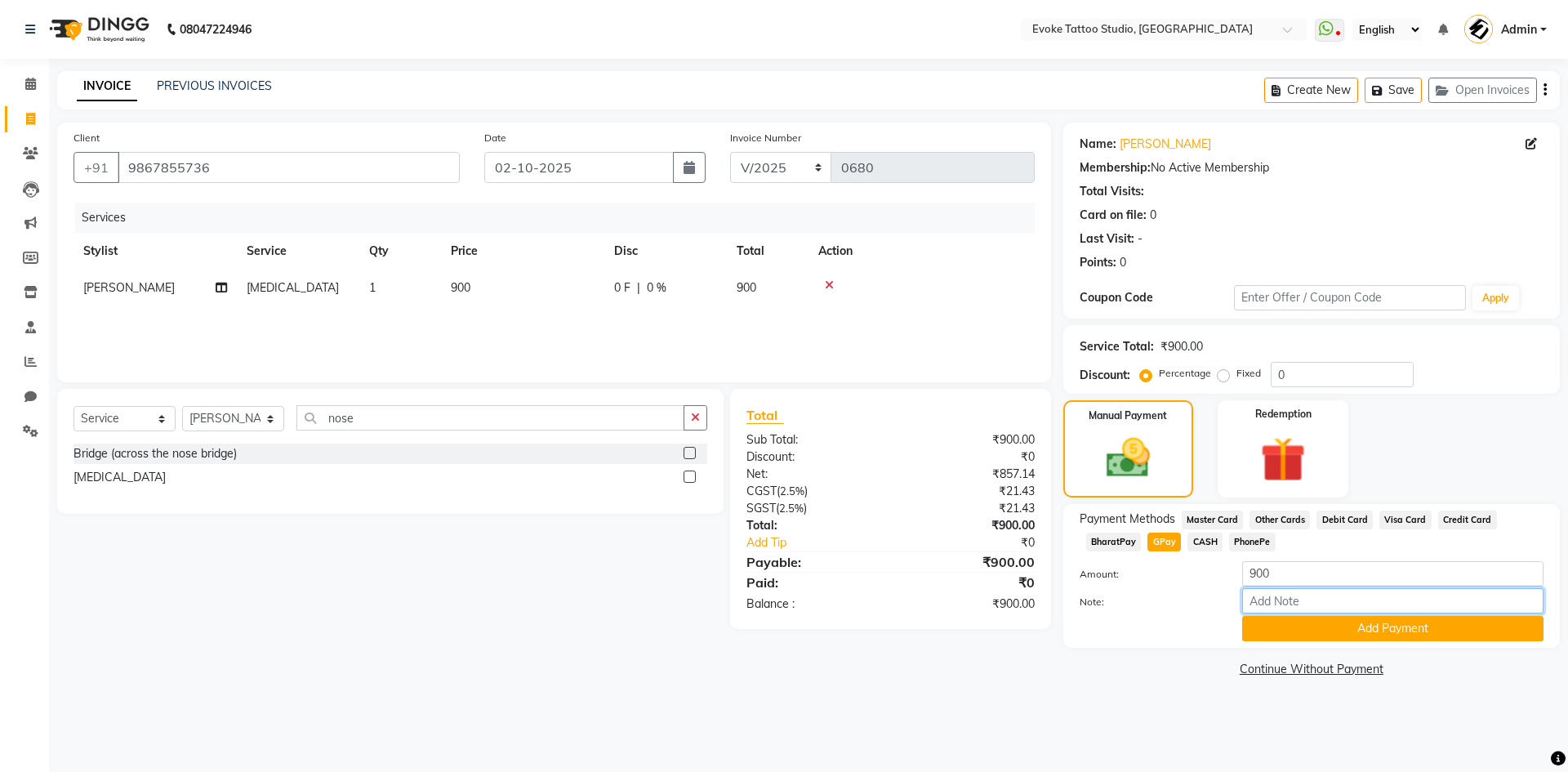
click at [1339, 604] on input "Note:" at bounding box center [1392, 601] width 301 height 26
click at [1344, 625] on button "Add Payment" at bounding box center [1392, 628] width 301 height 26
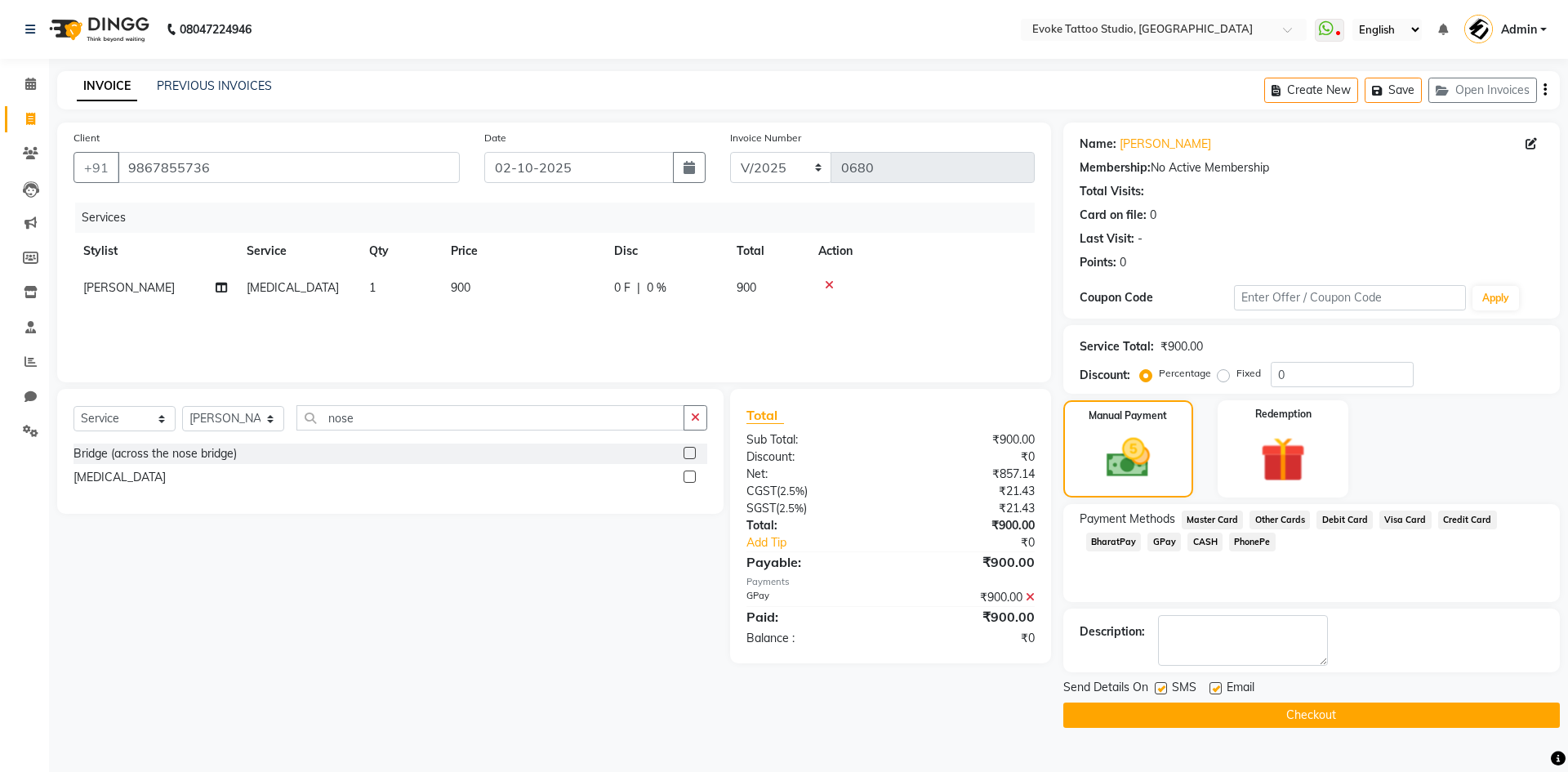
click at [1346, 713] on button "Checkout" at bounding box center [1312, 715] width 497 height 26
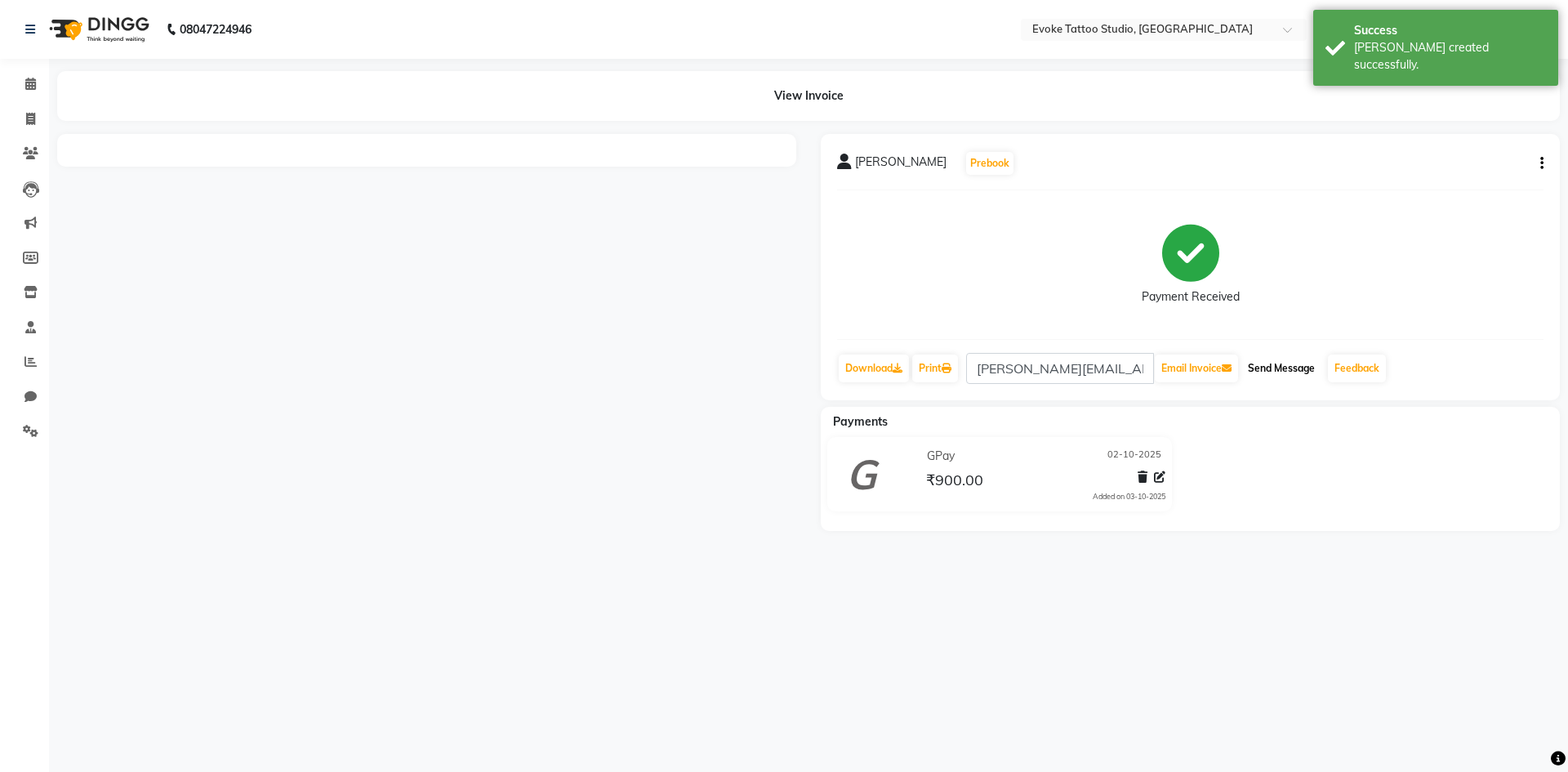
click at [1288, 368] on button "Send Message" at bounding box center [1282, 369] width 81 height 27
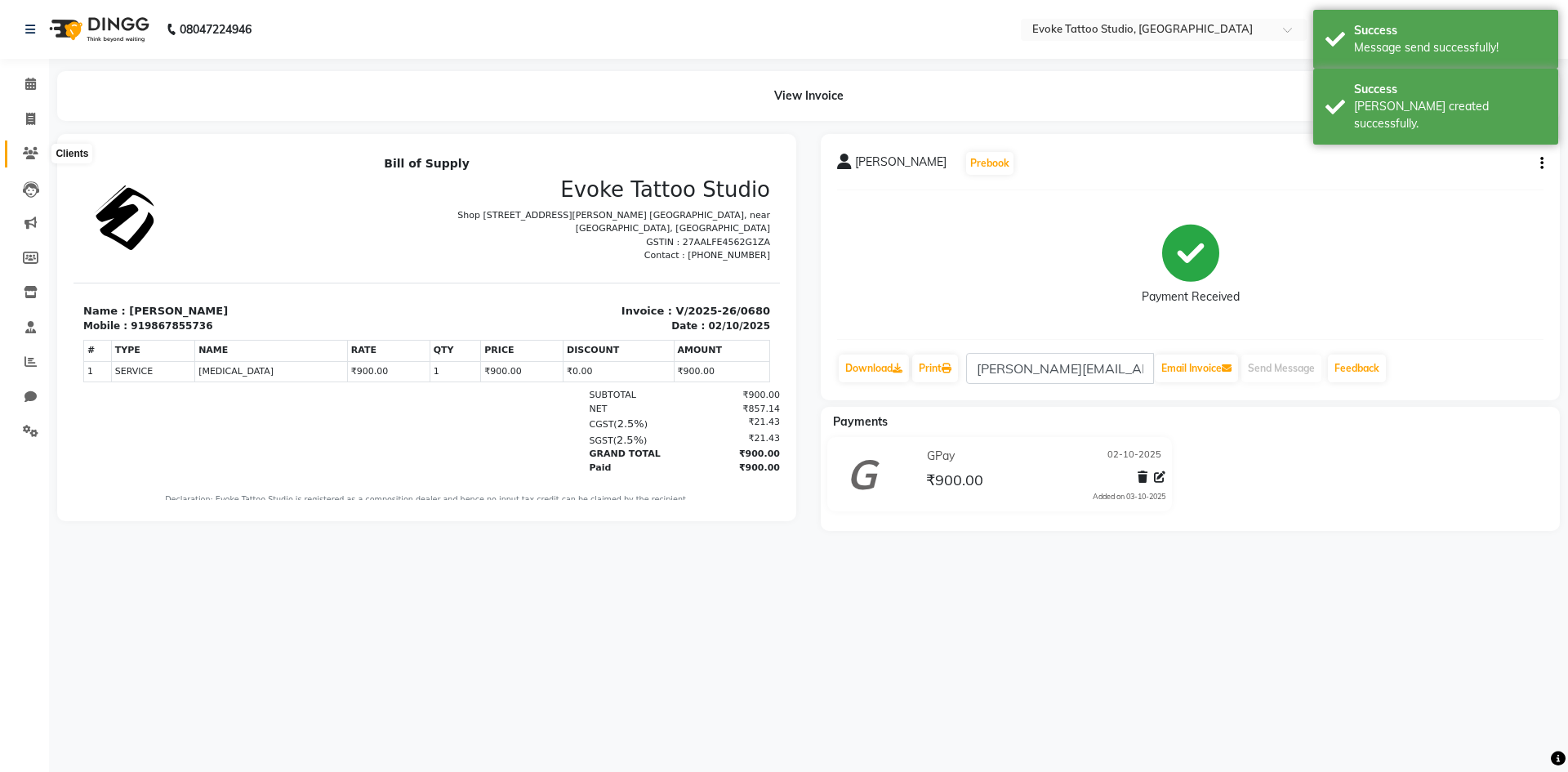
click at [35, 151] on icon at bounding box center [30, 153] width 16 height 12
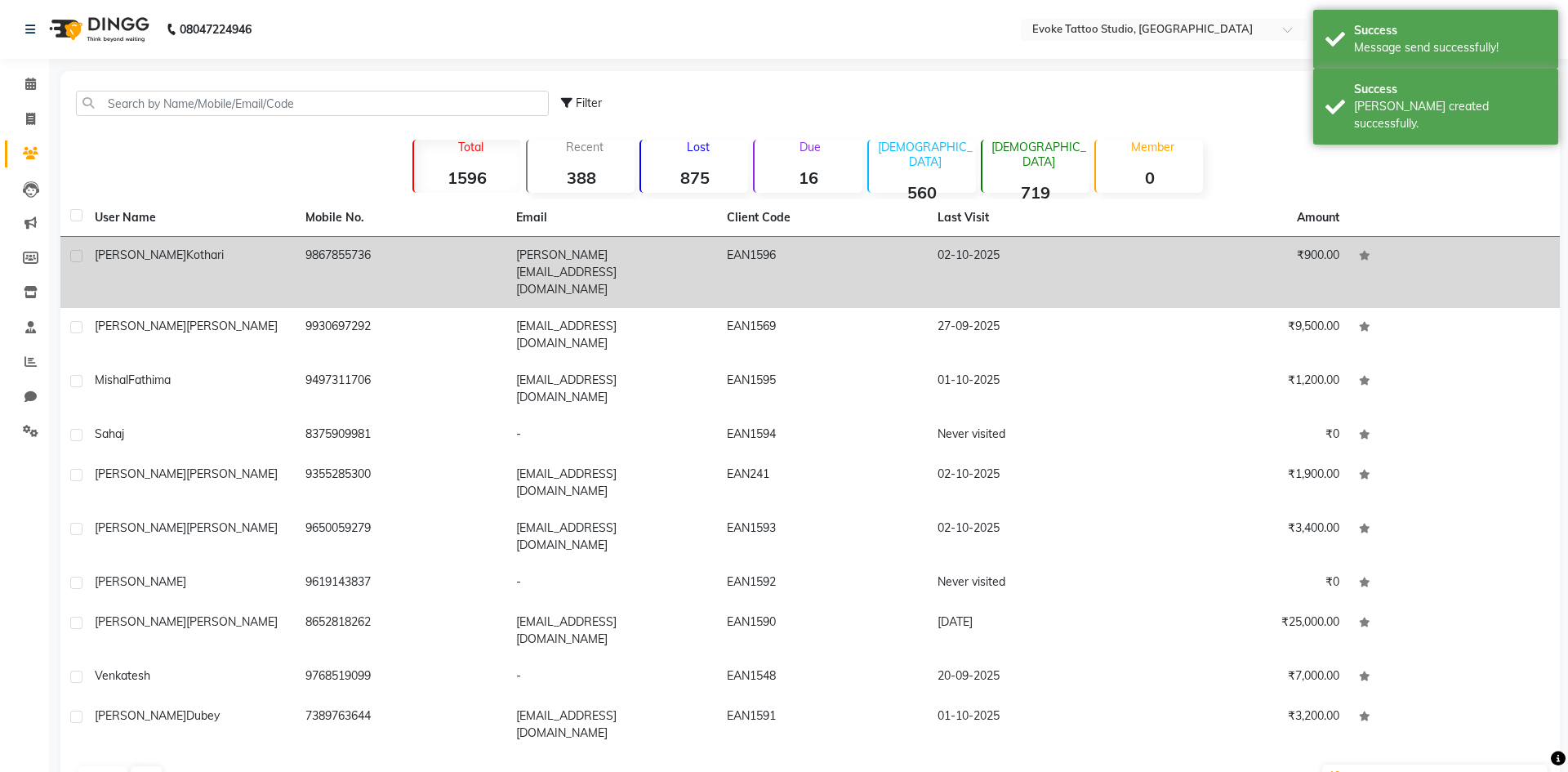
click at [267, 263] on div "[PERSON_NAME]" at bounding box center [190, 255] width 191 height 17
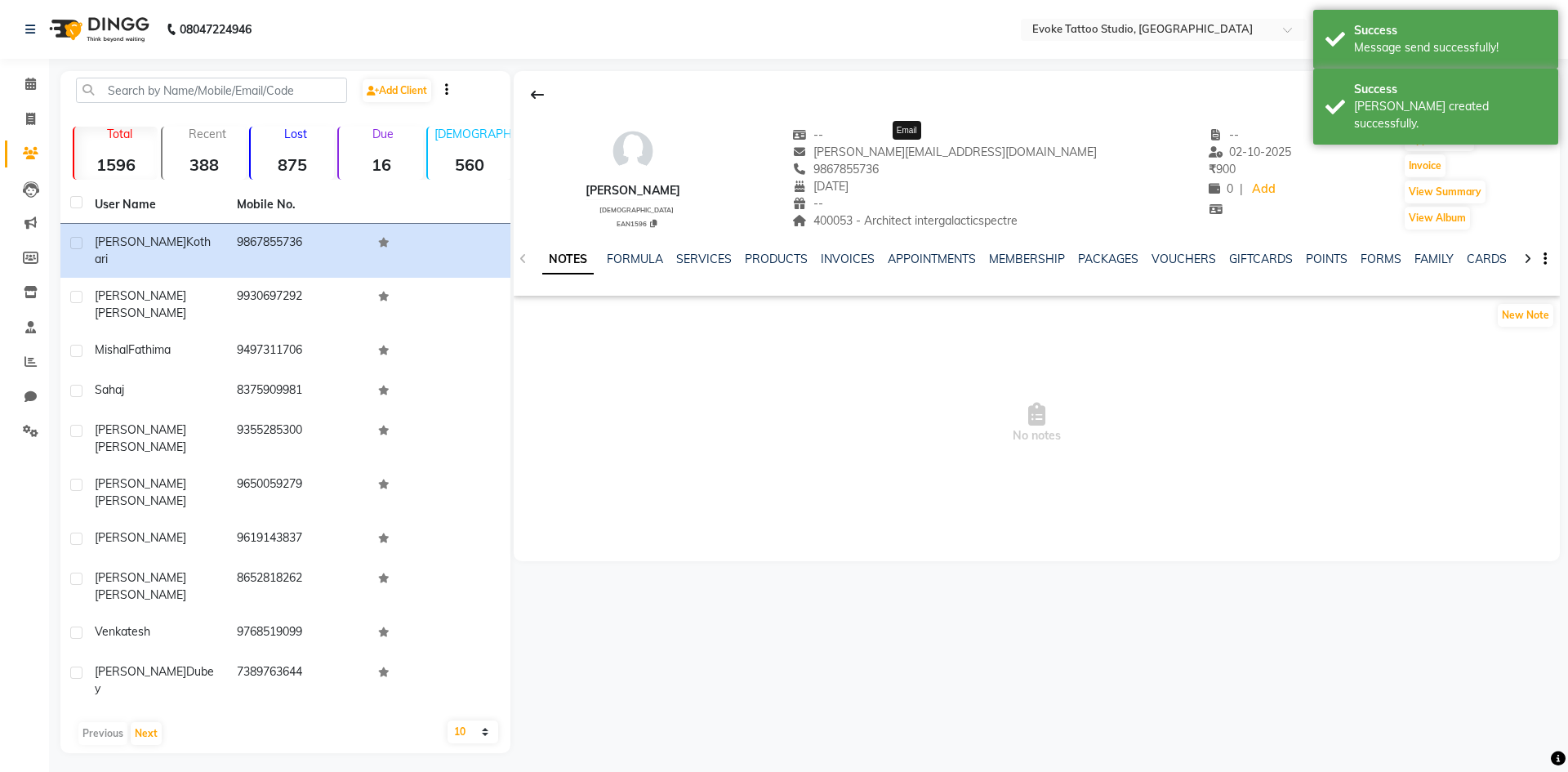
click at [937, 156] on span "[PERSON_NAME][EMAIL_ADDRESS][DOMAIN_NAME]" at bounding box center [944, 152] width 305 height 15
copy div "[PERSON_NAME][EMAIL_ADDRESS][DOMAIN_NAME] Email"
click at [1010, 226] on span "400053 - Architect intergalacticspectre" at bounding box center [905, 220] width 225 height 15
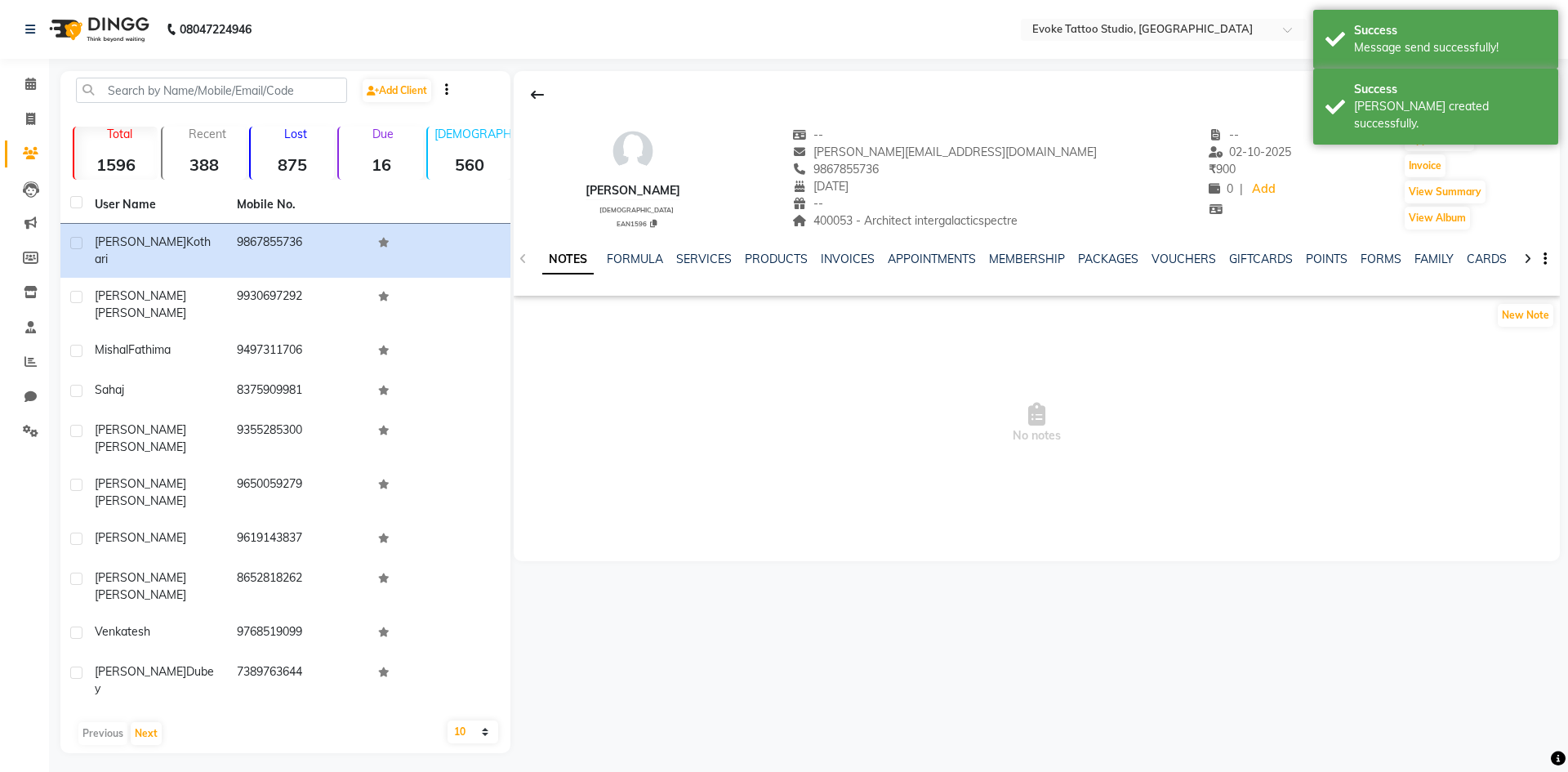
click at [1010, 226] on span "400053 - Architect intergalacticspectre" at bounding box center [905, 220] width 225 height 15
copy span "intergalacticspectre"
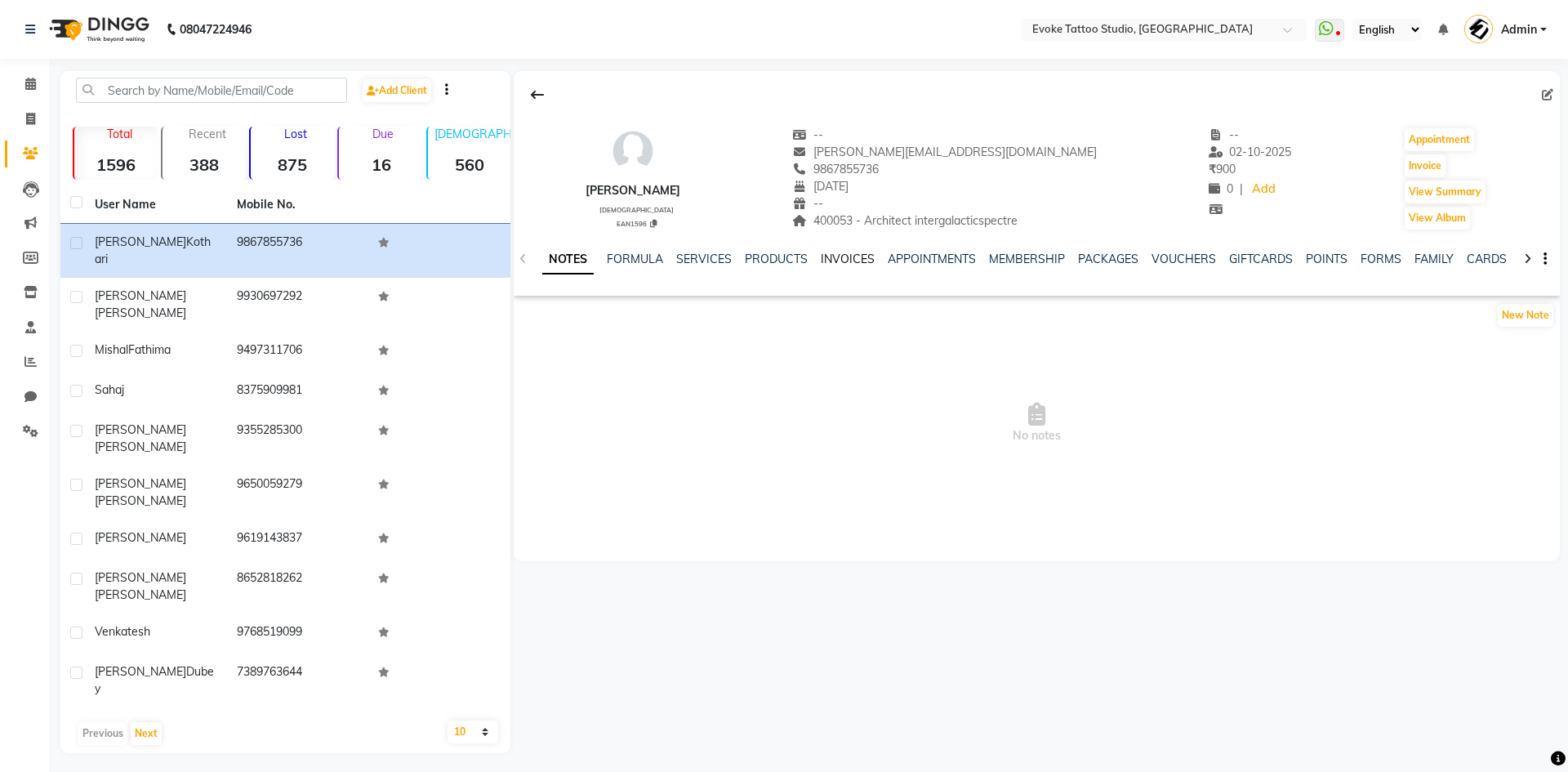
click at [869, 257] on link "INVOICES" at bounding box center [847, 259] width 54 height 15
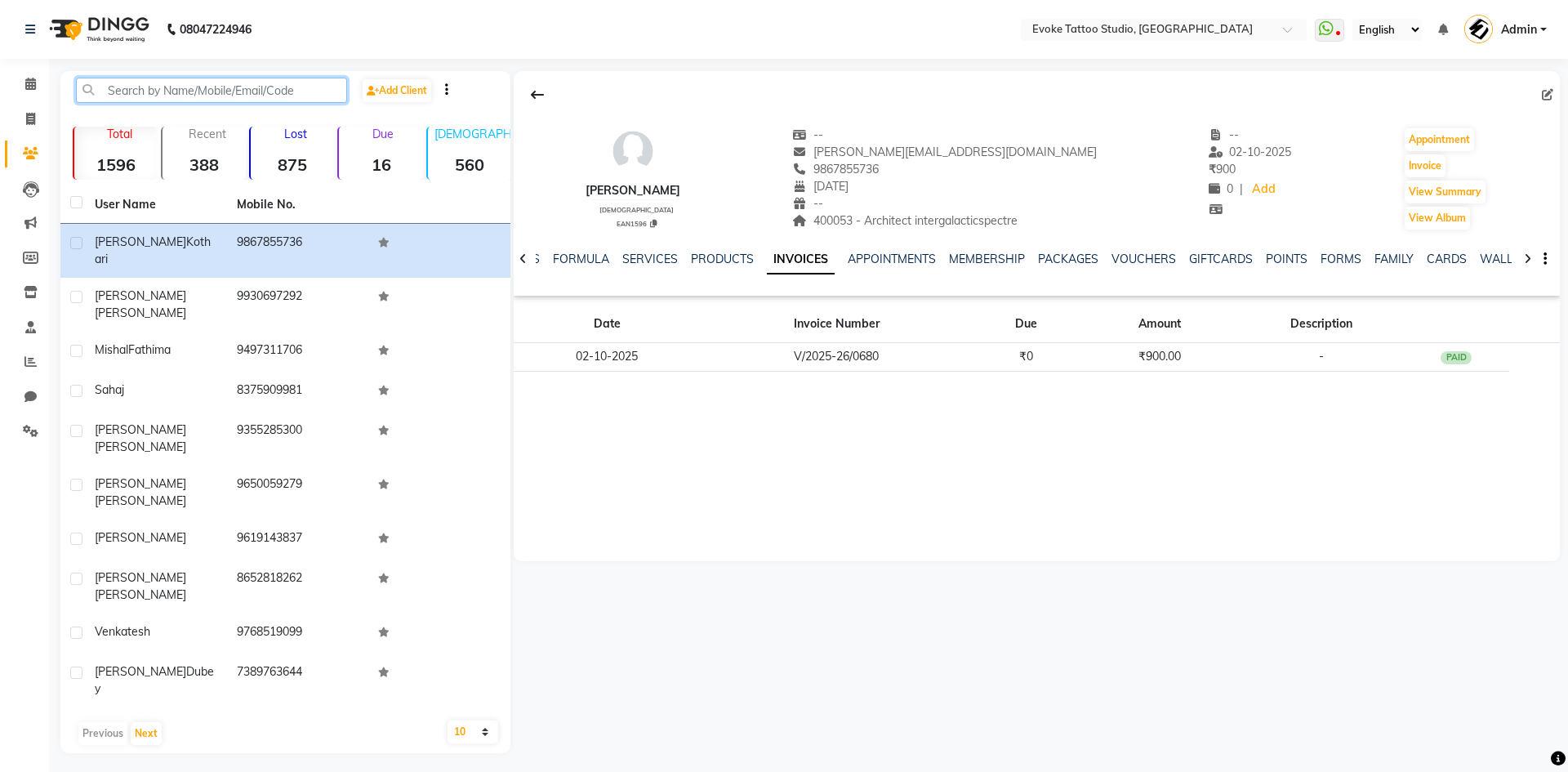
click at [190, 94] on input "text" at bounding box center [211, 91] width 271 height 26
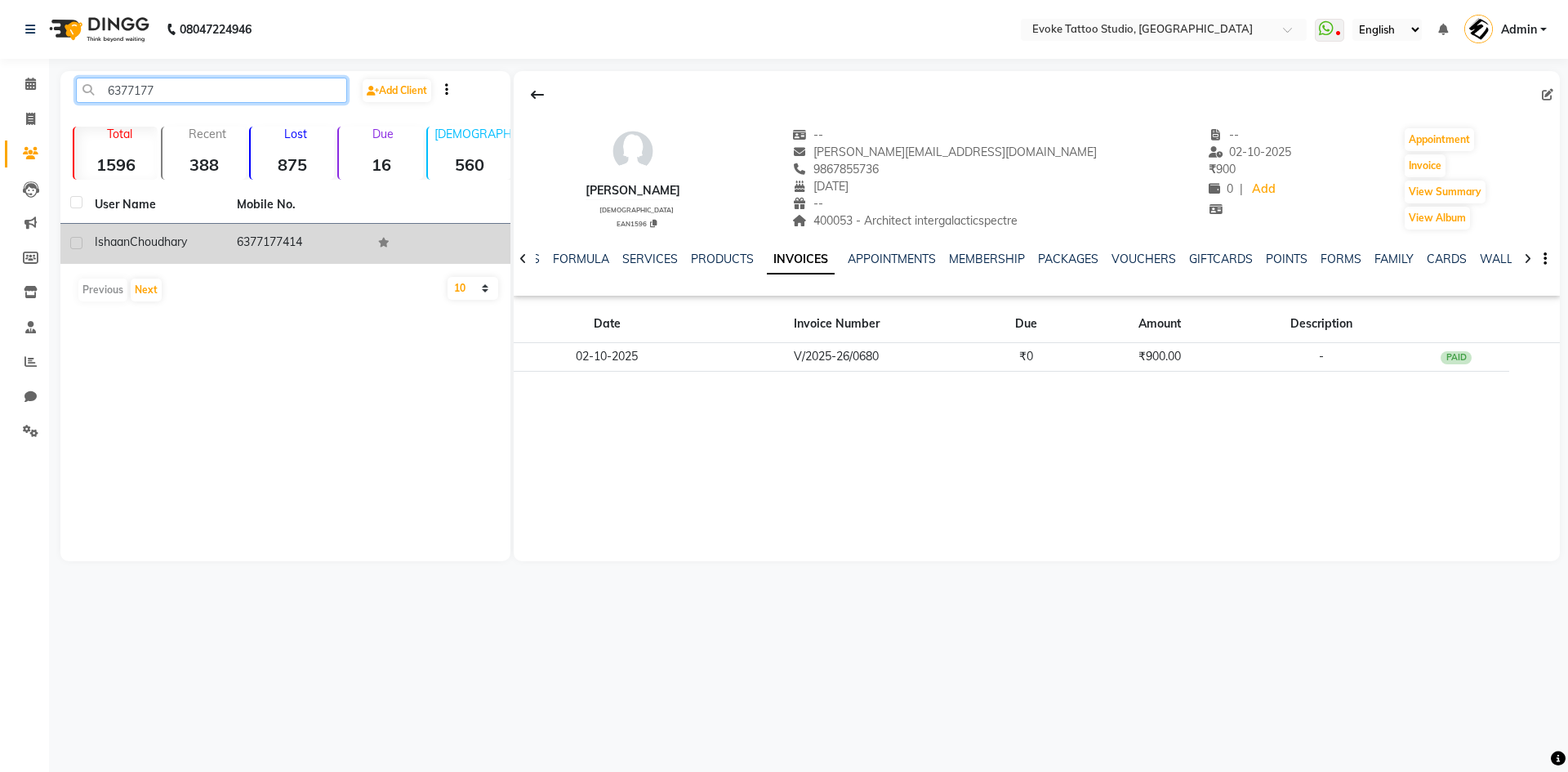
type input "6377177"
click at [228, 231] on td "6377177414" at bounding box center [297, 244] width 142 height 40
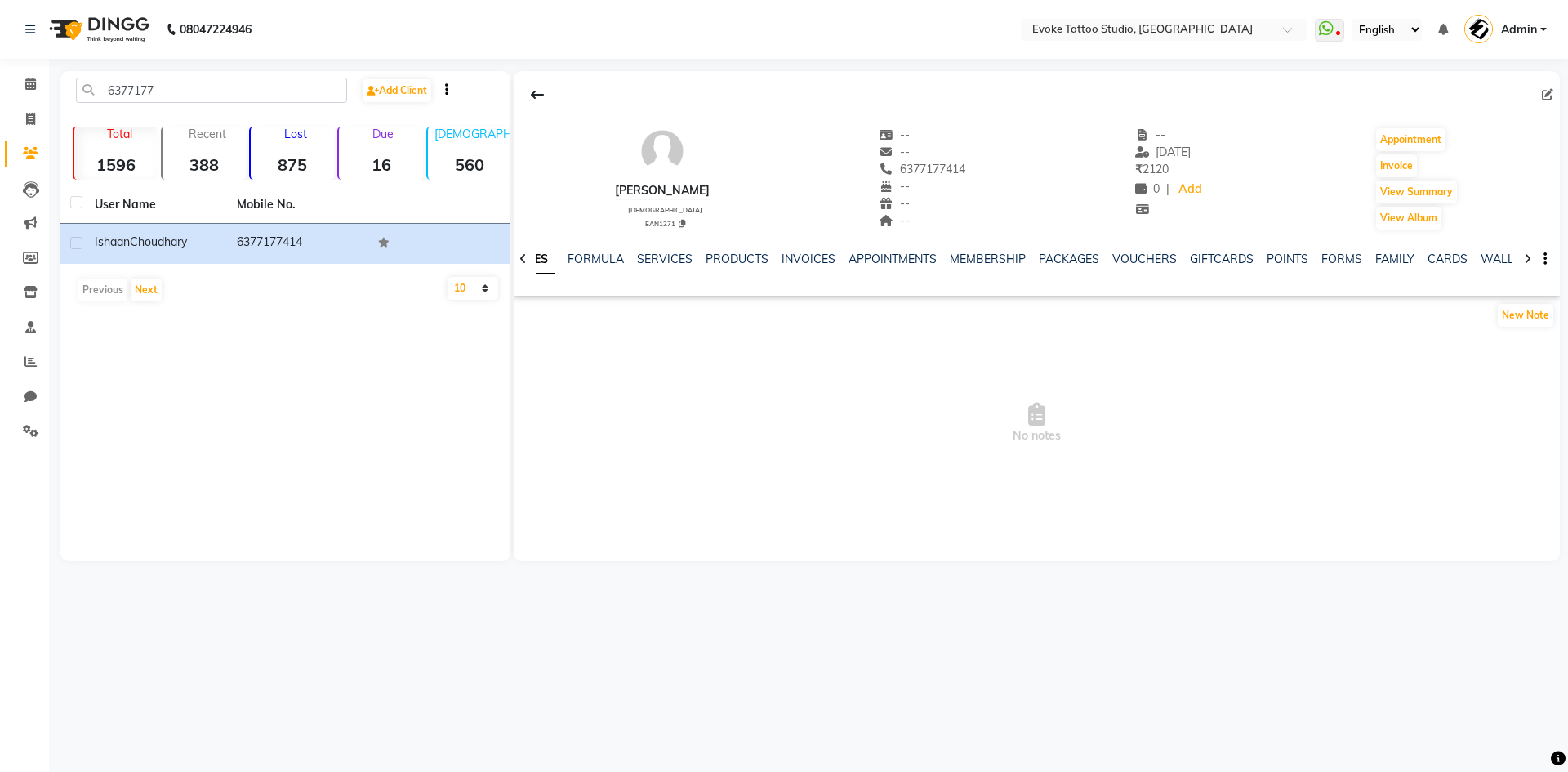
click at [966, 189] on div "--" at bounding box center [923, 187] width 87 height 17
drag, startPoint x: 981, startPoint y: 189, endPoint x: 986, endPoint y: 200, distance: 12.1
click at [983, 196] on div "[PERSON_NAME] [DEMOGRAPHIC_DATA] EAN1271 -- -- 6377177414 -- -- -- -- [DATE] ₹ …" at bounding box center [1037, 171] width 1047 height 121
drag, startPoint x: 57, startPoint y: 332, endPoint x: 43, endPoint y: 342, distance: 17.2
click at [53, 336] on main "6377177 Add Client Total 1596 Recent 388 Lost 875 Due 16 [DEMOGRAPHIC_DATA] 560…" at bounding box center [809, 328] width 1520 height 515
